Goal: Task Accomplishment & Management: Manage account settings

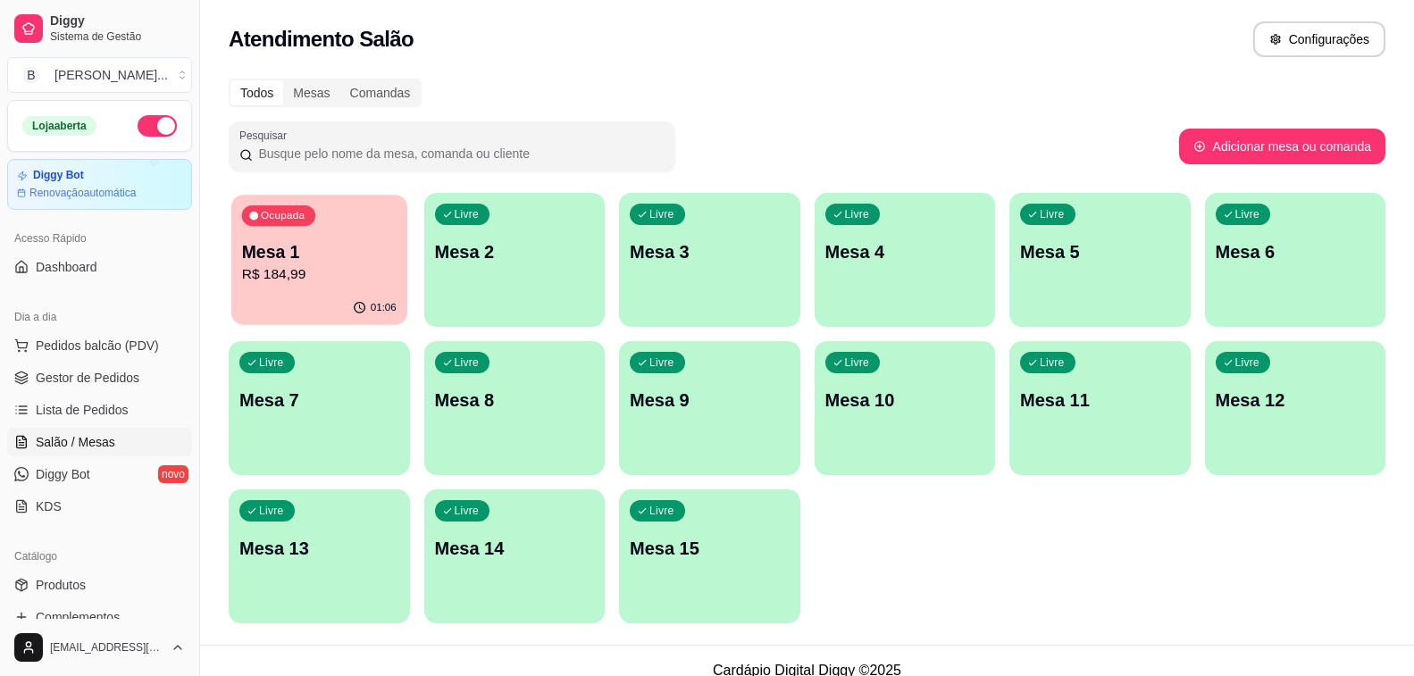
click at [306, 268] on p "R$ 184,99" at bounding box center [319, 274] width 155 height 21
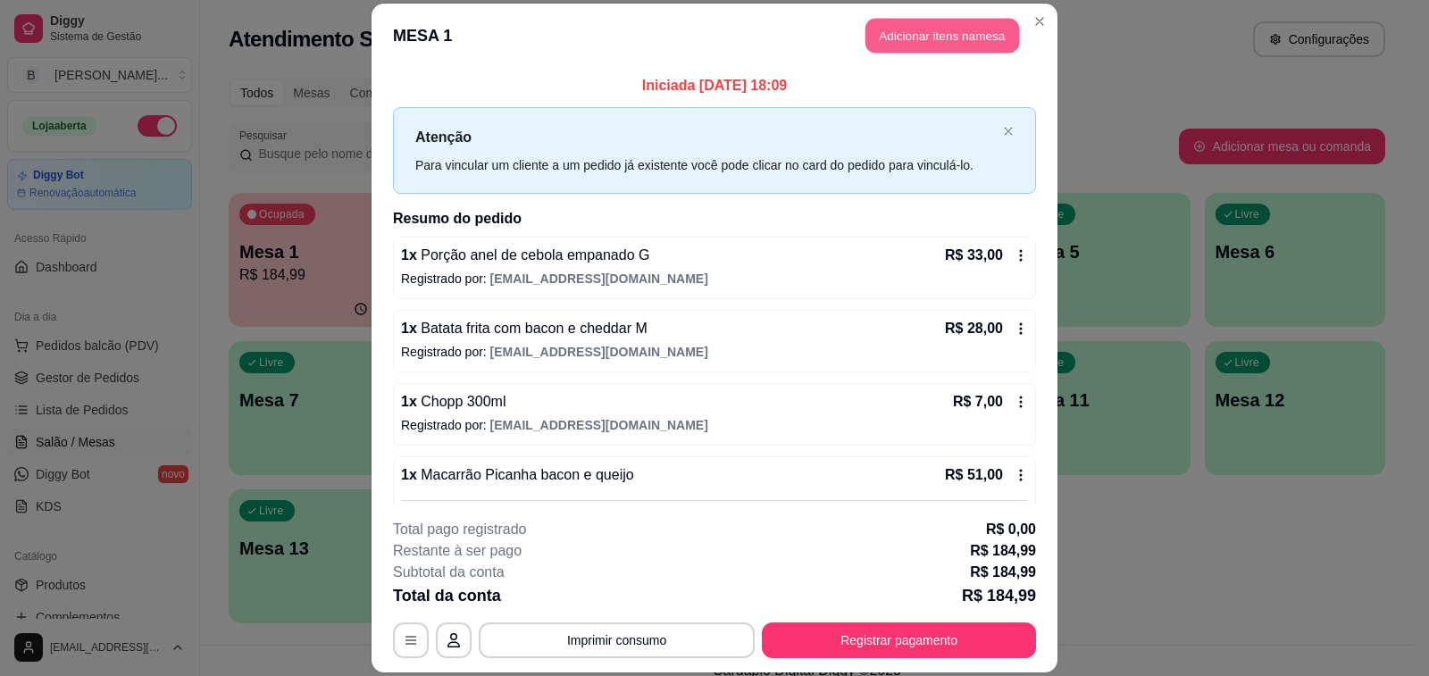
click at [967, 28] on button "Adicionar itens na mesa" at bounding box center [943, 35] width 154 height 35
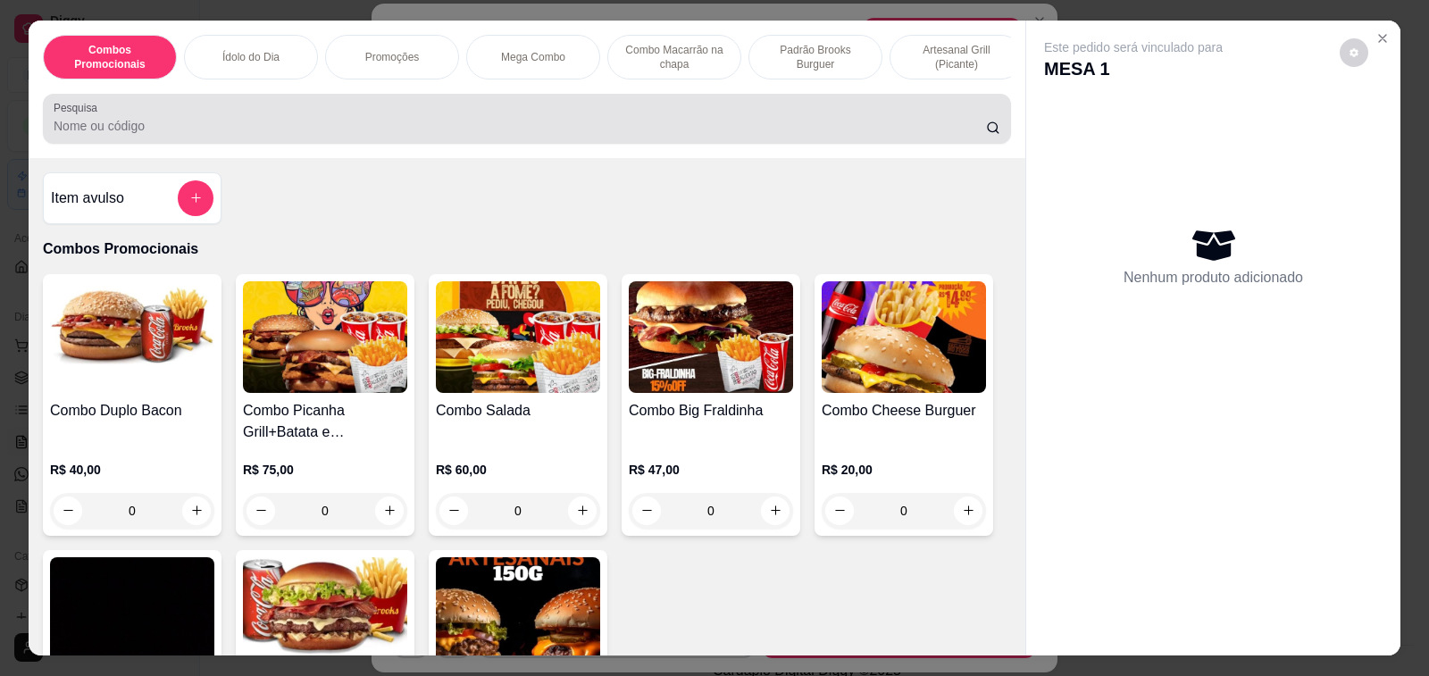
click at [534, 133] on input "Pesquisa" at bounding box center [520, 126] width 933 height 18
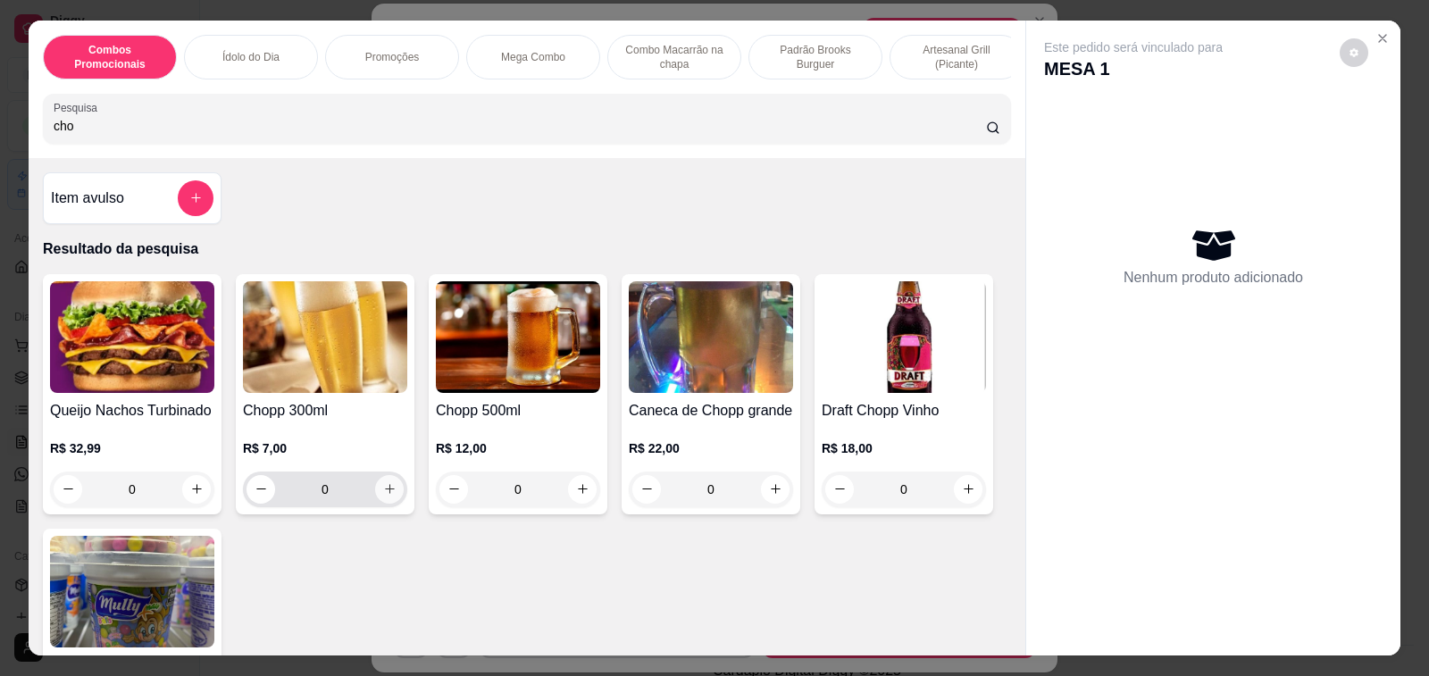
type input "cho"
click at [385, 504] on button "increase-product-quantity" at bounding box center [389, 489] width 29 height 29
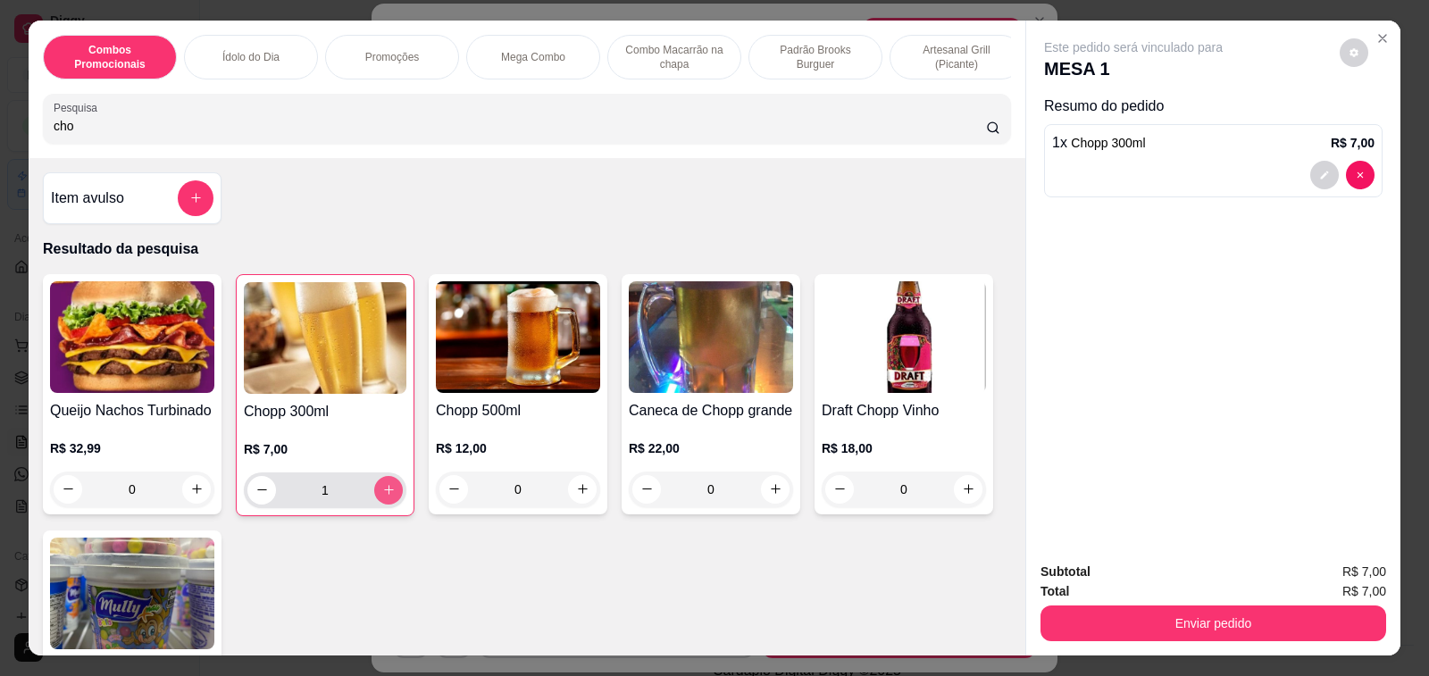
type input "1"
click at [196, 132] on input "cho" at bounding box center [520, 126] width 933 height 18
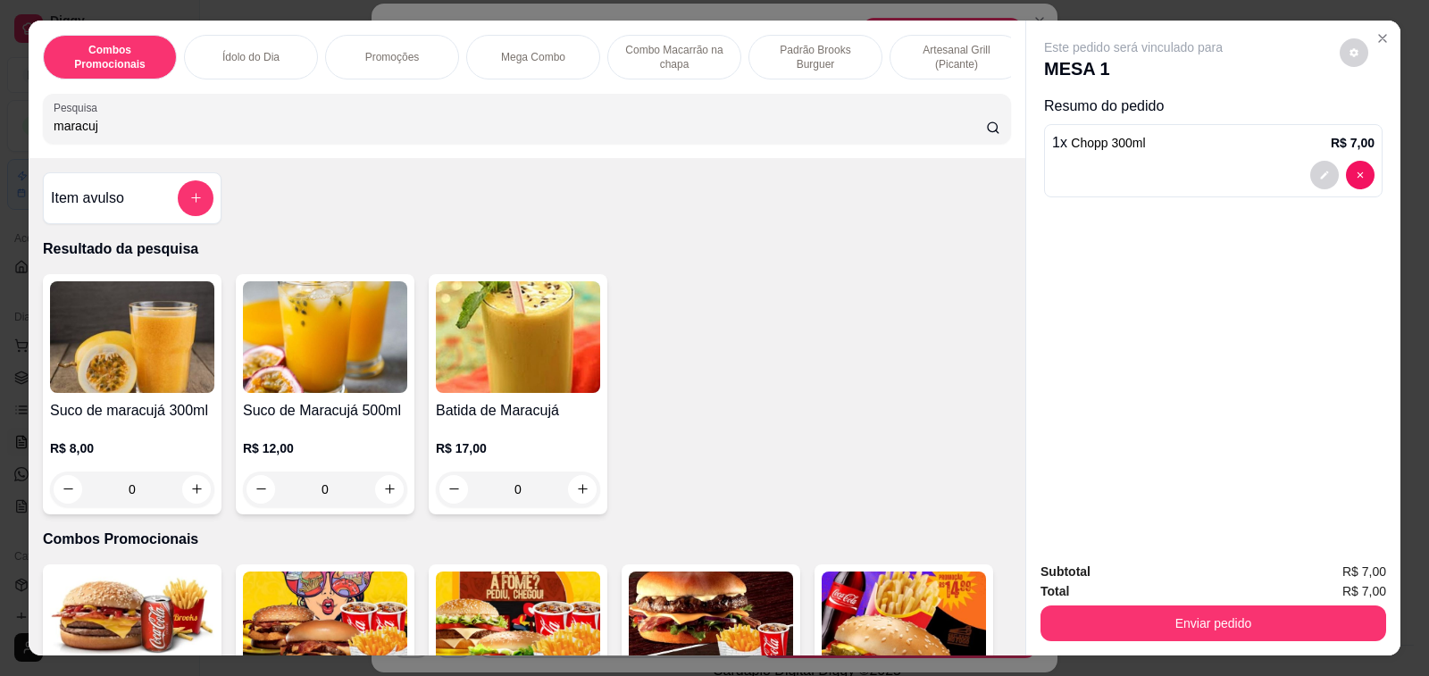
click at [196, 132] on input "maracuj" at bounding box center [520, 126] width 933 height 18
type input "maracuj"
click at [350, 414] on h4 "Suco de Maracujá 500ml" at bounding box center [325, 410] width 164 height 21
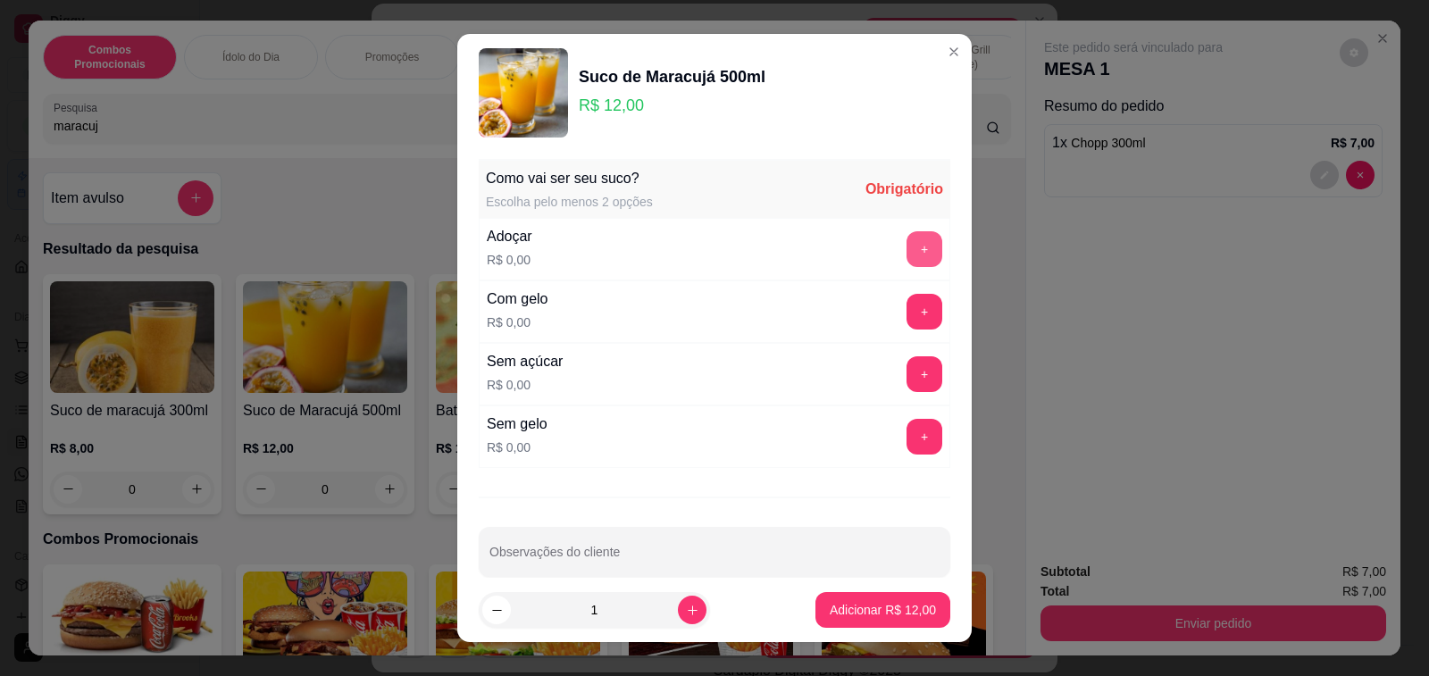
click at [907, 253] on button "+" at bounding box center [925, 249] width 36 height 36
click at [908, 312] on button "+" at bounding box center [925, 311] width 35 height 35
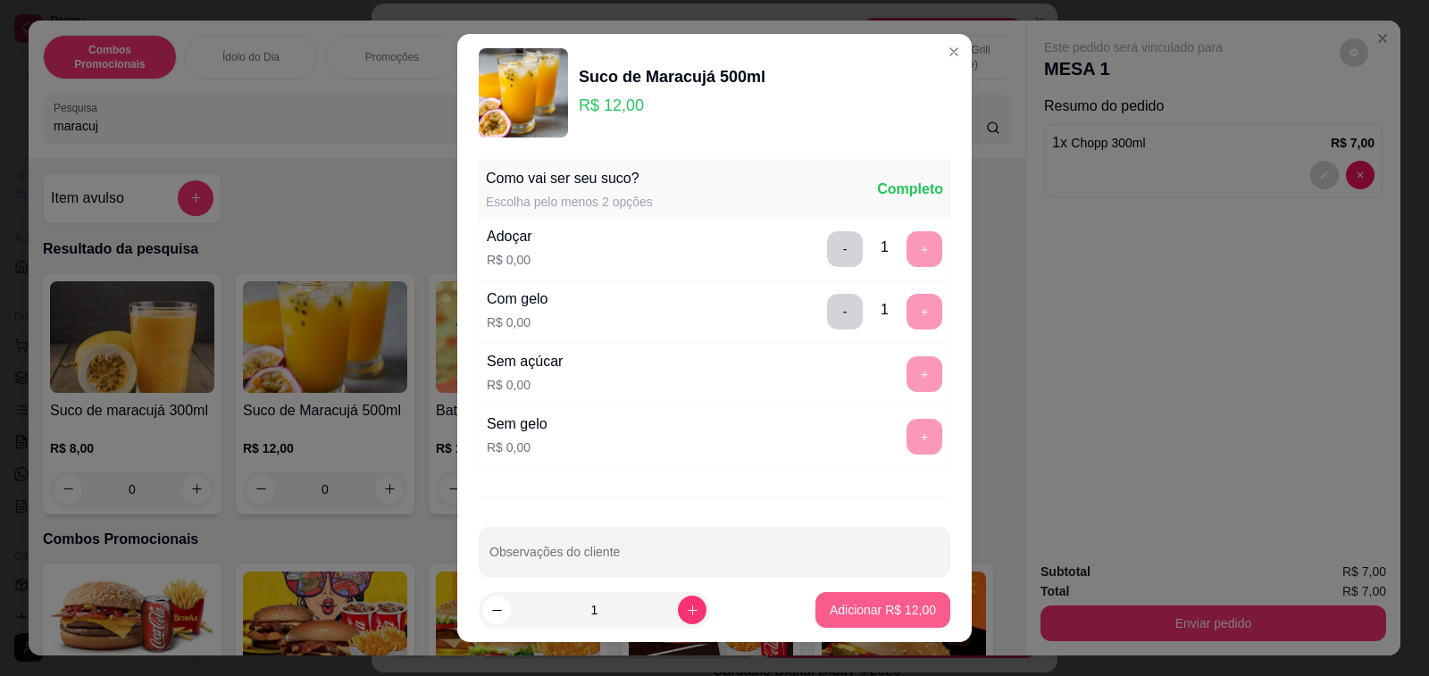
click at [886, 603] on p "Adicionar R$ 12,00" at bounding box center [883, 610] width 106 height 18
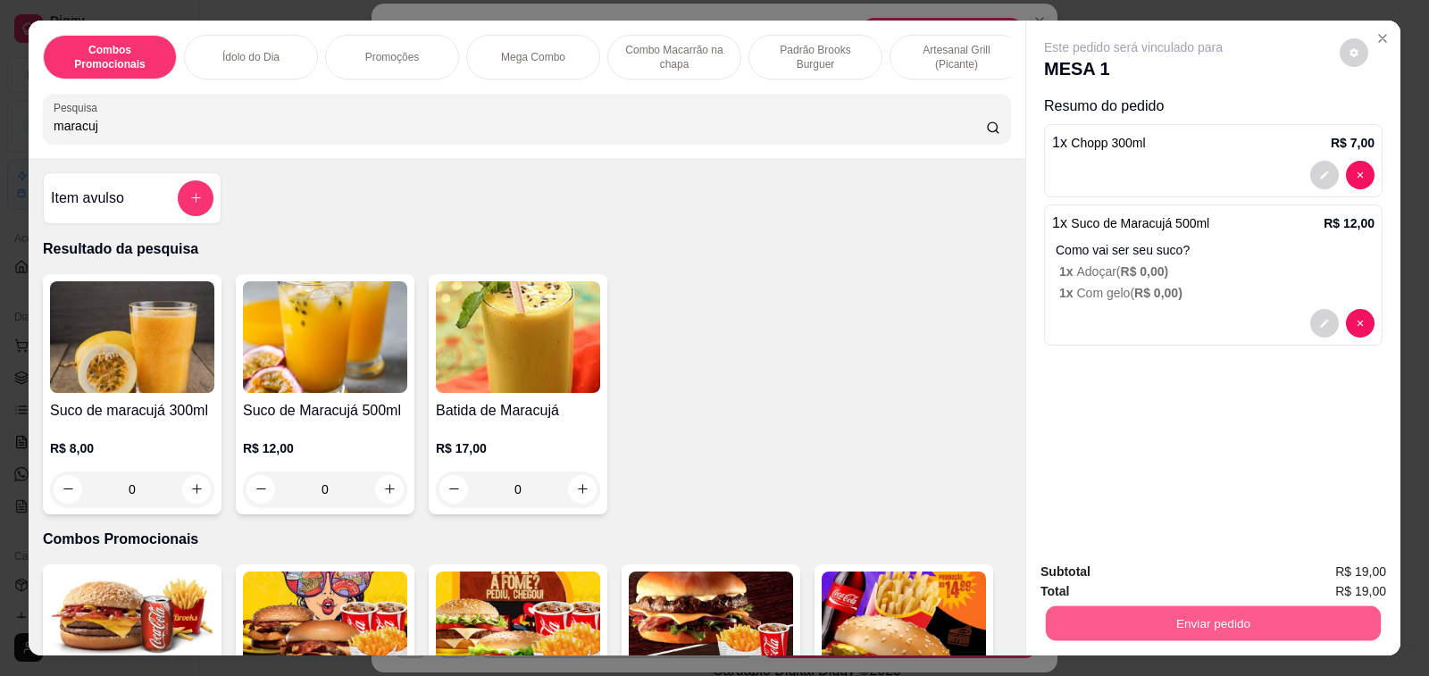
click at [1232, 622] on button "Enviar pedido" at bounding box center [1213, 624] width 335 height 35
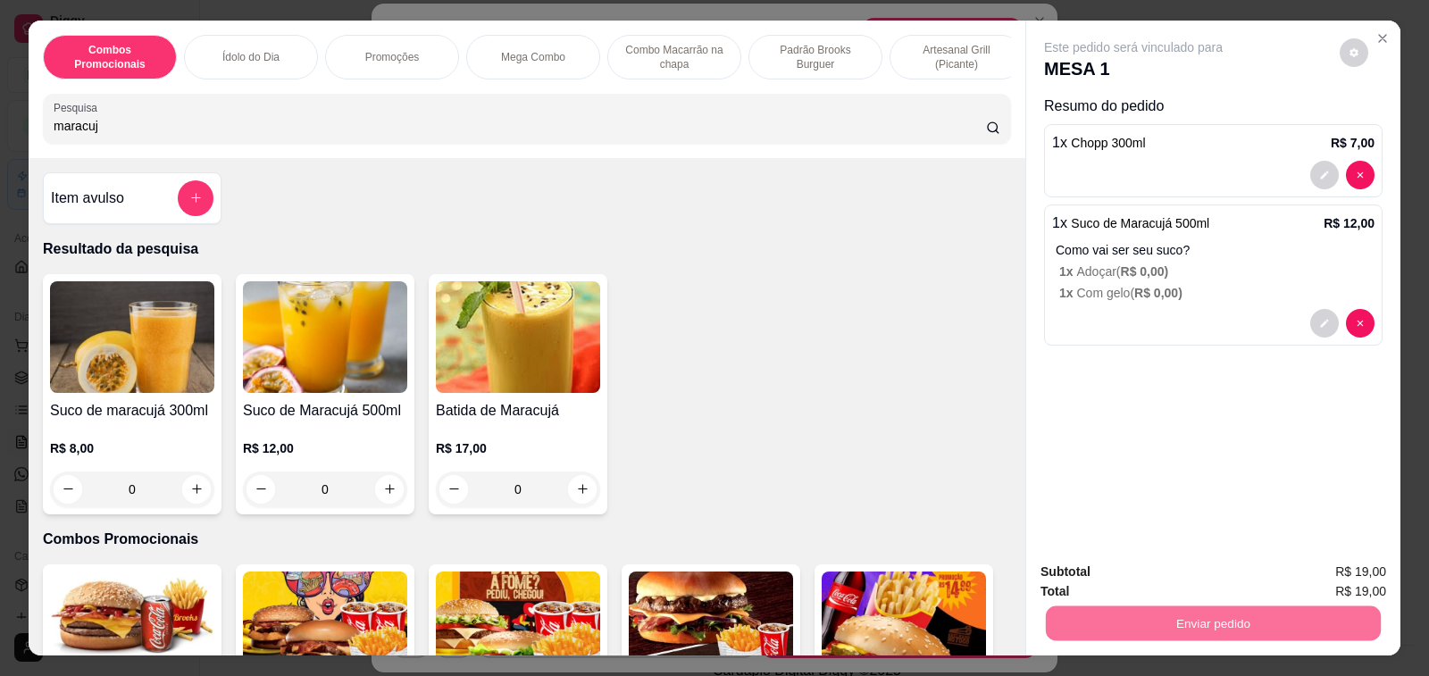
click at [1315, 568] on button "Enviar pedido" at bounding box center [1339, 573] width 101 height 34
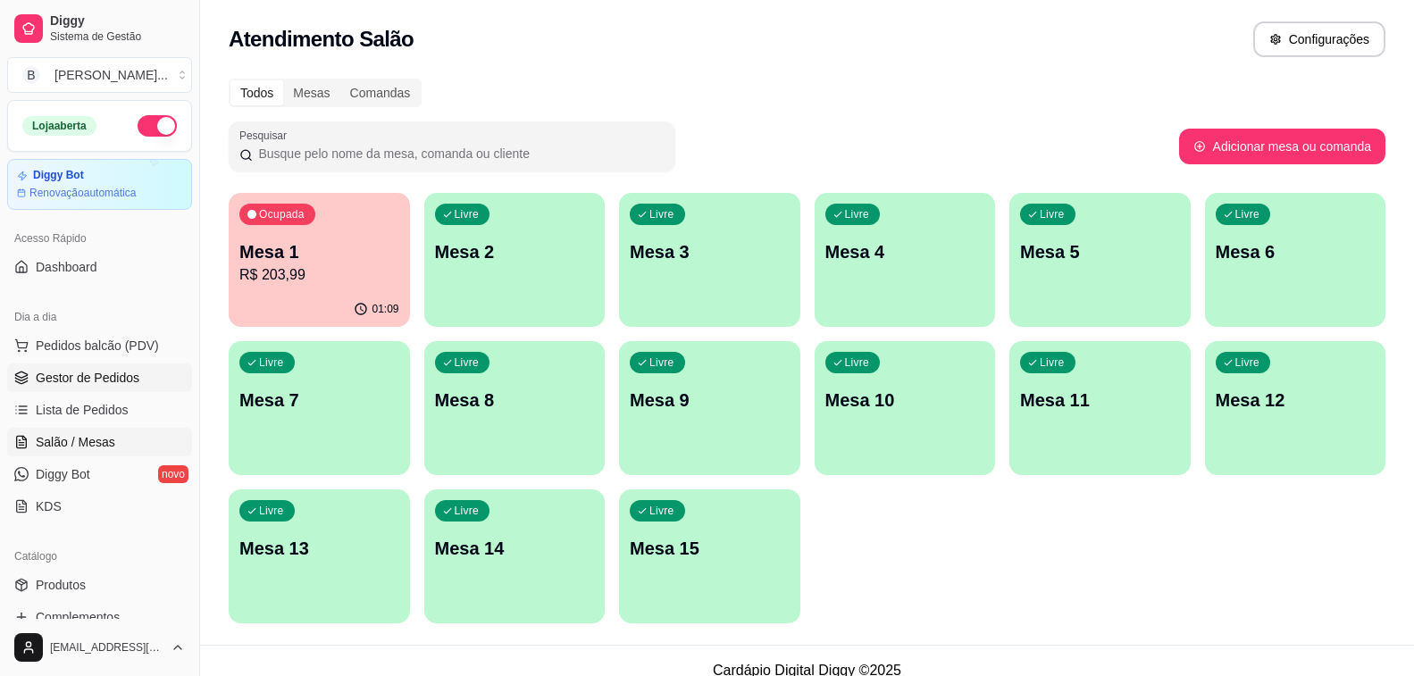
click at [93, 380] on span "Gestor de Pedidos" at bounding box center [88, 378] width 104 height 18
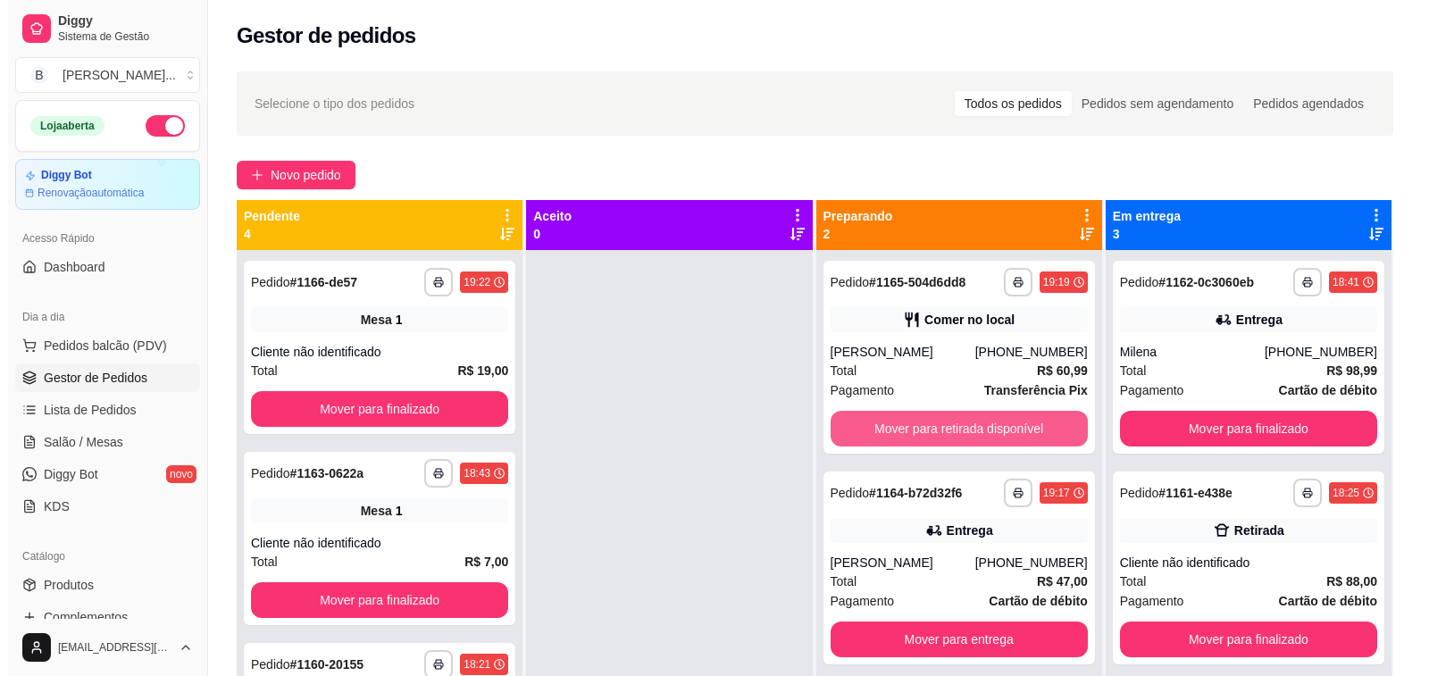
scroll to position [50, 0]
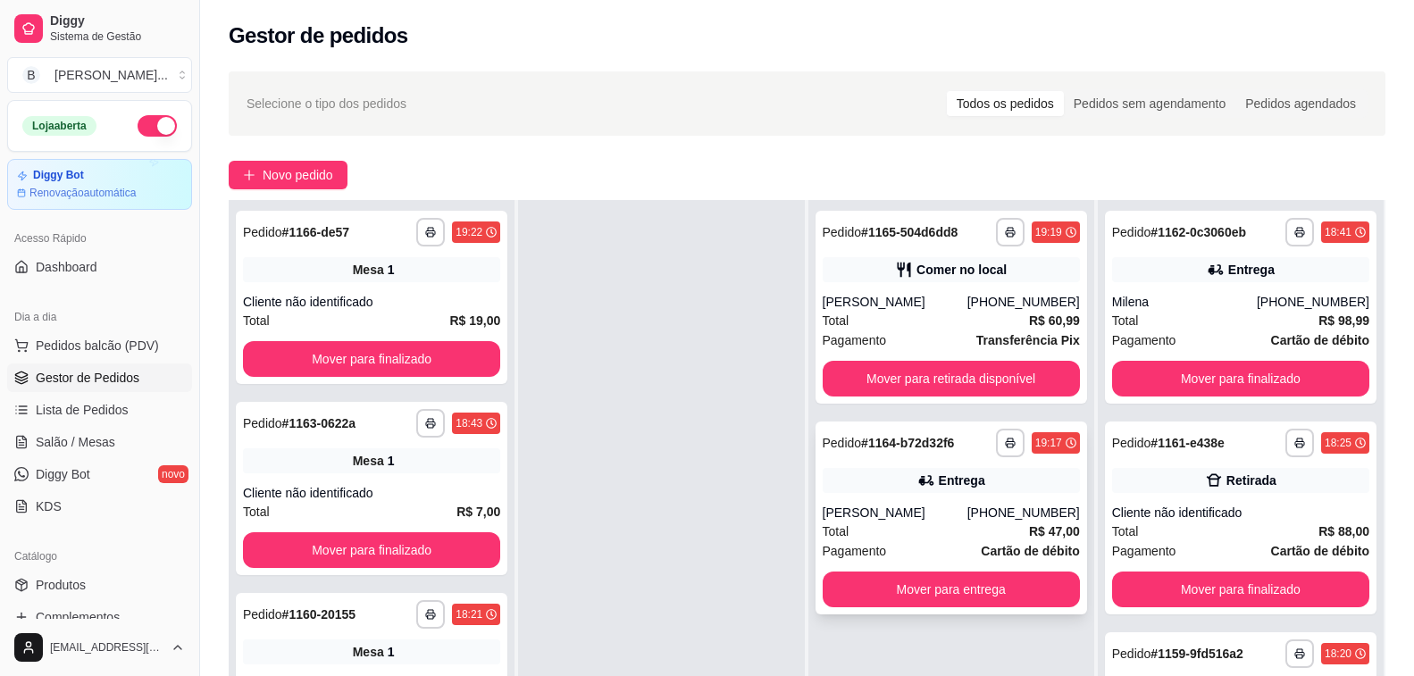
click at [879, 503] on div "**********" at bounding box center [952, 518] width 272 height 193
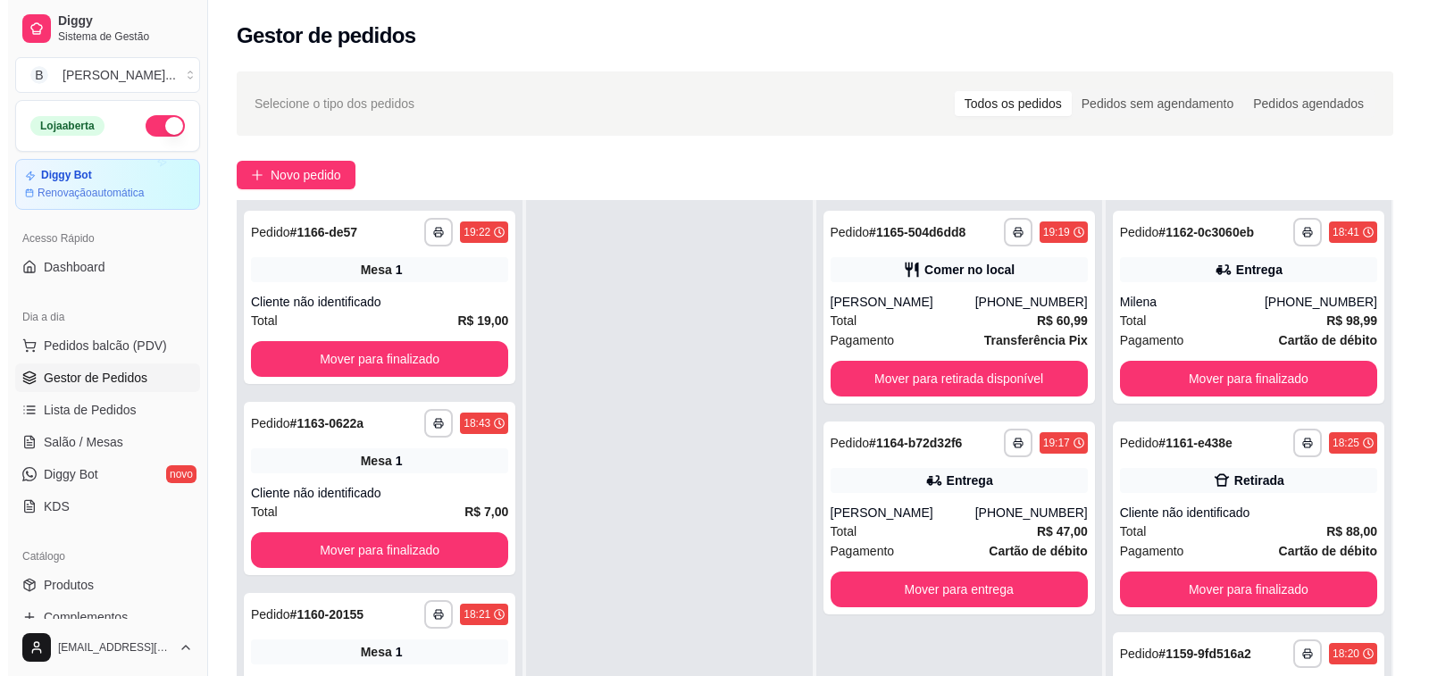
scroll to position [0, 0]
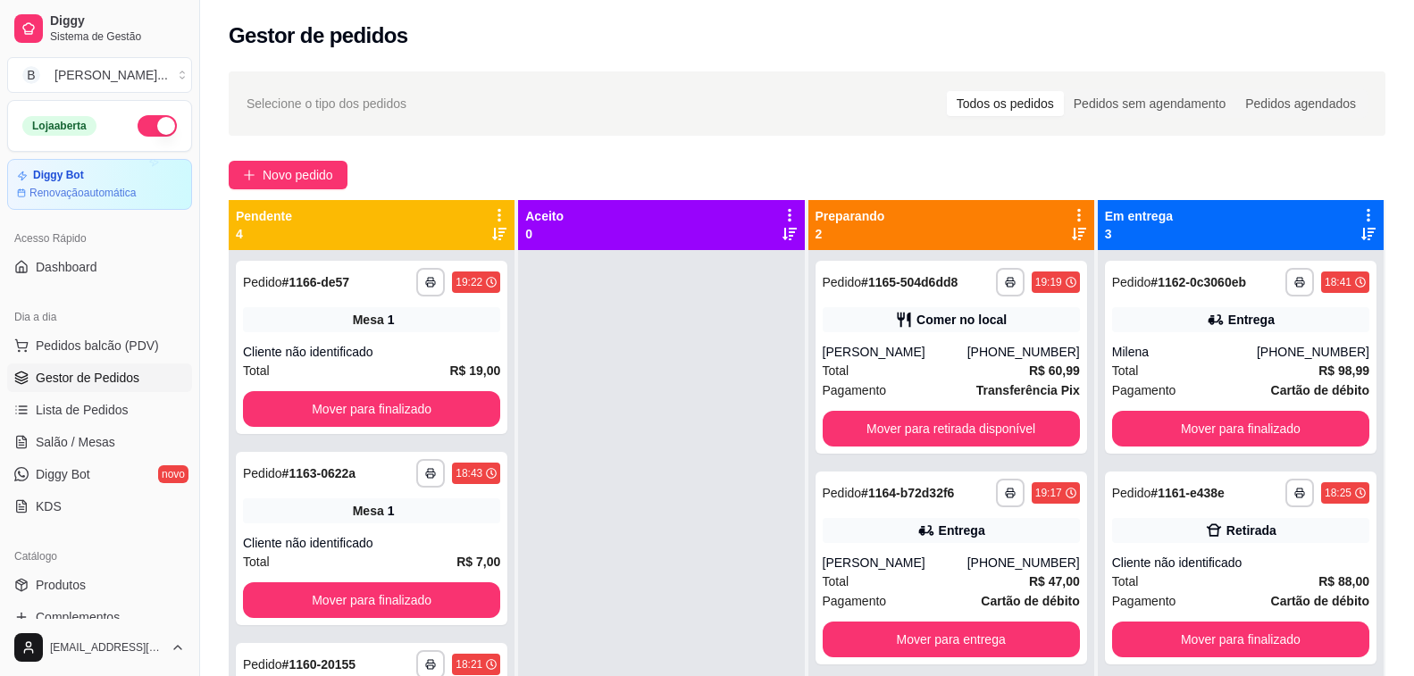
click at [716, 163] on div "Novo pedido" at bounding box center [807, 175] width 1157 height 29
click at [644, 186] on div "Novo pedido" at bounding box center [807, 175] width 1157 height 29
click at [46, 432] on link "Salão / Mesas" at bounding box center [99, 442] width 185 height 29
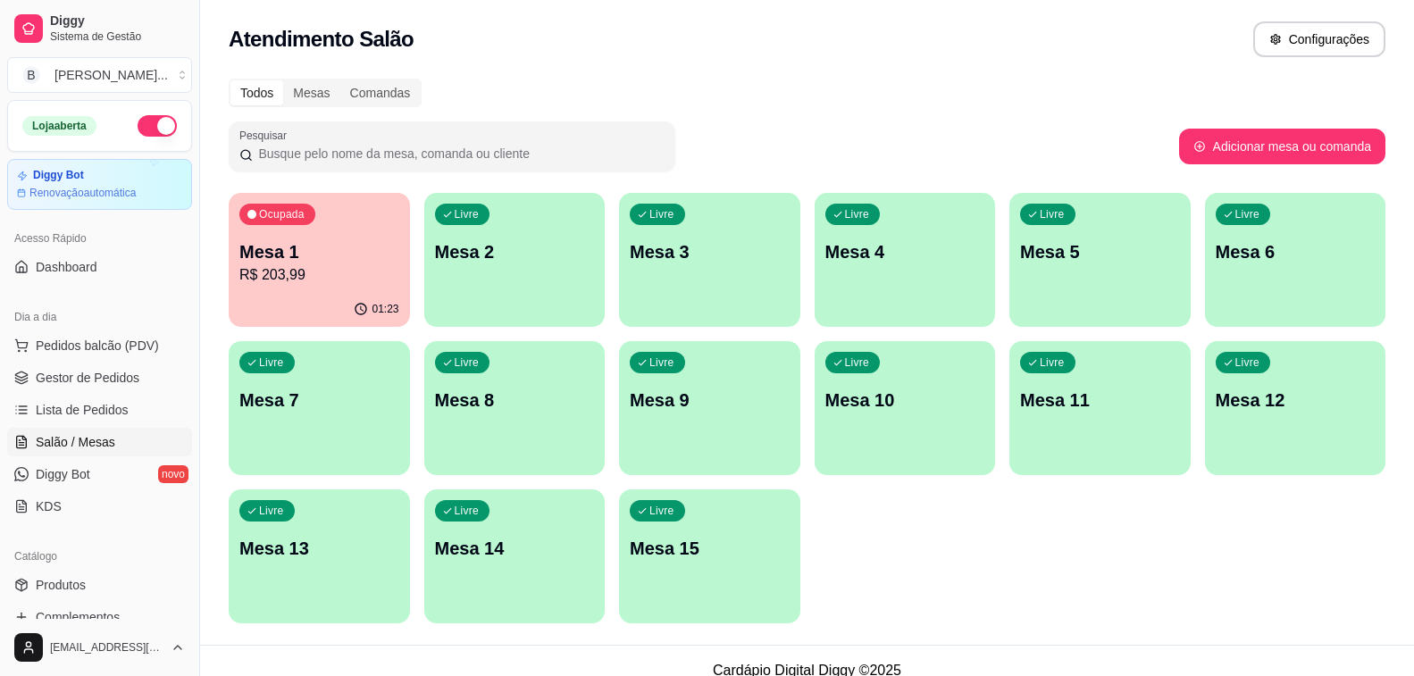
click at [326, 262] on p "Mesa 1" at bounding box center [319, 251] width 160 height 25
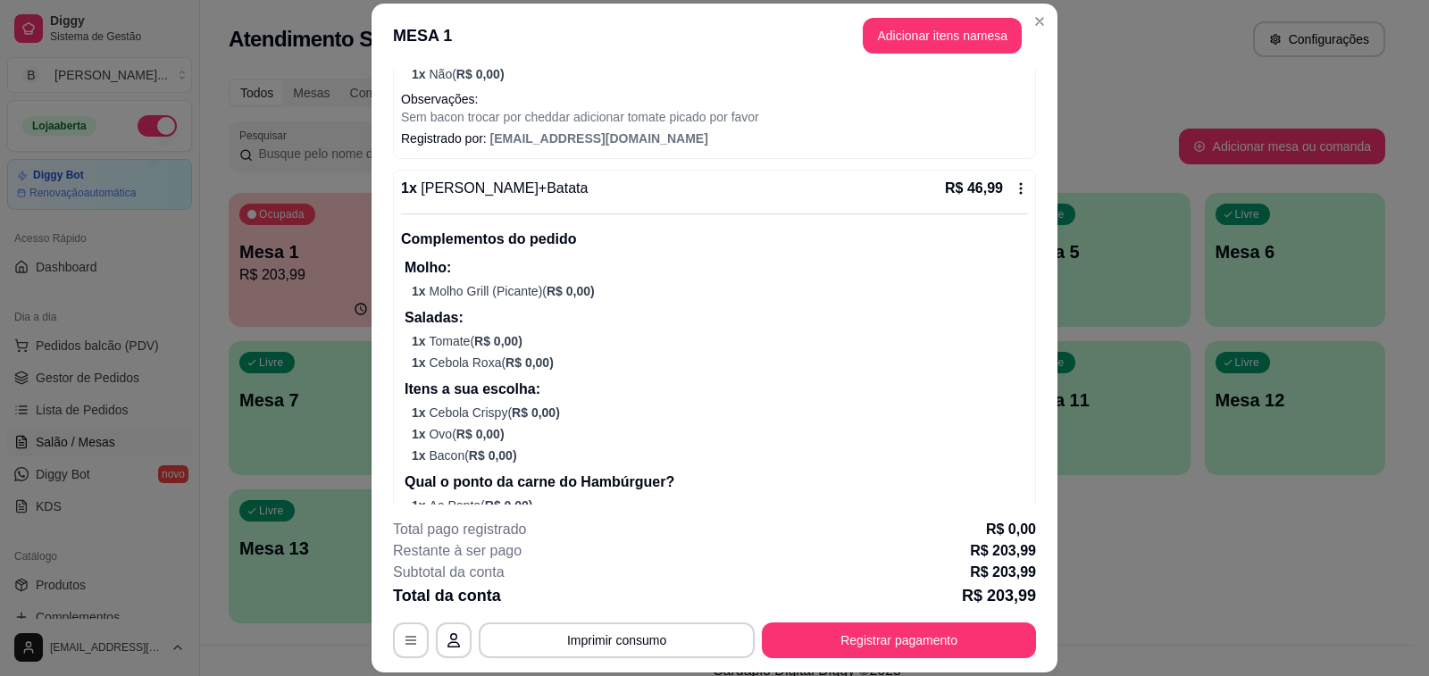
scroll to position [715, 0]
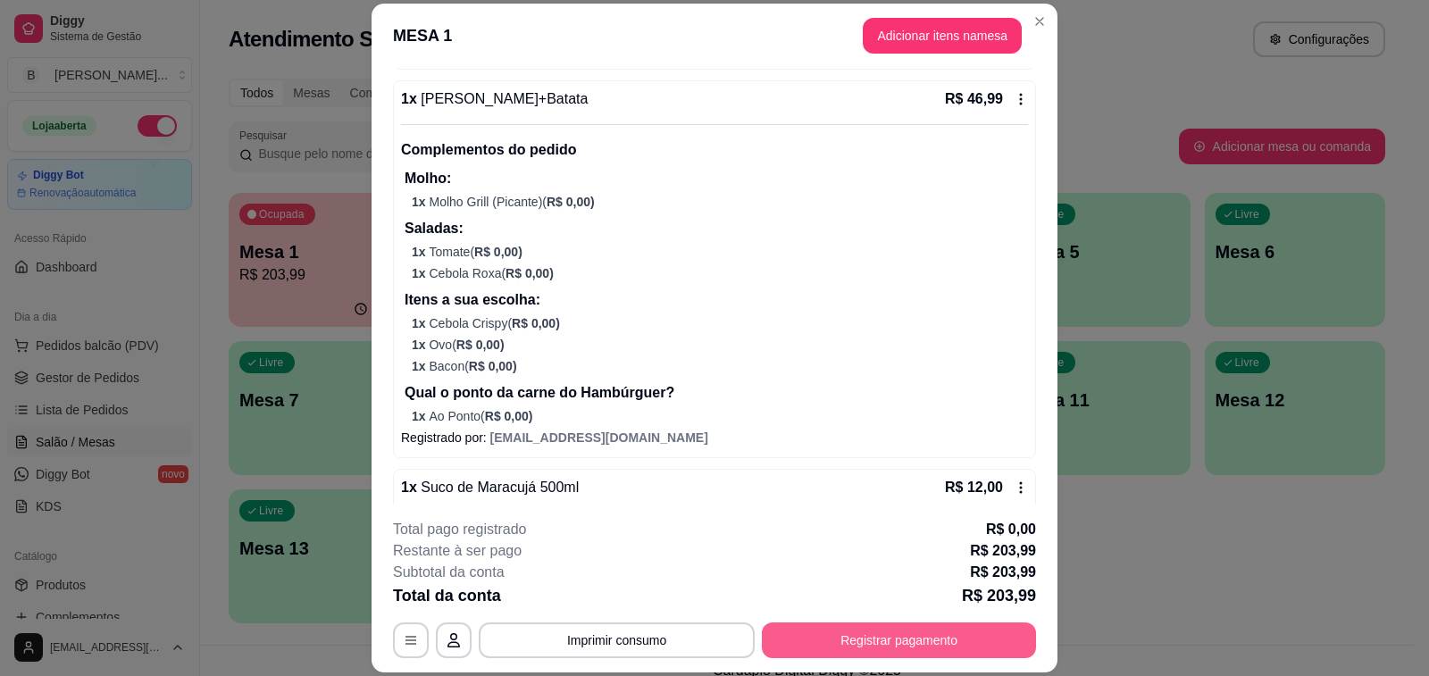
click at [856, 630] on button "Registrar pagamento" at bounding box center [899, 641] width 274 height 36
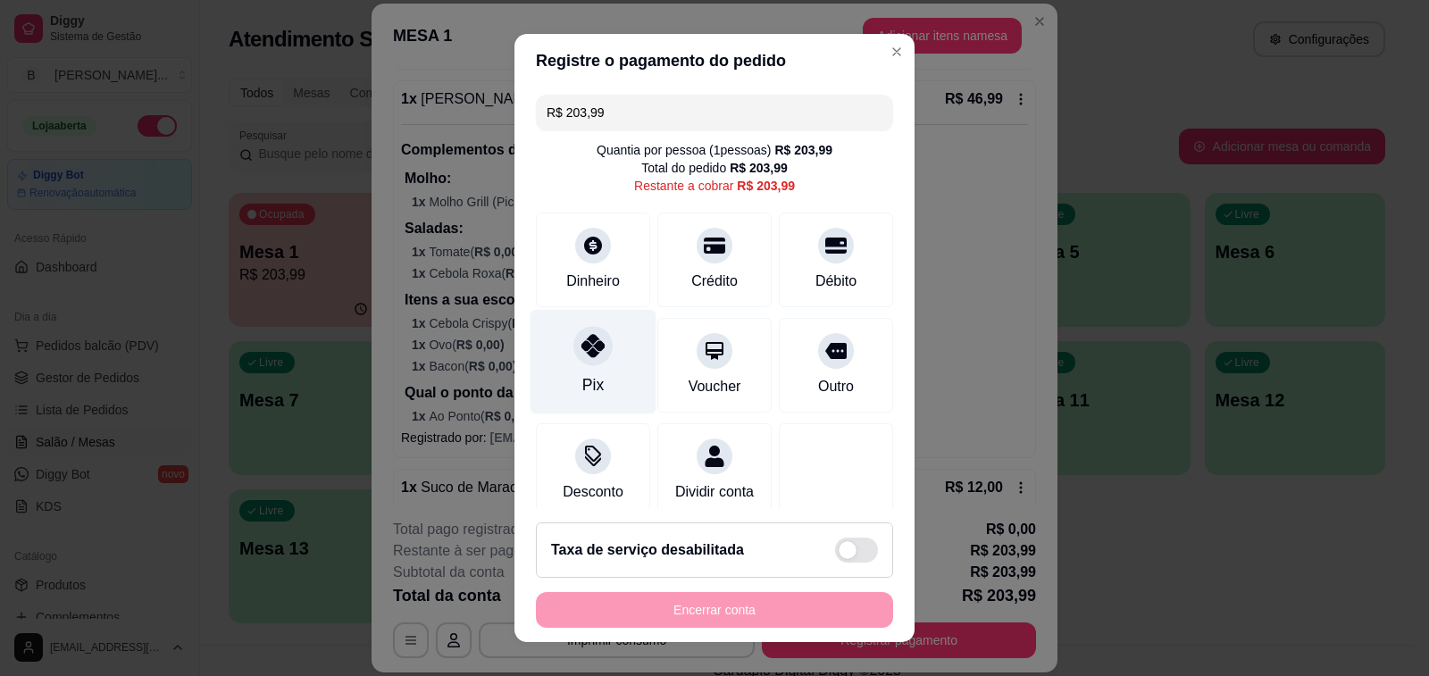
click at [561, 339] on div "Pix" at bounding box center [594, 362] width 126 height 105
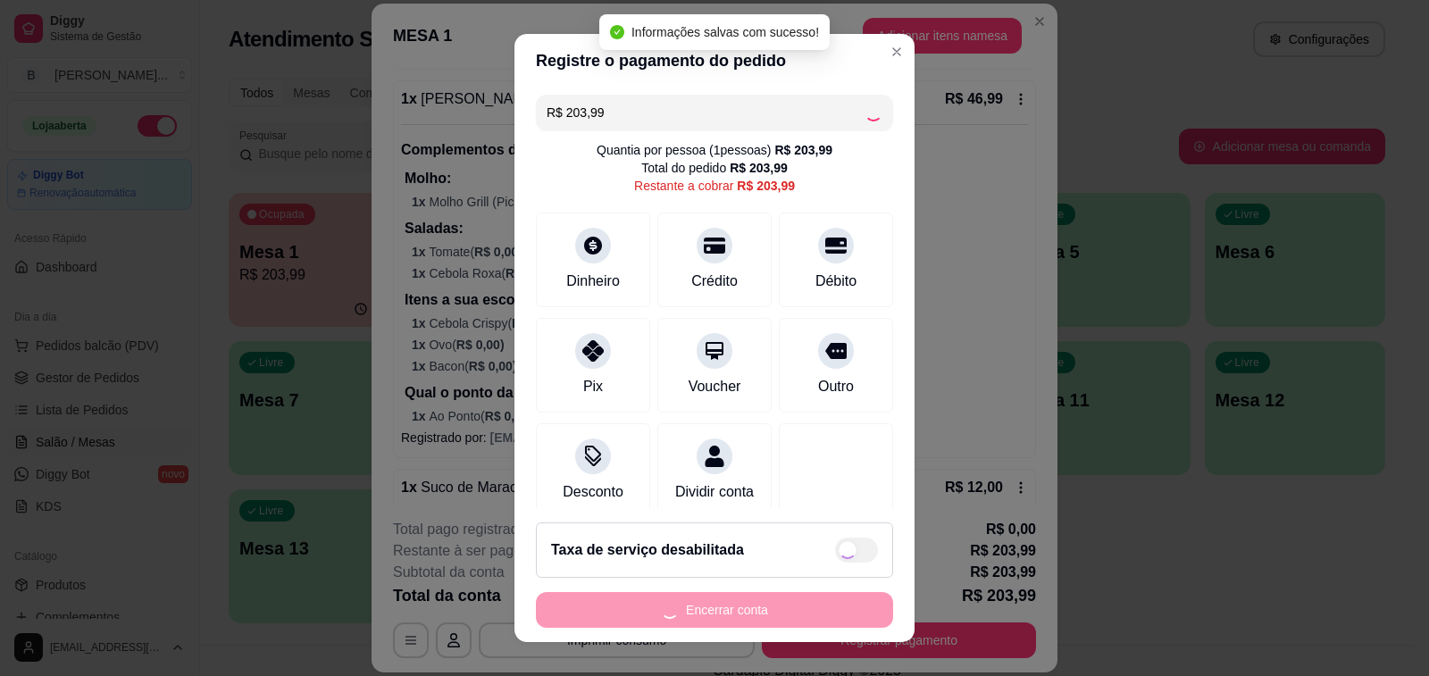
type input "R$ 0,00"
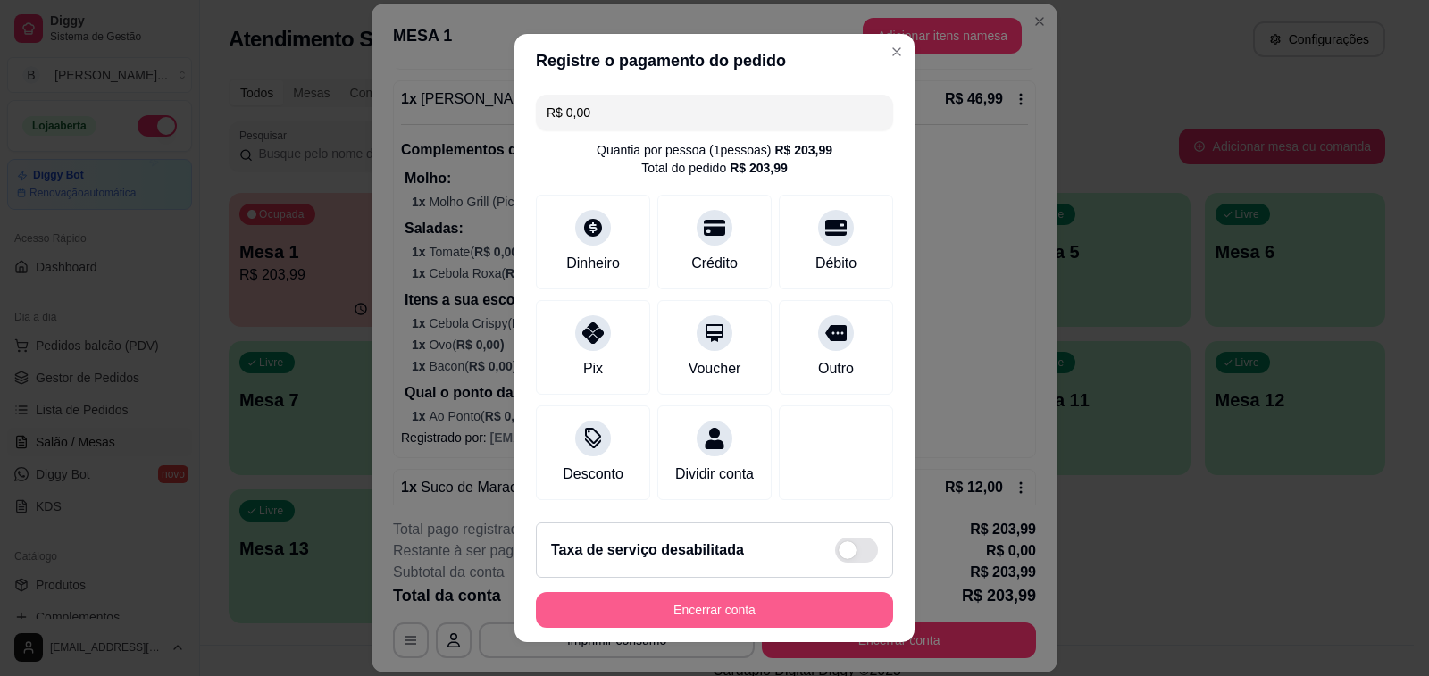
click at [699, 618] on button "Encerrar conta" at bounding box center [714, 610] width 357 height 36
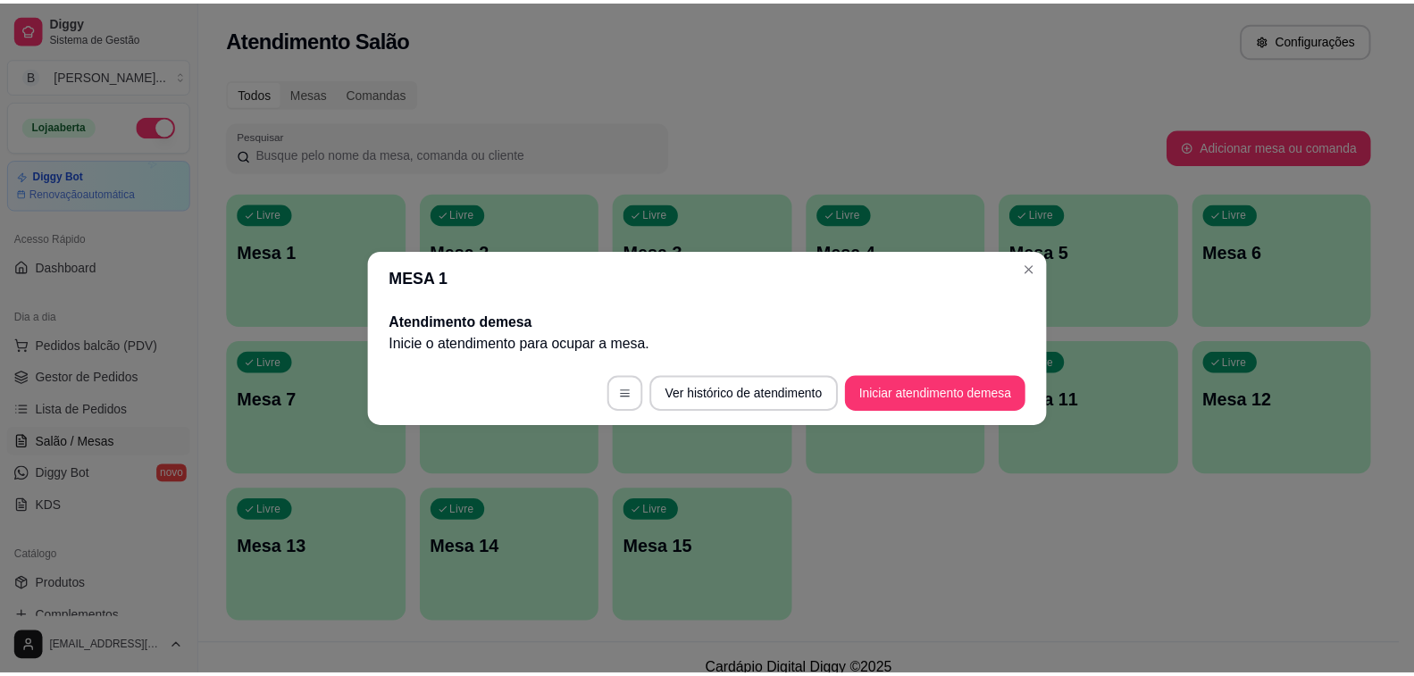
scroll to position [0, 0]
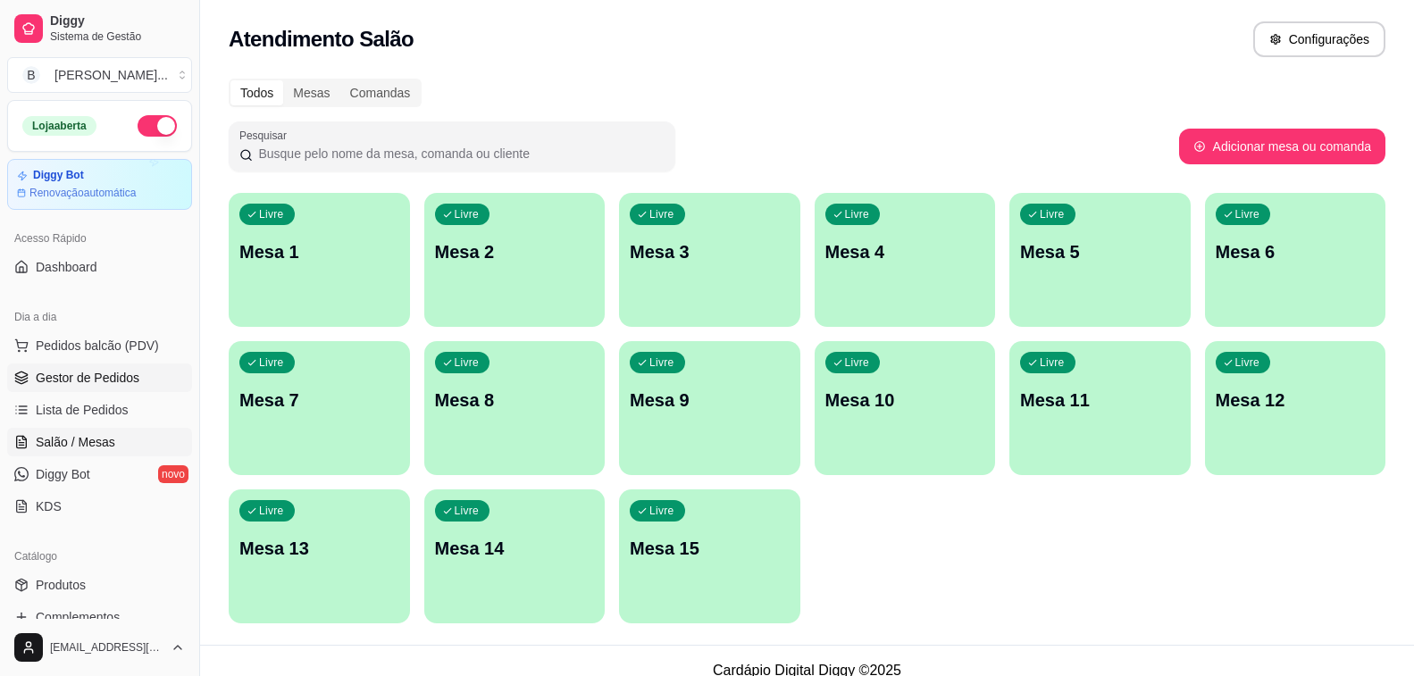
click at [145, 387] on link "Gestor de Pedidos" at bounding box center [99, 378] width 185 height 29
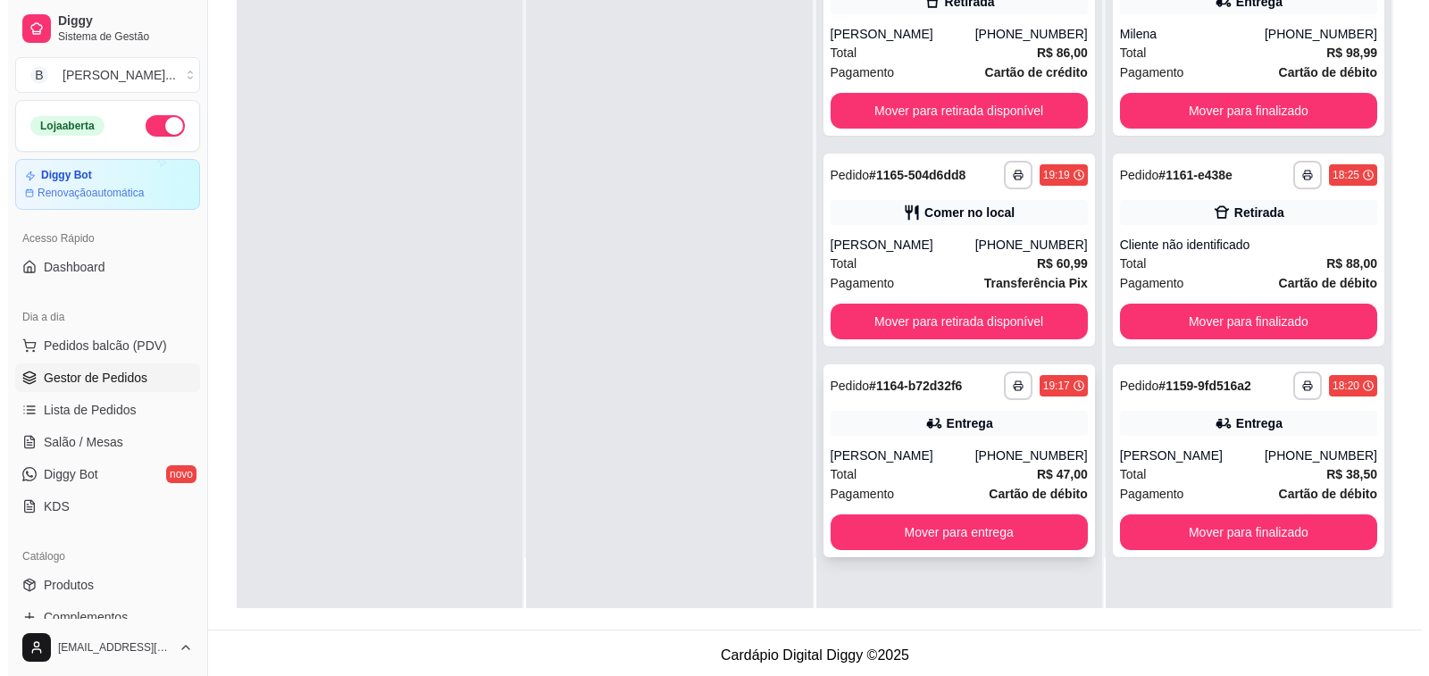
scroll to position [272, 0]
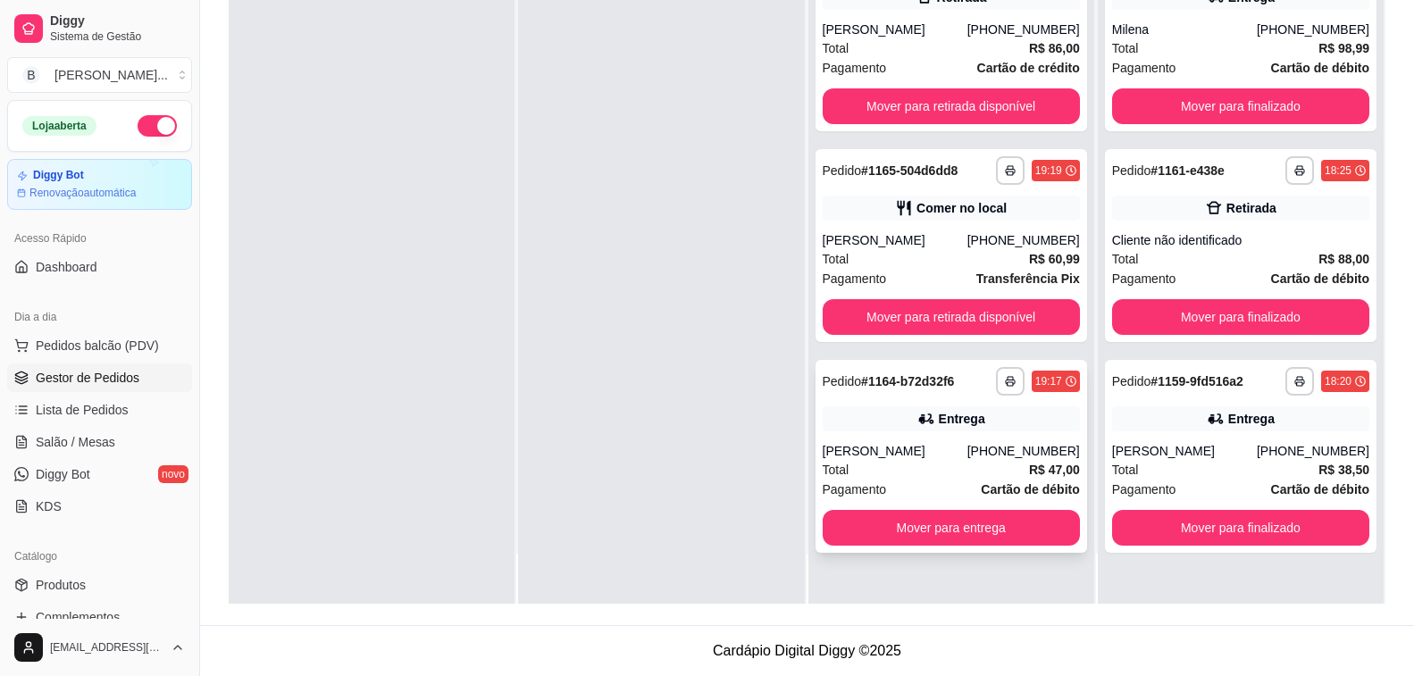
click at [892, 480] on div "Total R$ 47,00" at bounding box center [951, 470] width 257 height 20
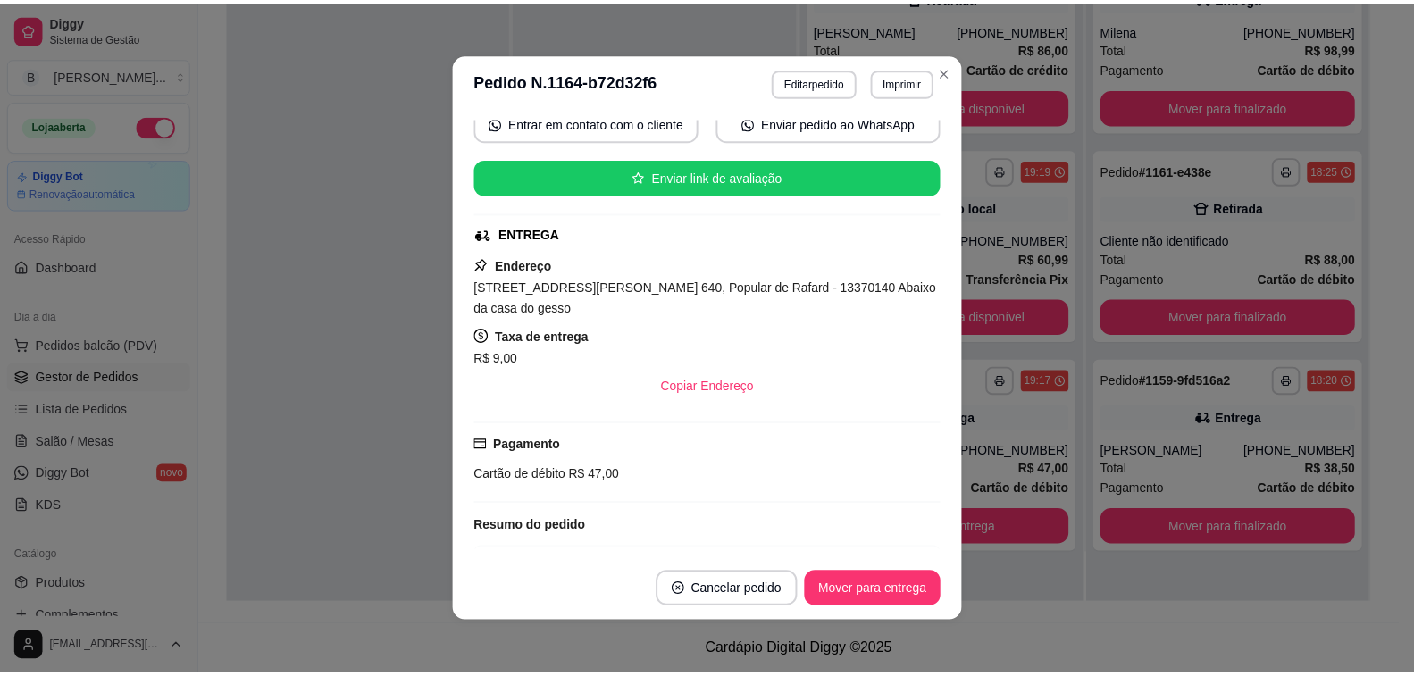
scroll to position [268, 0]
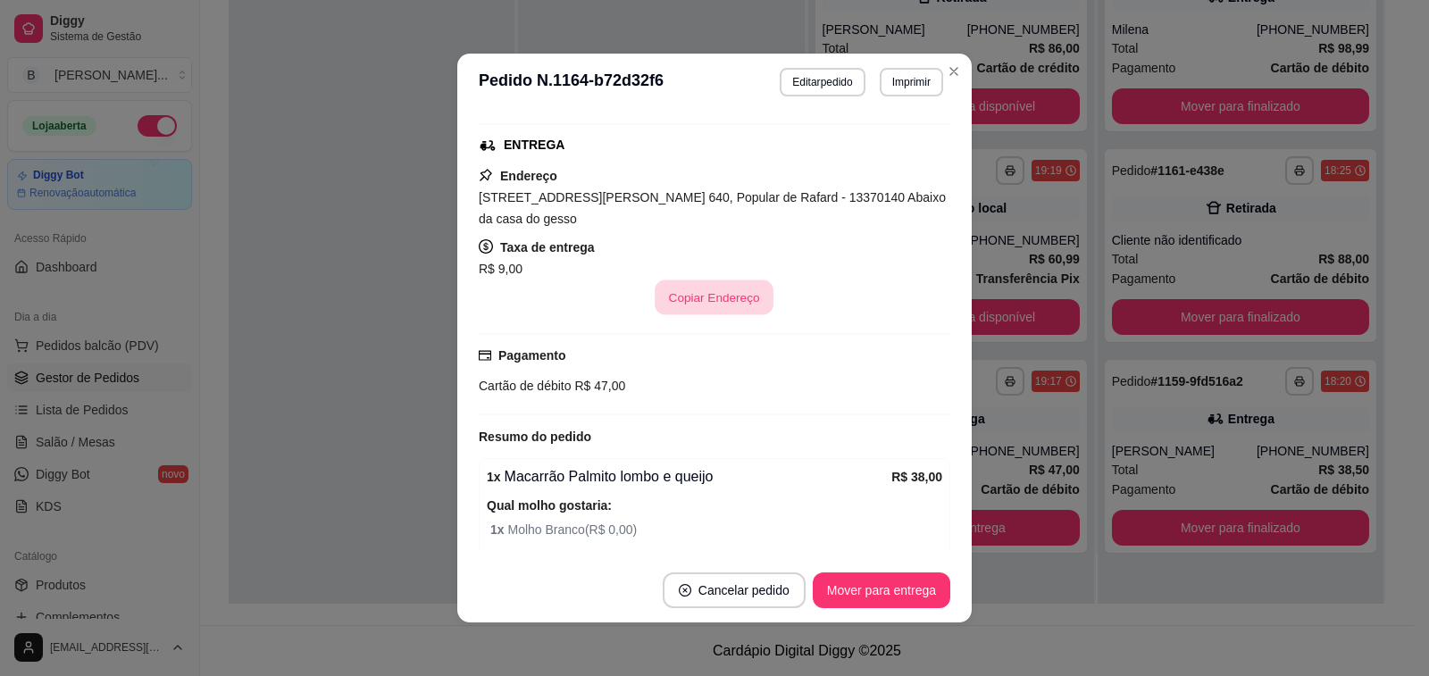
click at [700, 289] on button "Copiar Endereço" at bounding box center [715, 298] width 119 height 35
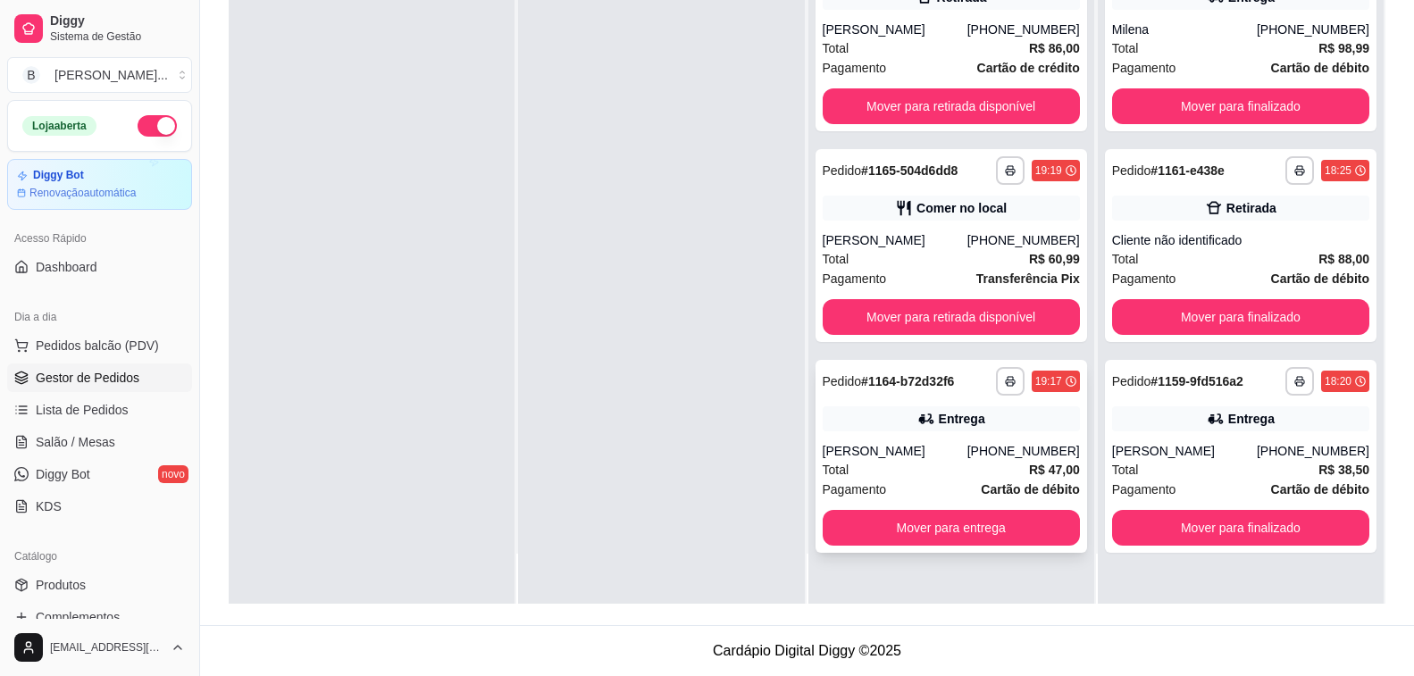
scroll to position [0, 0]
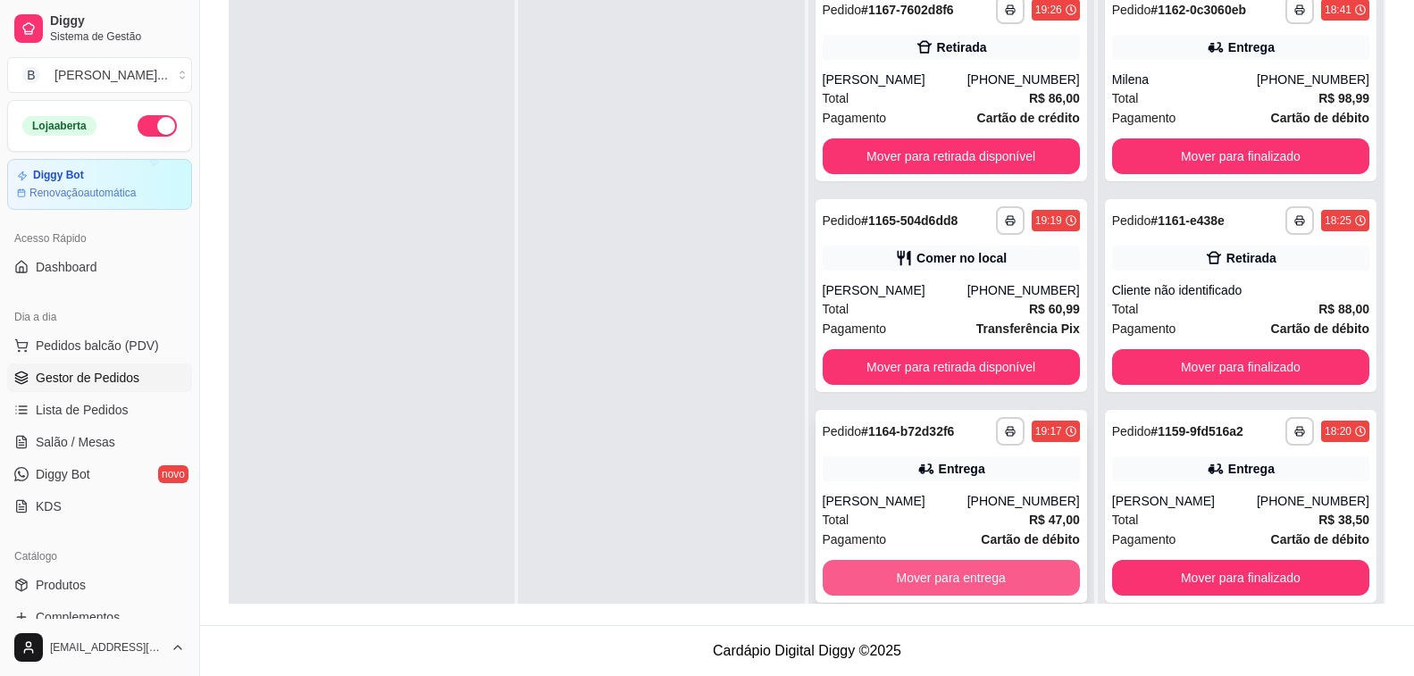
click at [881, 588] on button "Mover para entrega" at bounding box center [951, 578] width 257 height 36
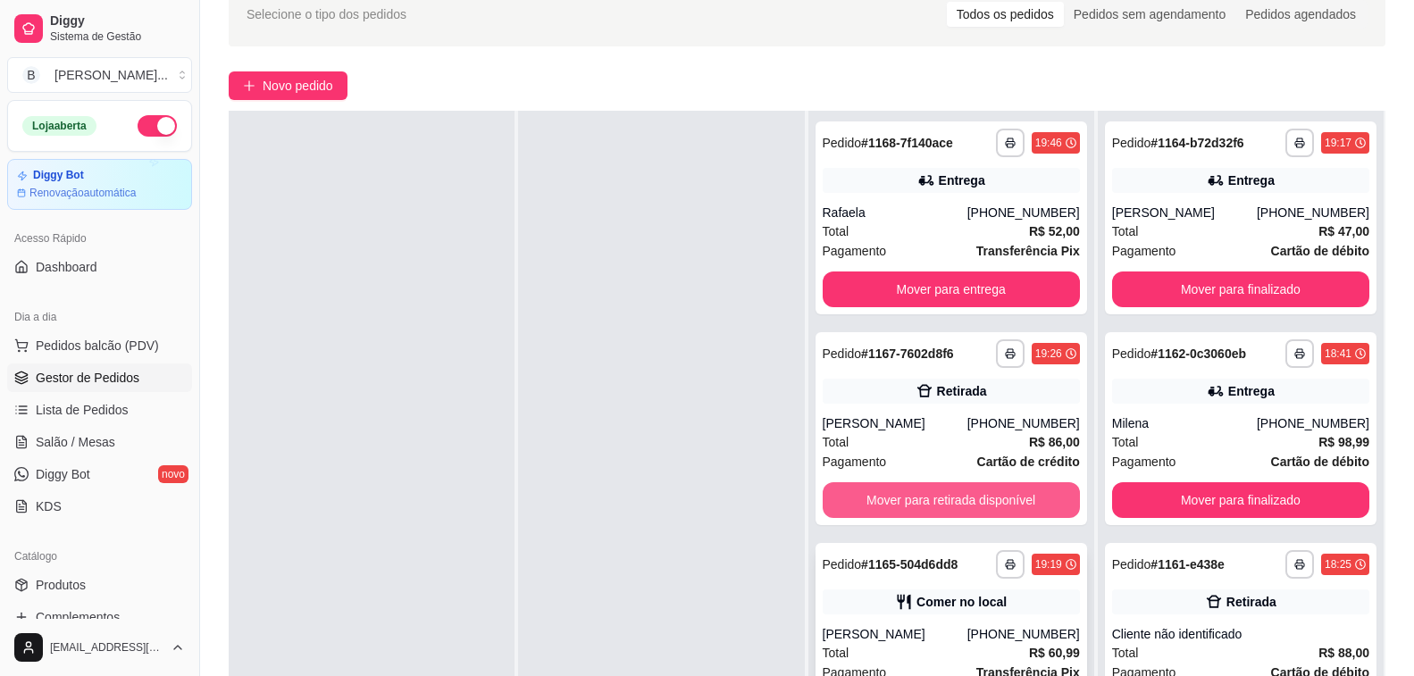
scroll to position [179, 0]
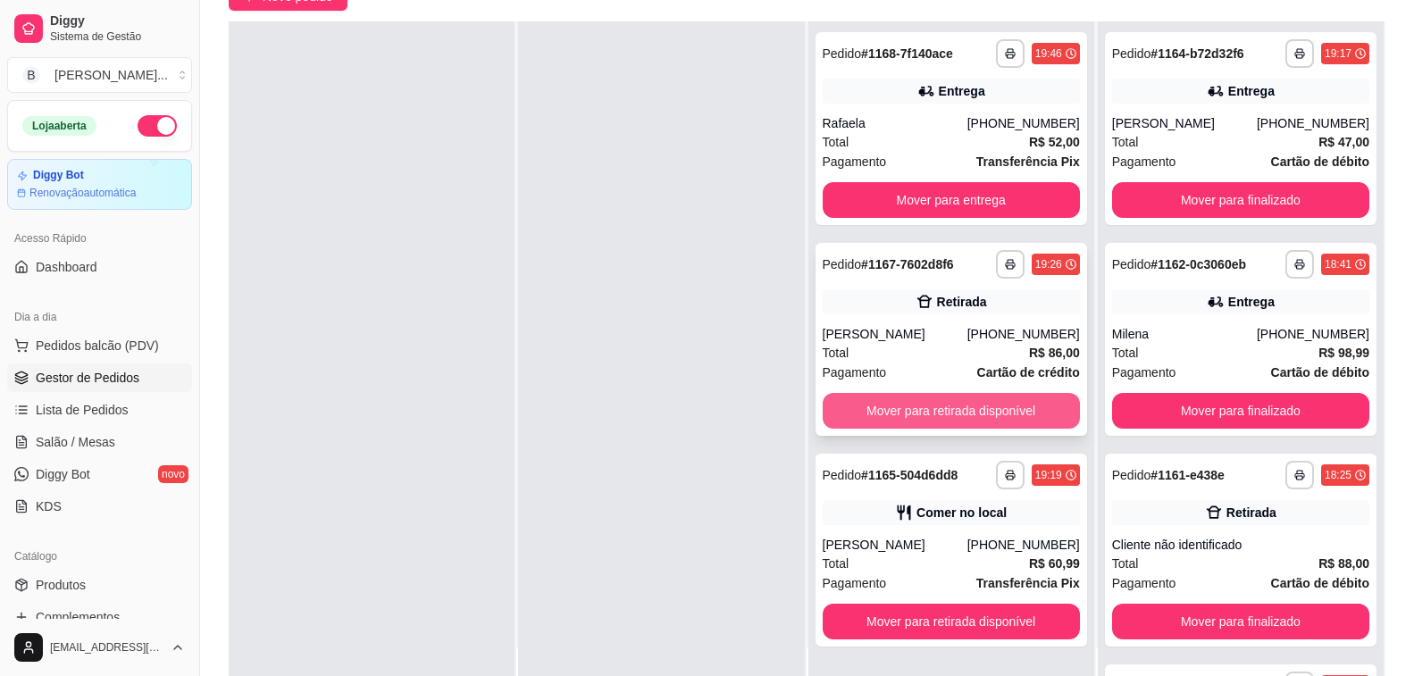
click at [911, 427] on button "Mover para retirada disponível" at bounding box center [951, 411] width 257 height 36
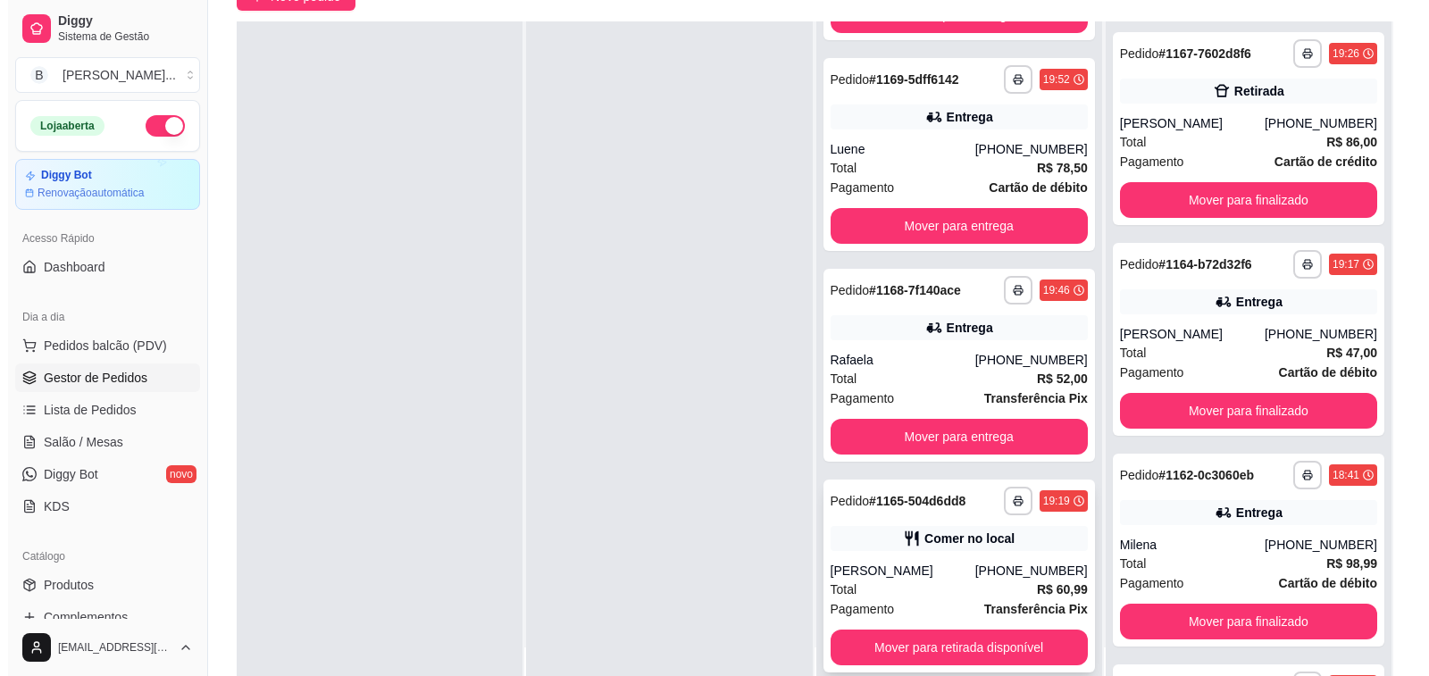
scroll to position [272, 0]
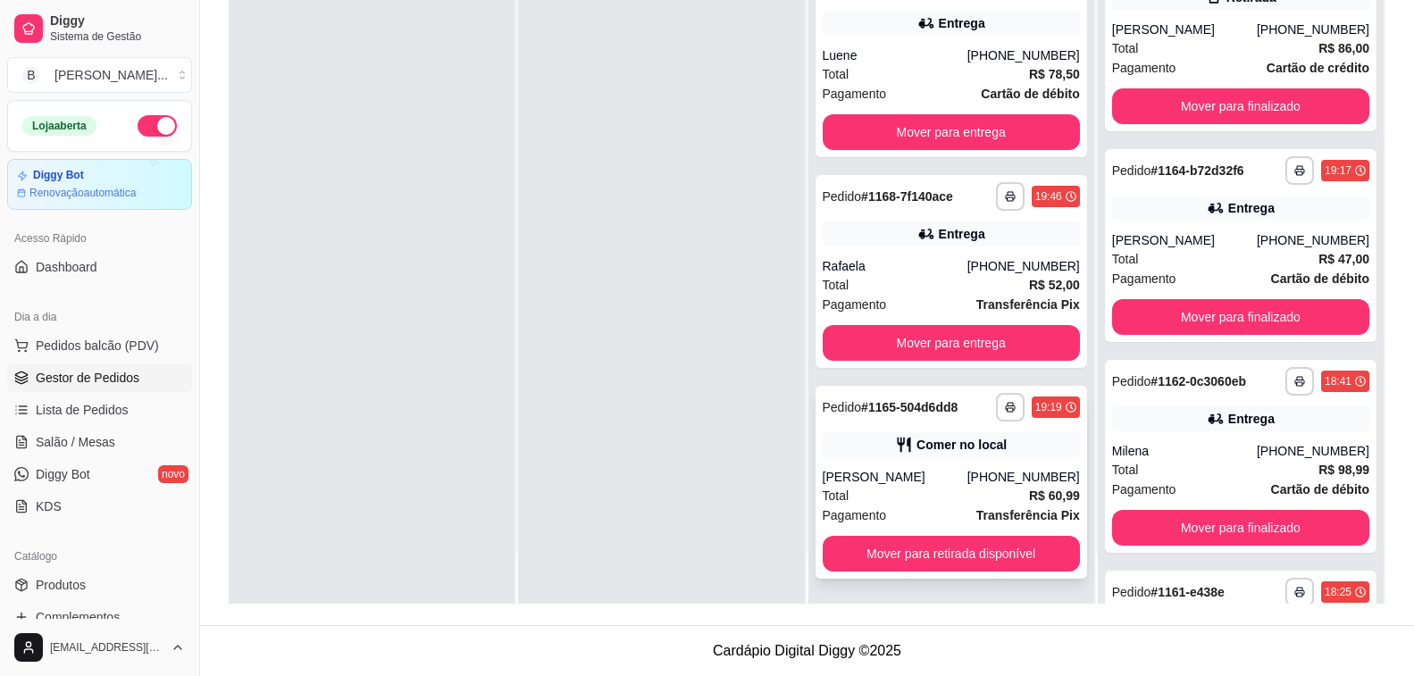
click at [896, 473] on div "[PERSON_NAME]" at bounding box center [895, 477] width 145 height 18
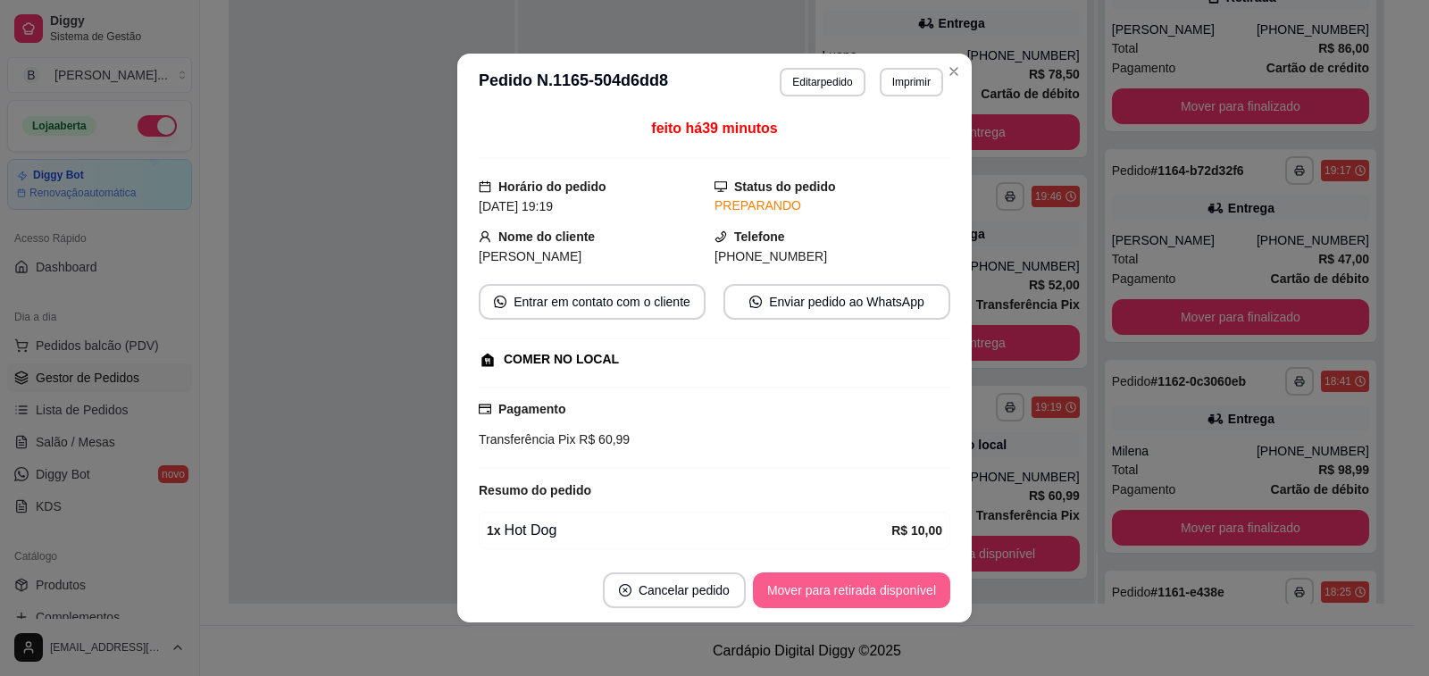
click at [836, 593] on button "Mover para retirada disponível" at bounding box center [851, 591] width 197 height 36
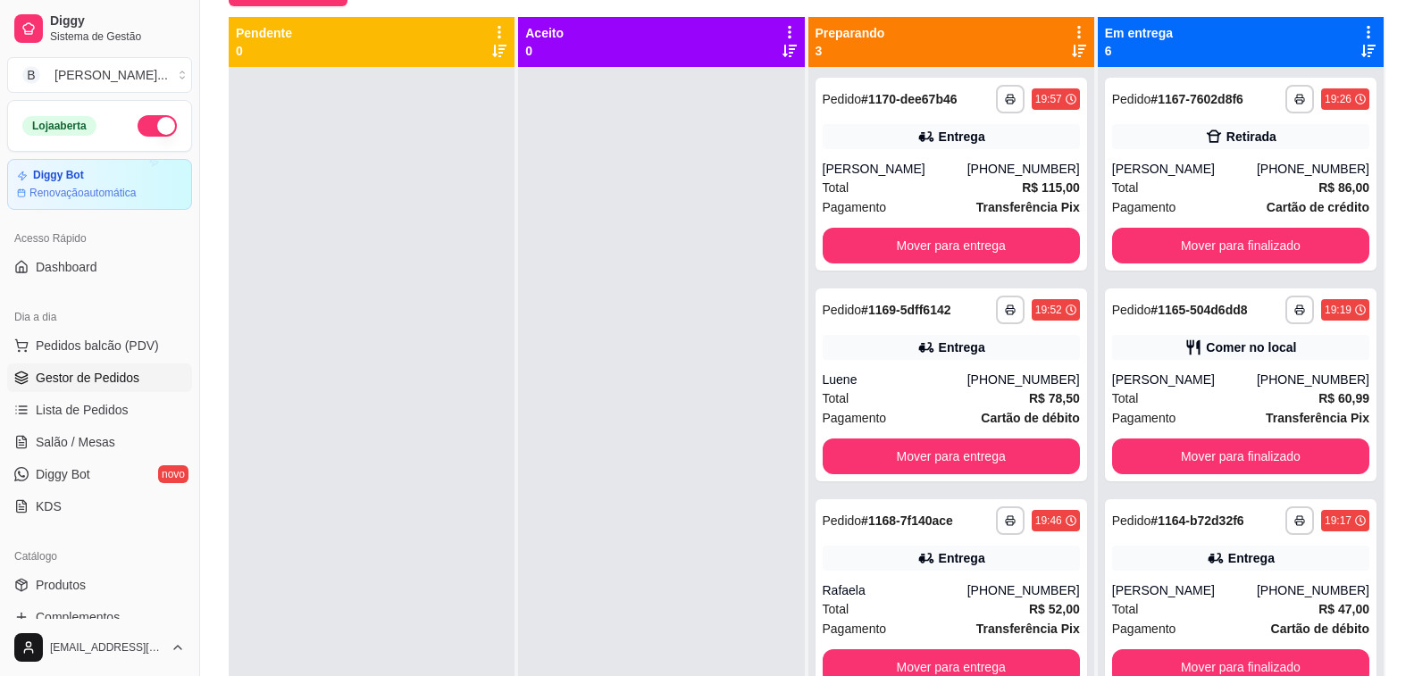
scroll to position [0, 0]
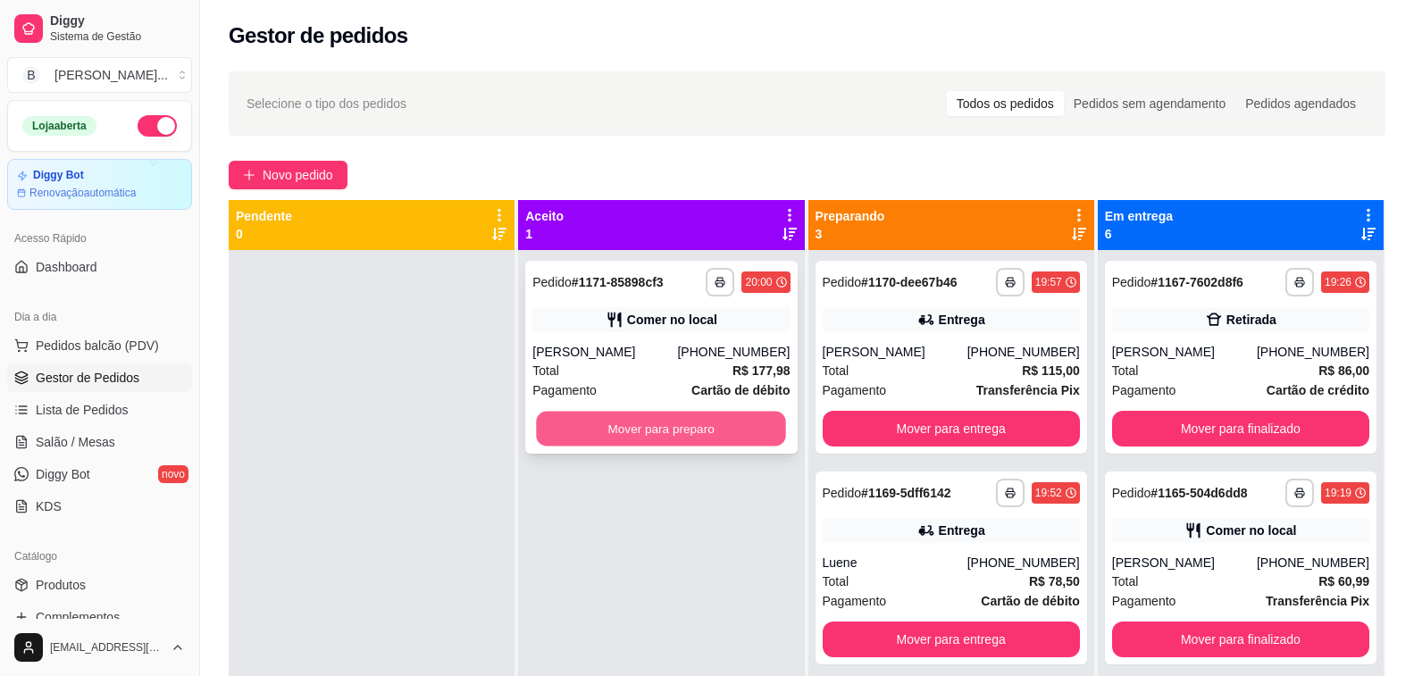
click at [666, 426] on button "Mover para preparo" at bounding box center [662, 429] width 250 height 35
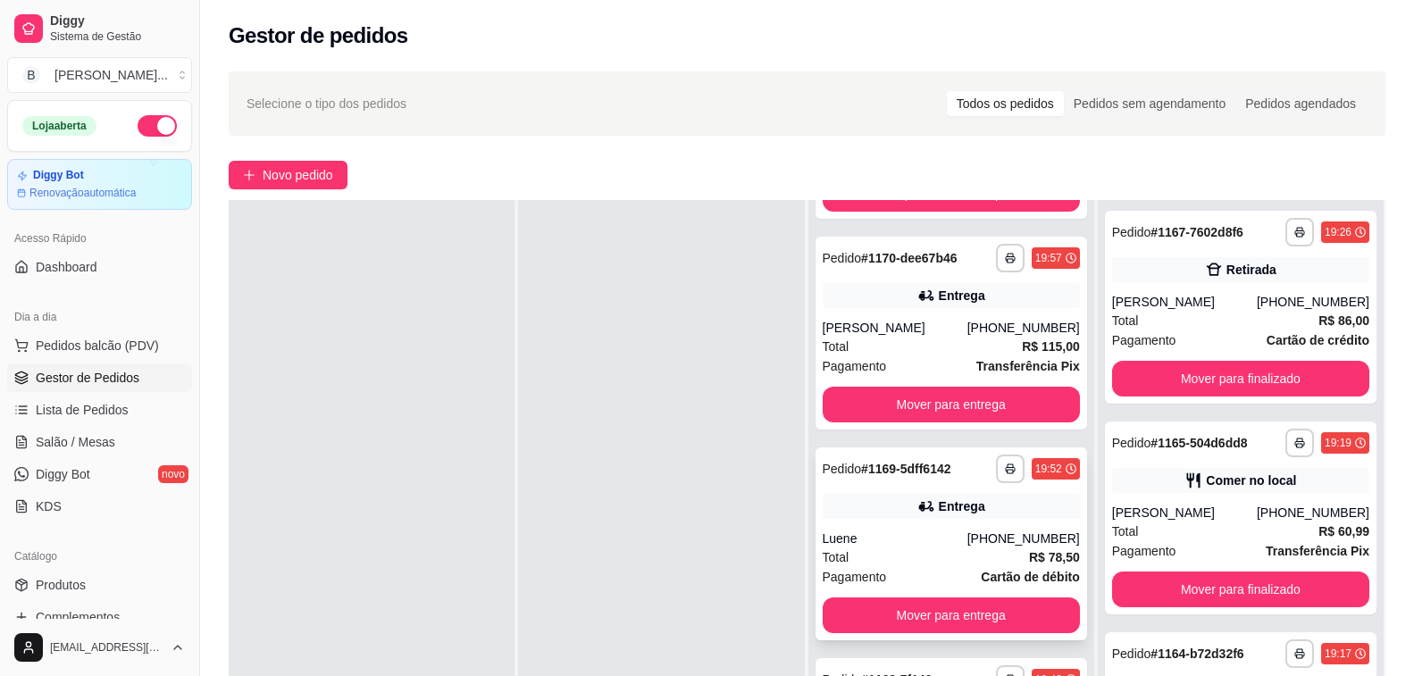
scroll to position [268, 0]
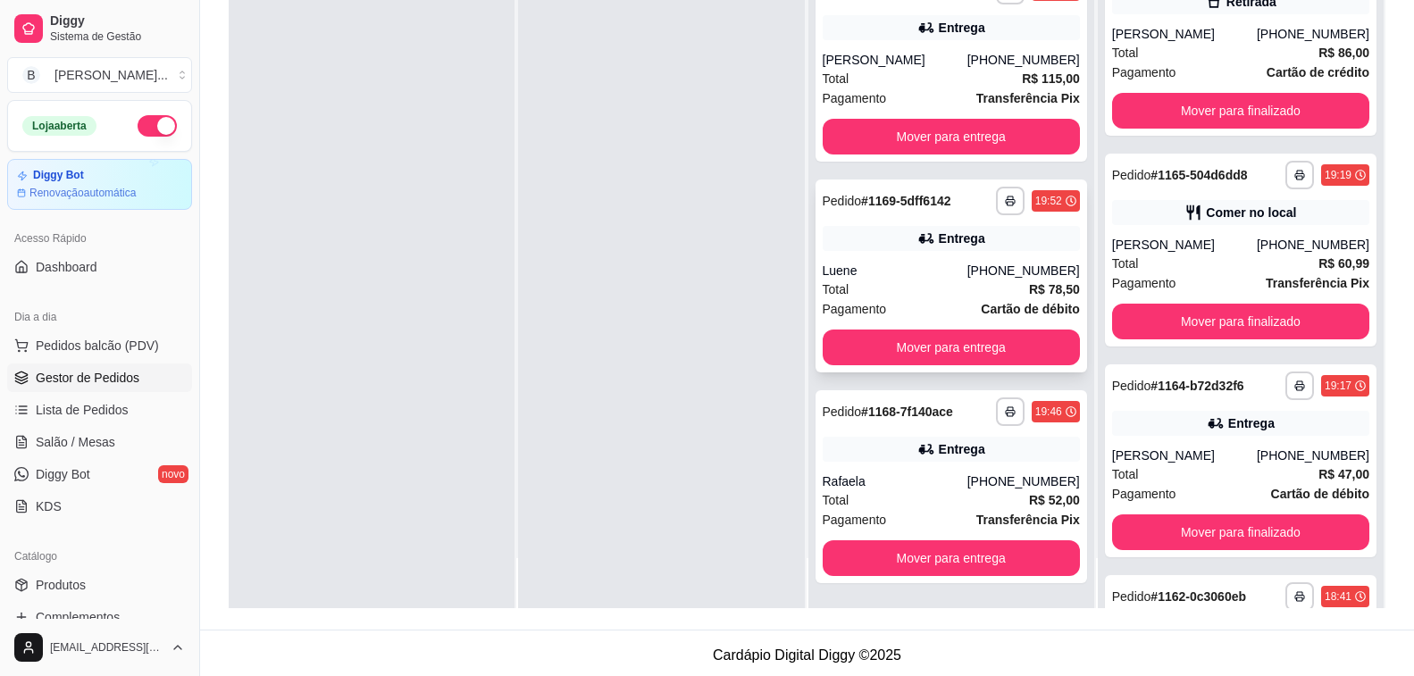
click at [885, 264] on div "Luene" at bounding box center [895, 271] width 145 height 18
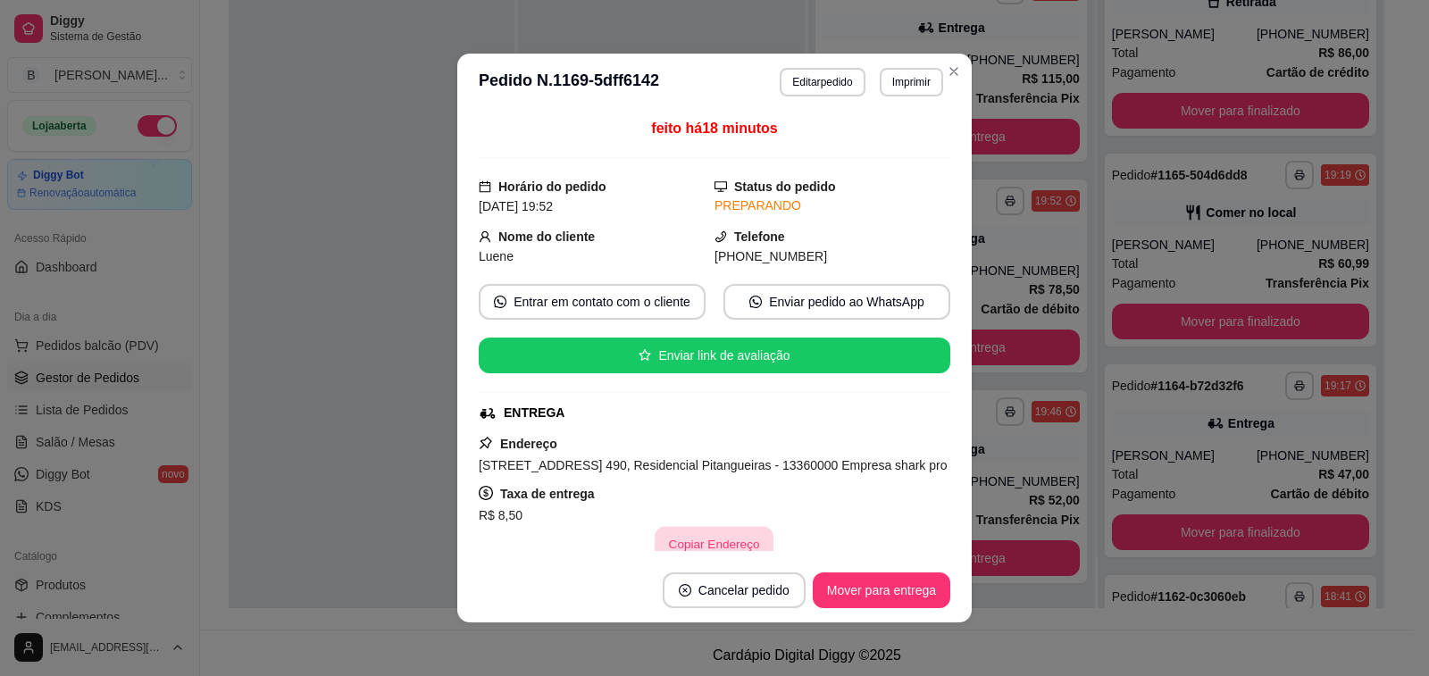
click at [694, 541] on button "Copiar Endereço" at bounding box center [715, 544] width 119 height 35
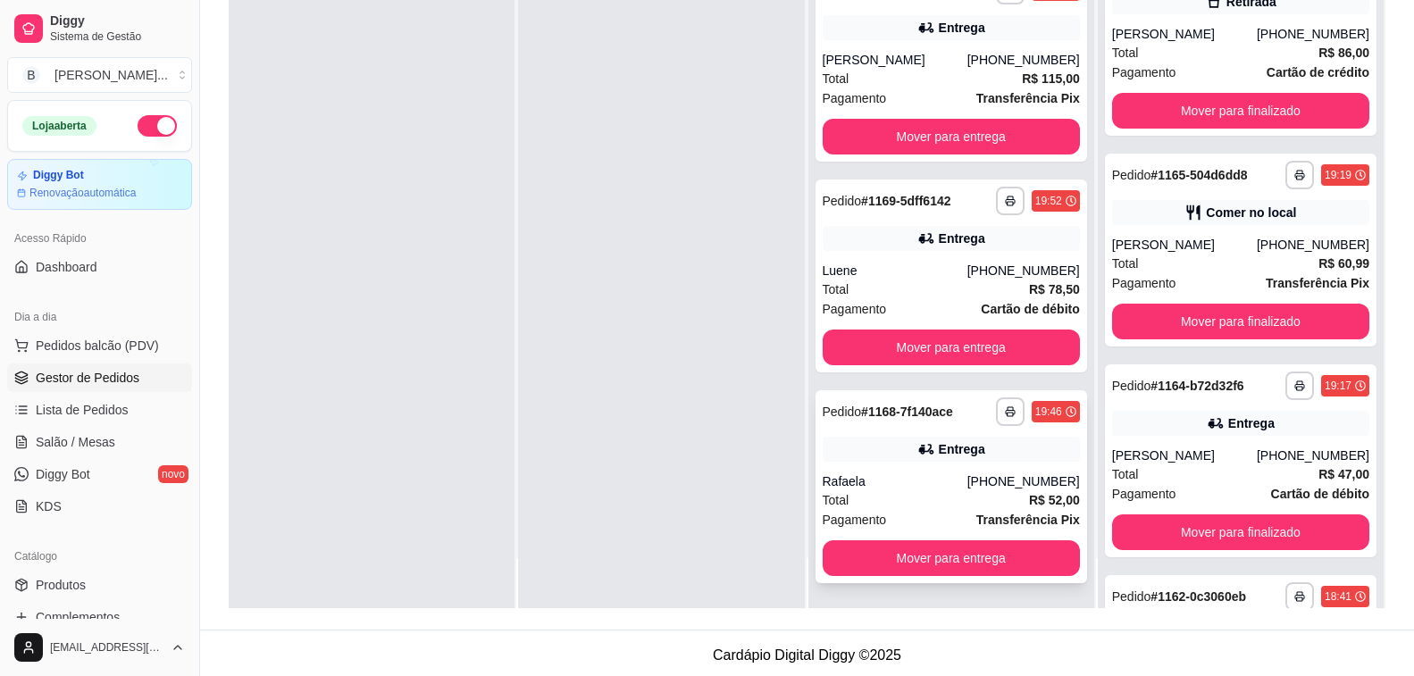
click at [991, 488] on div "[PHONE_NUMBER]" at bounding box center [1024, 482] width 113 height 18
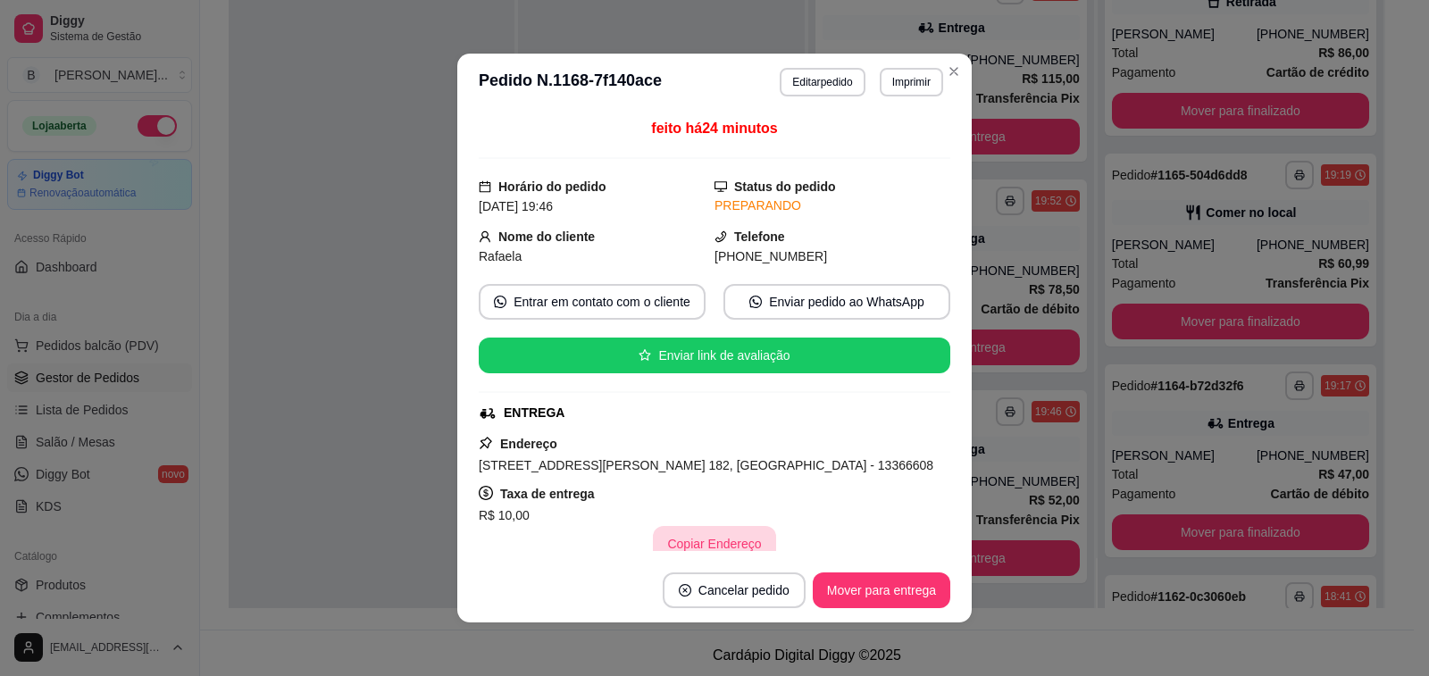
click at [697, 540] on button "Copiar Endereço" at bounding box center [714, 544] width 122 height 36
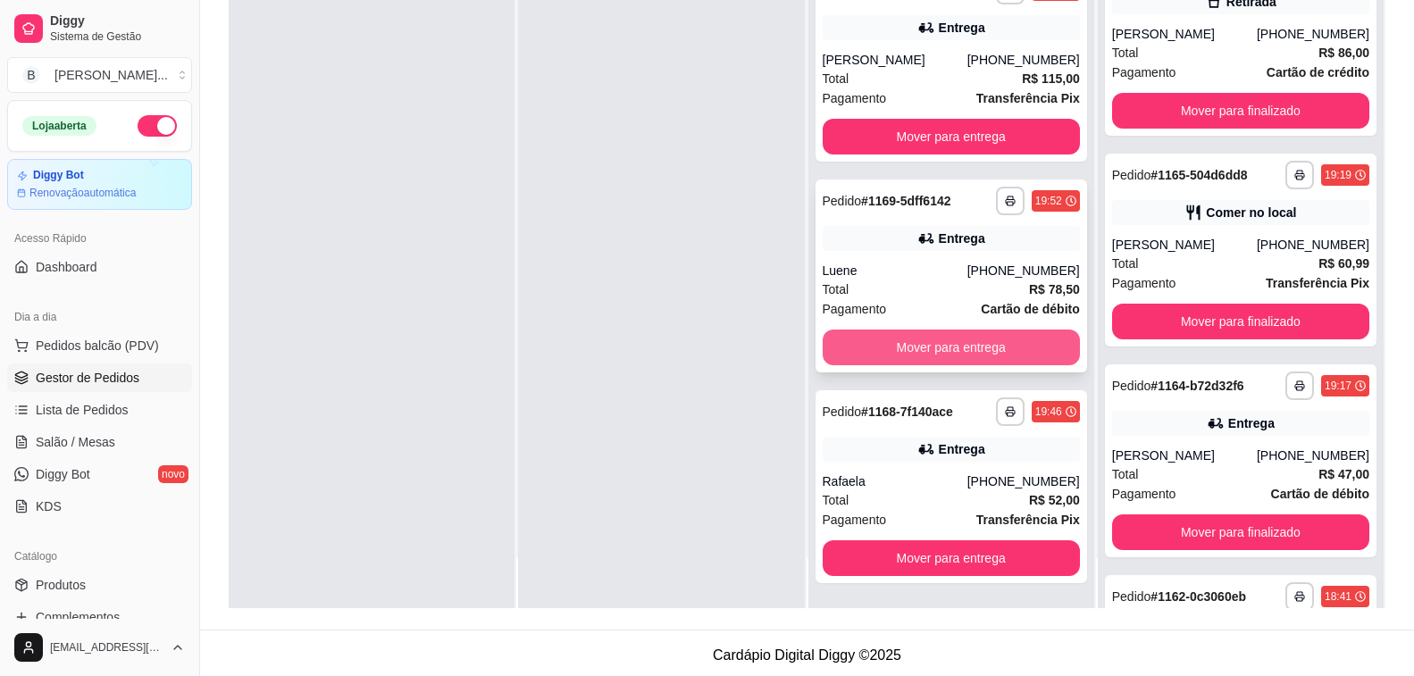
click at [934, 350] on button "Mover para entrega" at bounding box center [951, 348] width 257 height 36
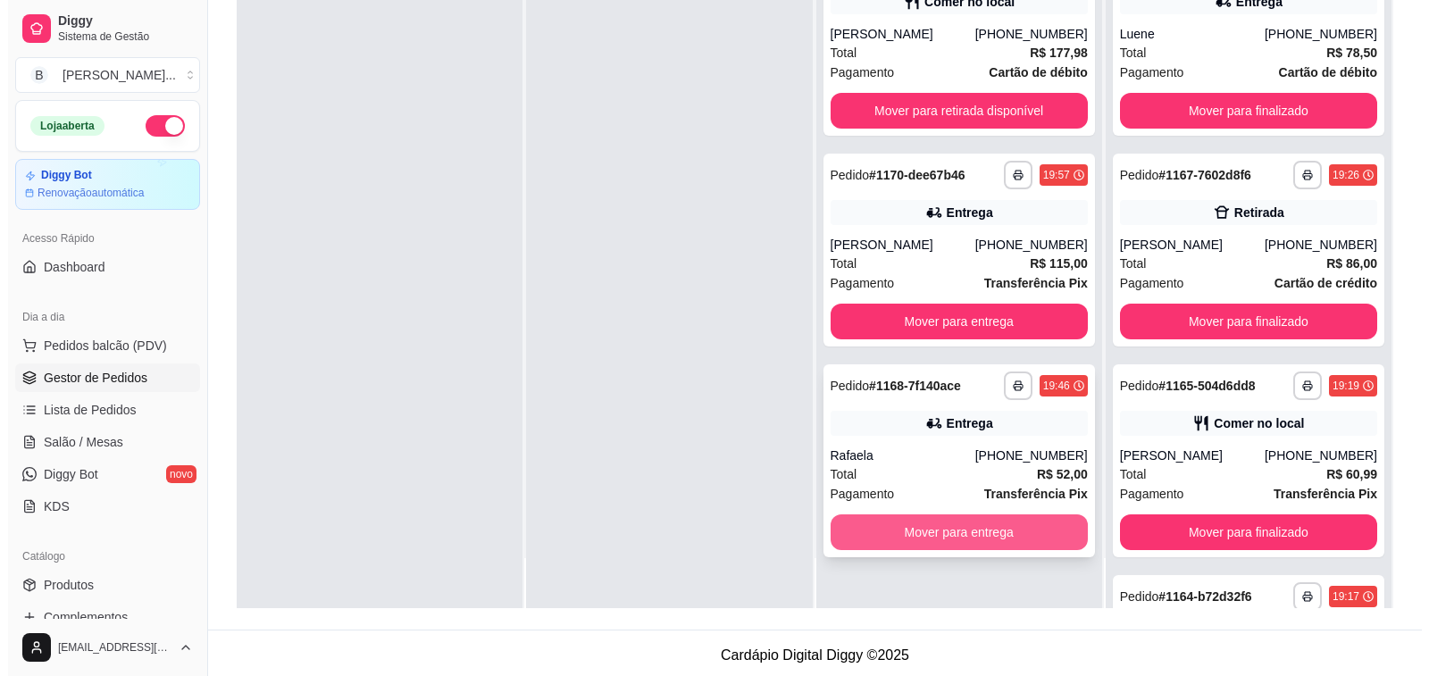
scroll to position [272, 0]
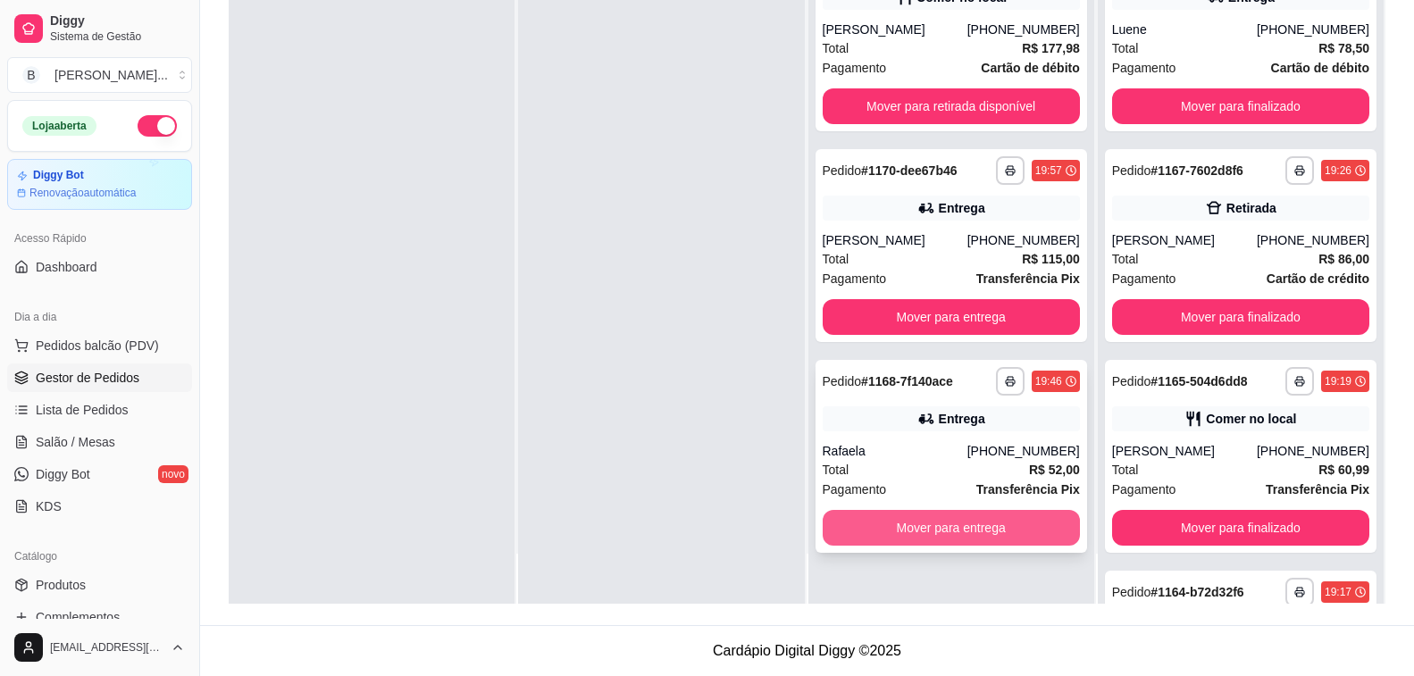
click at [906, 529] on button "Mover para entrega" at bounding box center [951, 528] width 257 height 36
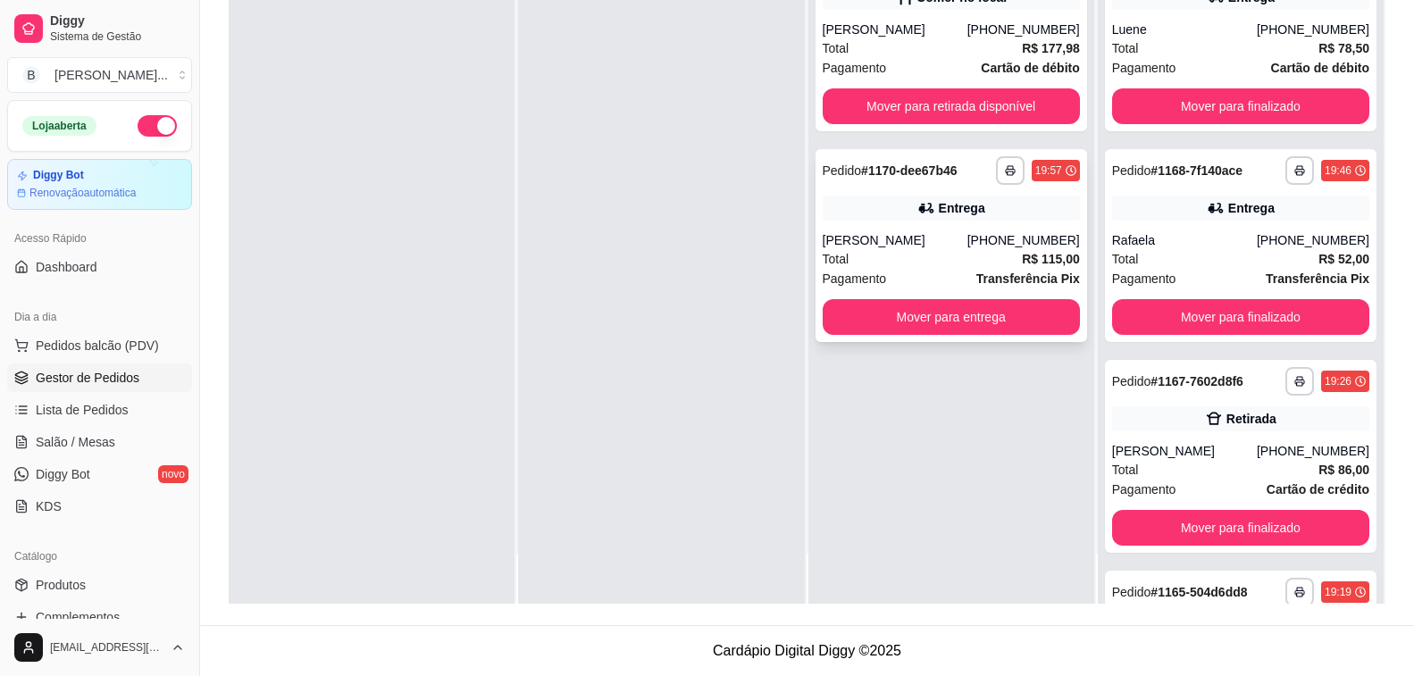
click at [884, 242] on div "[PERSON_NAME]" at bounding box center [895, 240] width 145 height 18
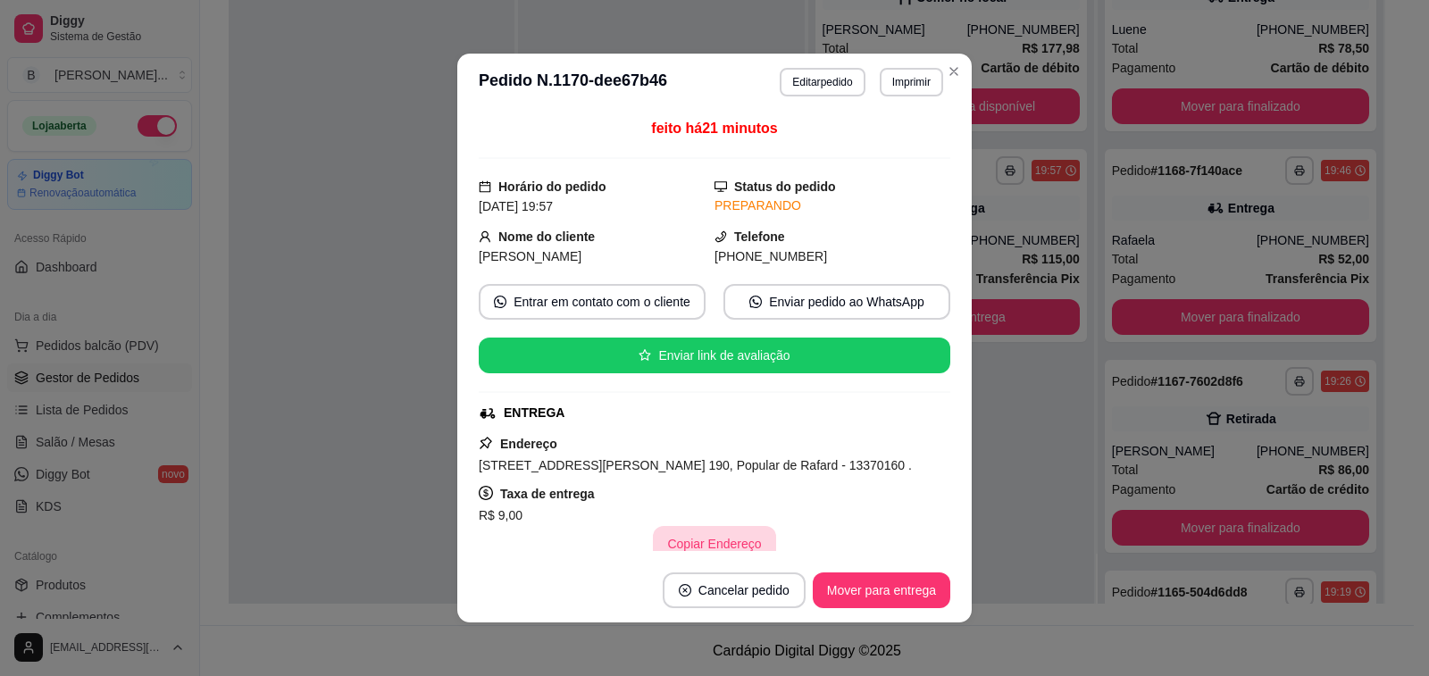
click at [735, 547] on button "Copiar Endereço" at bounding box center [714, 544] width 122 height 36
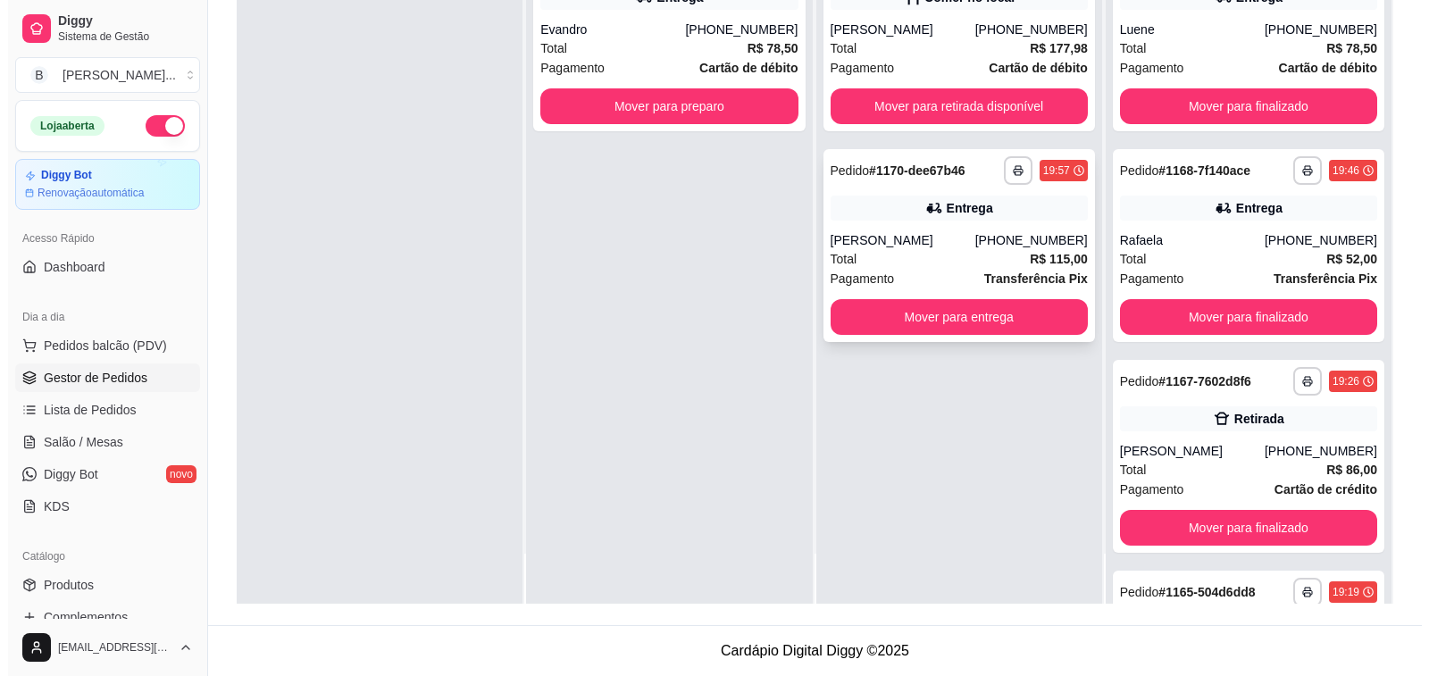
scroll to position [0, 0]
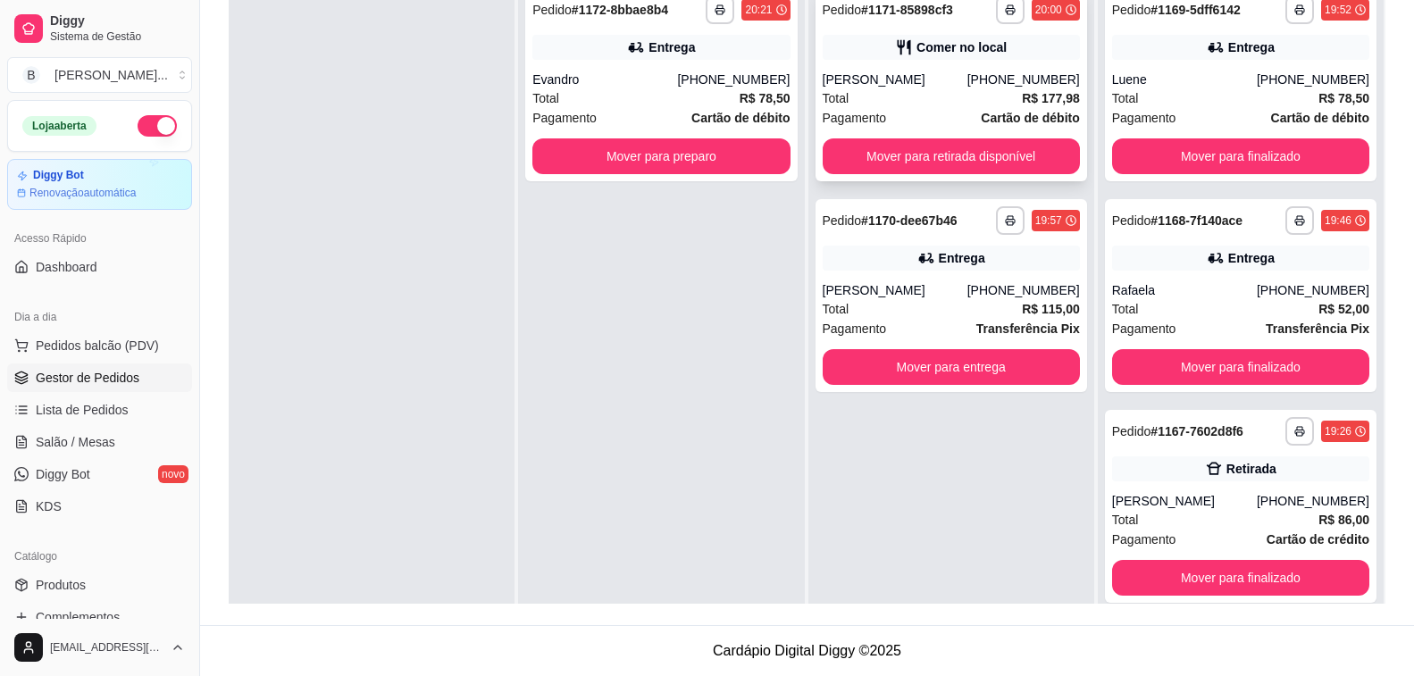
click at [892, 89] on div "Total R$ 177,98" at bounding box center [951, 98] width 257 height 20
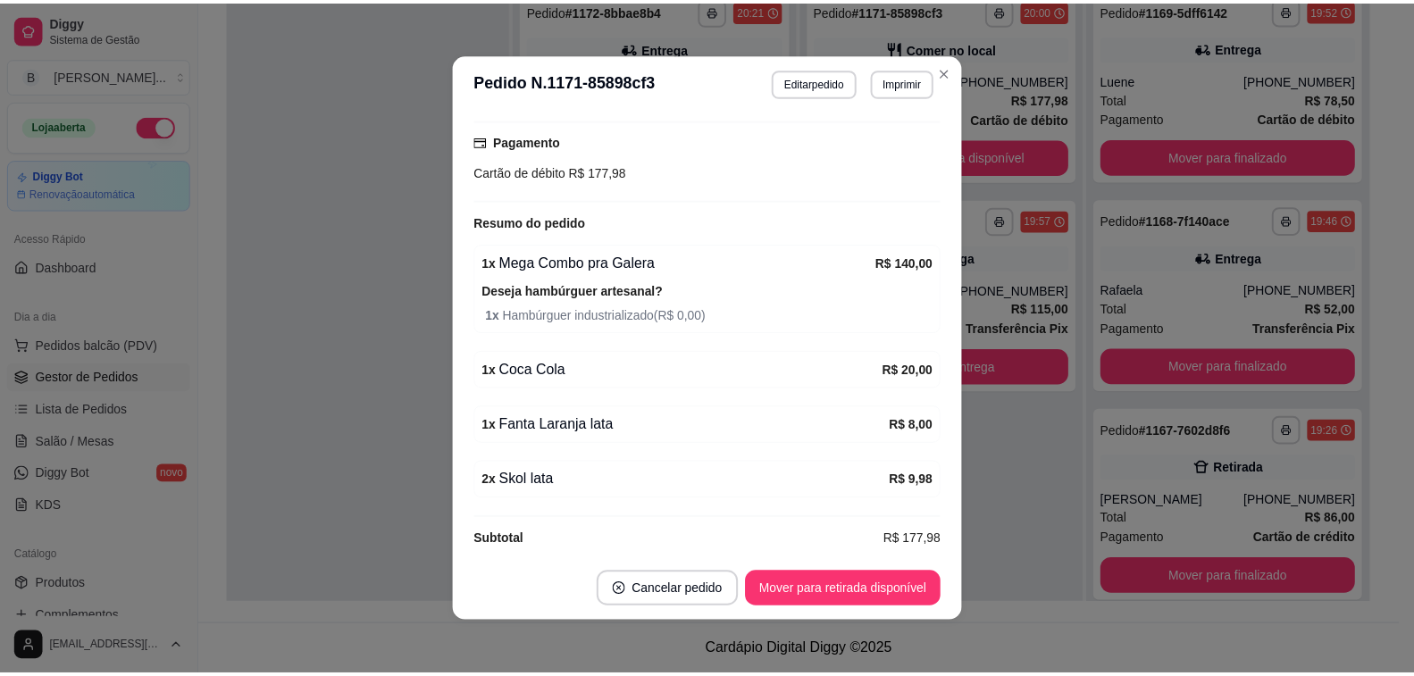
scroll to position [287, 0]
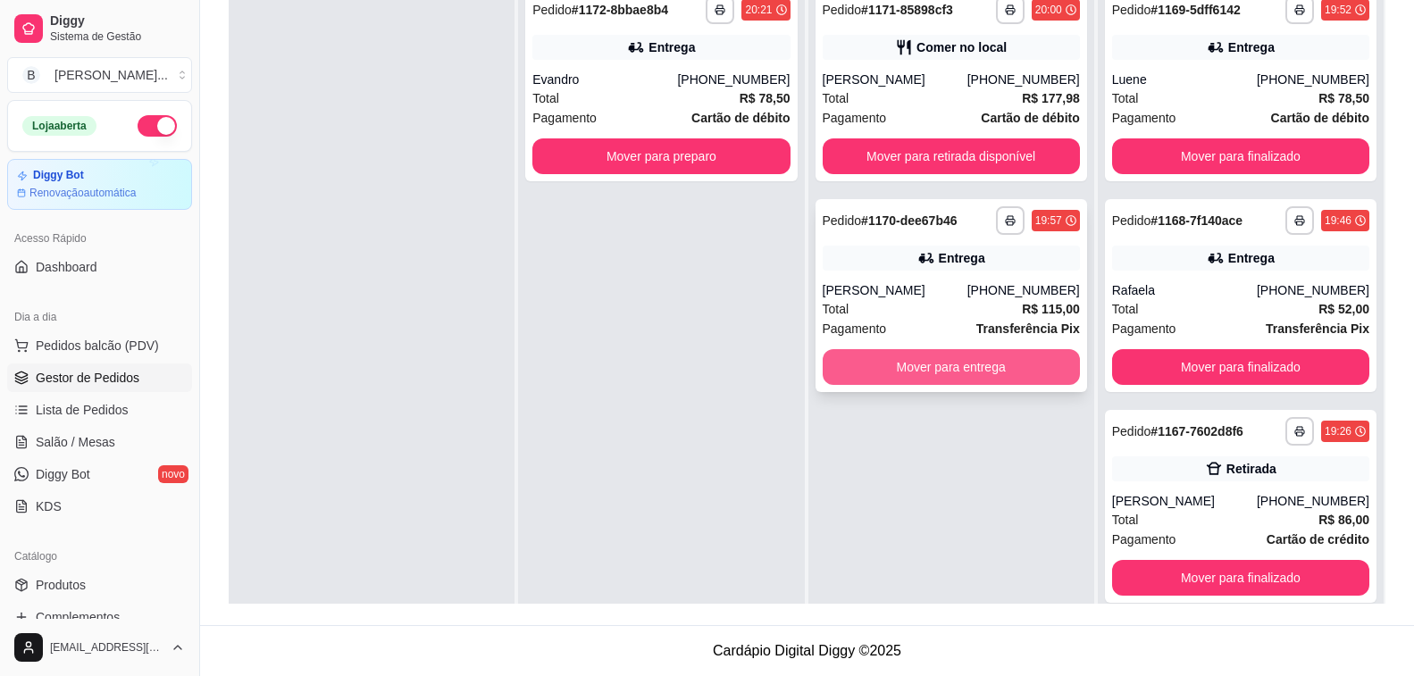
click at [1019, 366] on button "Mover para entrega" at bounding box center [951, 367] width 257 height 36
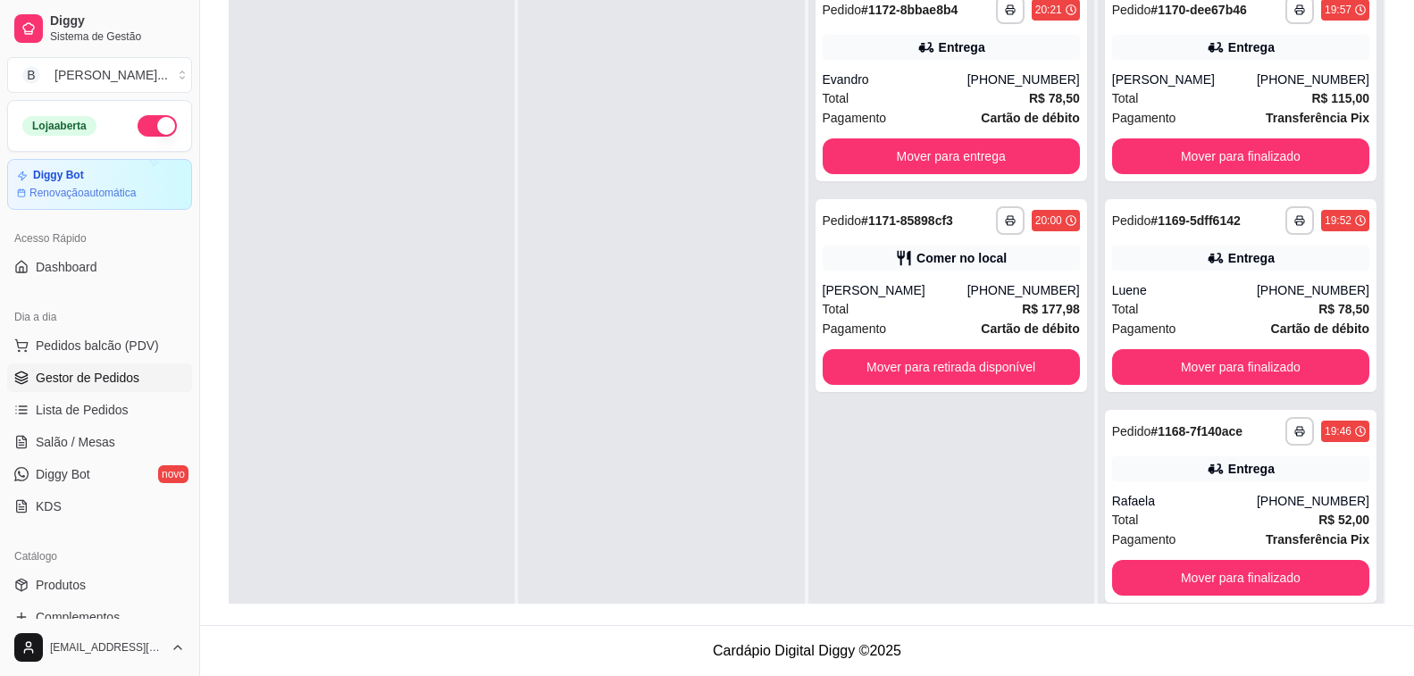
click at [383, 231] on div at bounding box center [372, 316] width 286 height 676
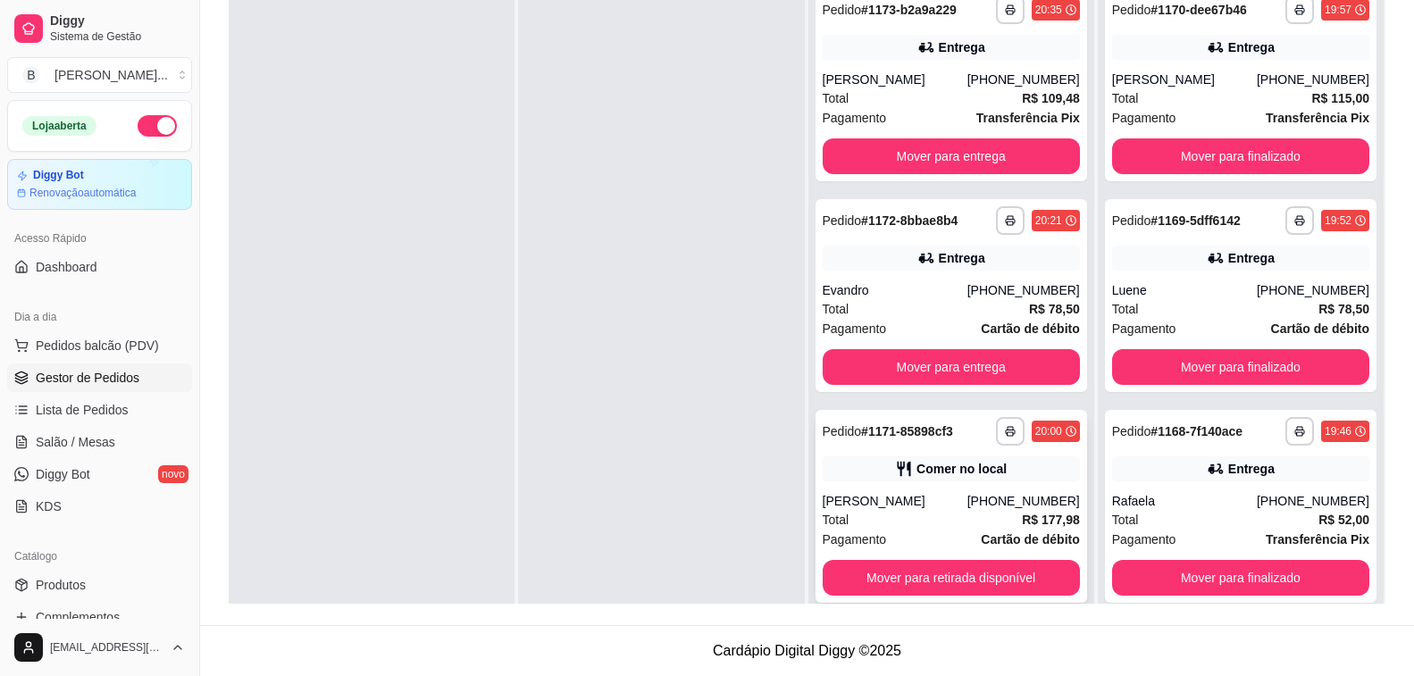
scroll to position [183, 0]
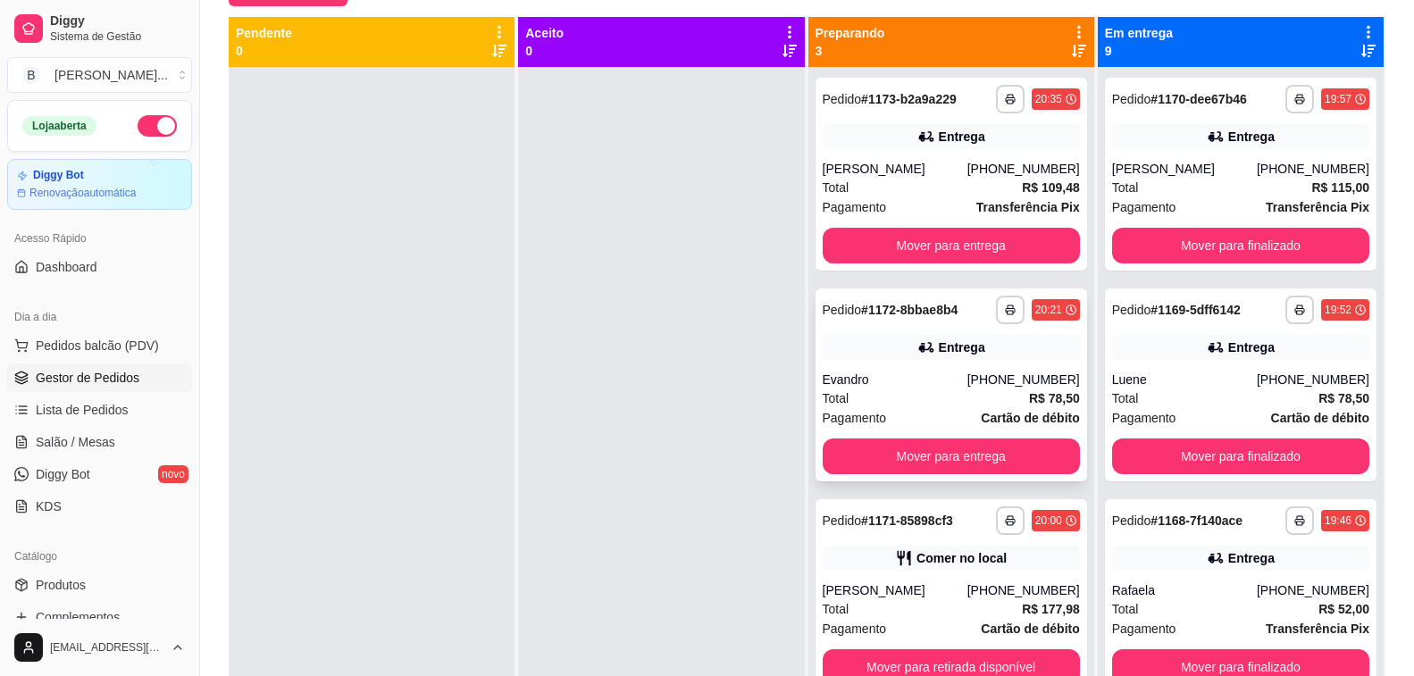
click at [866, 367] on div "**********" at bounding box center [952, 385] width 272 height 193
click at [877, 382] on div "Evandro" at bounding box center [895, 380] width 145 height 18
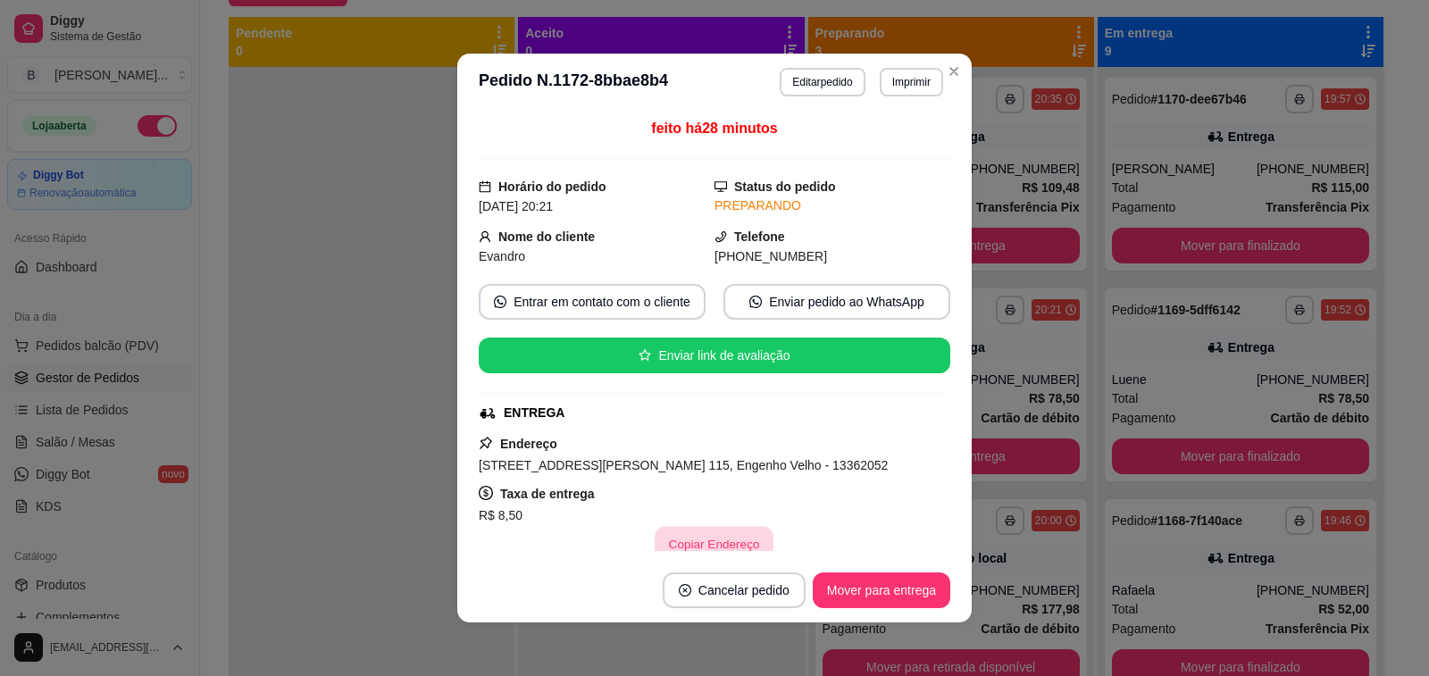
click at [711, 534] on button "Copiar Endereço" at bounding box center [715, 544] width 119 height 35
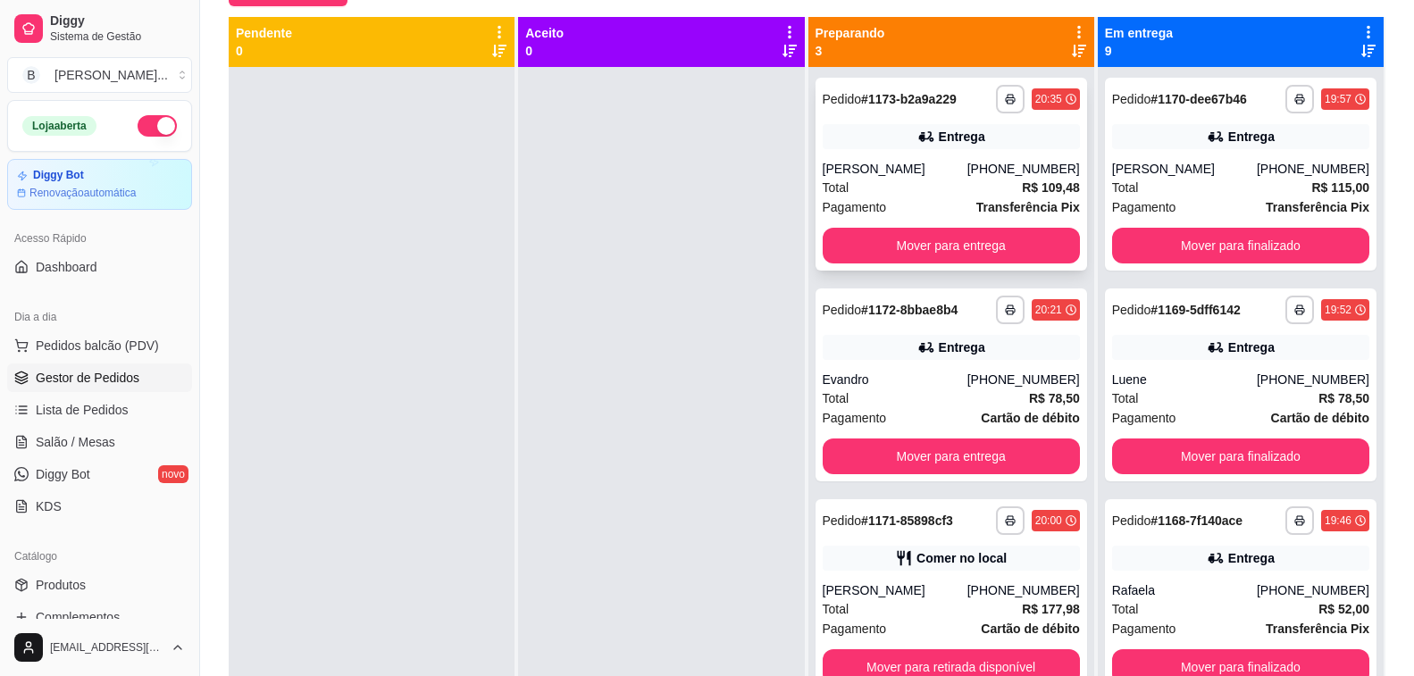
click at [946, 177] on div "[PERSON_NAME]" at bounding box center [895, 169] width 145 height 18
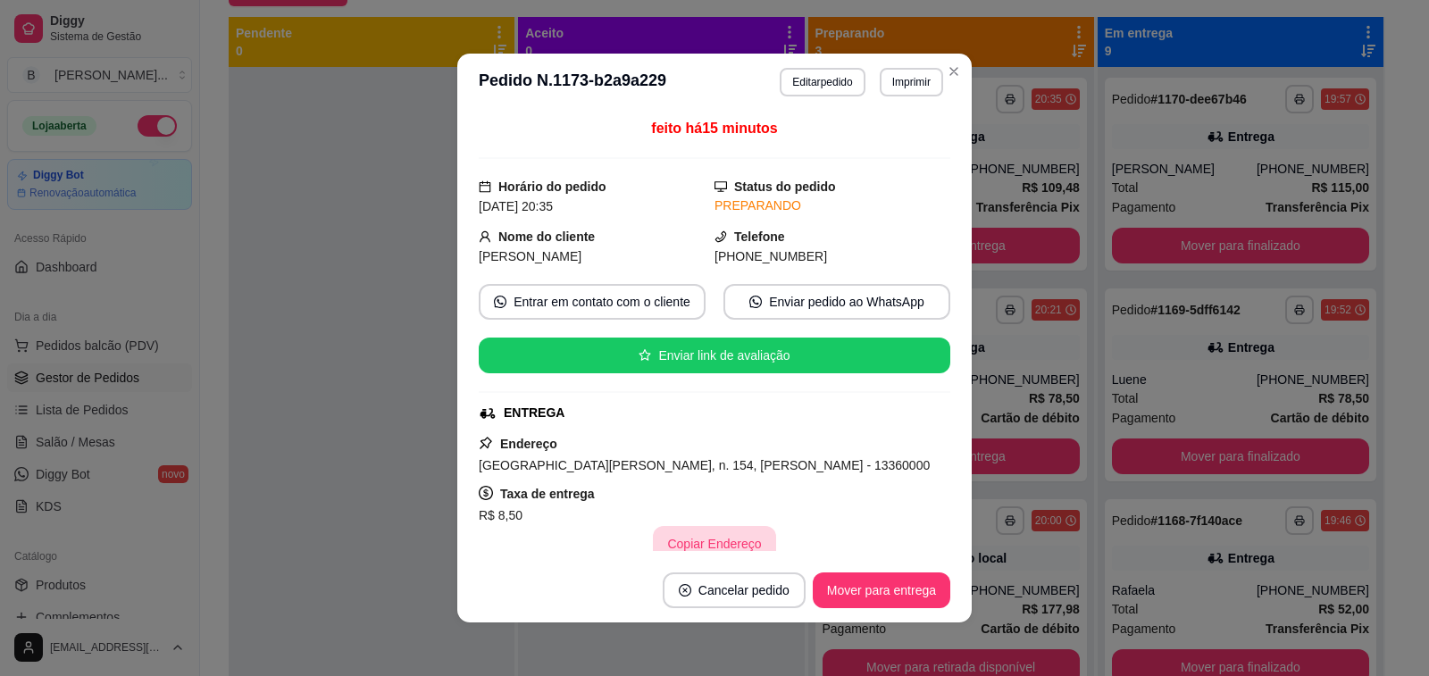
click at [683, 544] on button "Copiar Endereço" at bounding box center [714, 544] width 122 height 36
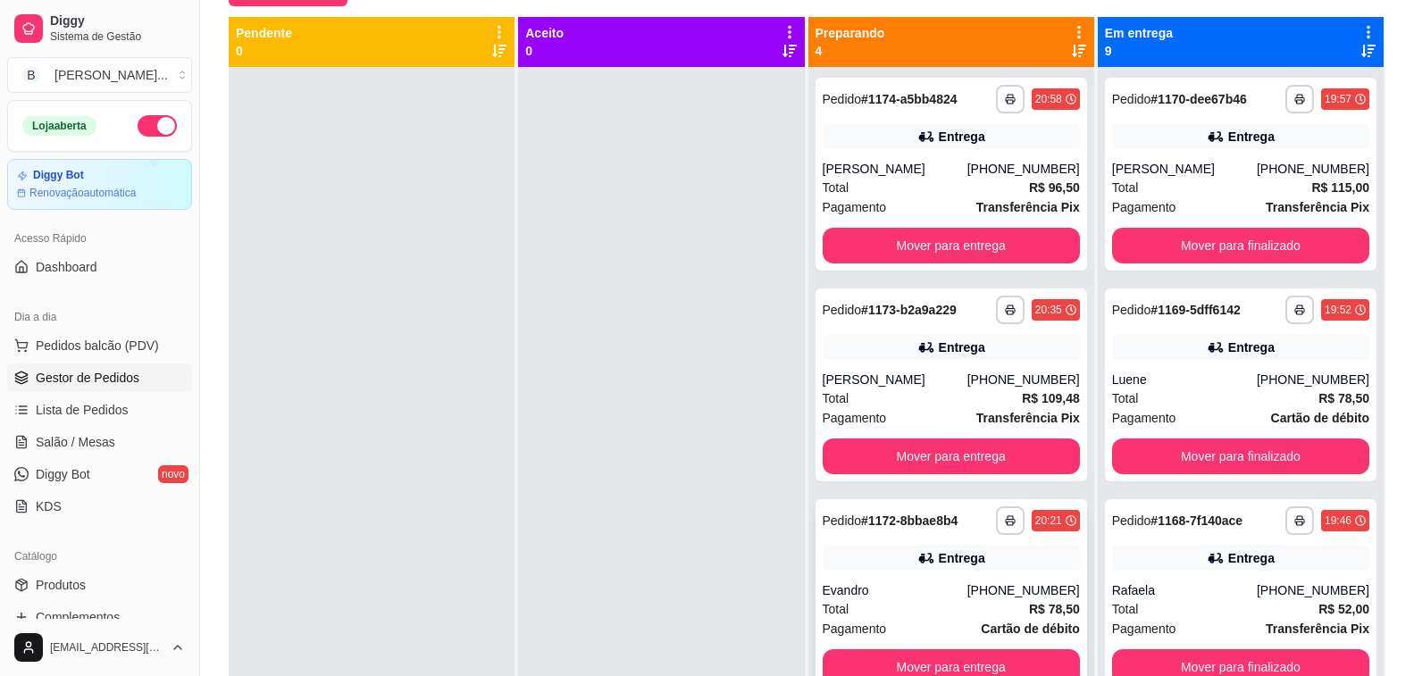
scroll to position [179, 0]
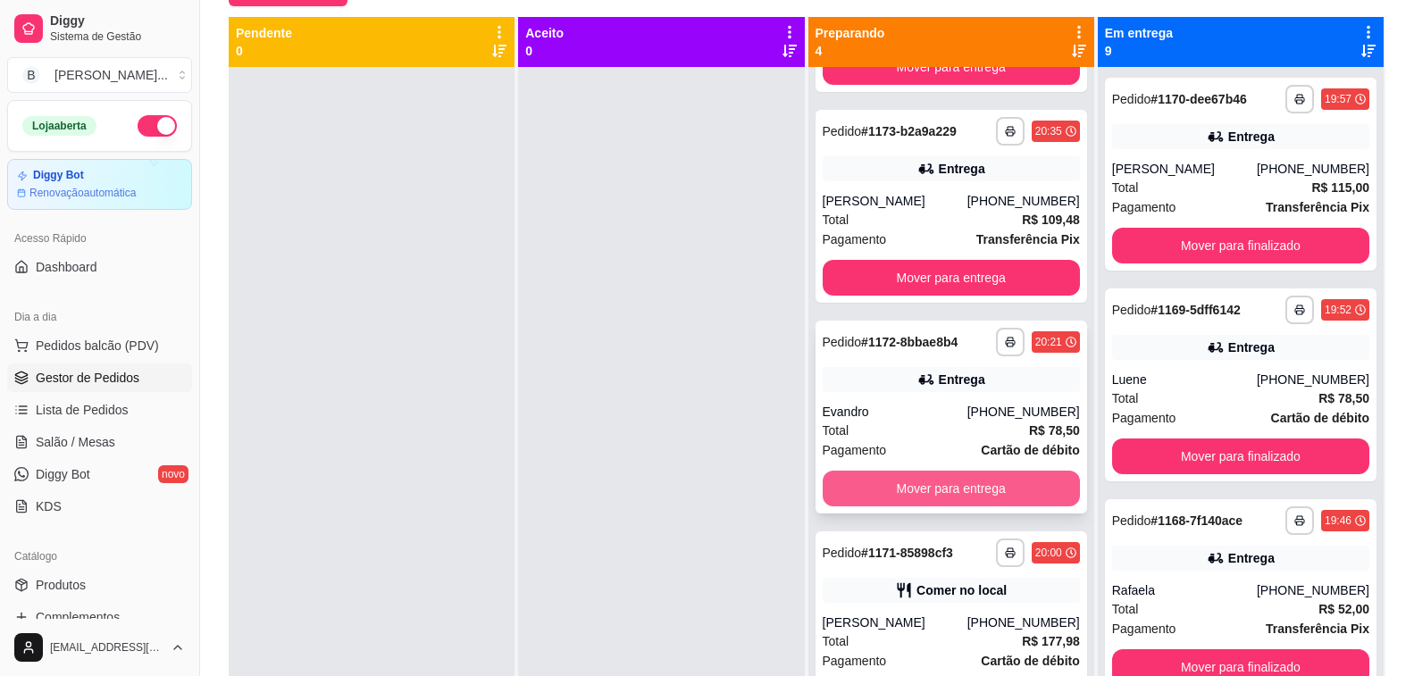
click at [892, 497] on button "Mover para entrega" at bounding box center [951, 489] width 257 height 36
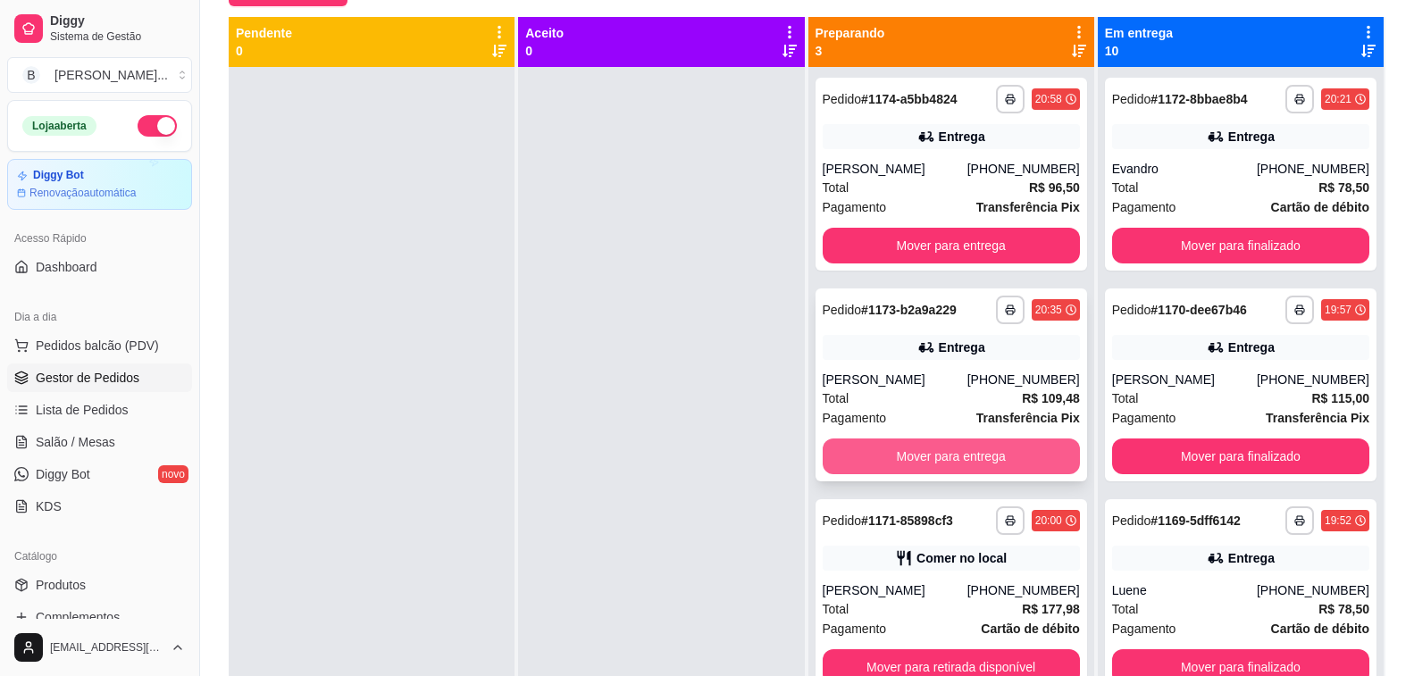
scroll to position [0, 0]
click at [884, 463] on button "Mover para entrega" at bounding box center [951, 457] width 257 height 36
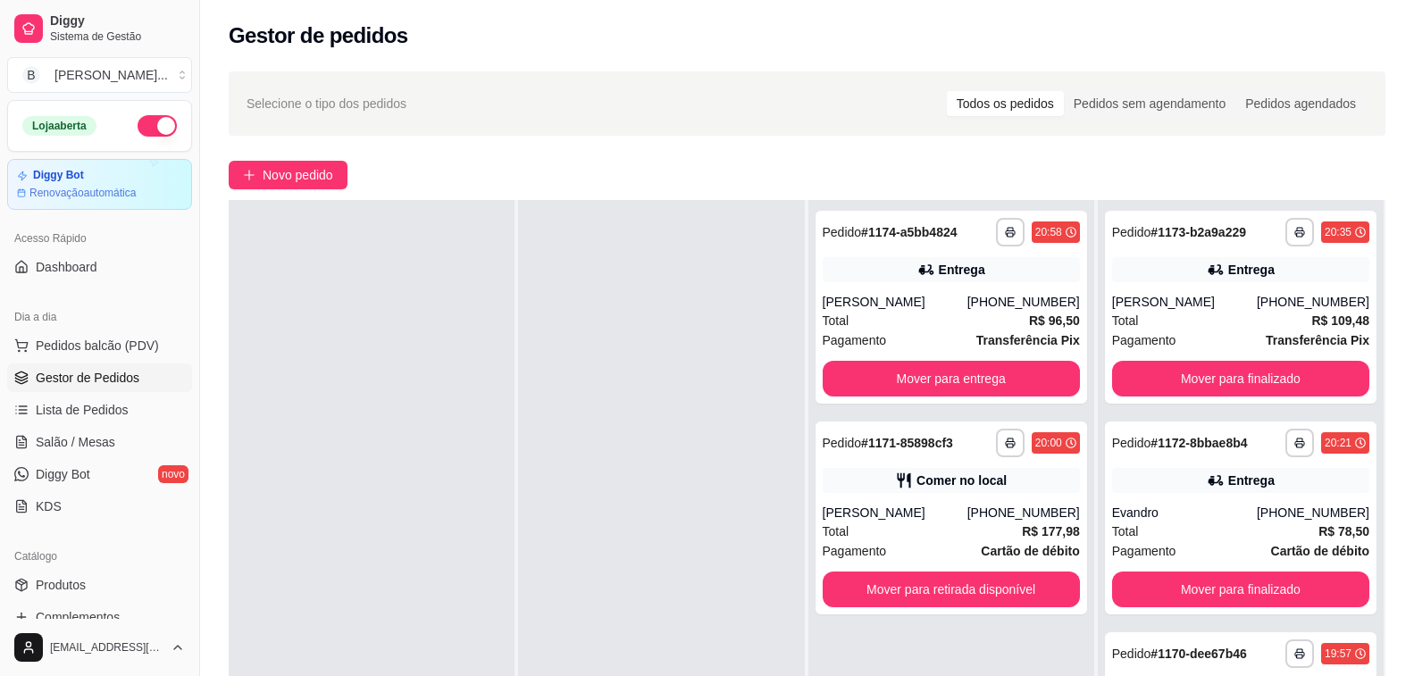
scroll to position [89, 0]
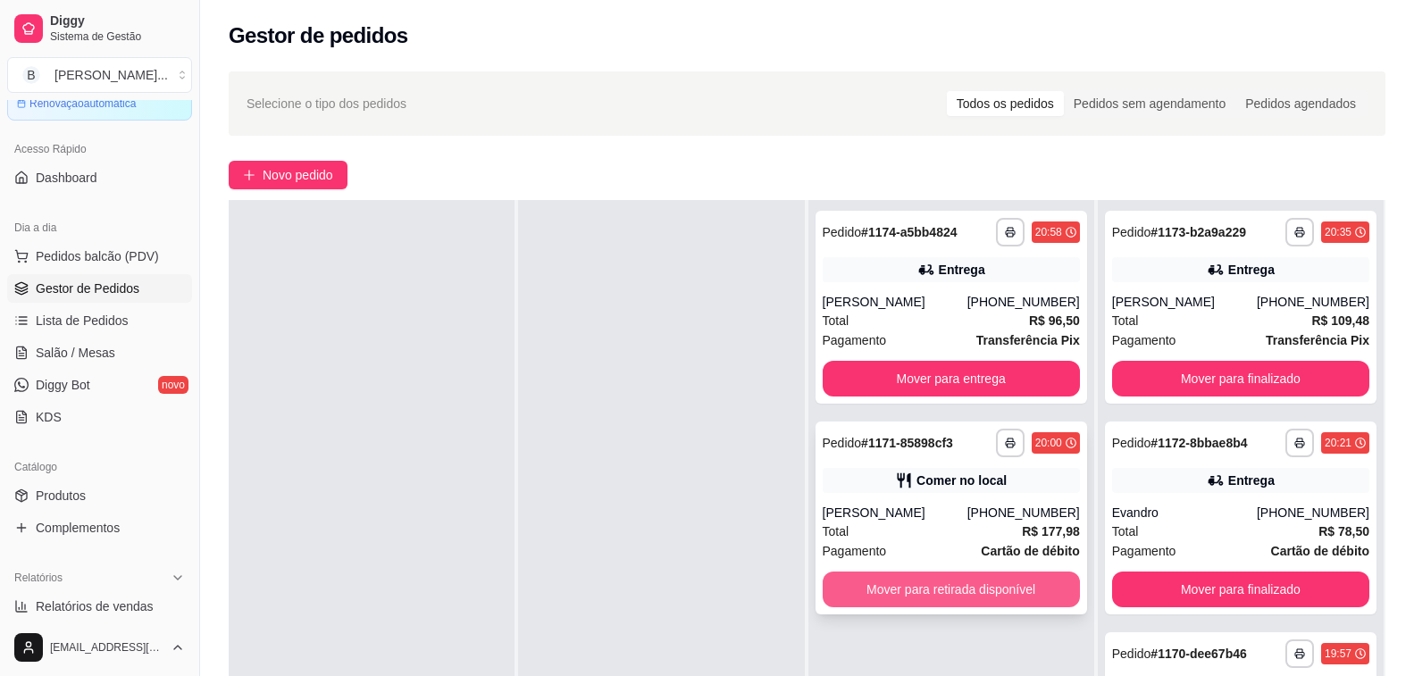
click at [1001, 599] on button "Mover para retirada disponível" at bounding box center [951, 590] width 257 height 36
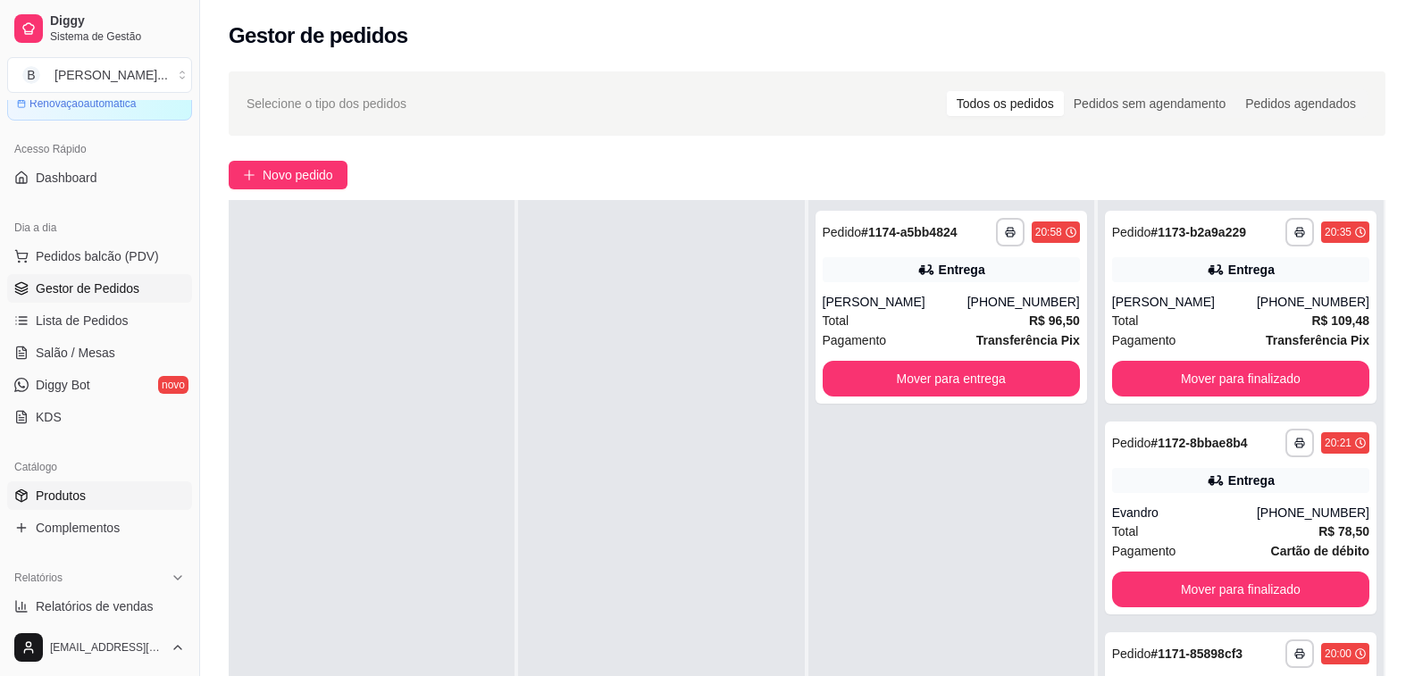
click at [85, 493] on span "Produtos" at bounding box center [61, 496] width 50 height 18
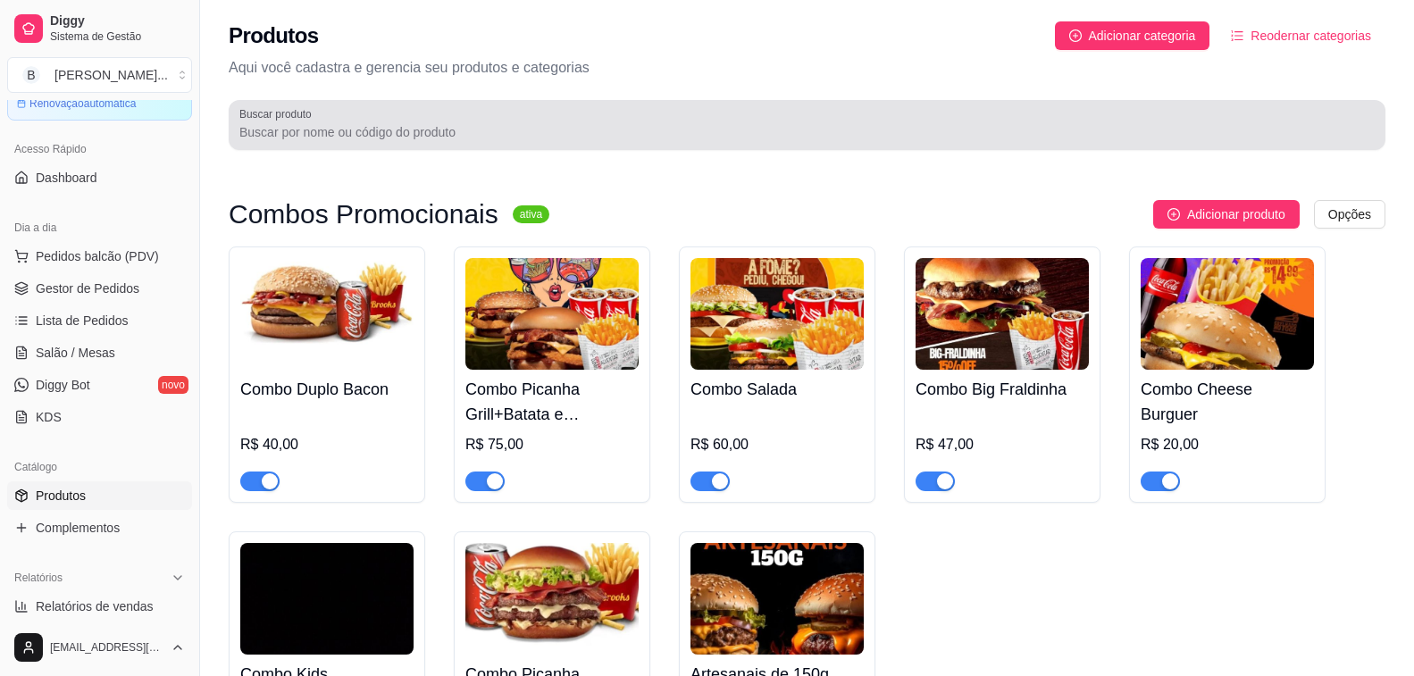
click at [373, 138] on input "Buscar produto" at bounding box center [806, 132] width 1135 height 18
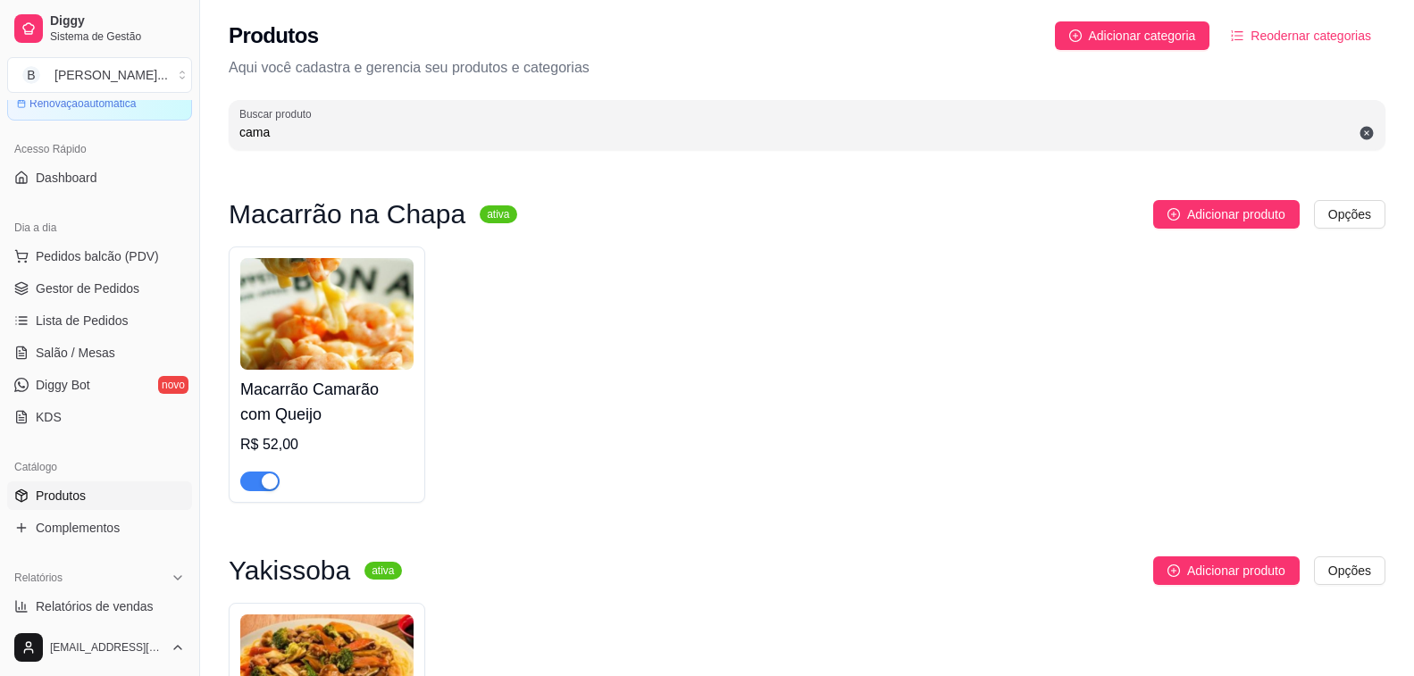
type input "cama"
click at [258, 487] on span "button" at bounding box center [259, 482] width 39 height 20
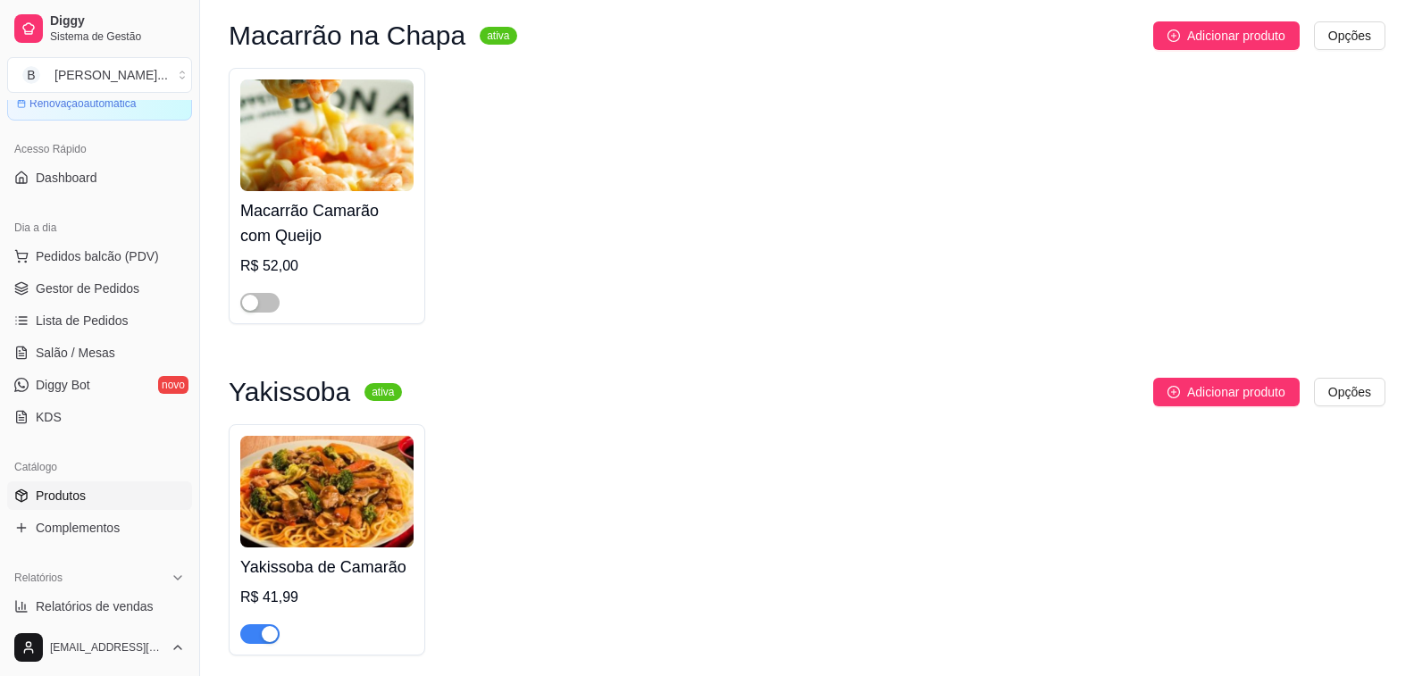
click at [256, 639] on span "button" at bounding box center [259, 634] width 39 height 20
click at [116, 292] on span "Gestor de Pedidos" at bounding box center [88, 289] width 104 height 18
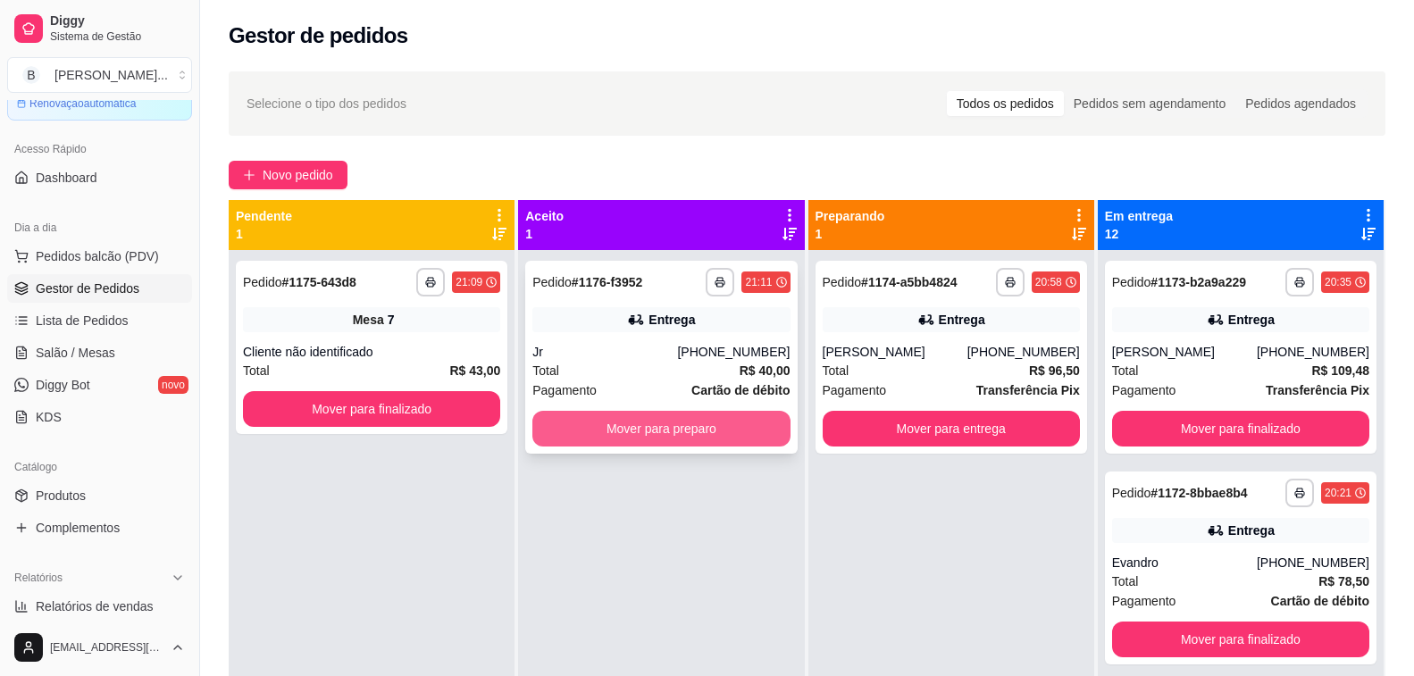
click at [616, 436] on button "Mover para preparo" at bounding box center [660, 429] width 257 height 36
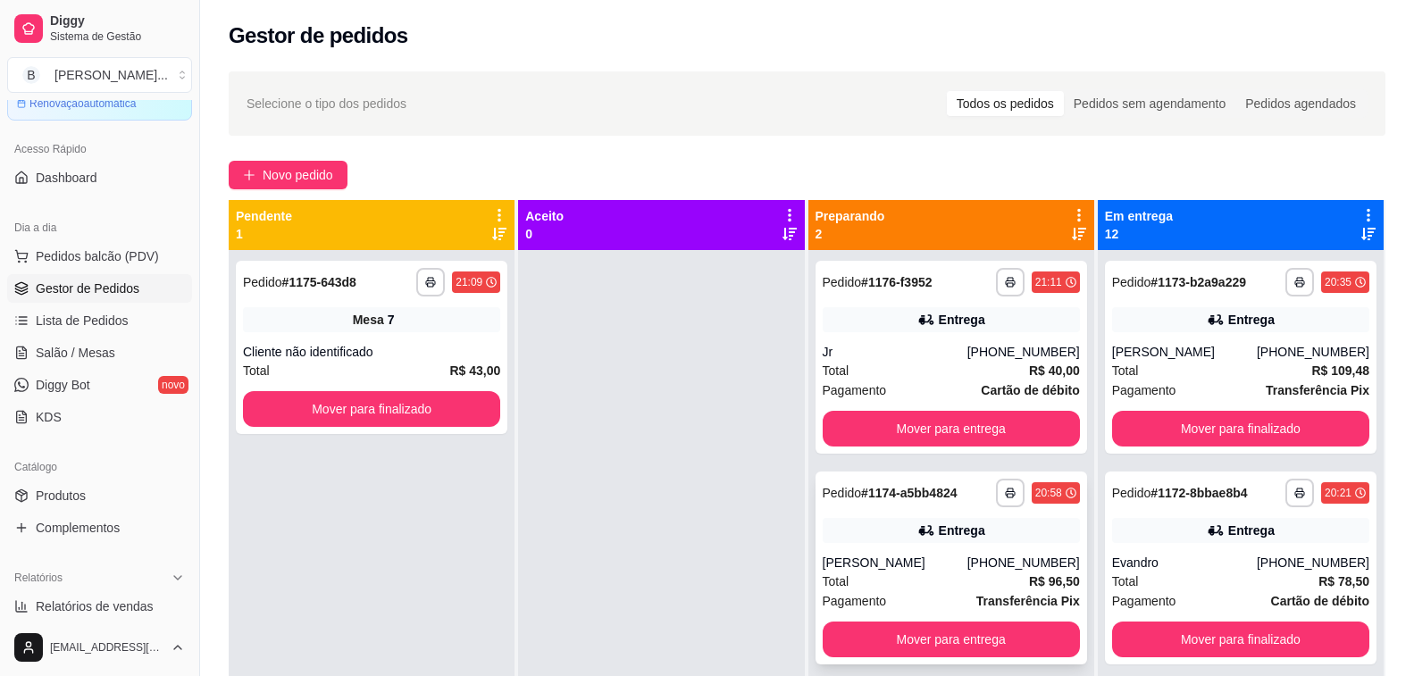
click at [897, 541] on div "Entrega" at bounding box center [951, 530] width 257 height 25
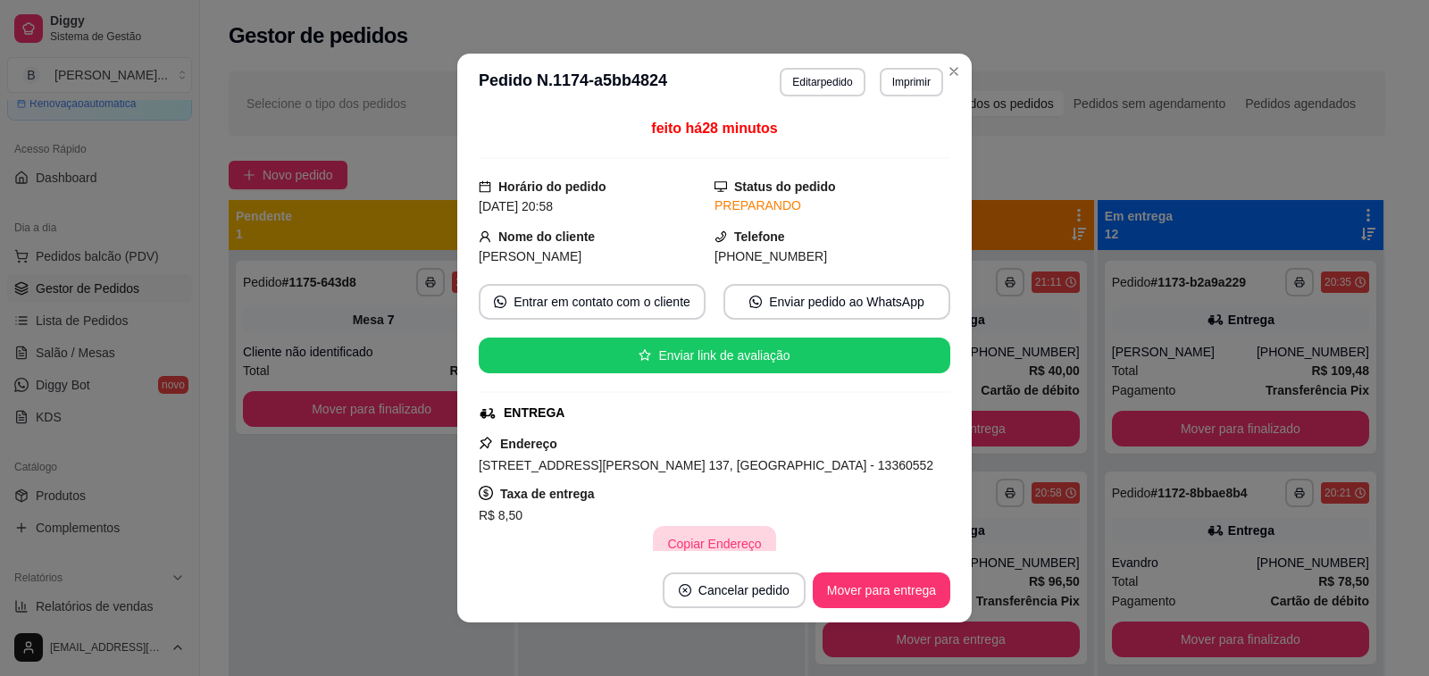
click at [678, 547] on button "Copiar Endereço" at bounding box center [714, 544] width 122 height 36
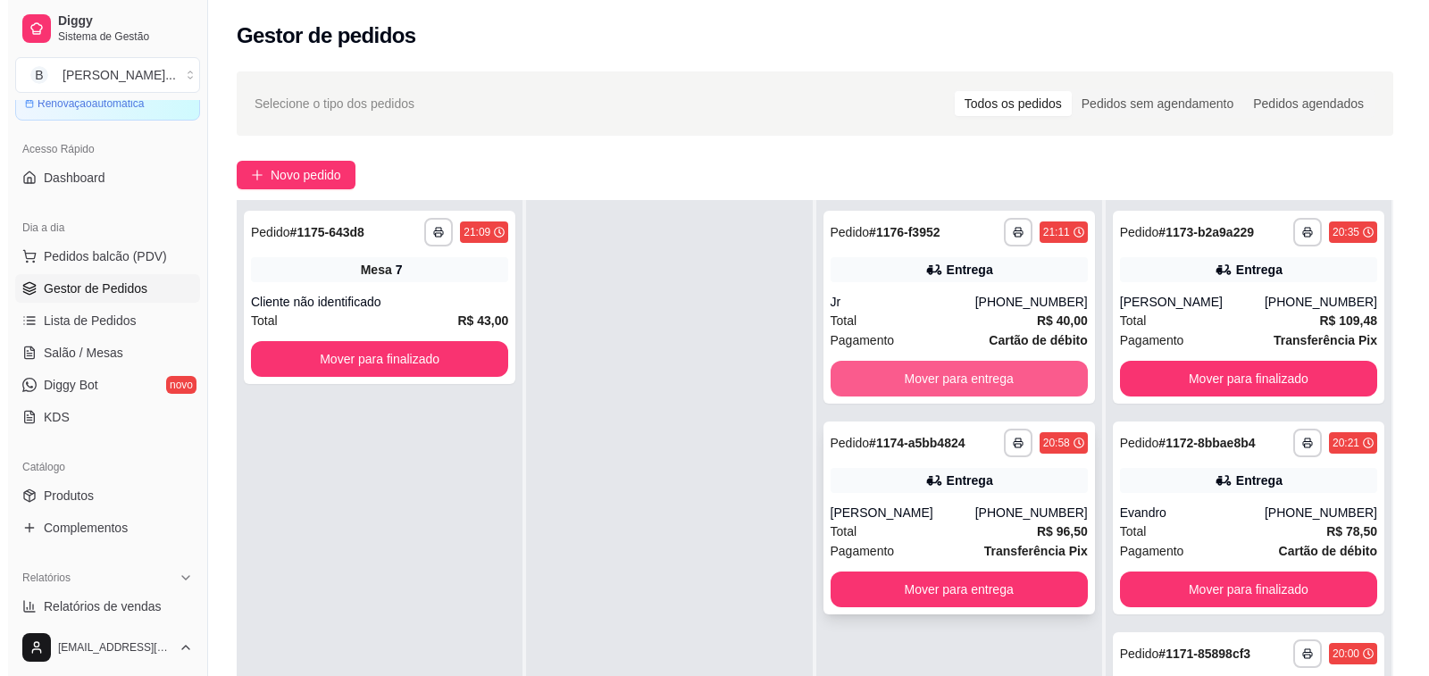
scroll to position [89, 0]
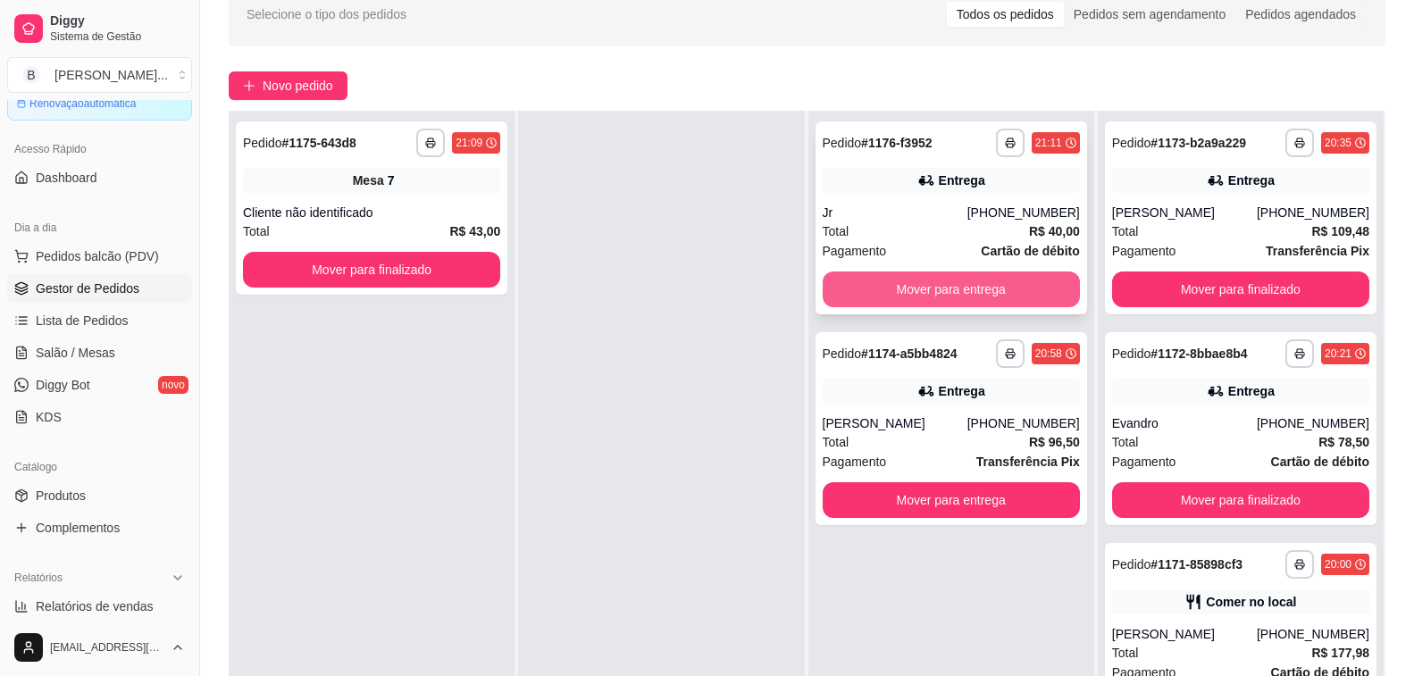
click at [900, 290] on button "Mover para entrega" at bounding box center [951, 290] width 257 height 36
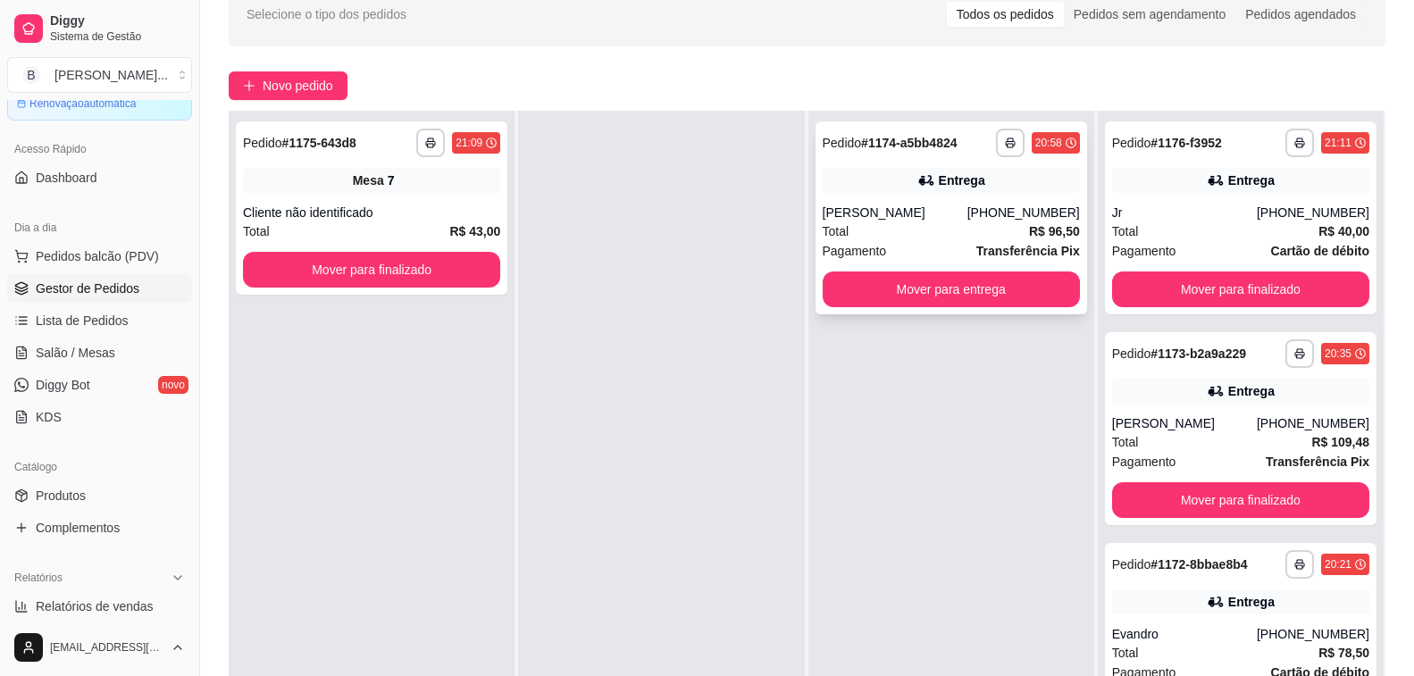
click at [866, 206] on div "[PERSON_NAME]" at bounding box center [895, 213] width 145 height 18
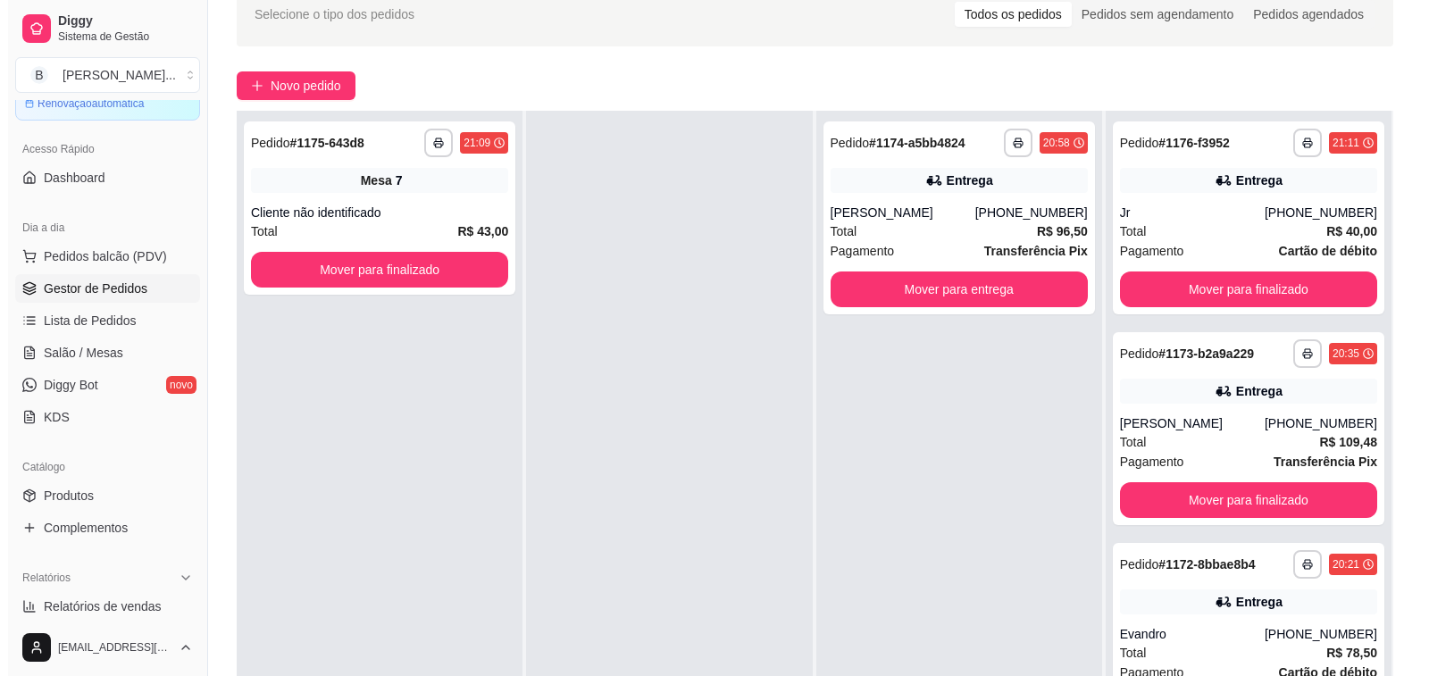
scroll to position [0, 0]
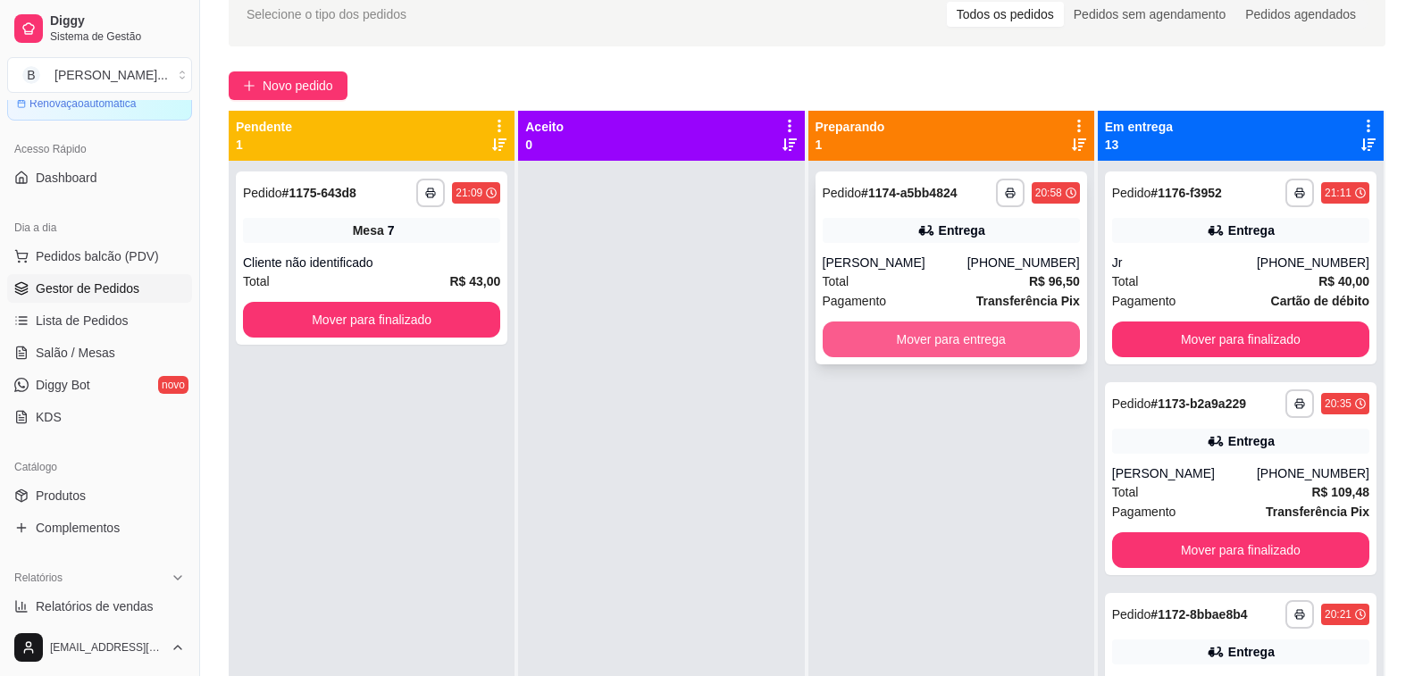
click at [972, 340] on button "Mover para entrega" at bounding box center [951, 340] width 257 height 36
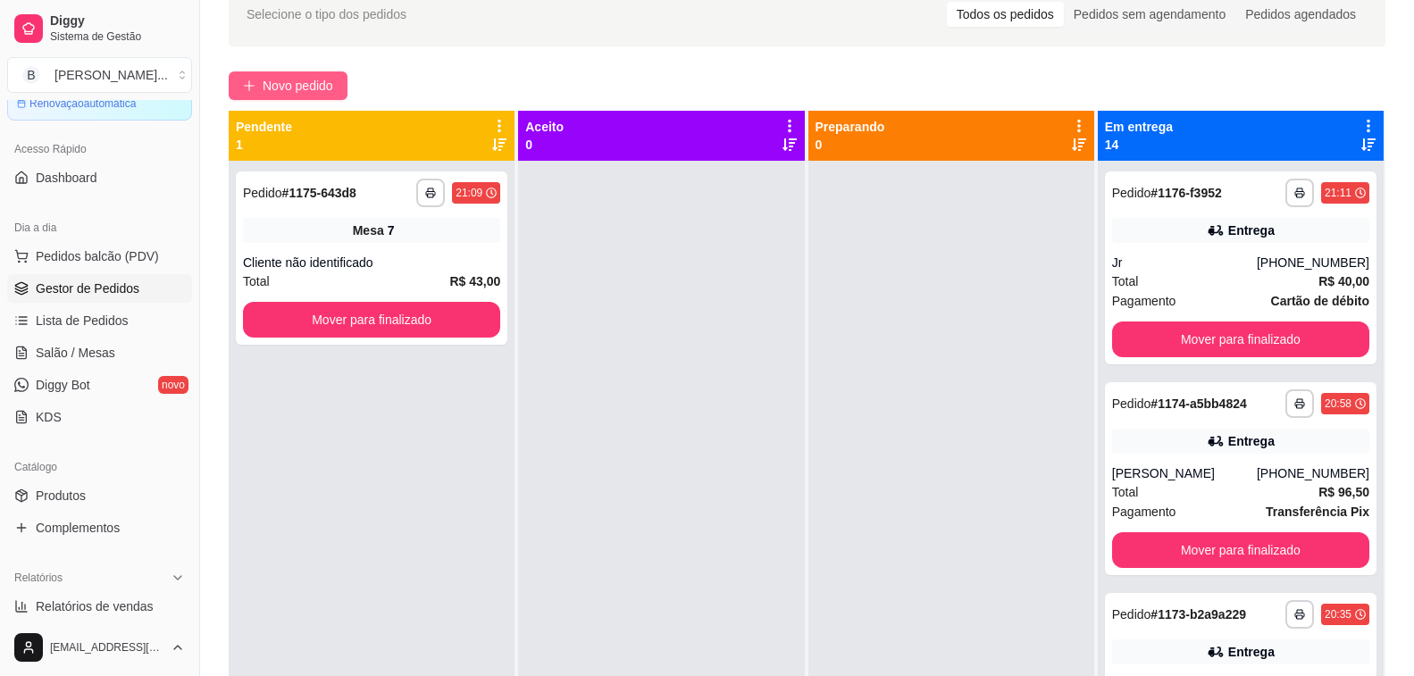
click at [314, 83] on span "Novo pedido" at bounding box center [298, 86] width 71 height 20
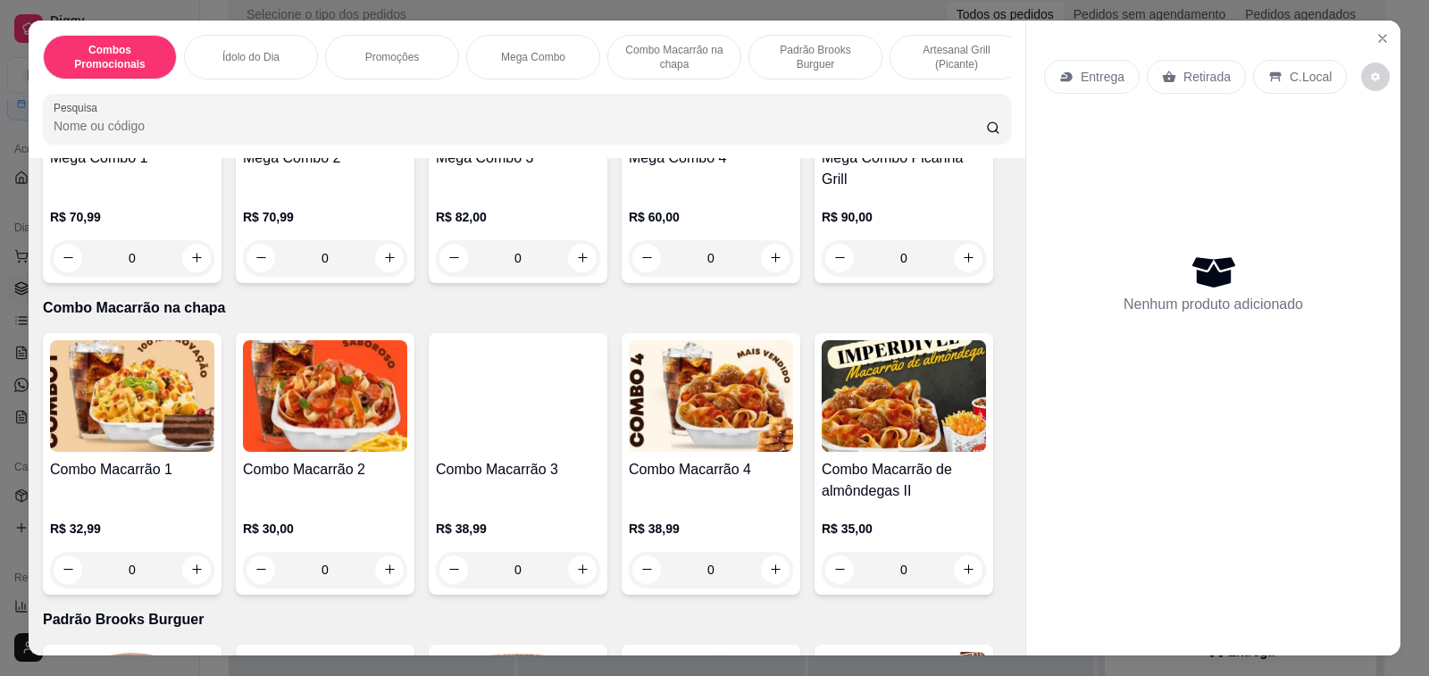
scroll to position [1787, 0]
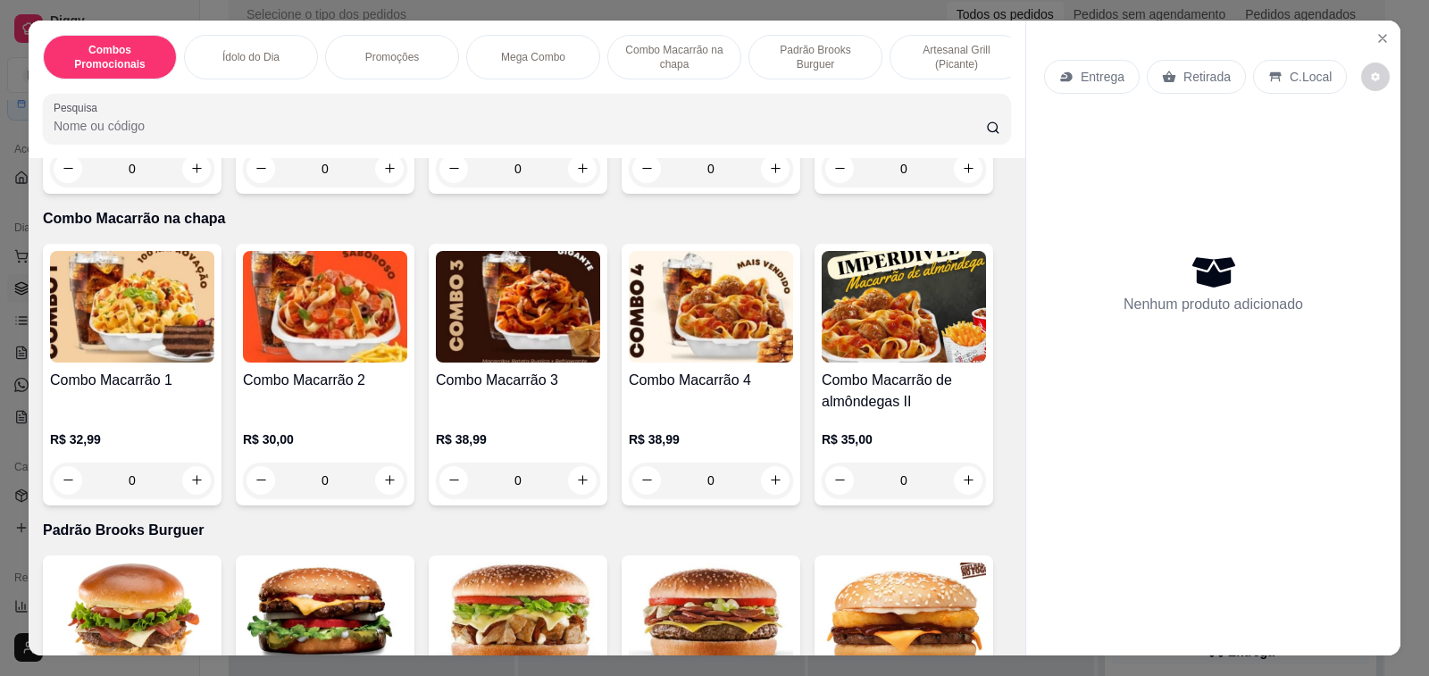
click at [922, 370] on h4 "Combo Macarrão de almôndegas II" at bounding box center [904, 391] width 164 height 43
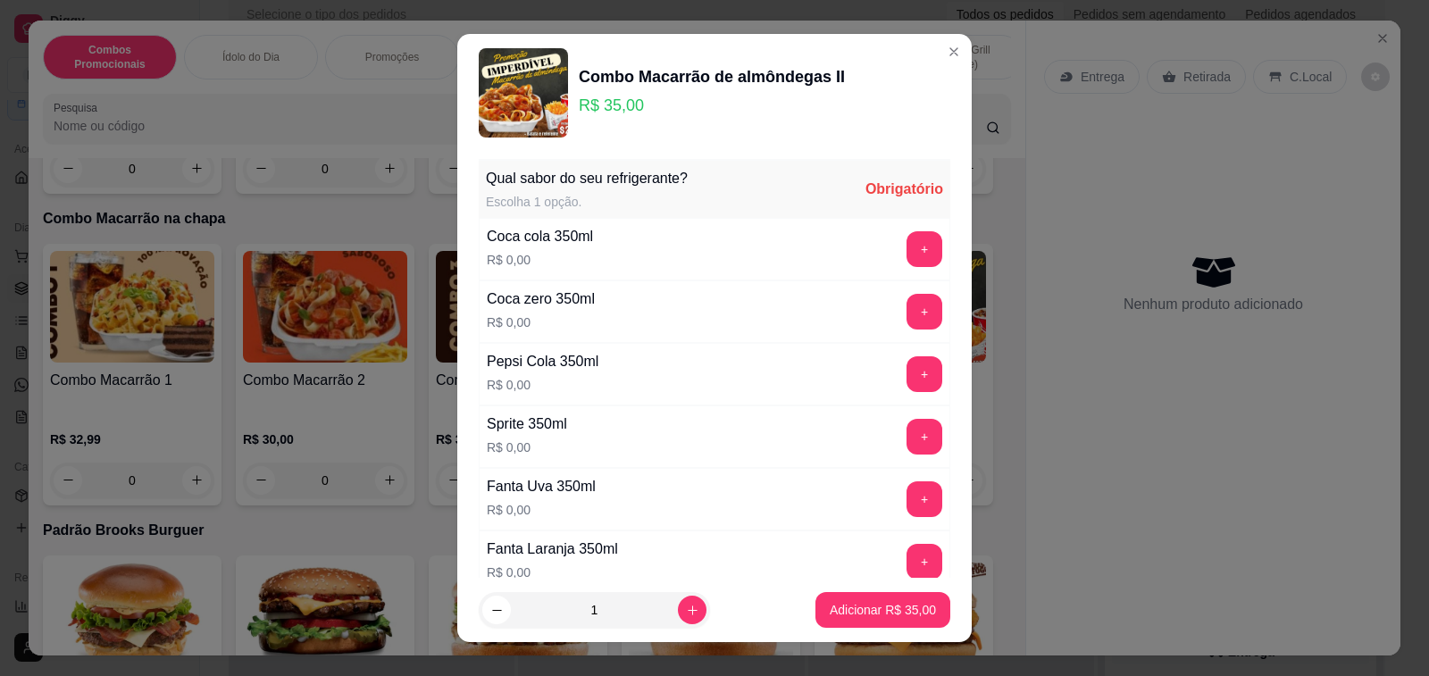
click at [907, 246] on button "+" at bounding box center [925, 249] width 36 height 36
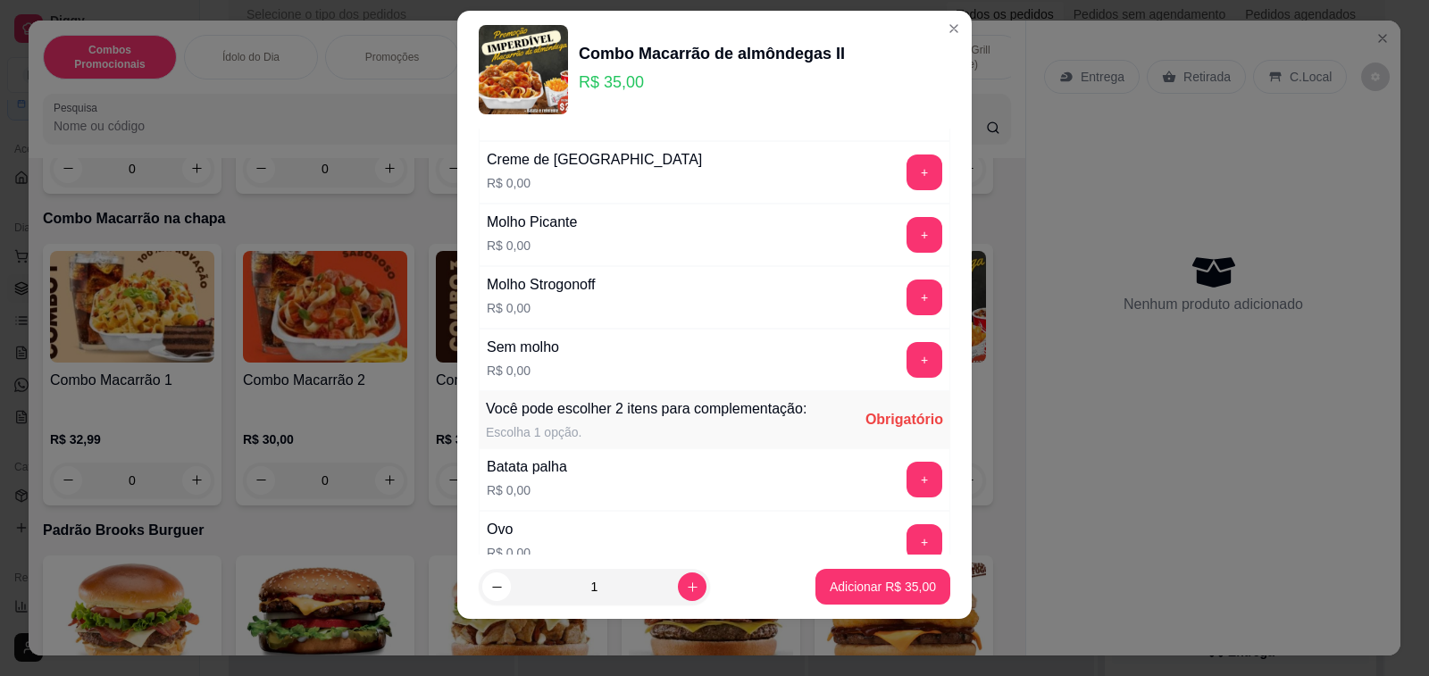
scroll to position [656, 0]
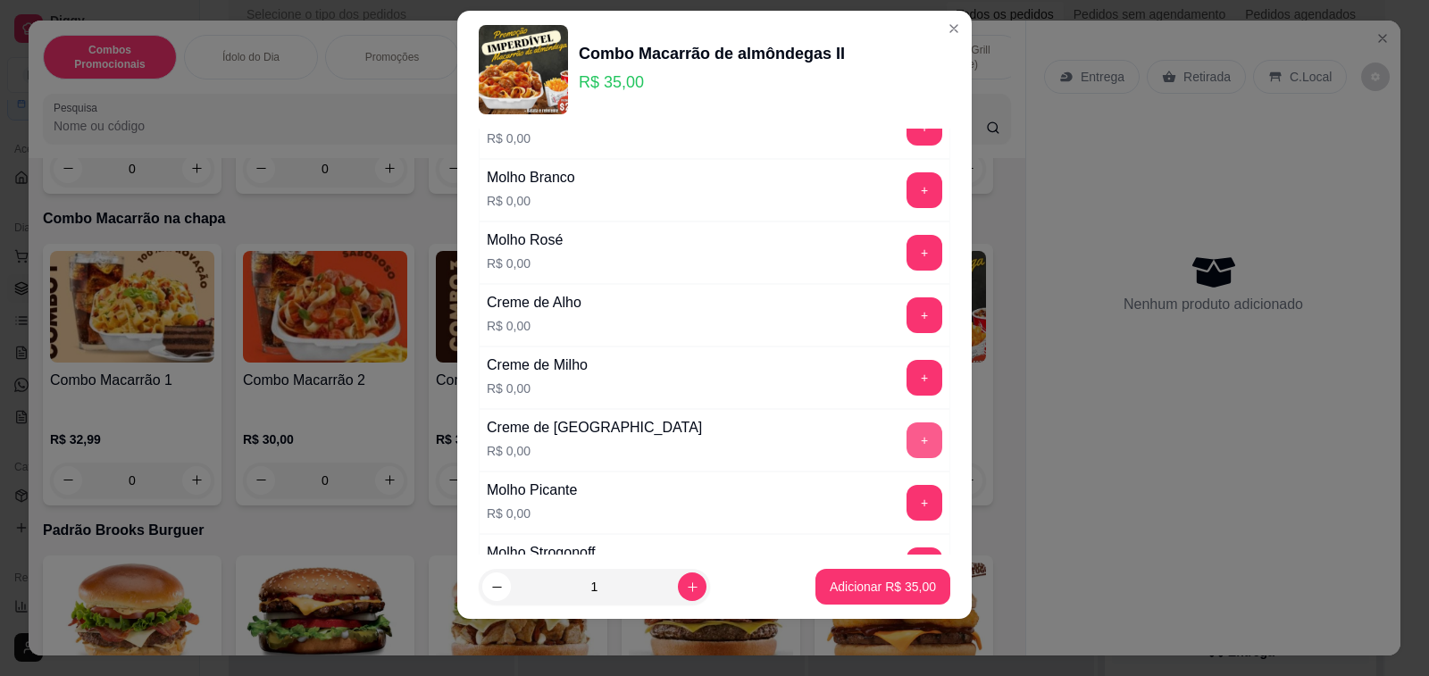
click at [907, 438] on button "+" at bounding box center [925, 441] width 36 height 36
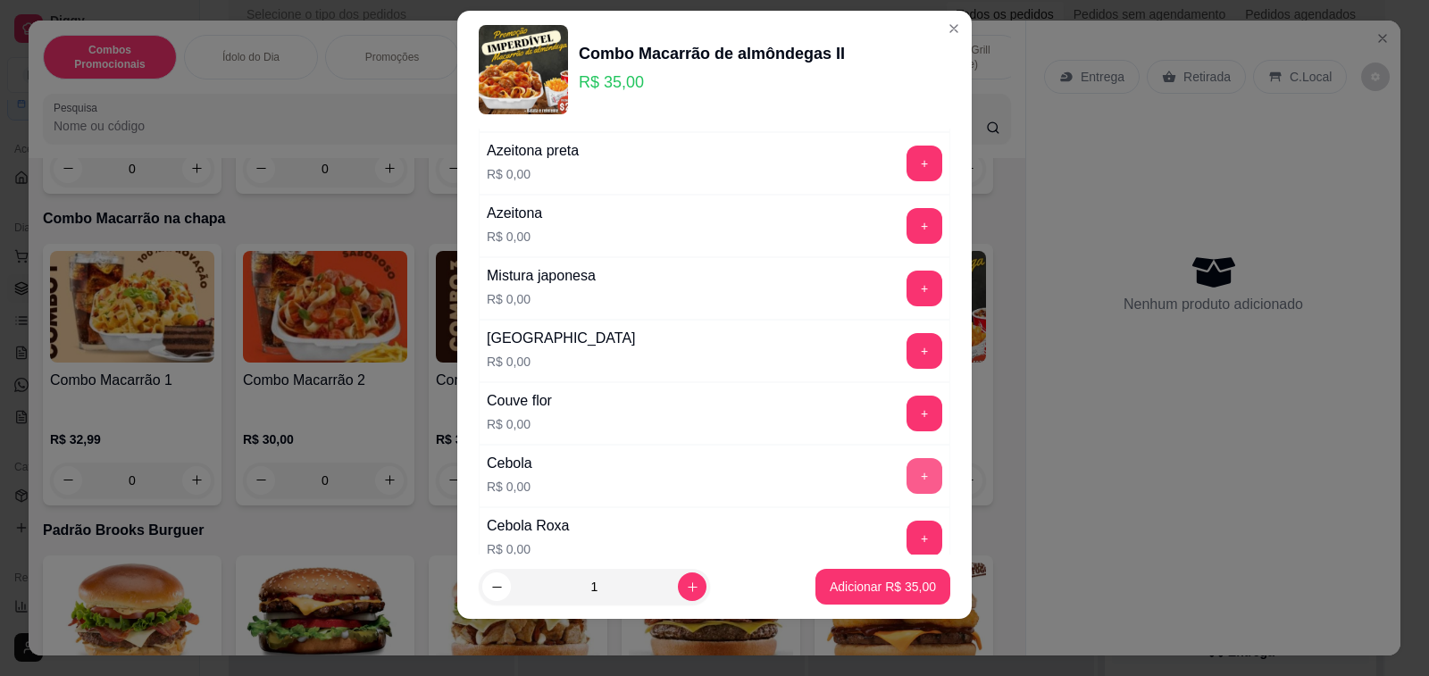
click at [907, 485] on button "+" at bounding box center [925, 476] width 36 height 36
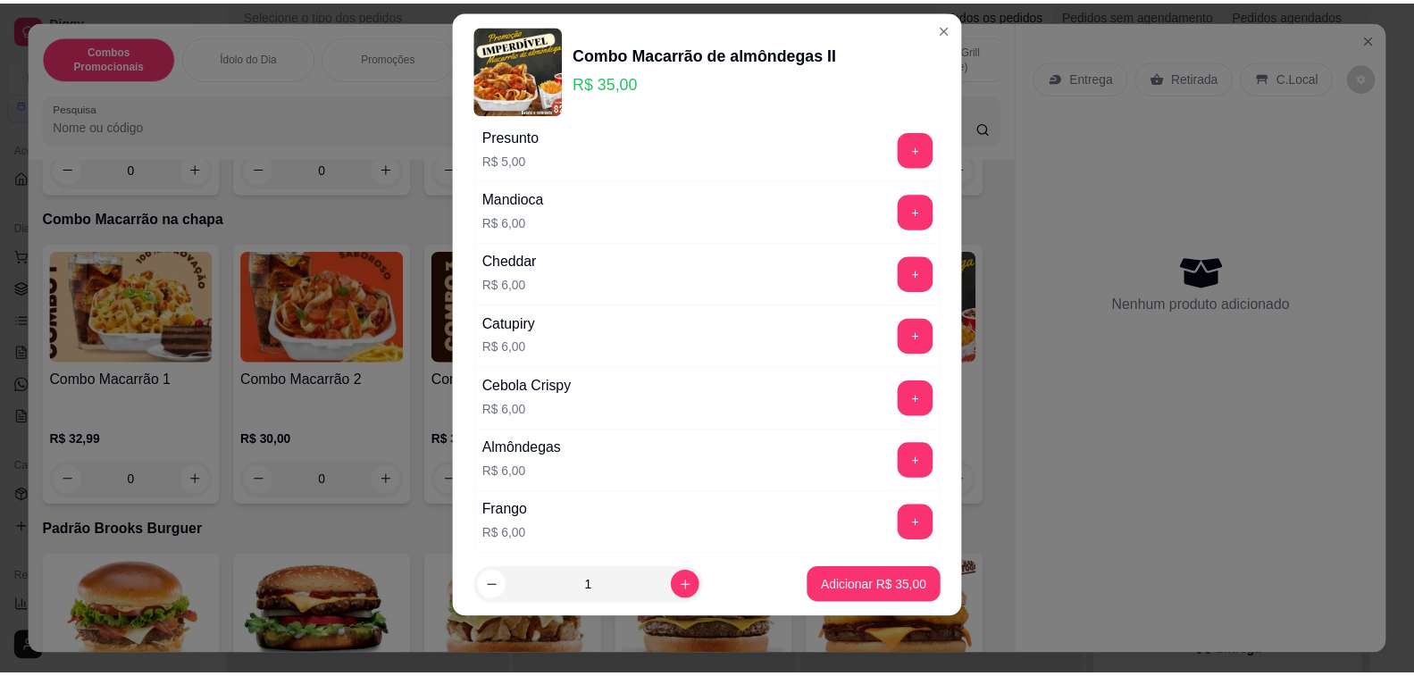
scroll to position [2884, 0]
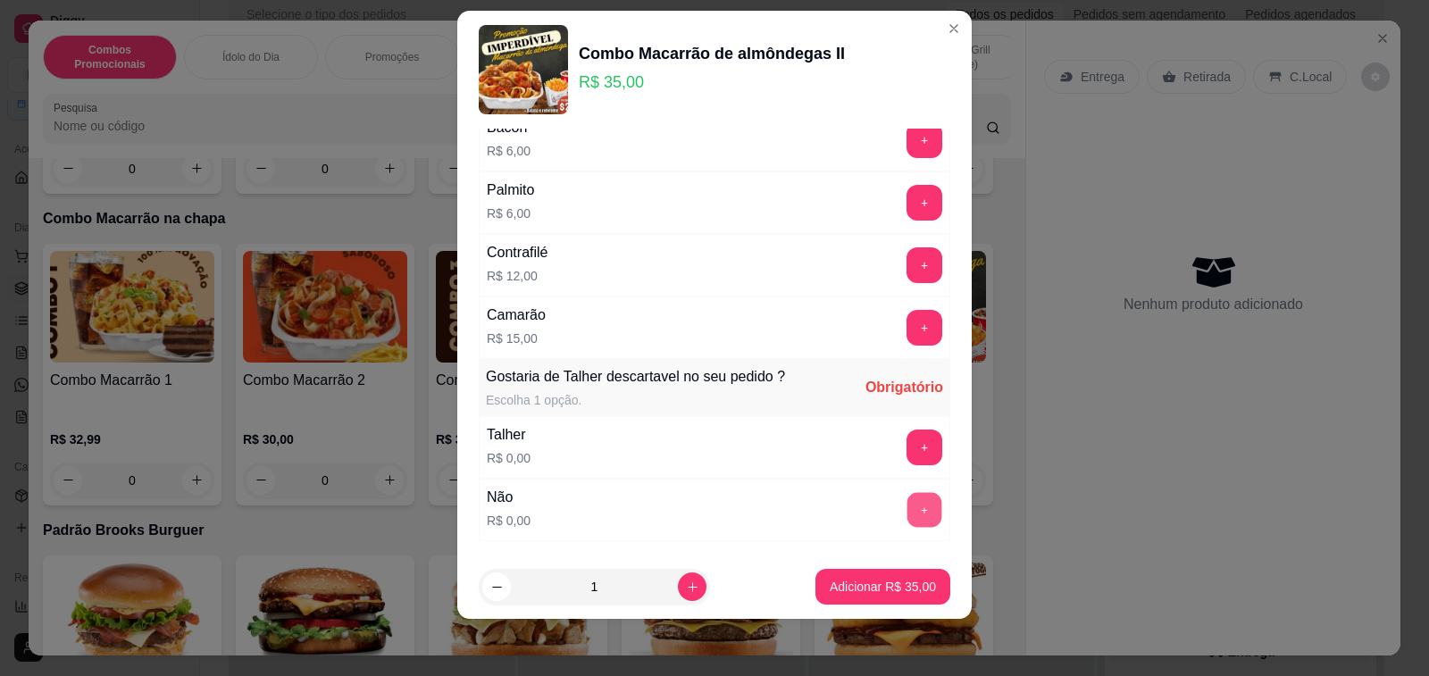
click at [908, 510] on button "+" at bounding box center [925, 509] width 35 height 35
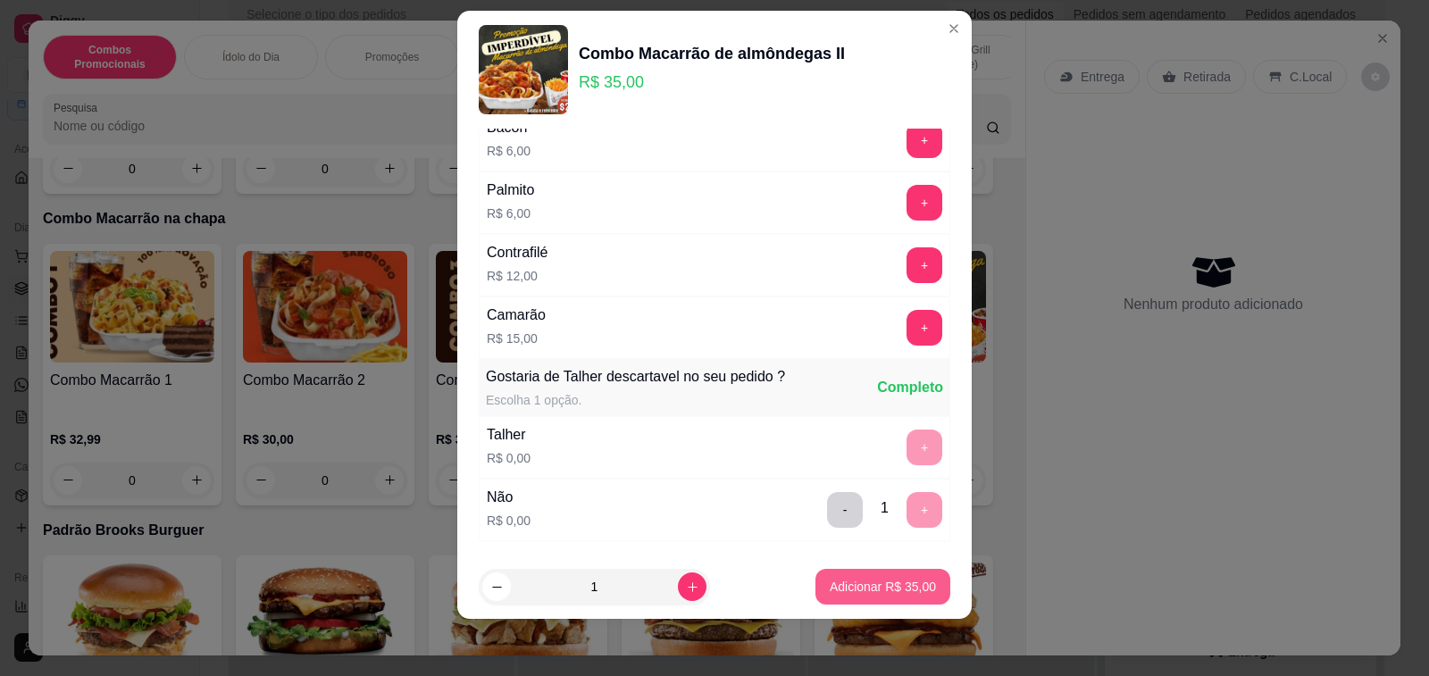
click at [884, 578] on p "Adicionar R$ 35,00" at bounding box center [883, 587] width 106 height 18
click at [884, 578] on img at bounding box center [904, 619] width 164 height 112
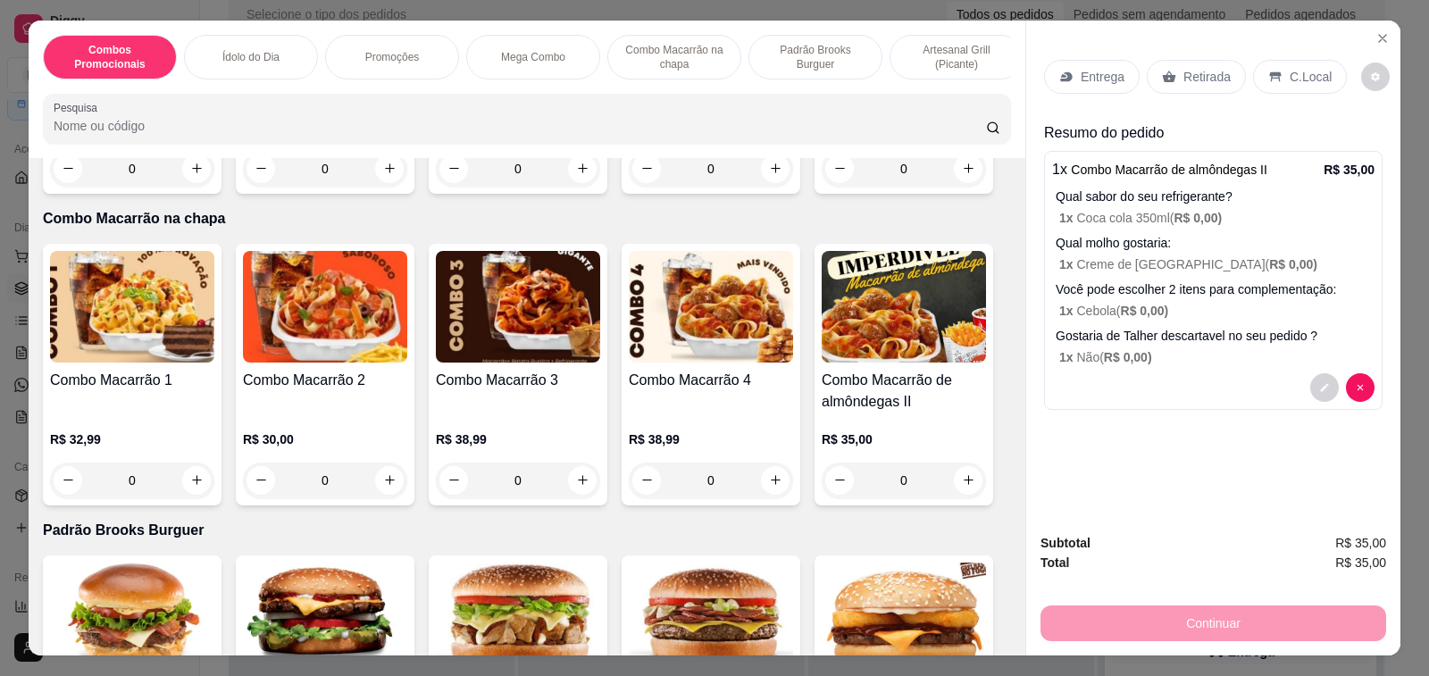
click at [1196, 72] on p "Retirada" at bounding box center [1207, 77] width 47 height 18
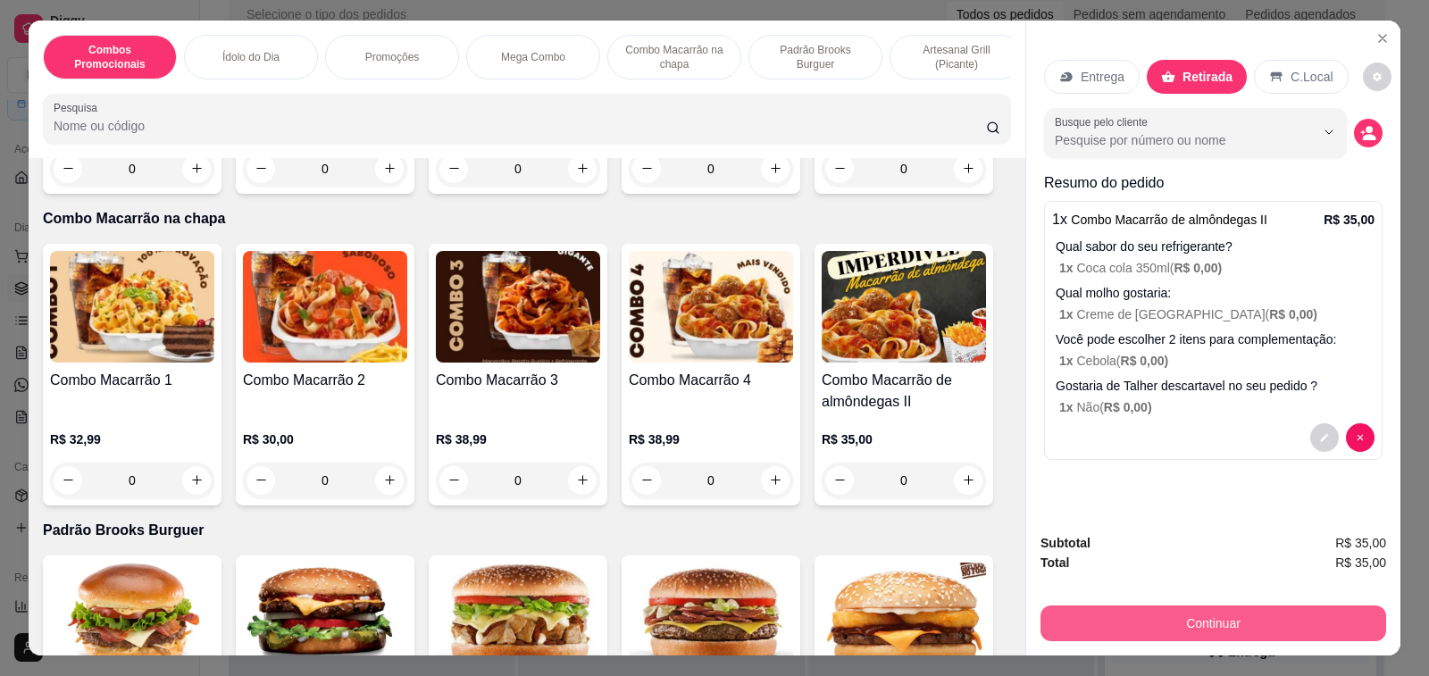
click at [1218, 620] on button "Continuar" at bounding box center [1214, 624] width 346 height 36
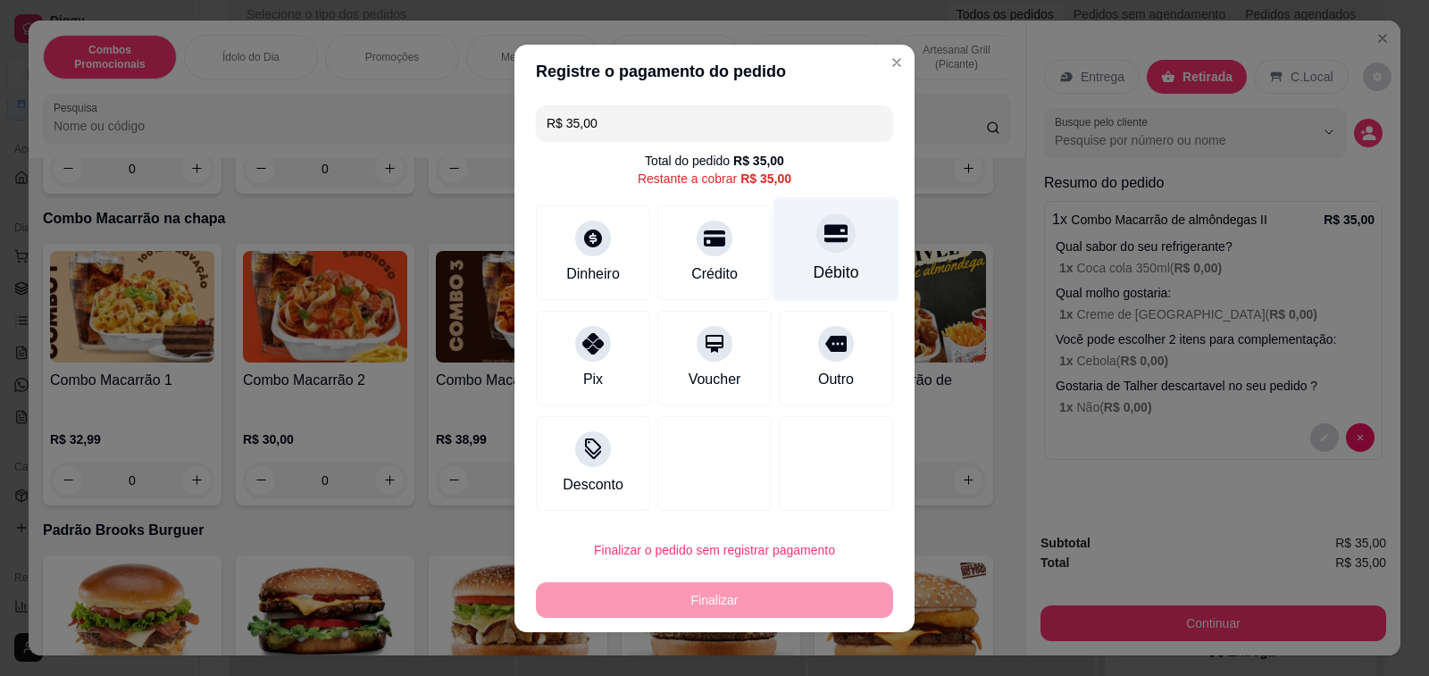
click at [830, 223] on div at bounding box center [836, 233] width 39 height 39
type input "R$ 0,00"
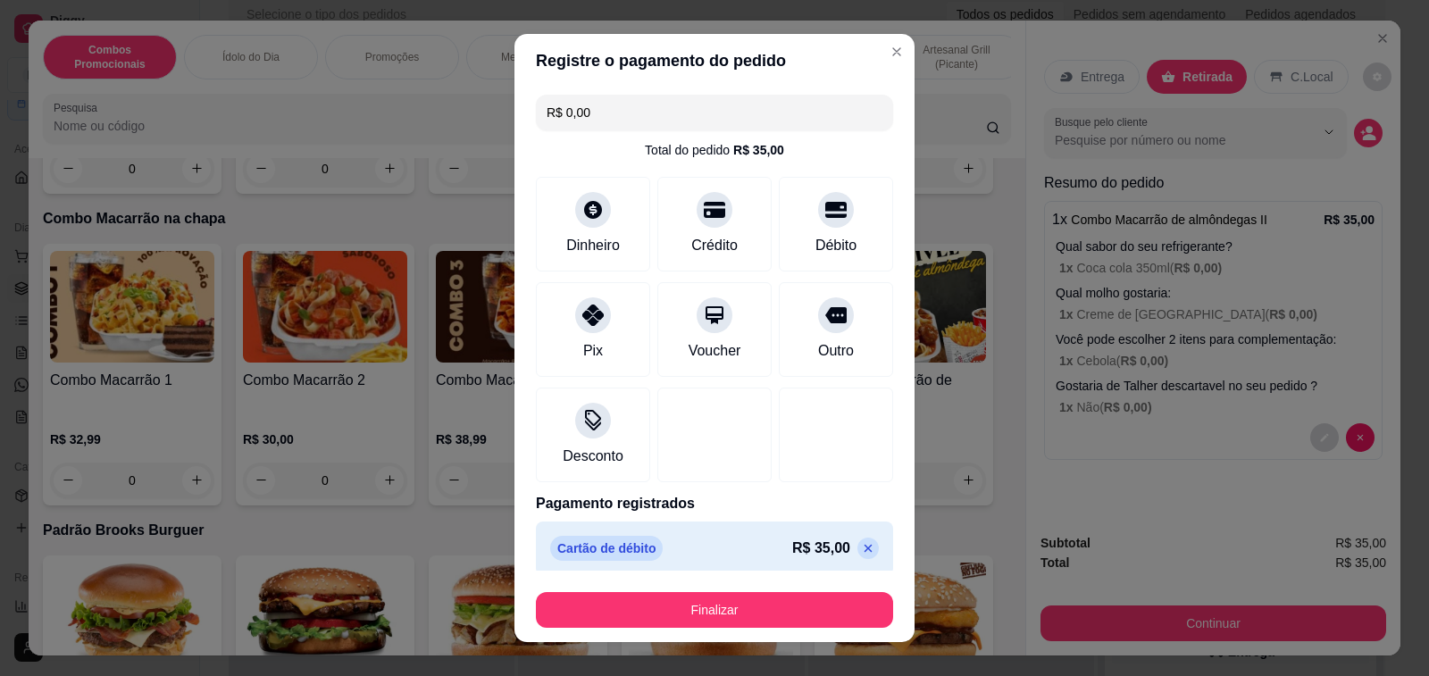
click at [762, 611] on button "Finalizar" at bounding box center [714, 610] width 357 height 36
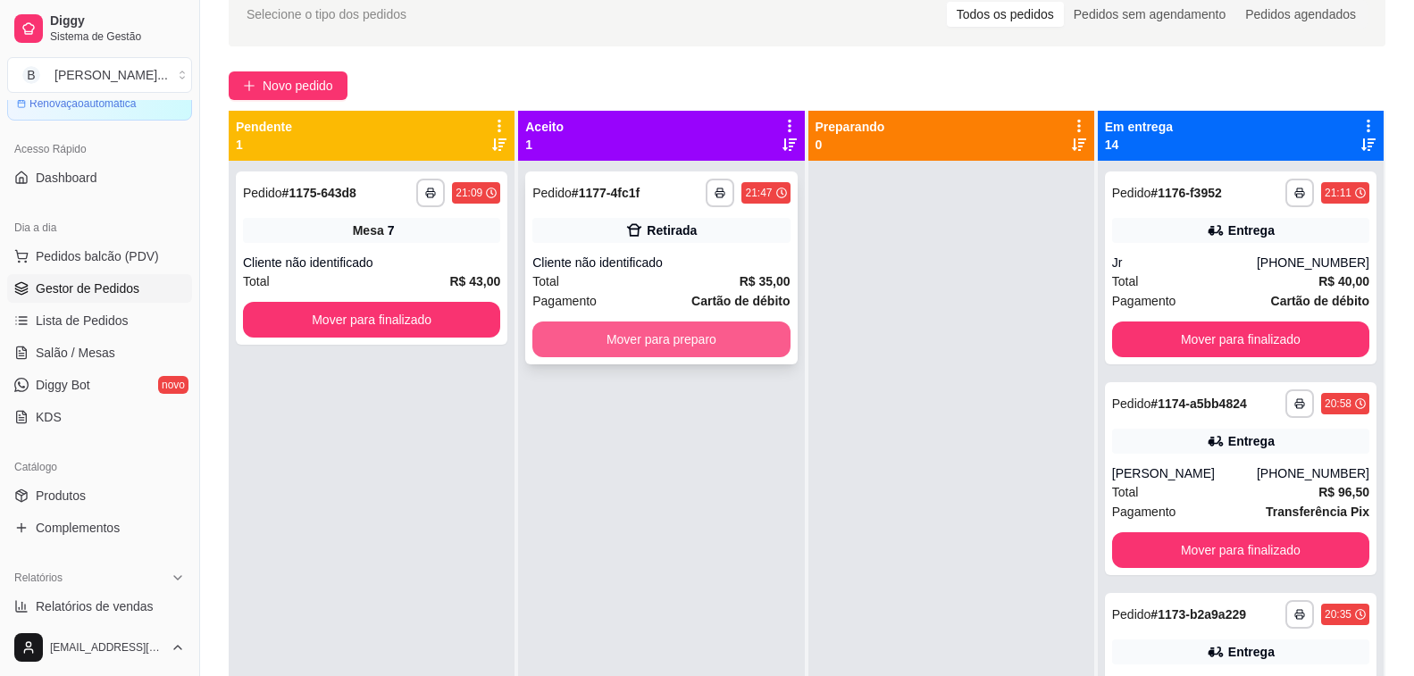
click at [623, 335] on button "Mover para preparo" at bounding box center [660, 340] width 257 height 36
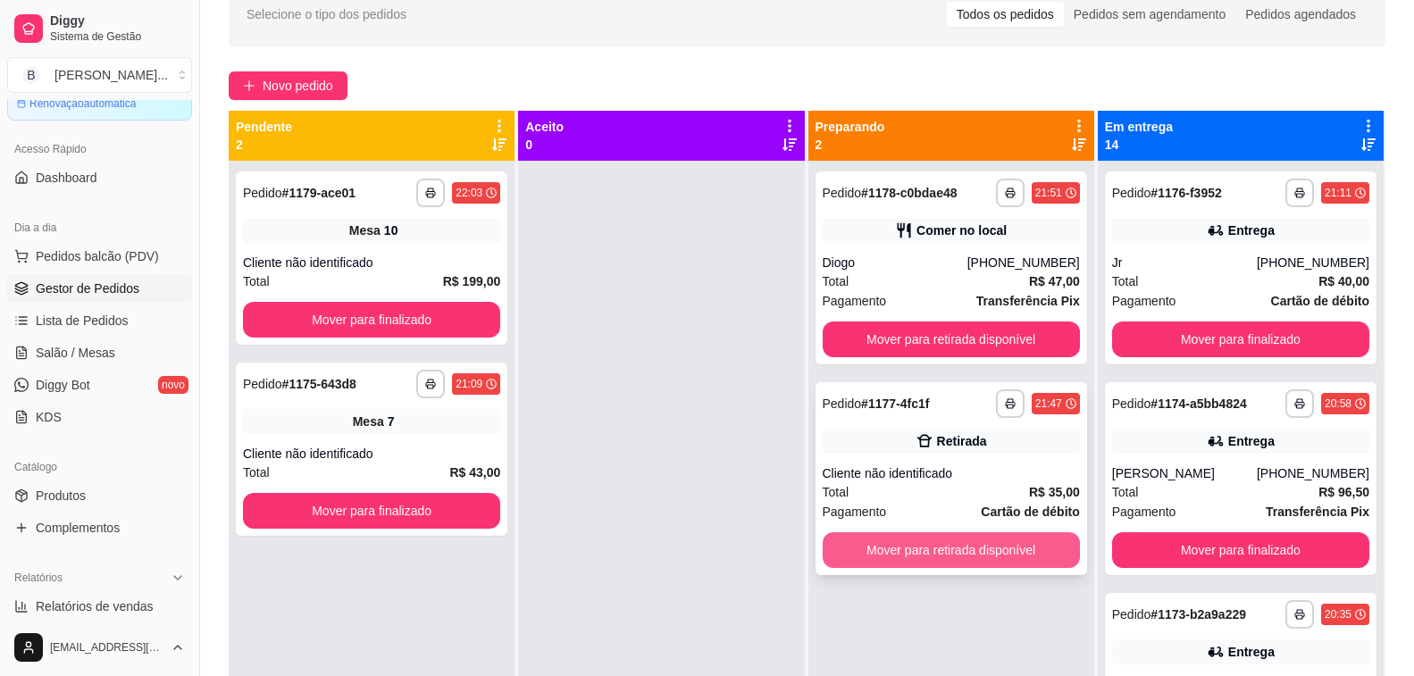
click at [894, 555] on button "Mover para retirada disponível" at bounding box center [951, 550] width 257 height 36
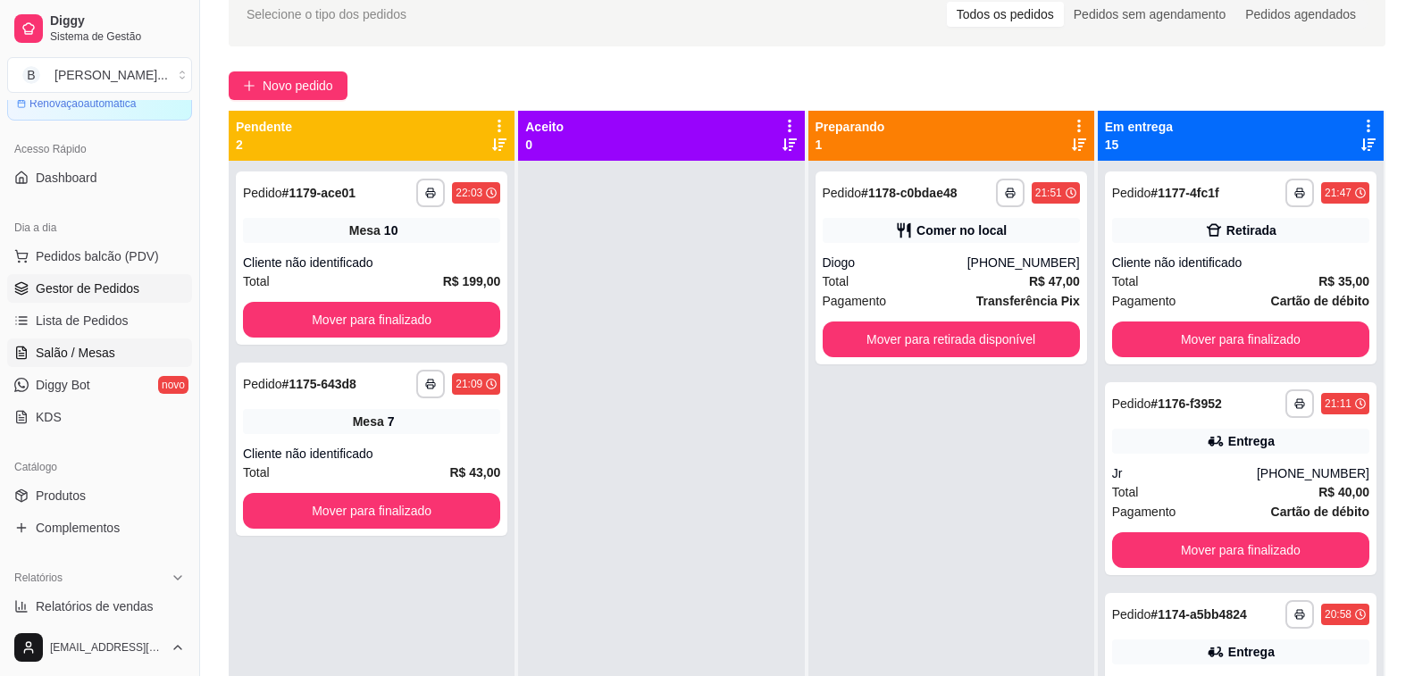
click at [54, 355] on span "Salão / Mesas" at bounding box center [76, 353] width 80 height 18
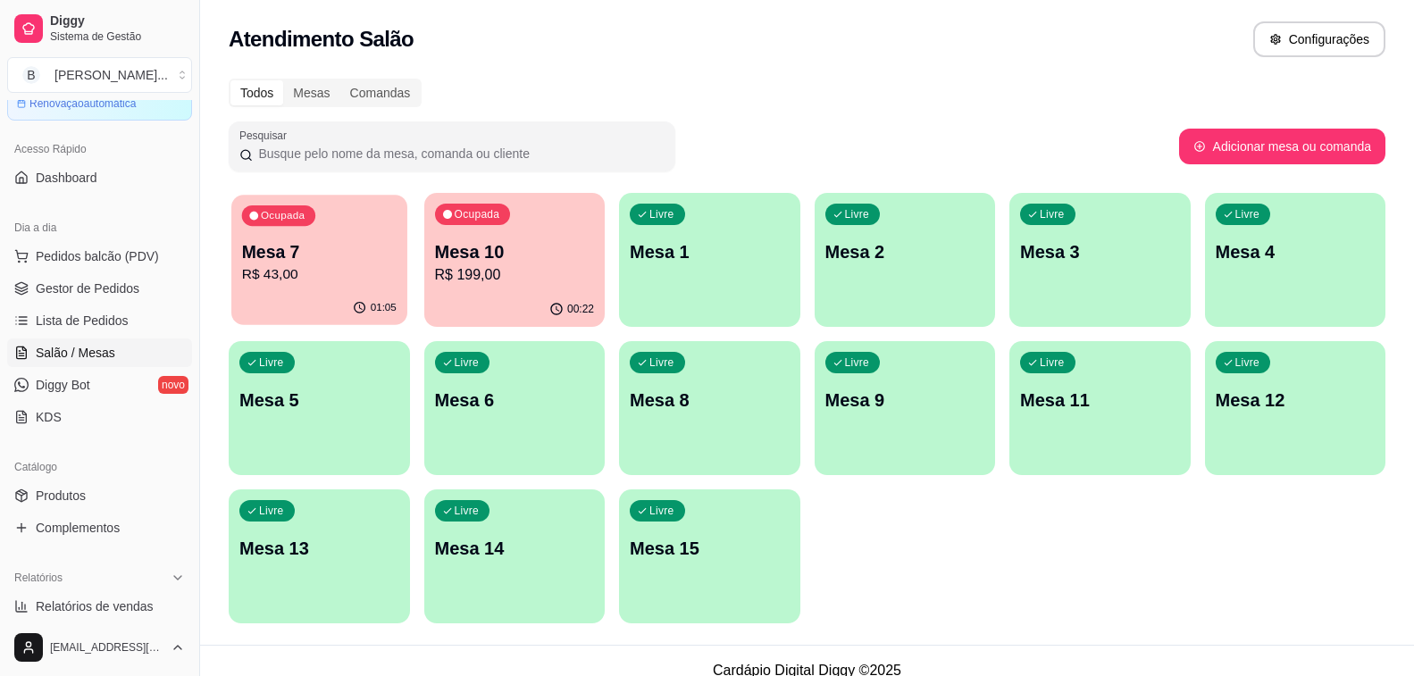
click at [257, 295] on div "01:05" at bounding box center [318, 308] width 175 height 34
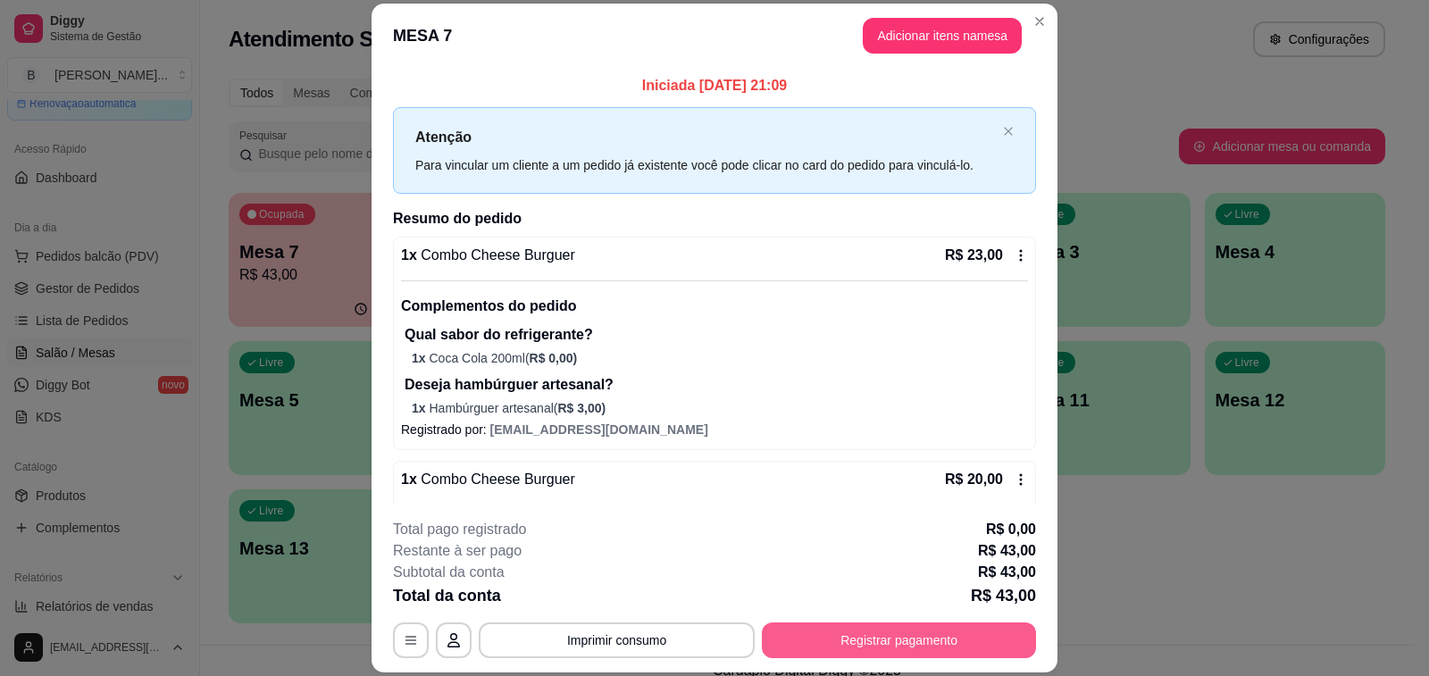
click at [900, 644] on button "Registrar pagamento" at bounding box center [899, 641] width 274 height 36
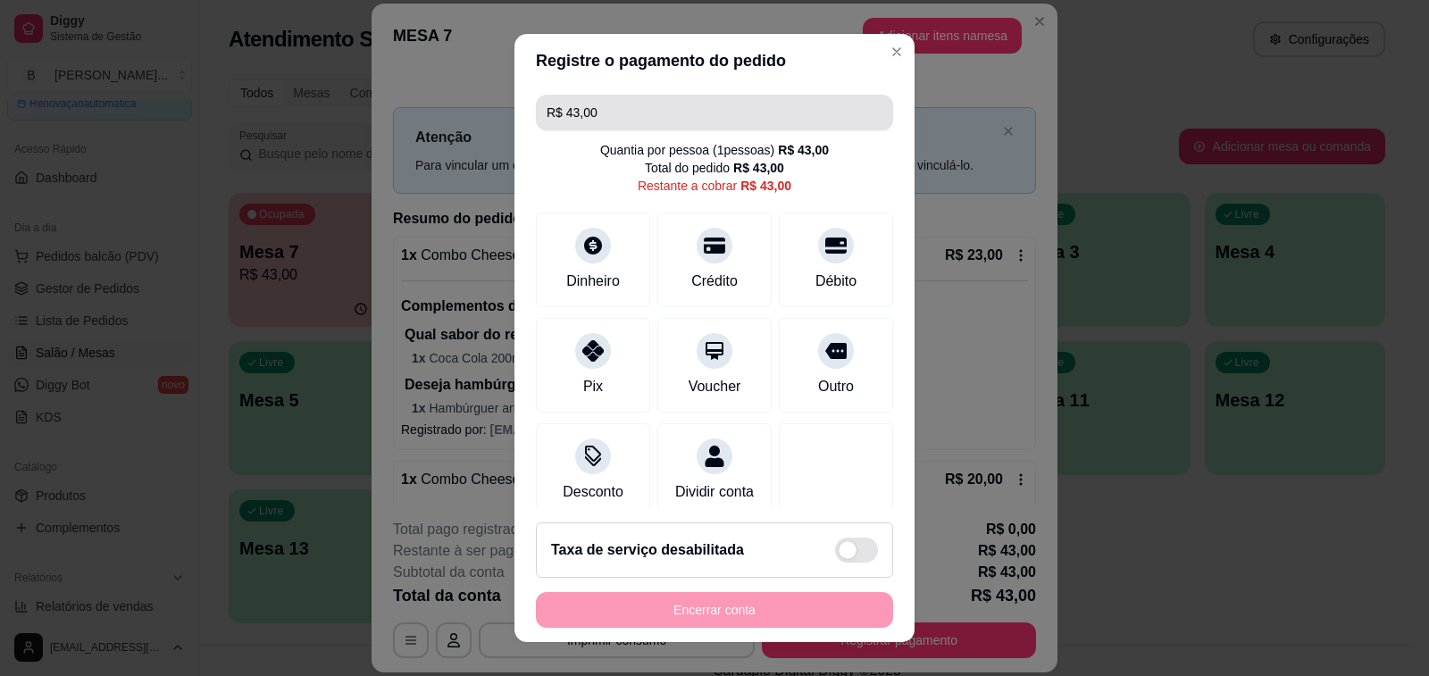
click at [710, 110] on input "R$ 43,00" at bounding box center [715, 113] width 336 height 36
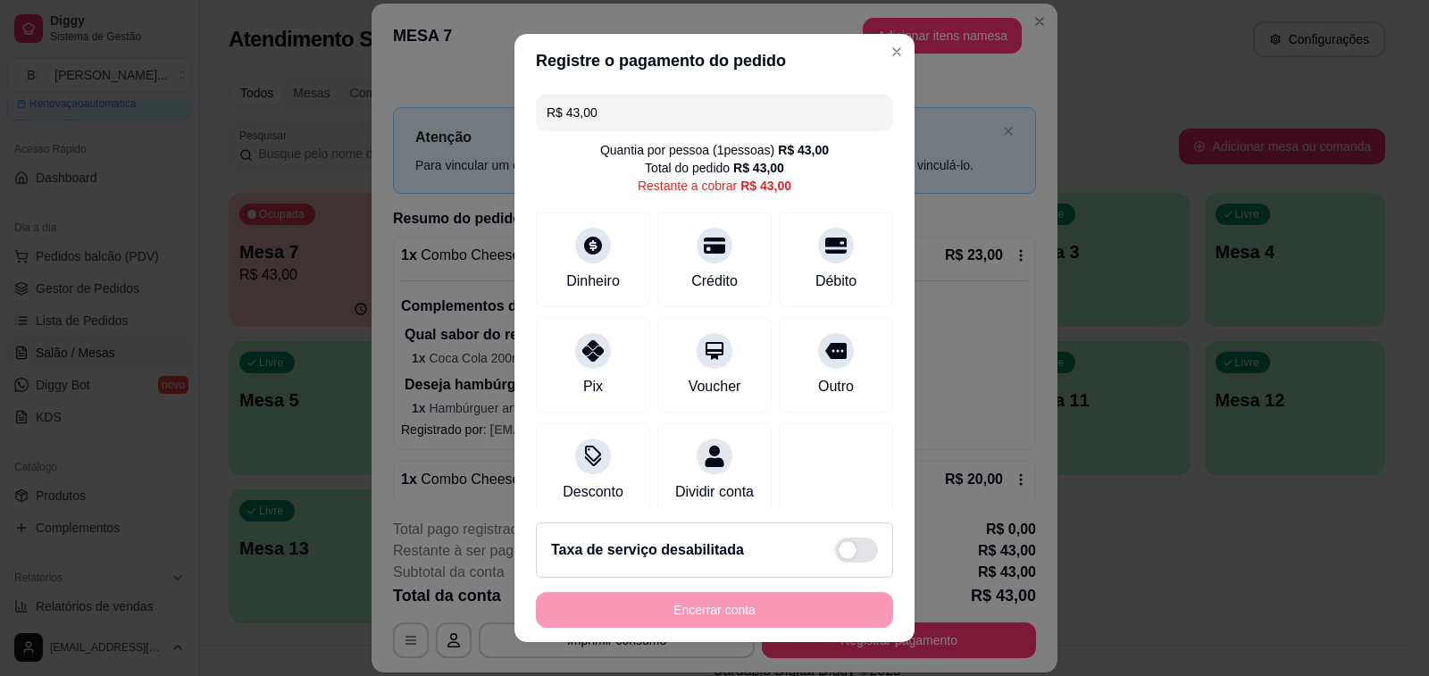
click at [710, 110] on input "R$ 43,00" at bounding box center [715, 113] width 336 height 36
click at [587, 361] on div at bounding box center [593, 345] width 39 height 39
click at [817, 251] on div at bounding box center [836, 240] width 39 height 39
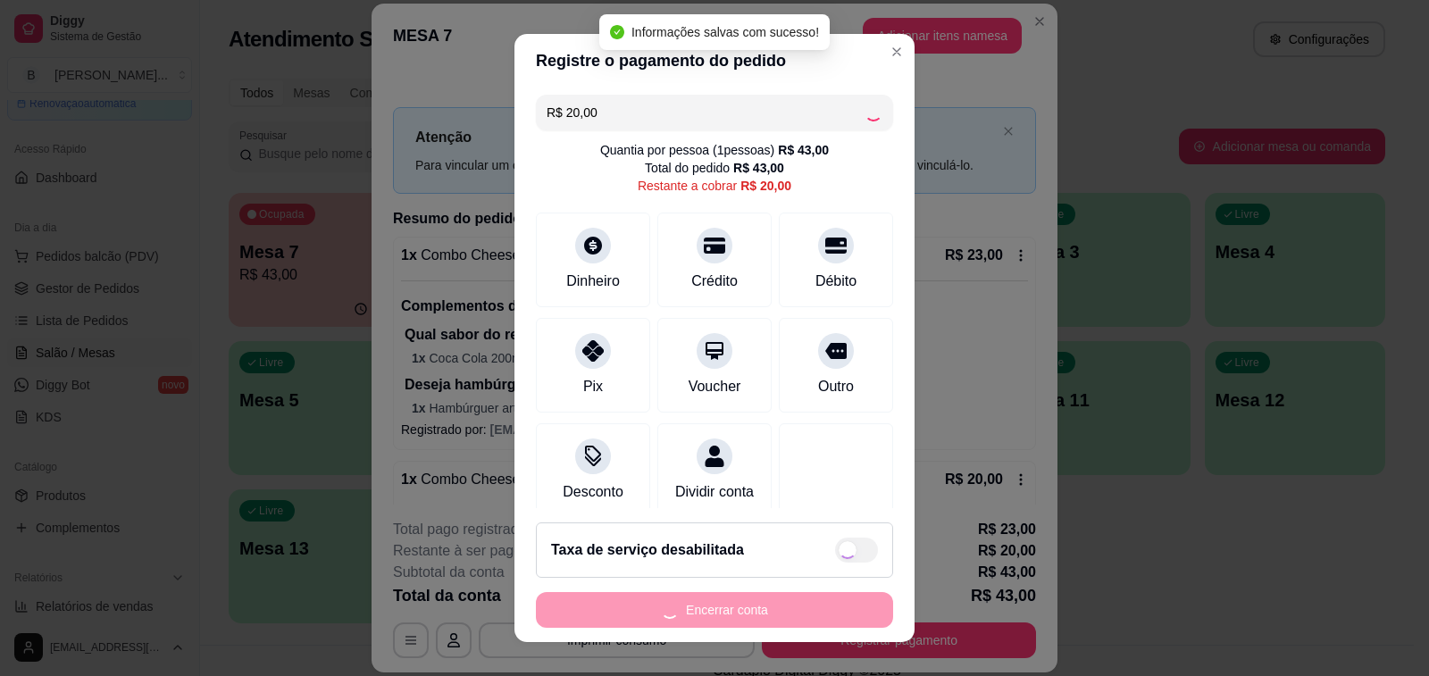
type input "R$ 0,00"
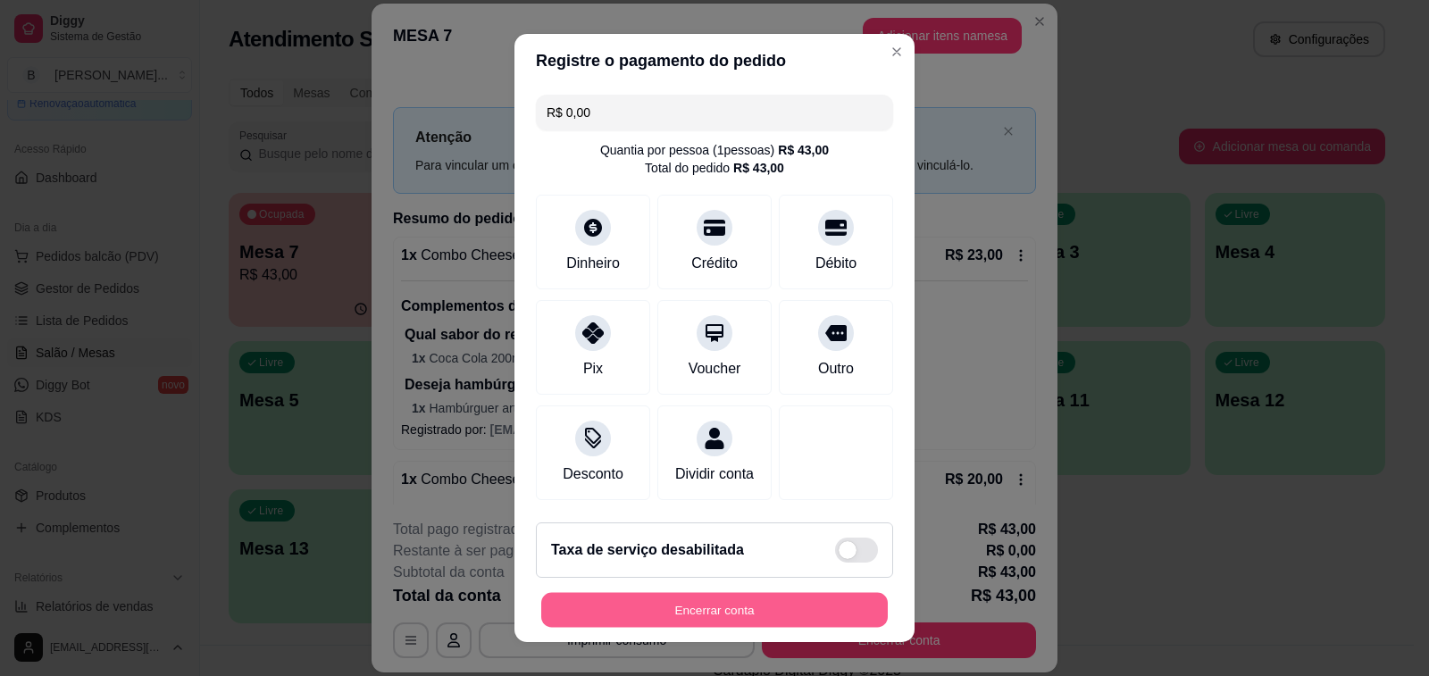
click at [741, 607] on button "Encerrar conta" at bounding box center [714, 610] width 347 height 35
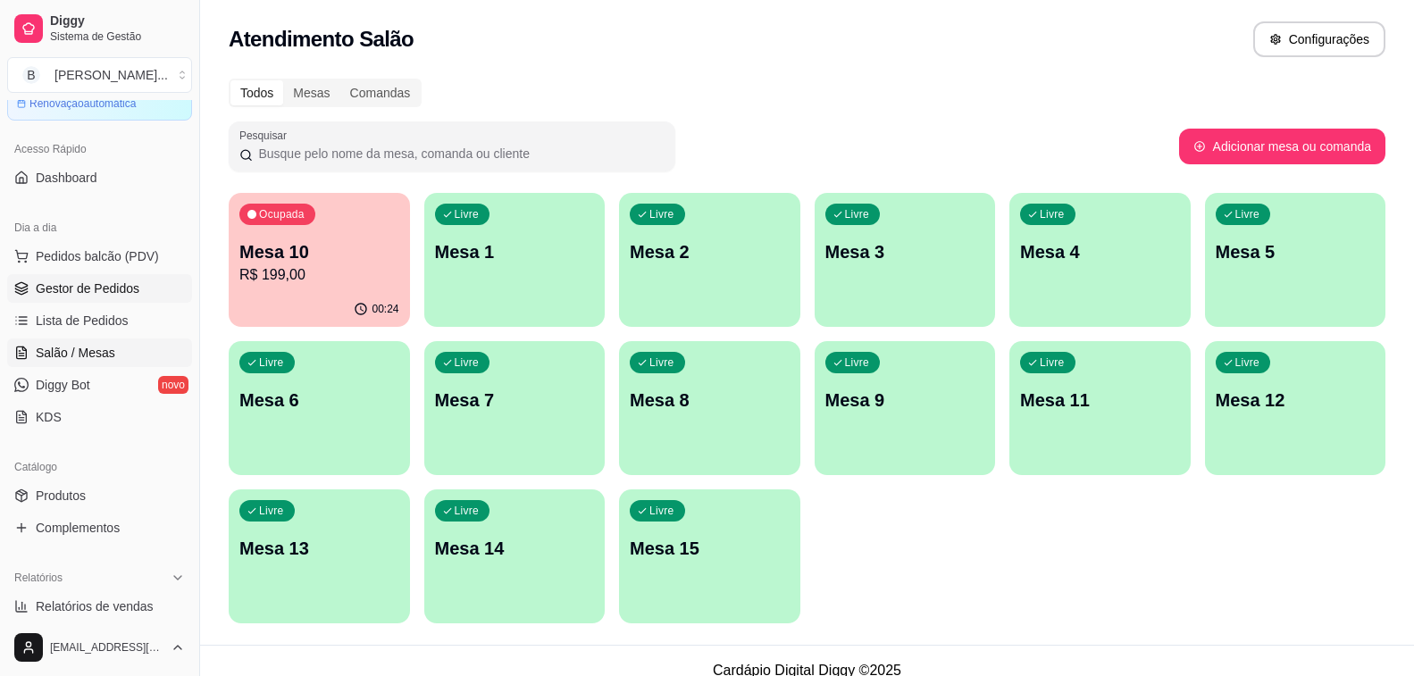
click at [114, 289] on span "Gestor de Pedidos" at bounding box center [88, 289] width 104 height 18
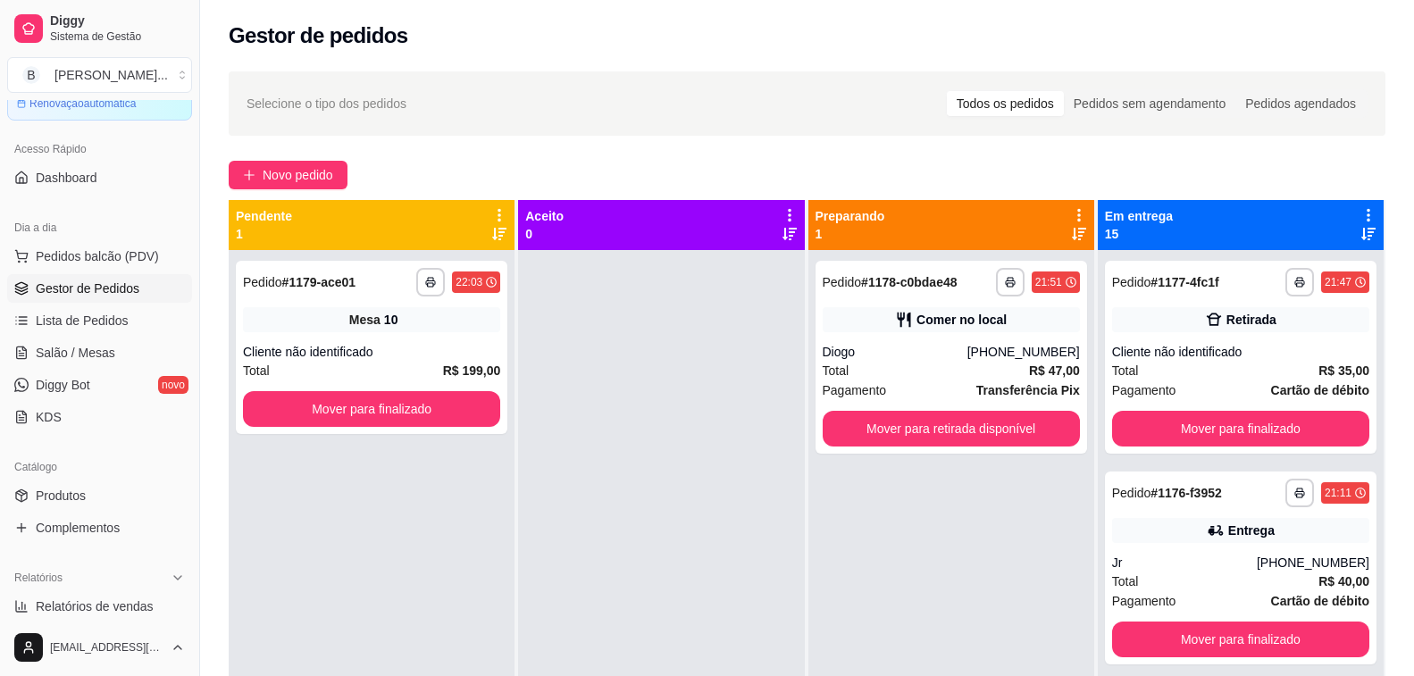
click at [593, 156] on div "**********" at bounding box center [807, 479] width 1214 height 837
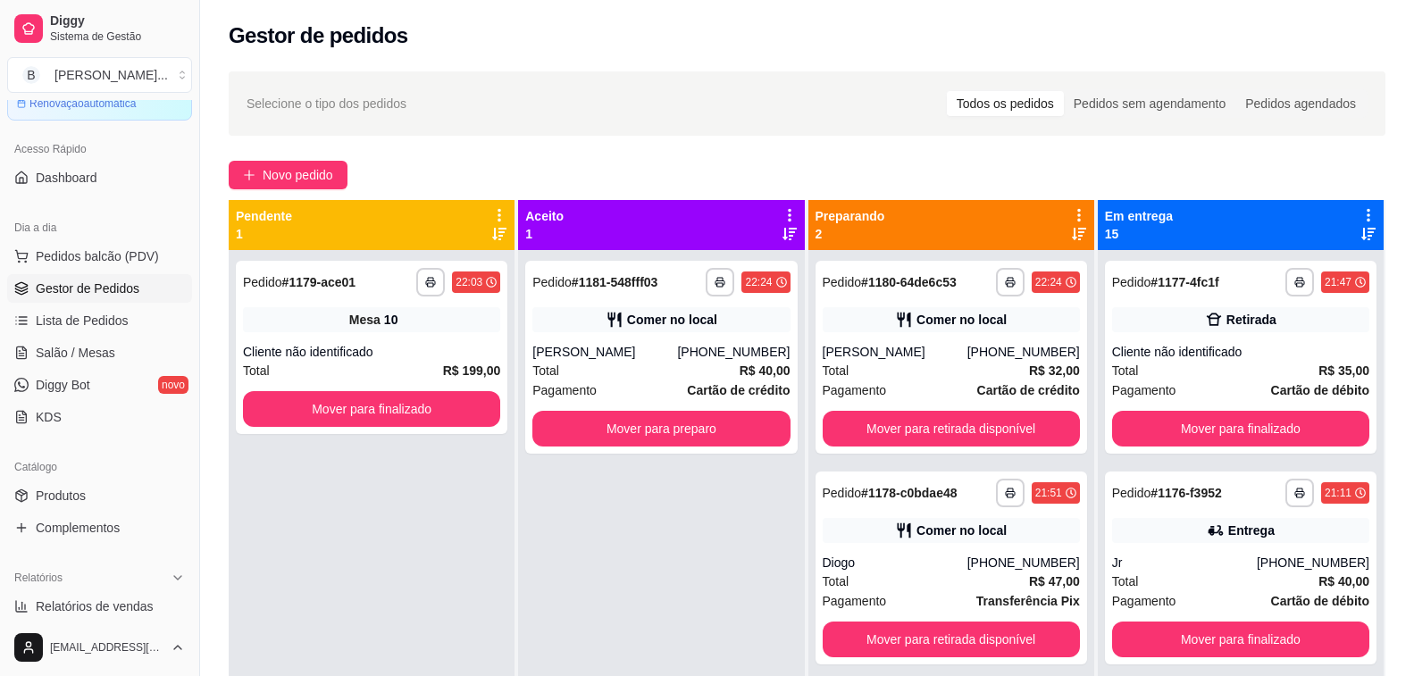
click at [447, 83] on div "Selecione o tipo dos pedidos Todos os pedidos Pedidos sem agendamento Pedidos a…" at bounding box center [807, 103] width 1157 height 64
click at [705, 432] on button "Mover para preparo" at bounding box center [660, 429] width 257 height 36
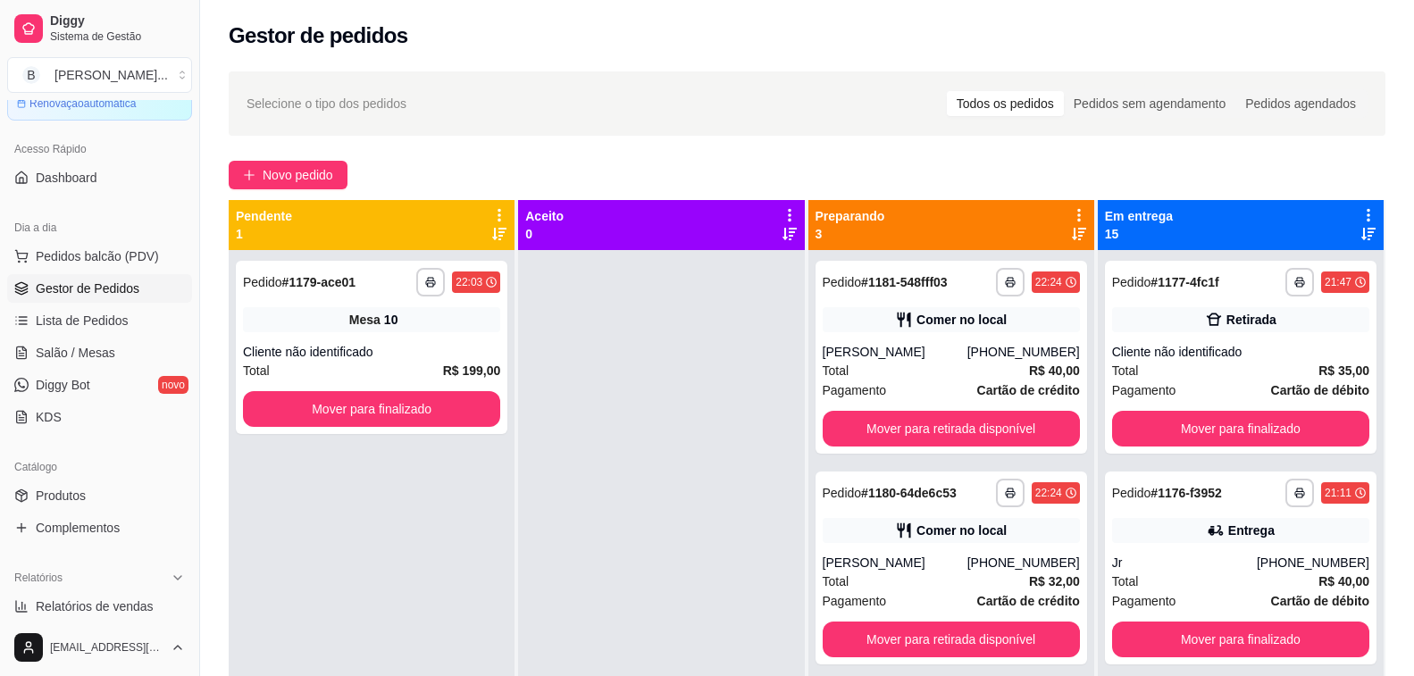
click at [323, 555] on div "**********" at bounding box center [372, 588] width 286 height 676
click at [742, 476] on div at bounding box center [661, 588] width 286 height 676
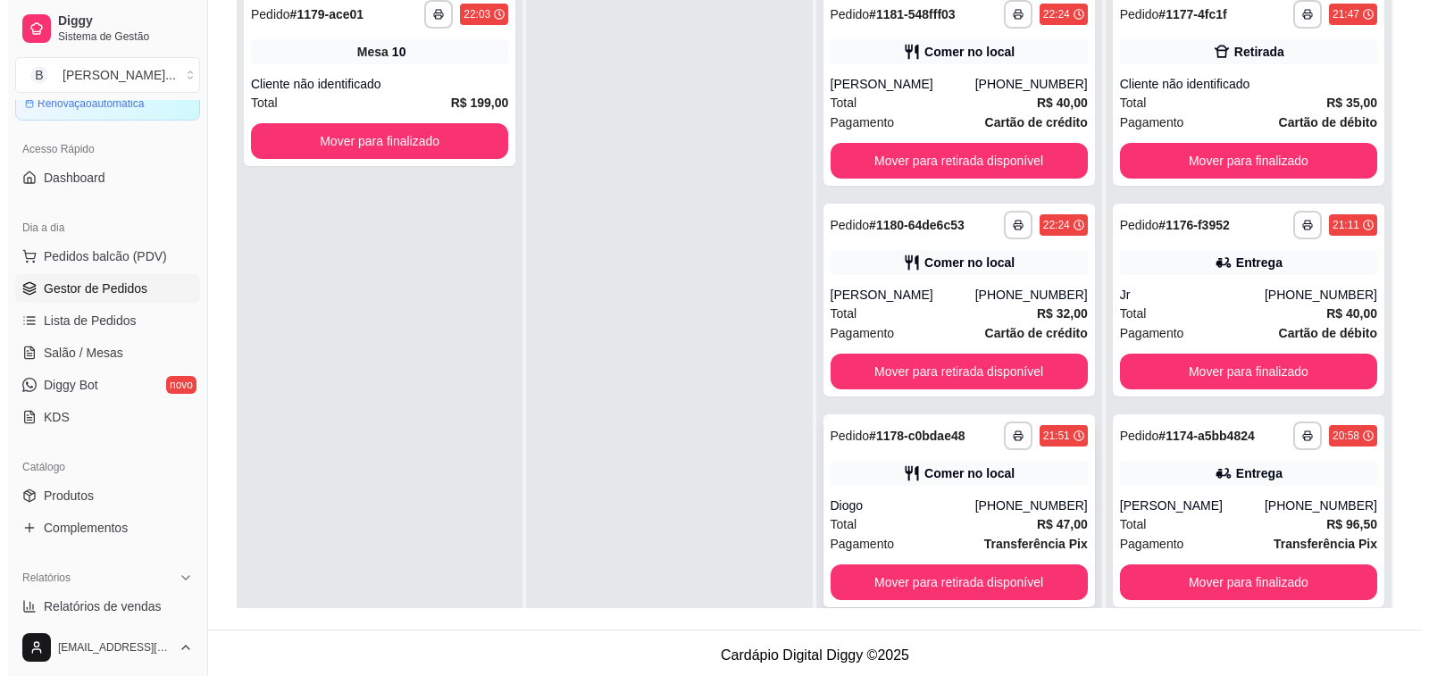
scroll to position [89, 0]
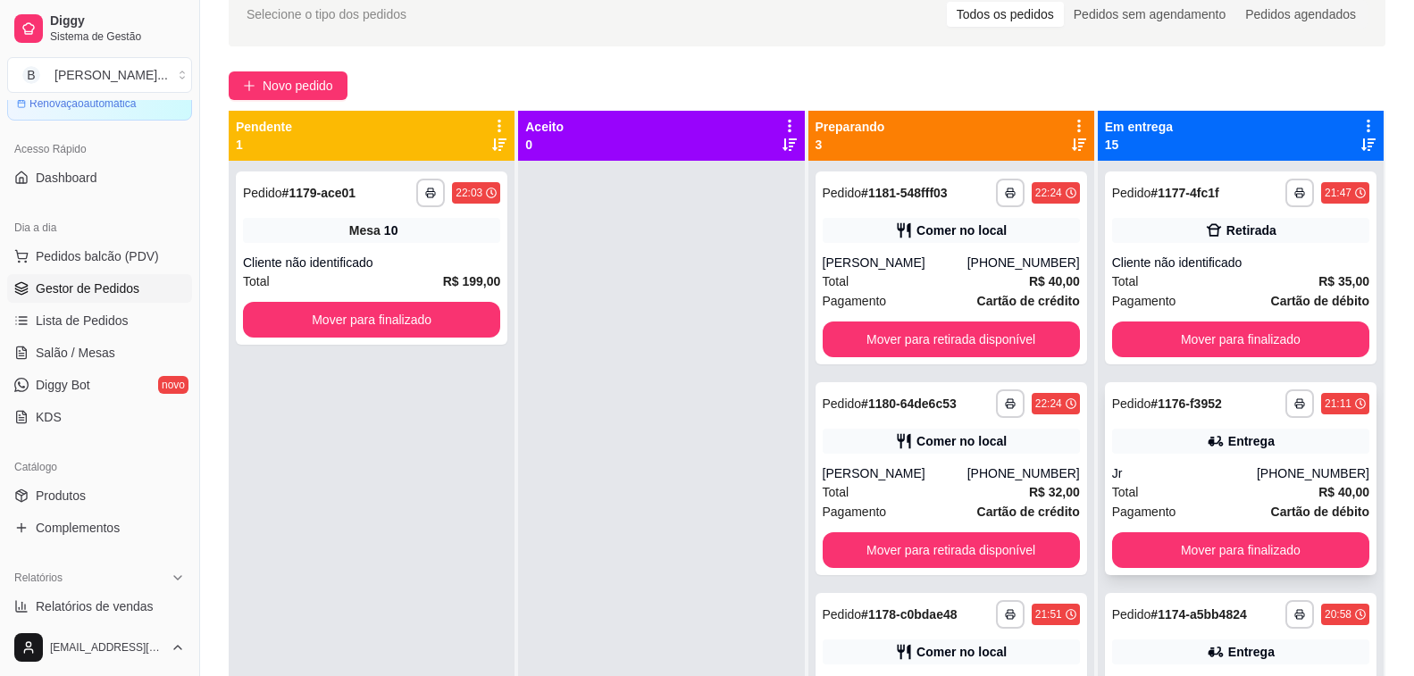
click at [1178, 477] on div "Jr" at bounding box center [1184, 474] width 145 height 18
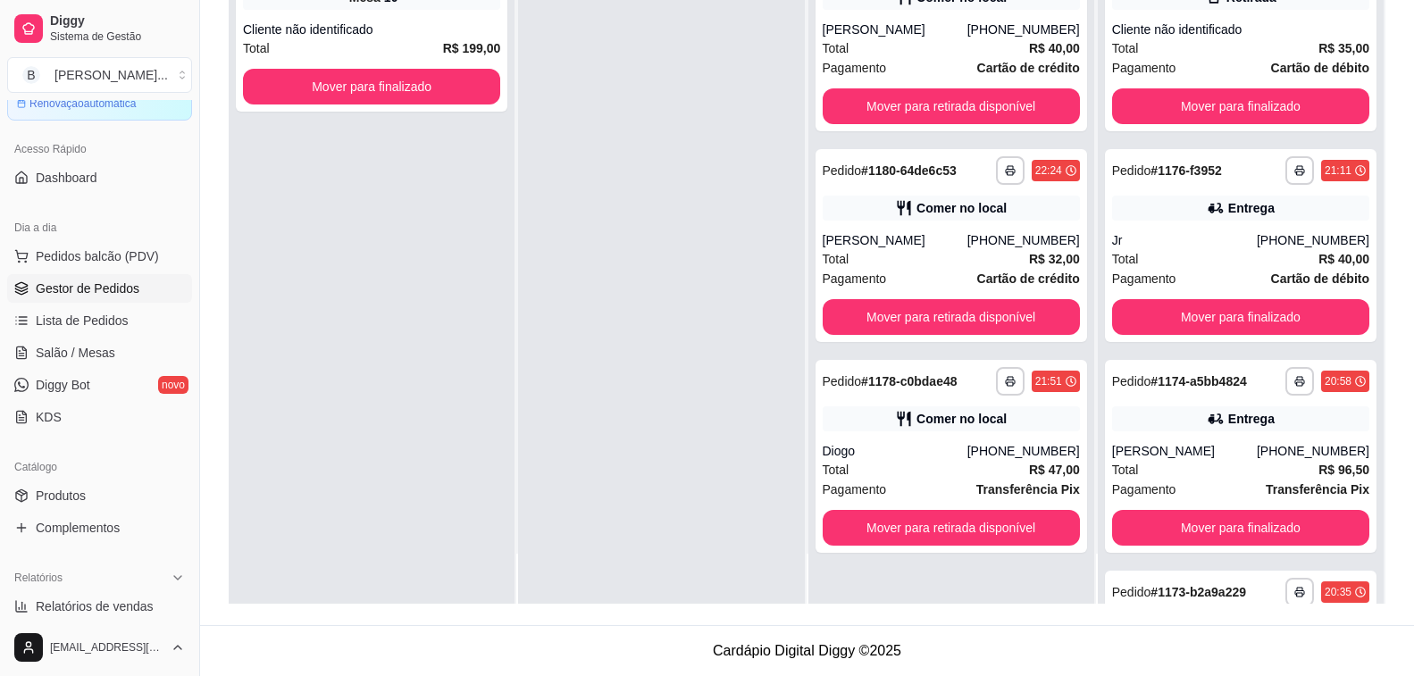
scroll to position [0, 0]
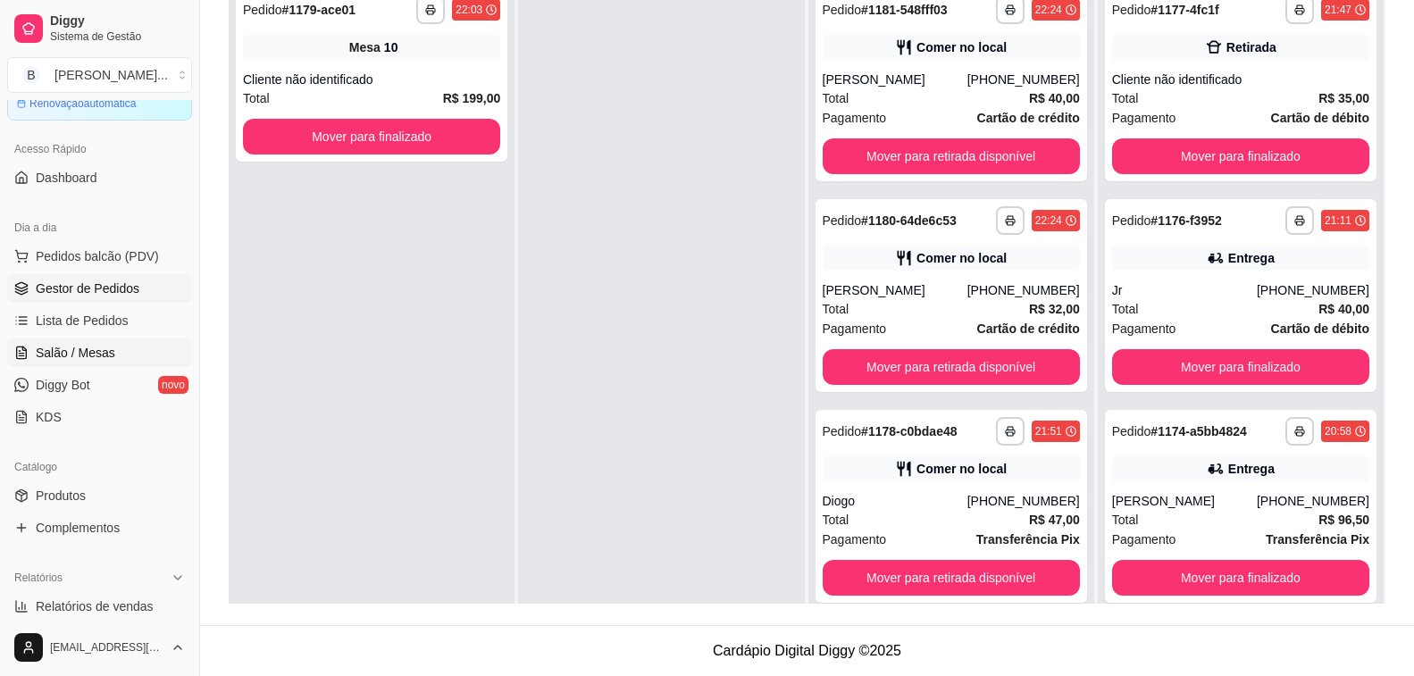
click at [151, 353] on link "Salão / Mesas" at bounding box center [99, 353] width 185 height 29
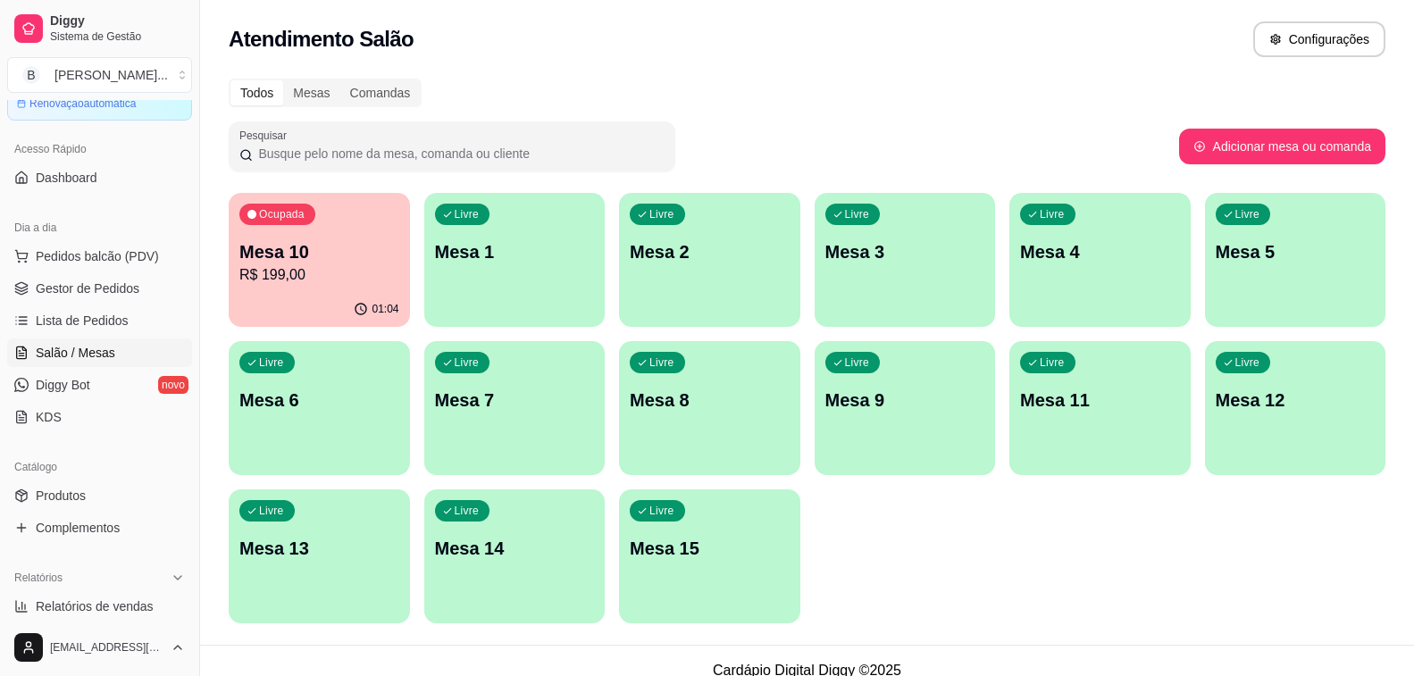
click at [252, 261] on p "Mesa 10" at bounding box center [319, 251] width 160 height 25
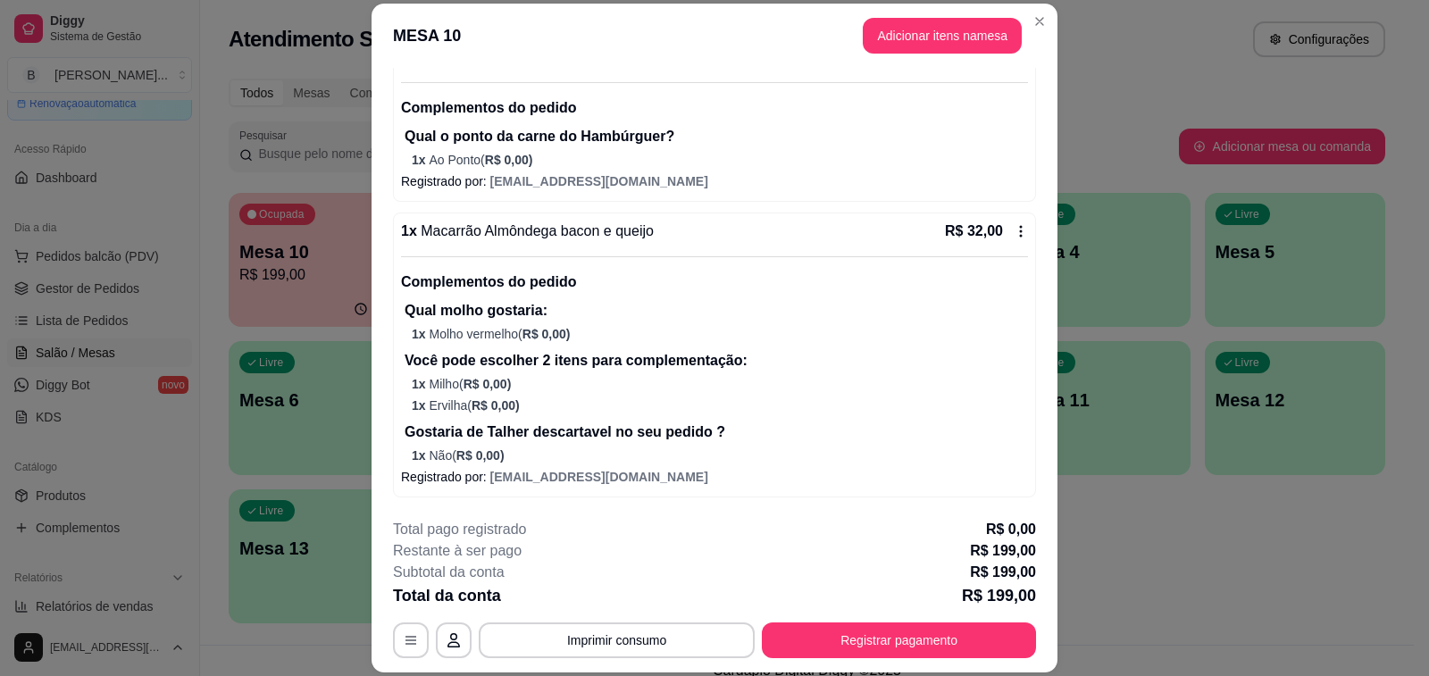
scroll to position [54, 0]
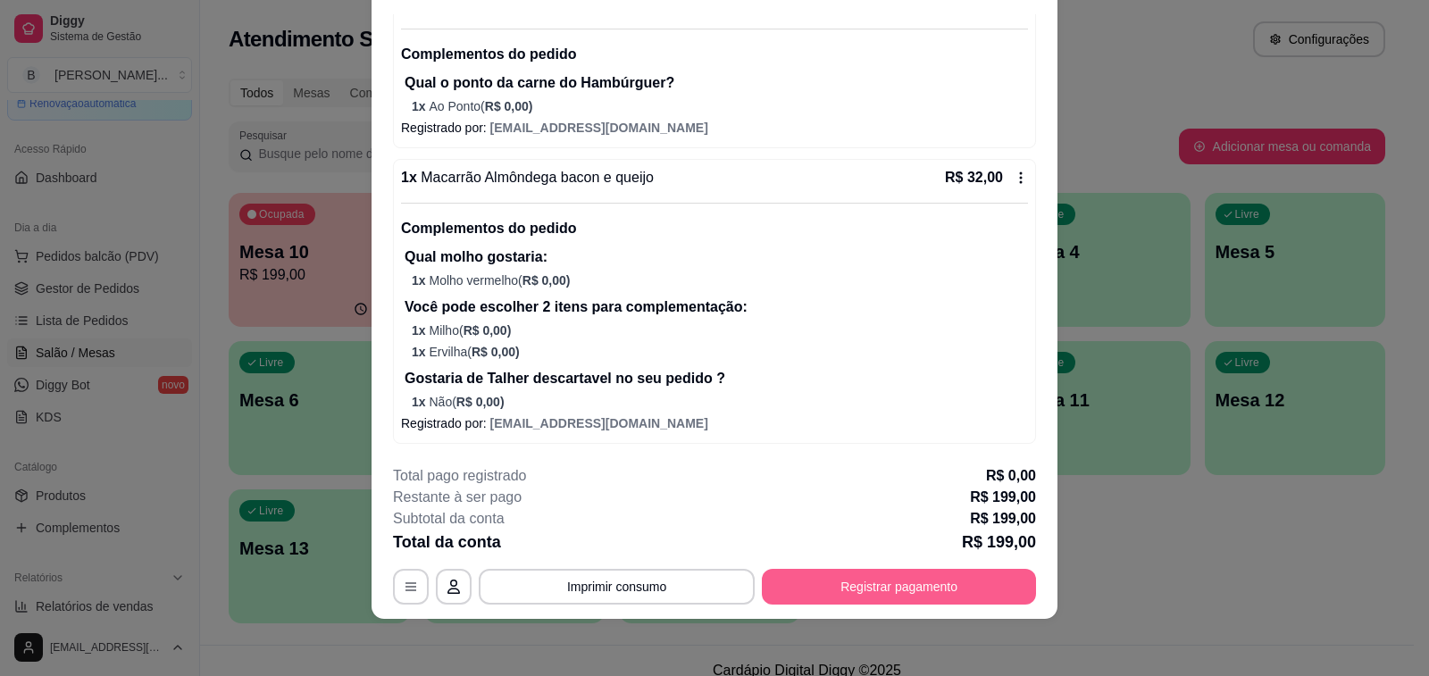
click at [931, 597] on button "Registrar pagamento" at bounding box center [899, 587] width 274 height 36
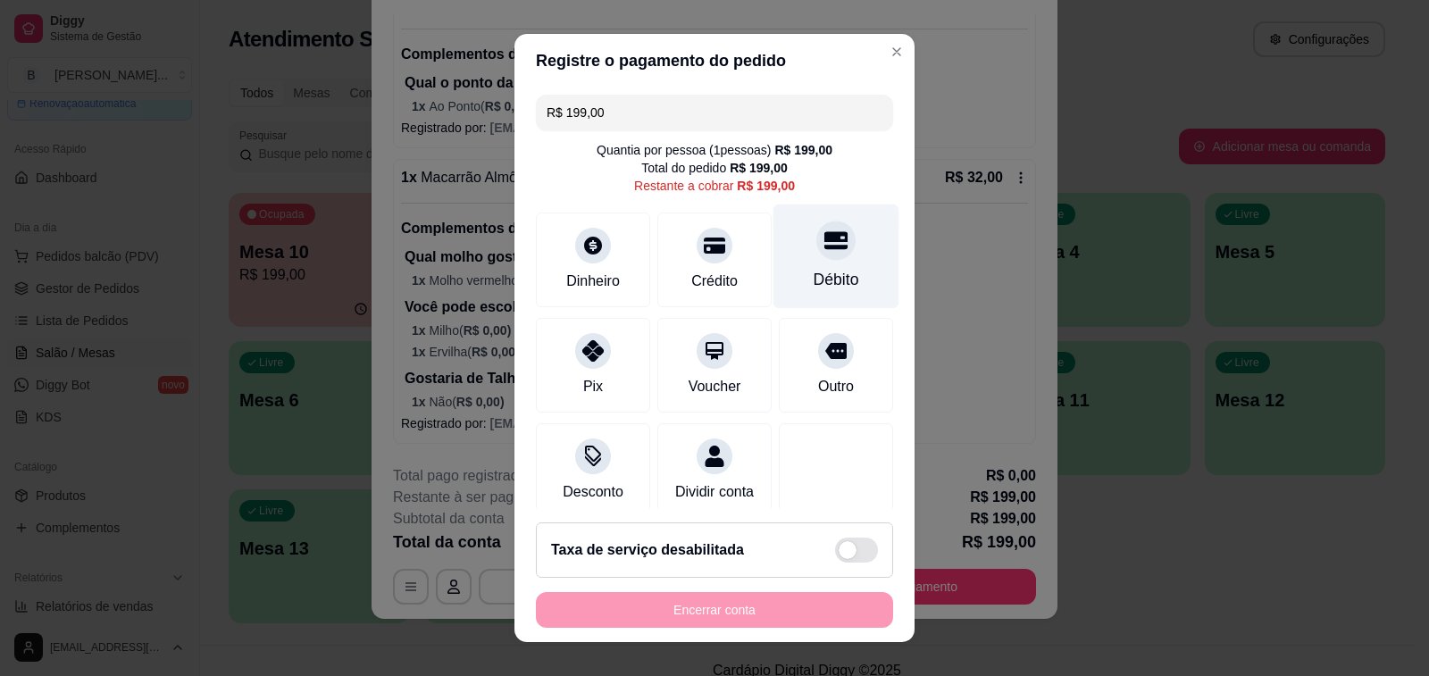
click at [813, 294] on div "Débito" at bounding box center [837, 257] width 126 height 105
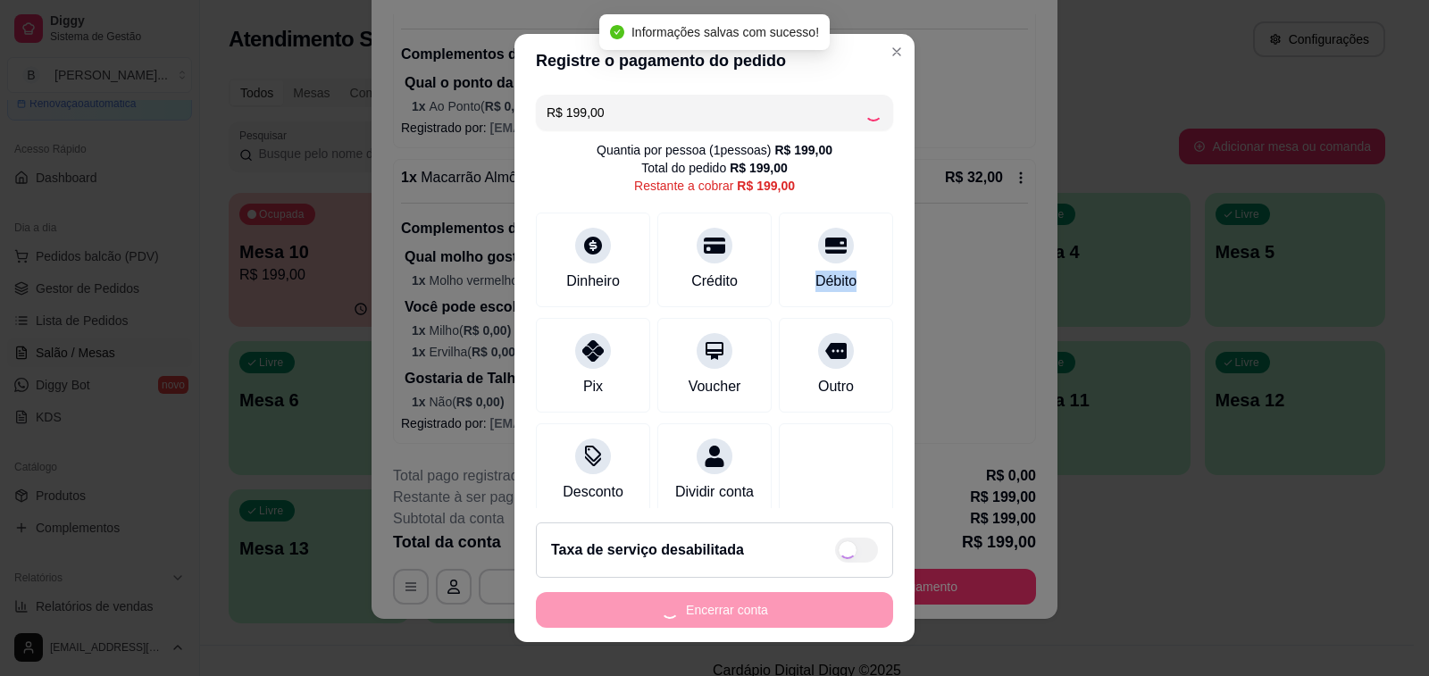
type input "R$ 0,00"
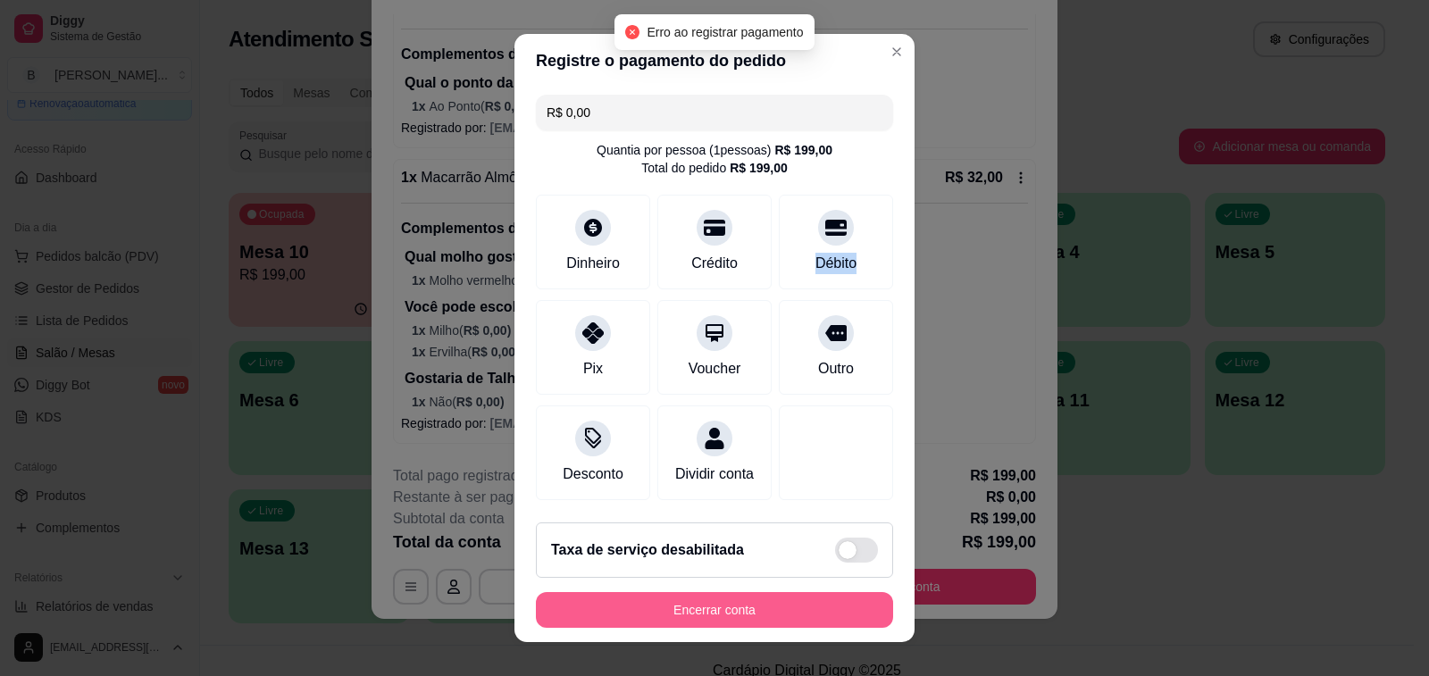
click at [768, 607] on button "Encerrar conta" at bounding box center [714, 610] width 357 height 36
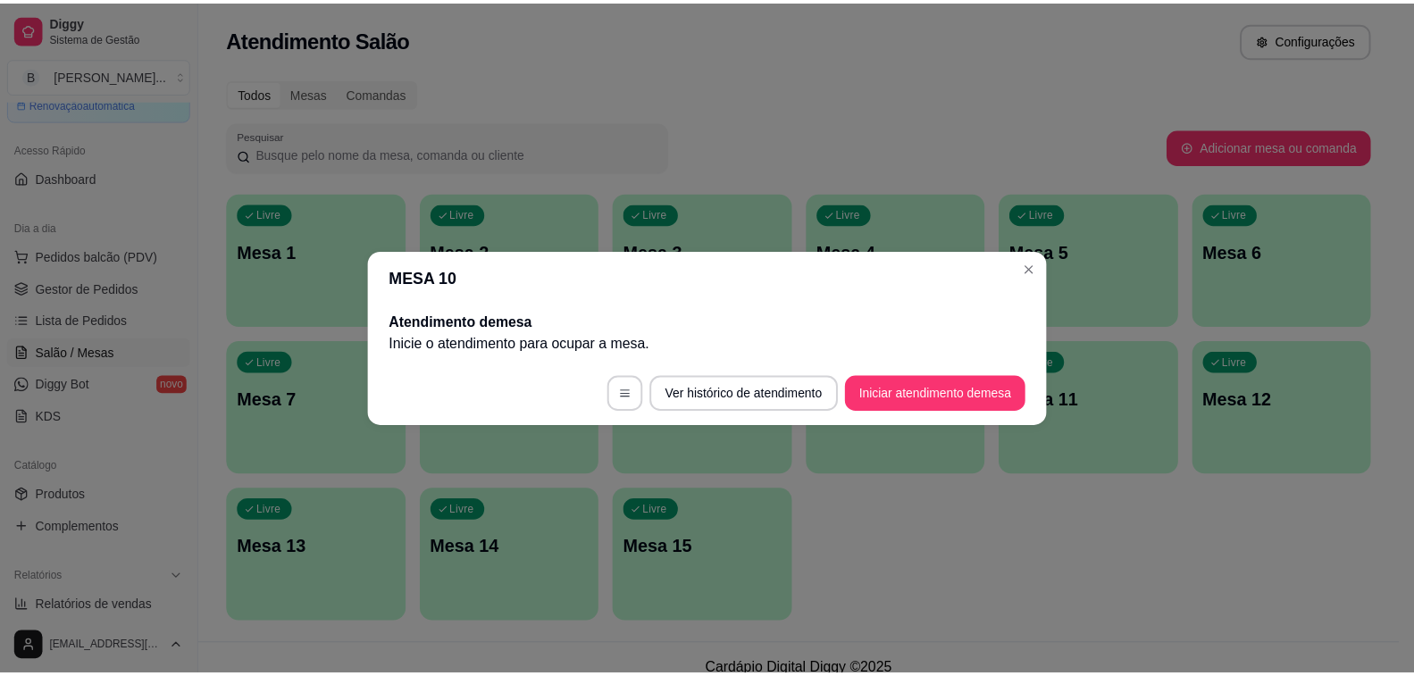
scroll to position [0, 0]
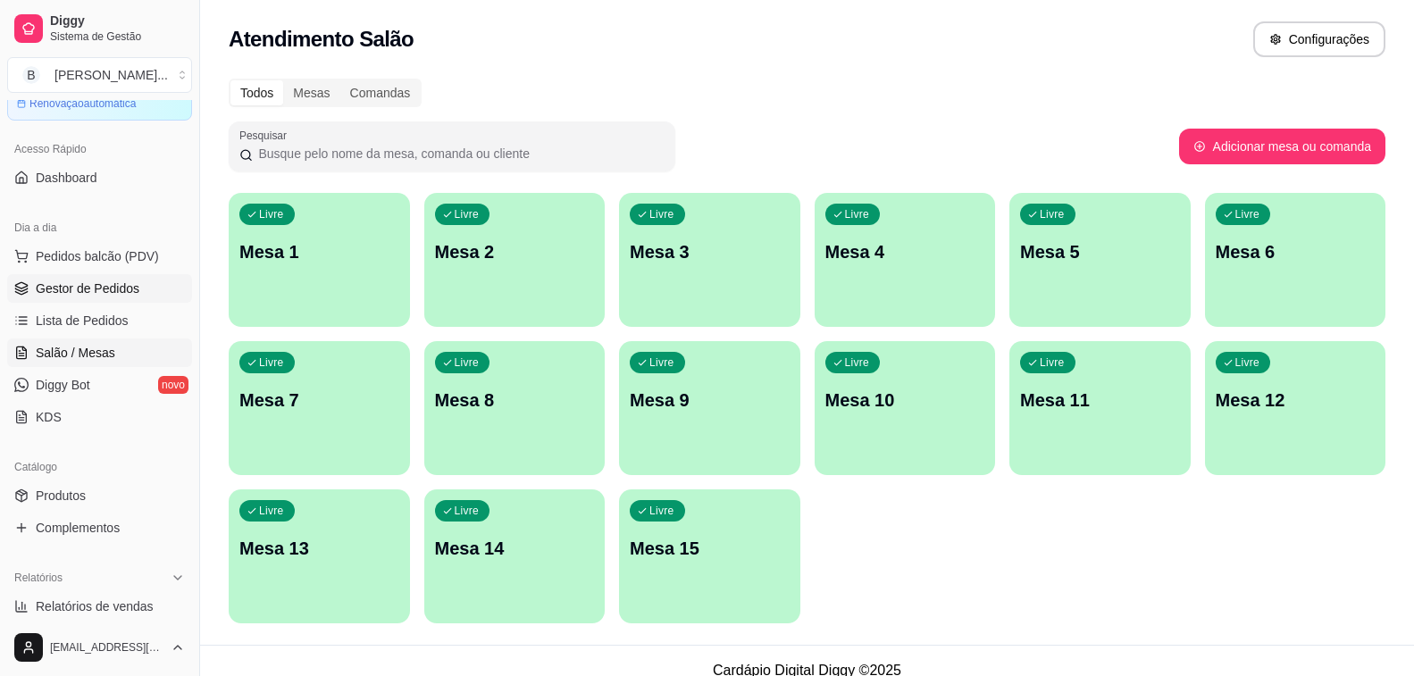
click at [115, 288] on span "Gestor de Pedidos" at bounding box center [88, 289] width 104 height 18
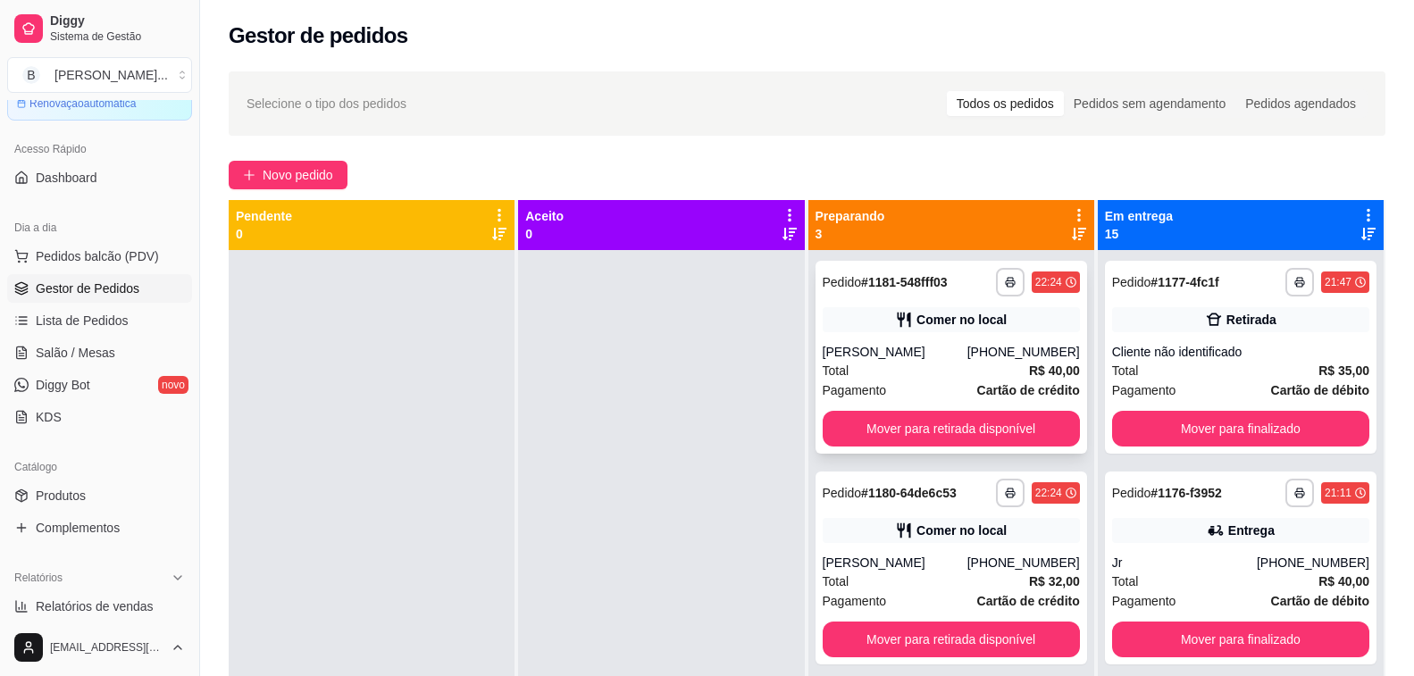
scroll to position [272, 0]
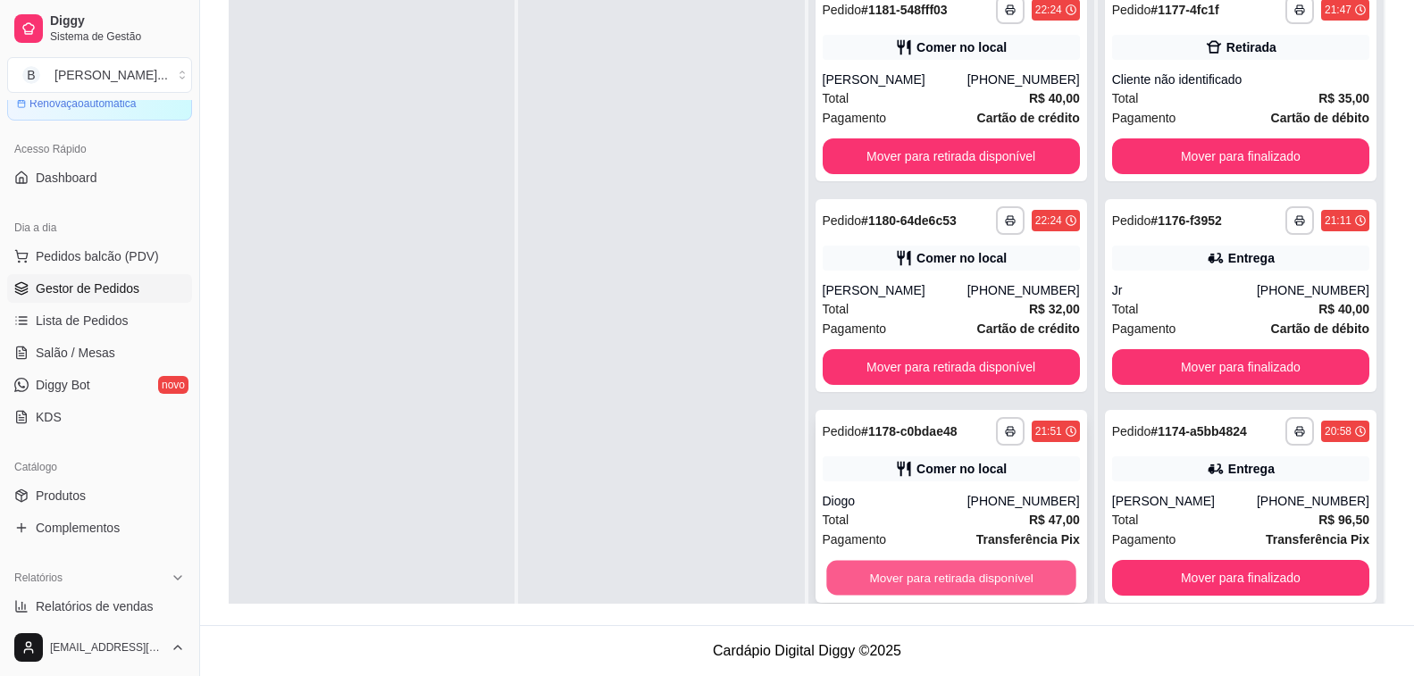
click at [937, 586] on button "Mover para retirada disponível" at bounding box center [951, 578] width 250 height 35
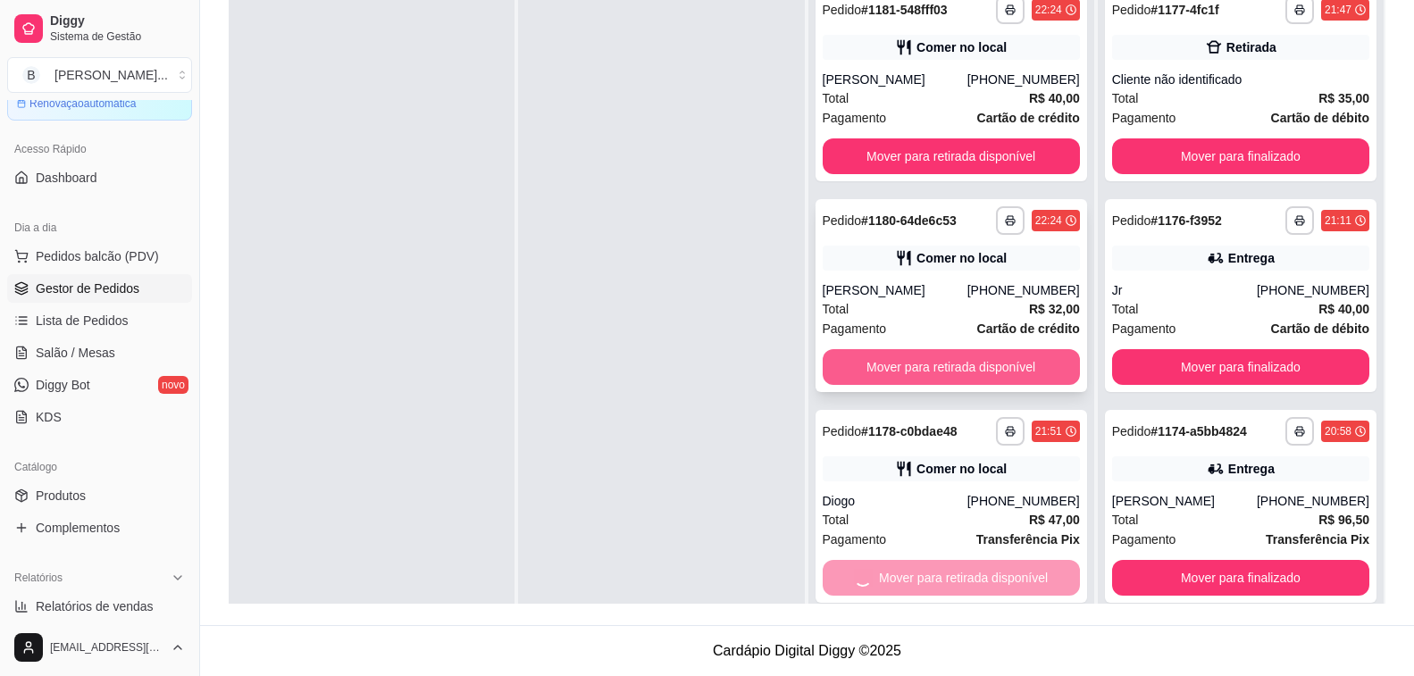
click at [884, 363] on button "Mover para retirada disponível" at bounding box center [951, 367] width 257 height 36
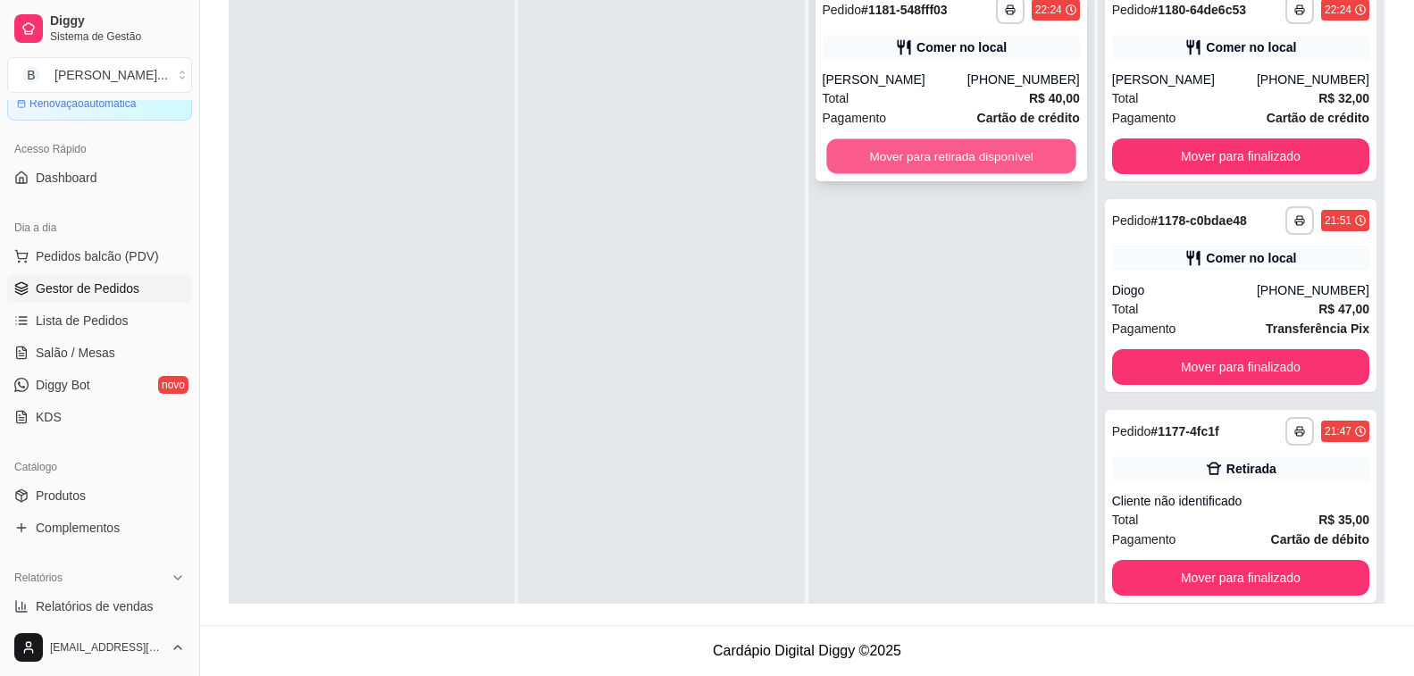
click at [931, 157] on button "Mover para retirada disponível" at bounding box center [951, 156] width 250 height 35
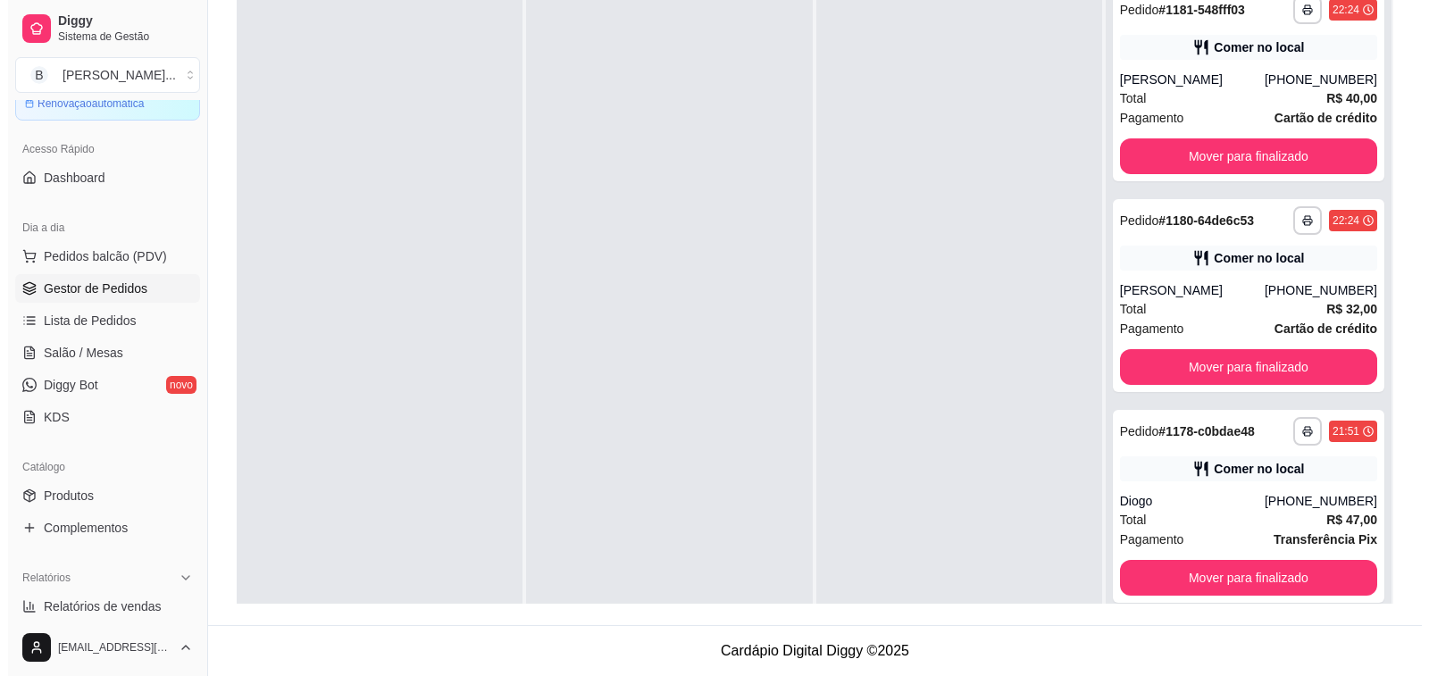
scroll to position [0, 0]
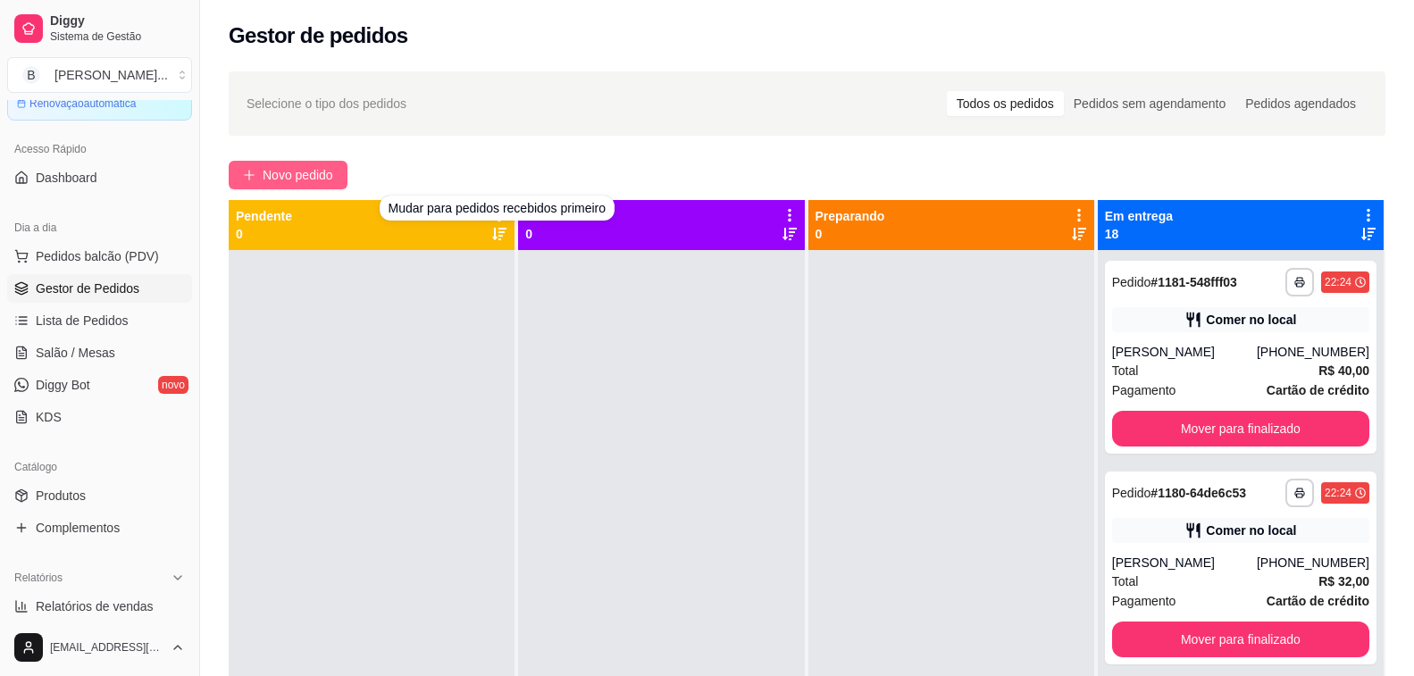
click at [275, 181] on span "Novo pedido" at bounding box center [298, 175] width 71 height 20
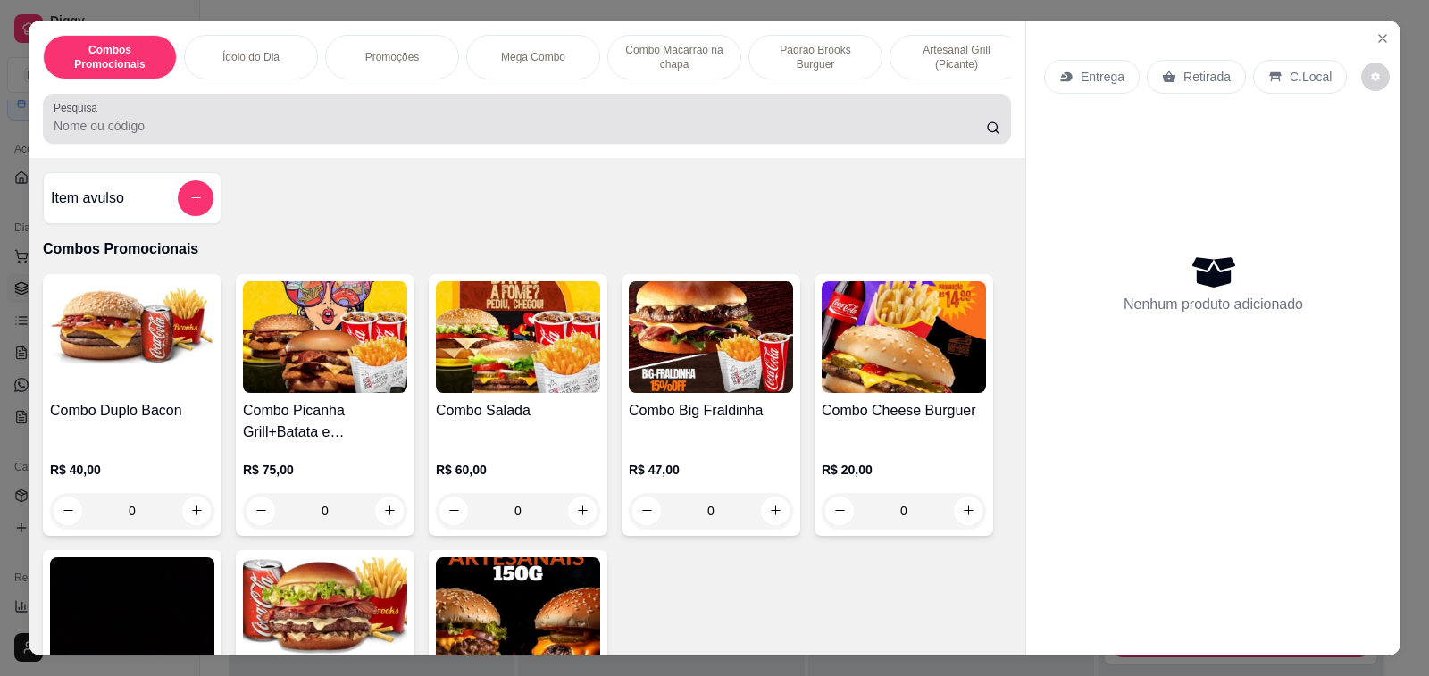
click at [274, 130] on input "Pesquisa" at bounding box center [520, 126] width 933 height 18
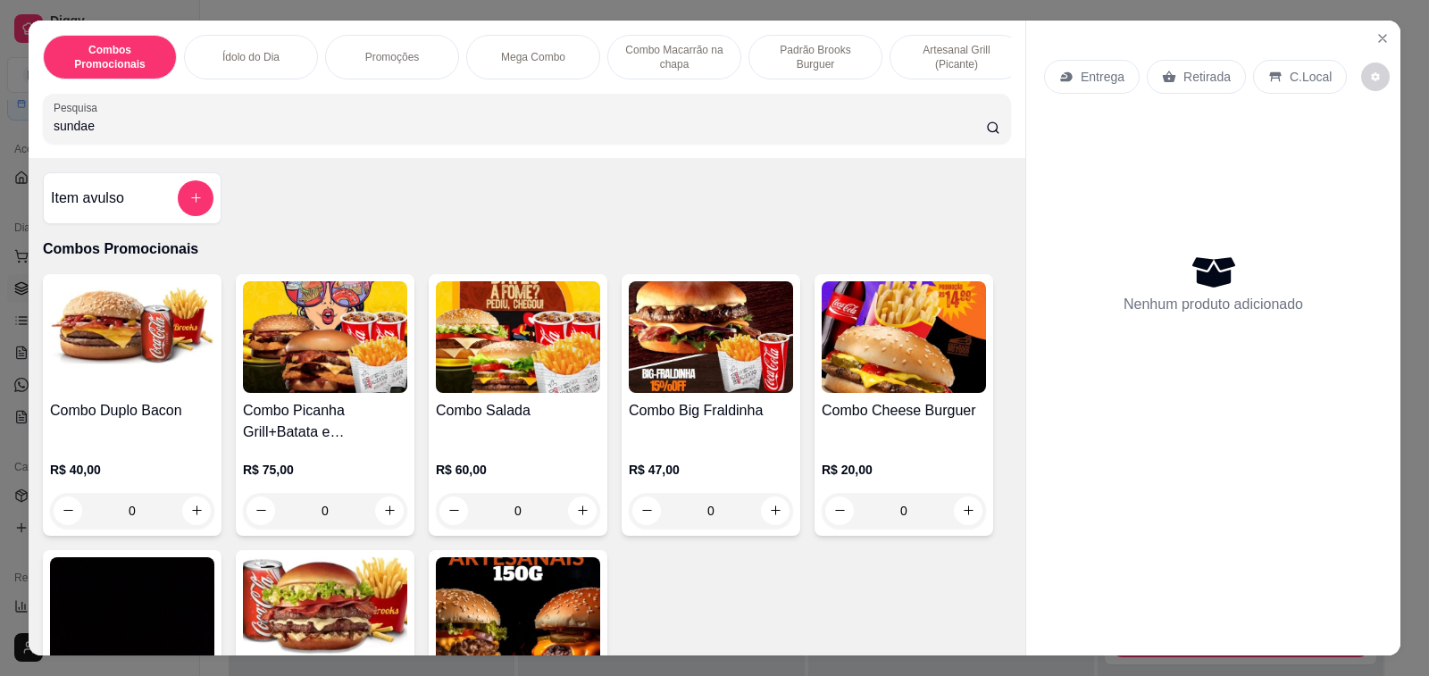
click at [273, 131] on input "sundae" at bounding box center [520, 126] width 933 height 18
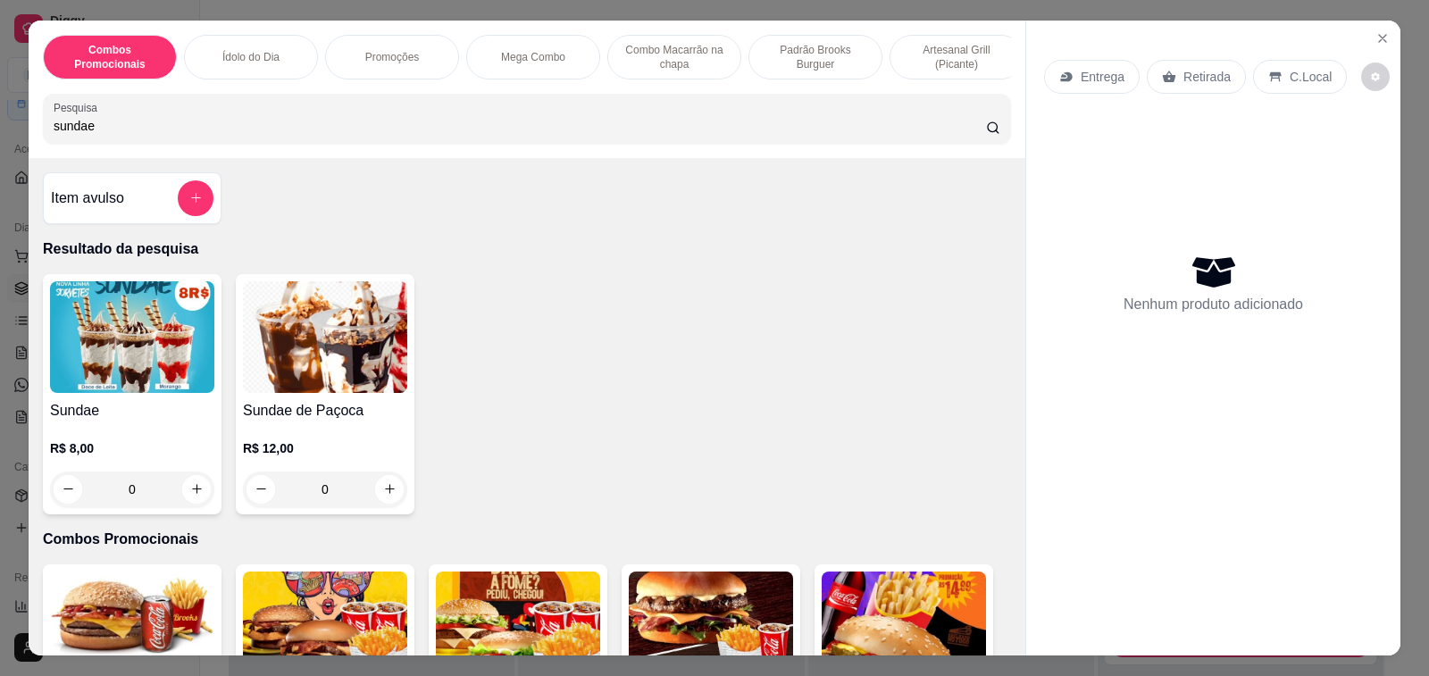
type input "sundae"
click at [160, 422] on h4 "Sundae" at bounding box center [132, 410] width 164 height 21
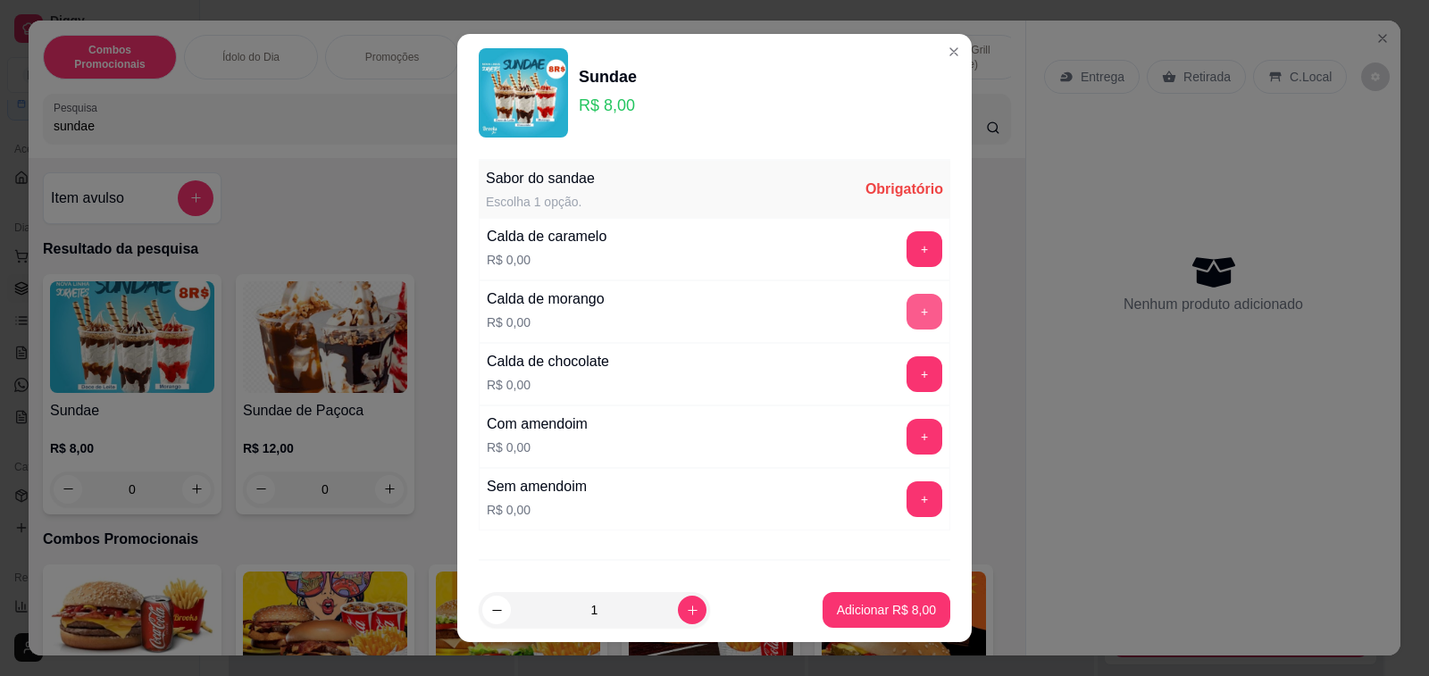
click at [907, 319] on button "+" at bounding box center [925, 312] width 36 height 36
click at [907, 438] on button "+" at bounding box center [925, 437] width 36 height 36
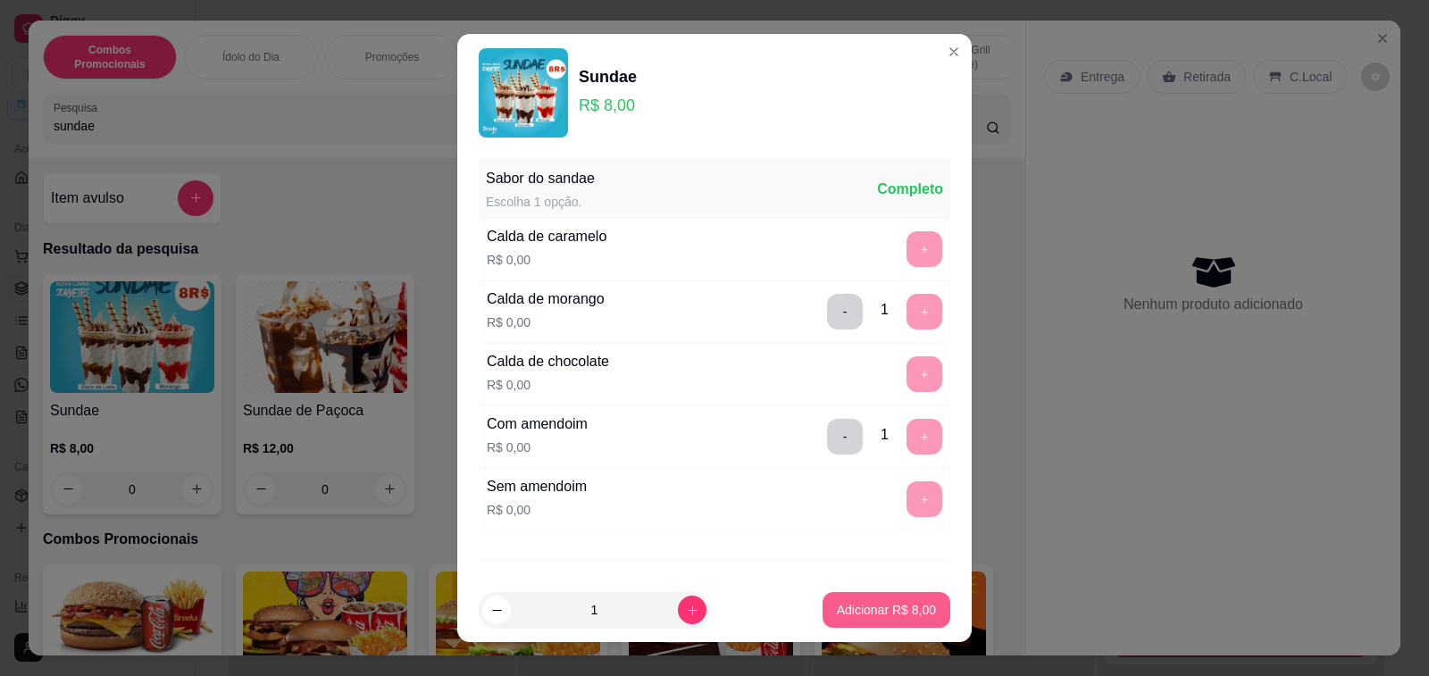
click at [886, 616] on p "Adicionar R$ 8,00" at bounding box center [886, 610] width 99 height 18
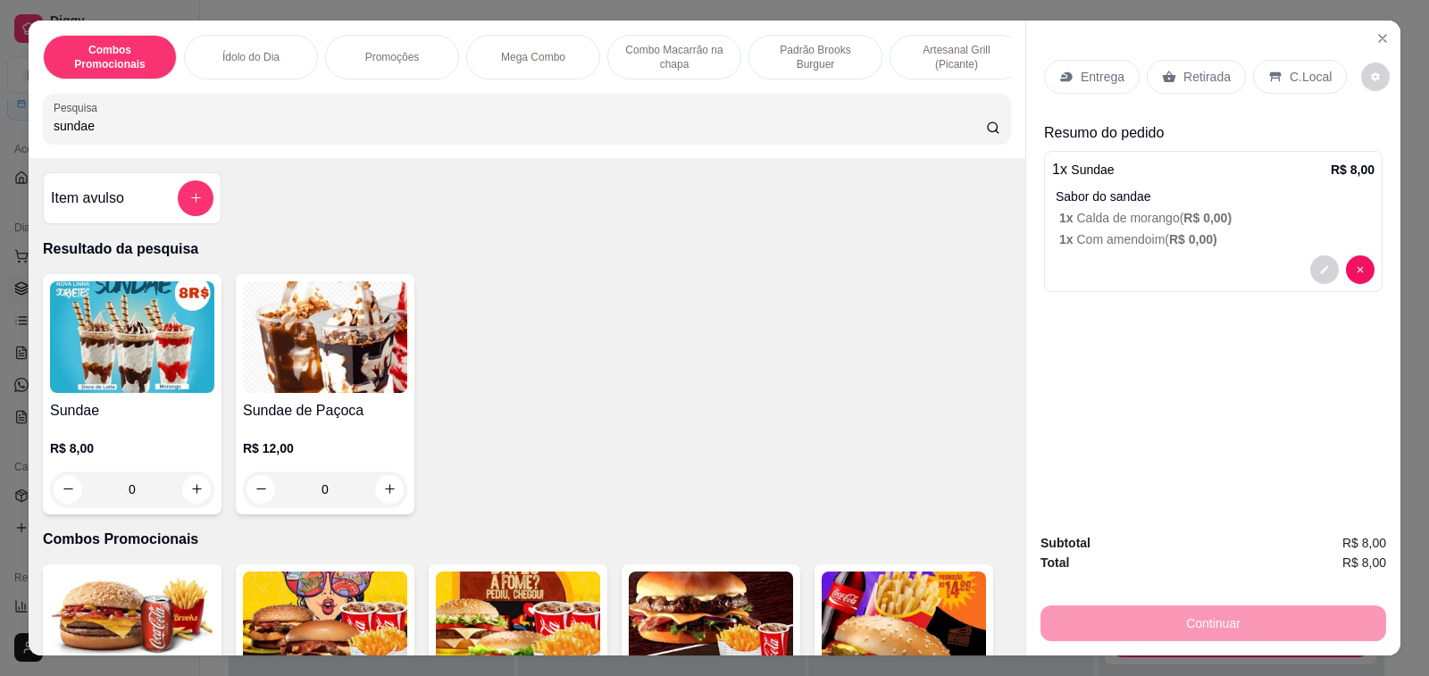
click at [1290, 68] on p "C.Local" at bounding box center [1311, 77] width 42 height 18
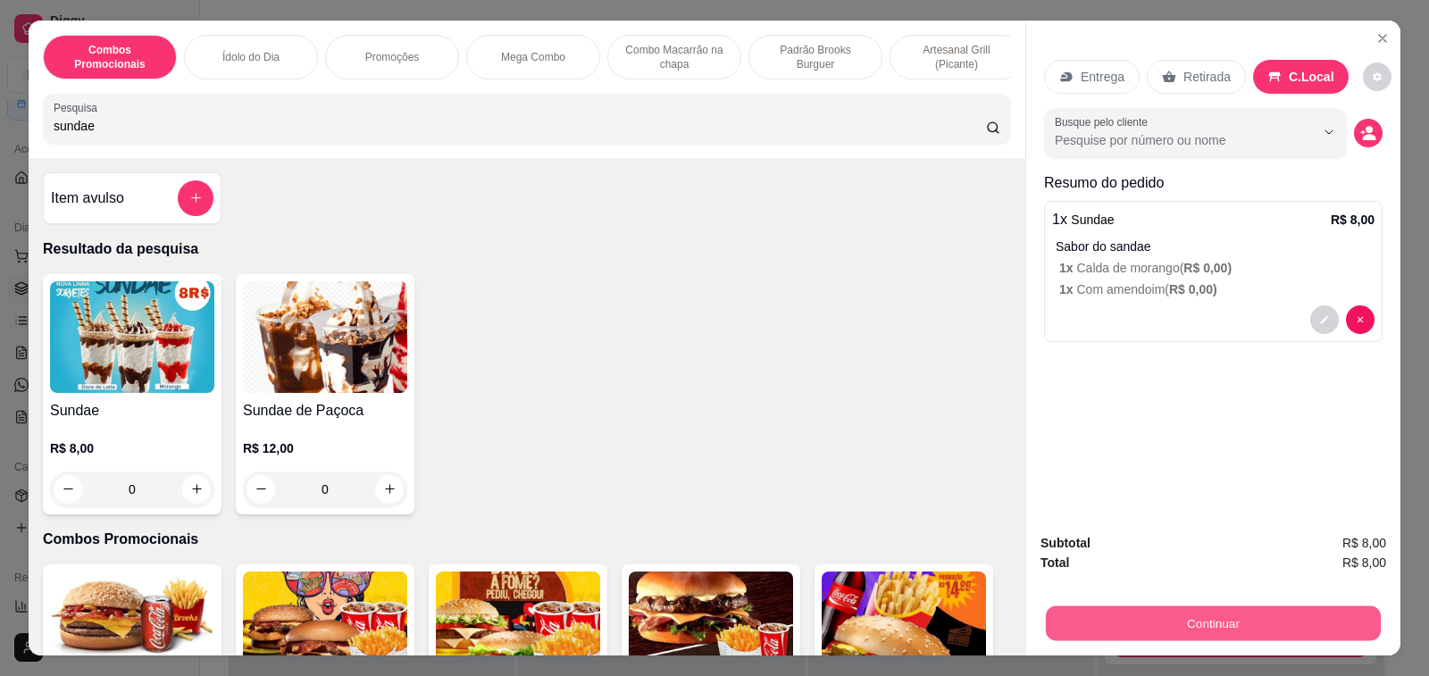
click at [1209, 607] on button "Continuar" at bounding box center [1213, 624] width 335 height 35
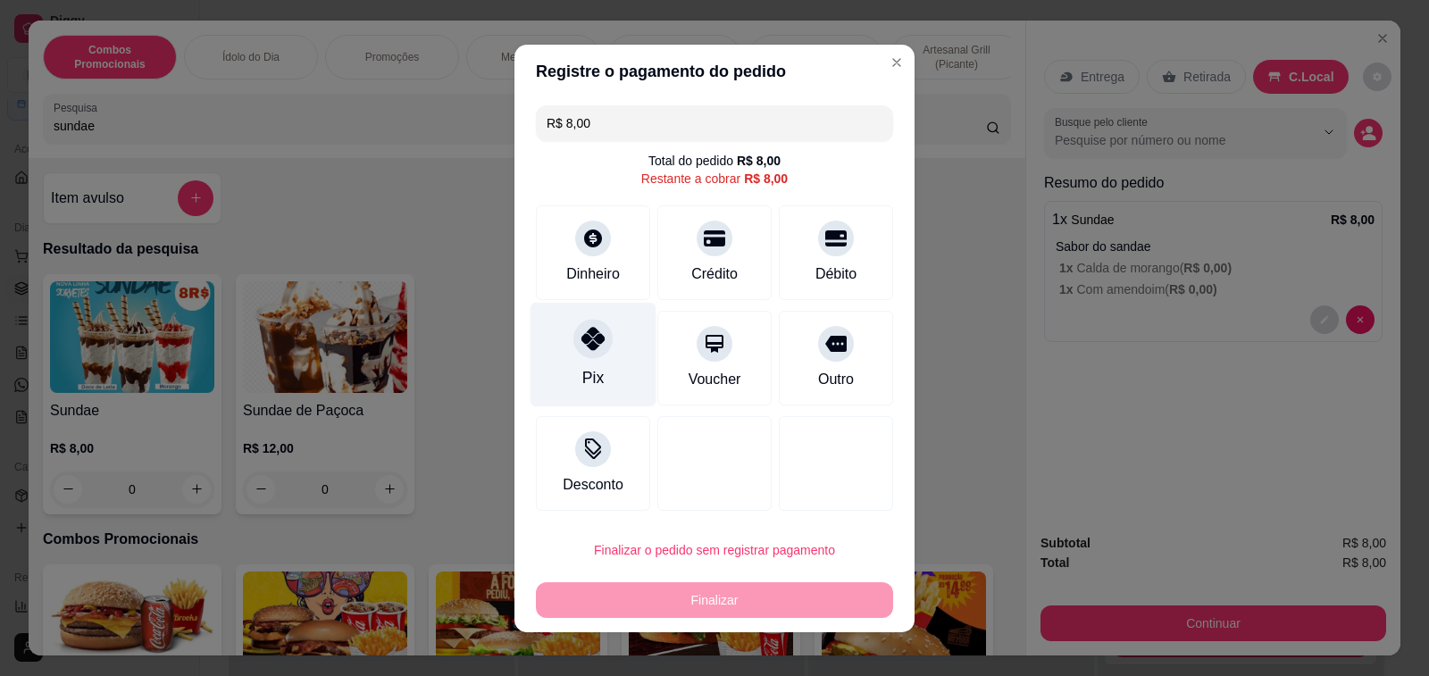
click at [574, 345] on div at bounding box center [593, 338] width 39 height 39
type input "R$ 0,00"
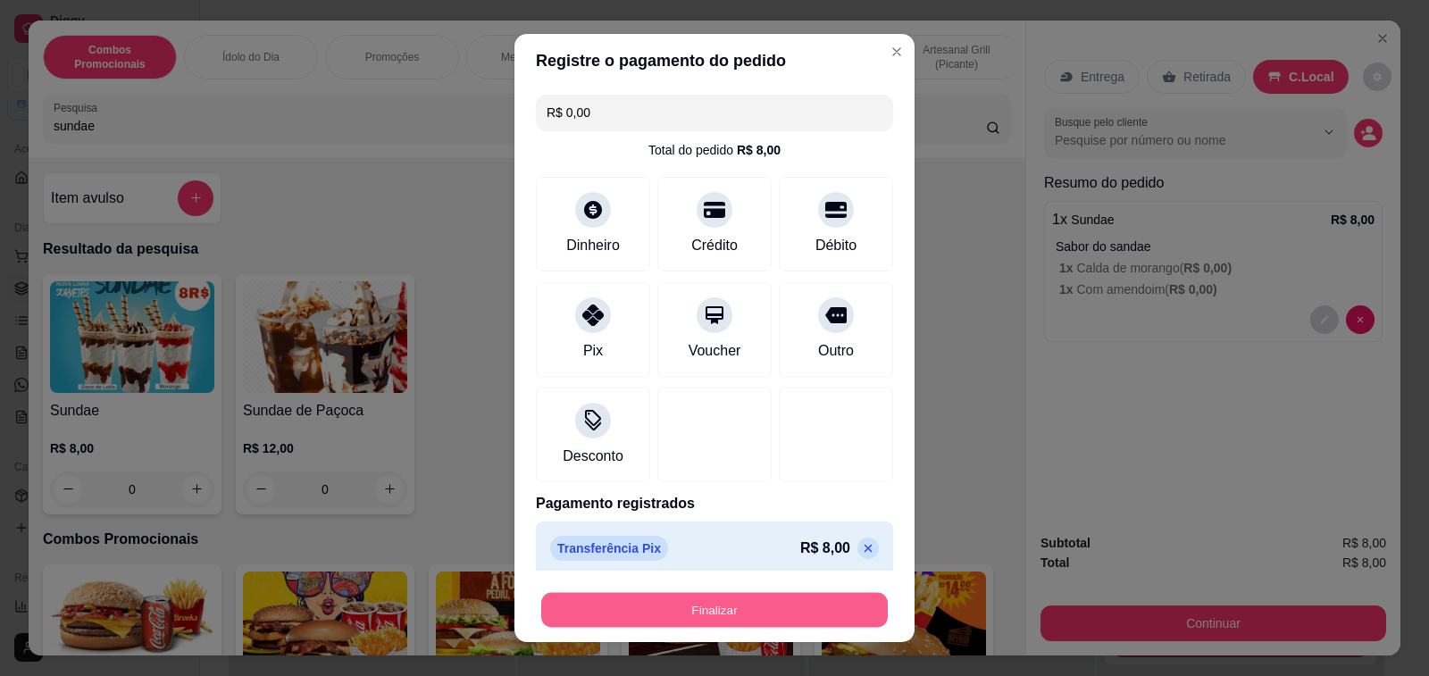
click at [742, 607] on button "Finalizar" at bounding box center [714, 610] width 347 height 35
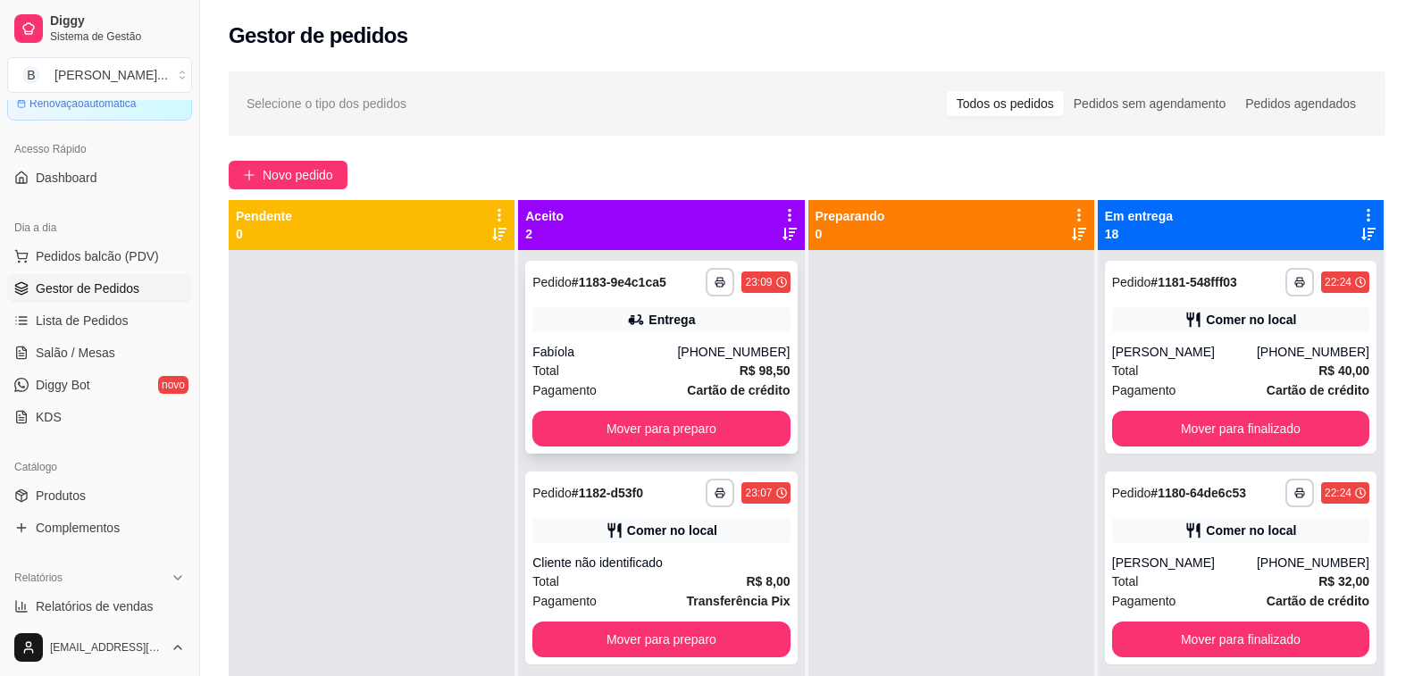
click at [678, 367] on div "Total R$ 98,50" at bounding box center [660, 371] width 257 height 20
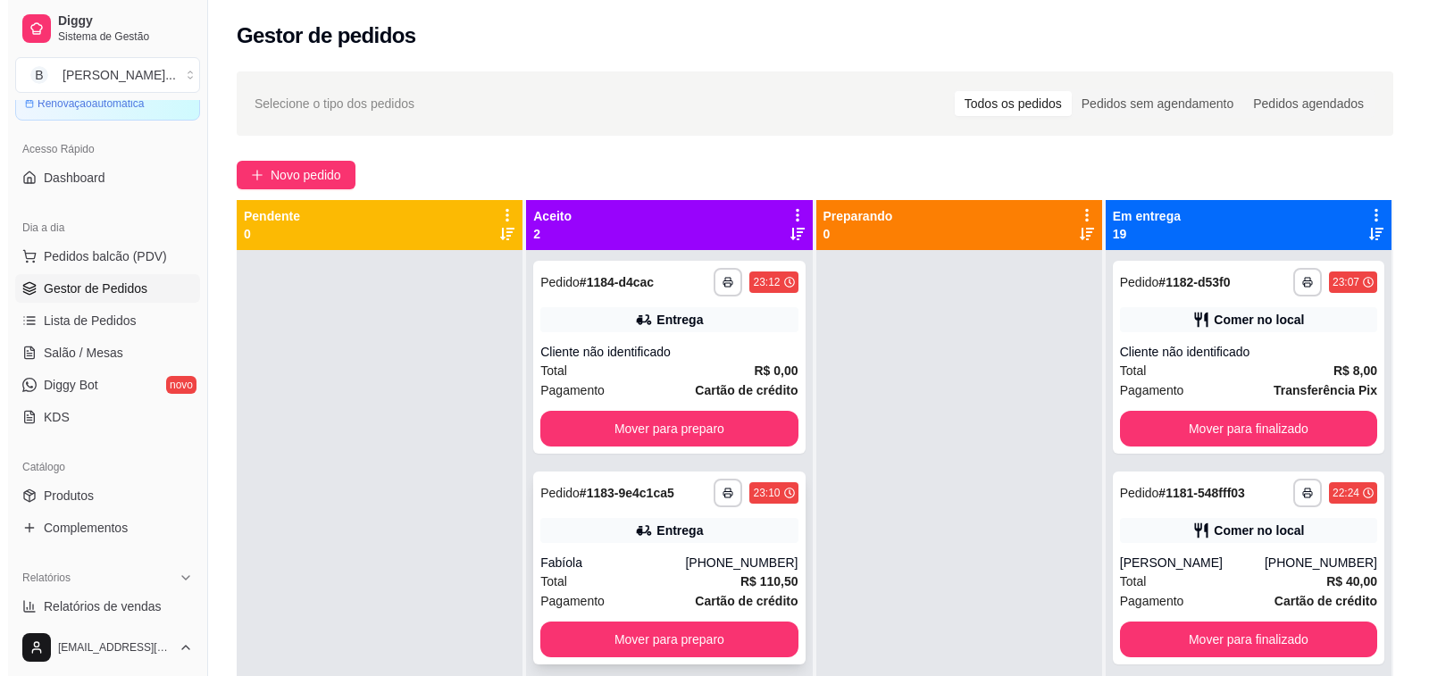
scroll to position [50, 0]
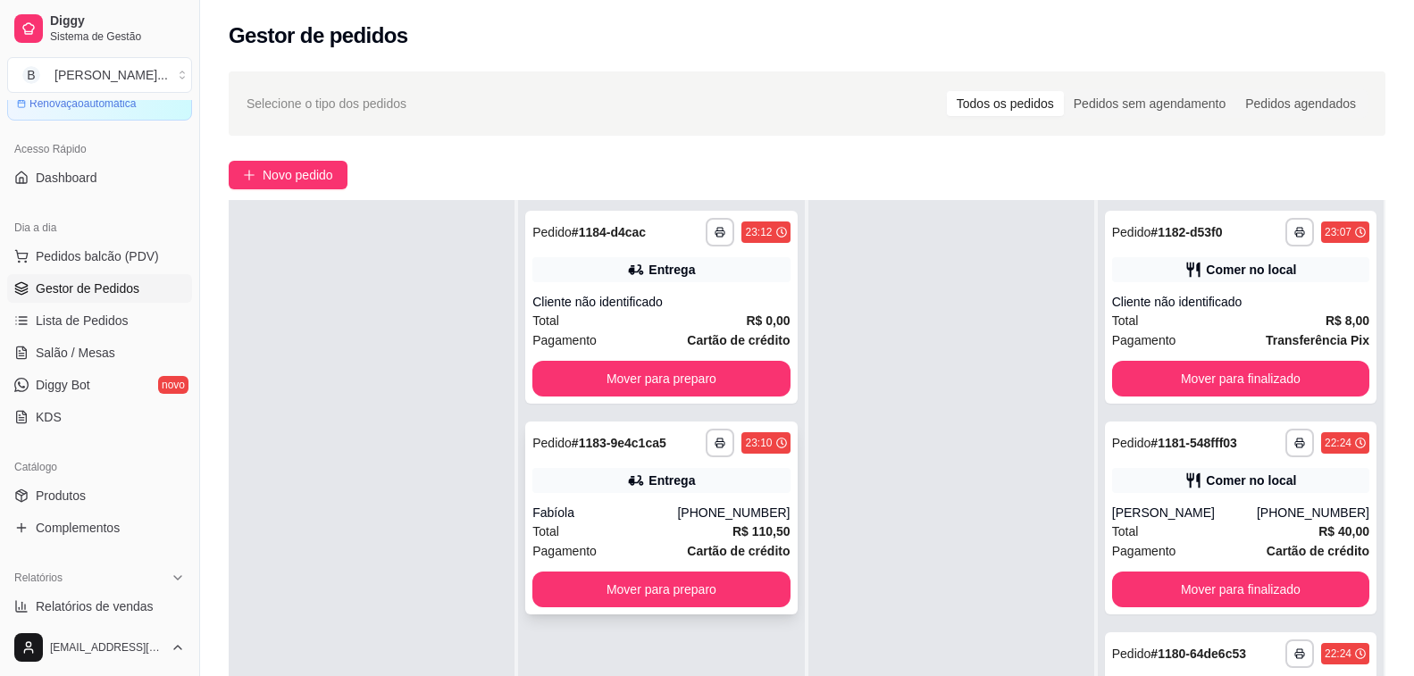
click at [678, 501] on div "**********" at bounding box center [661, 518] width 272 height 193
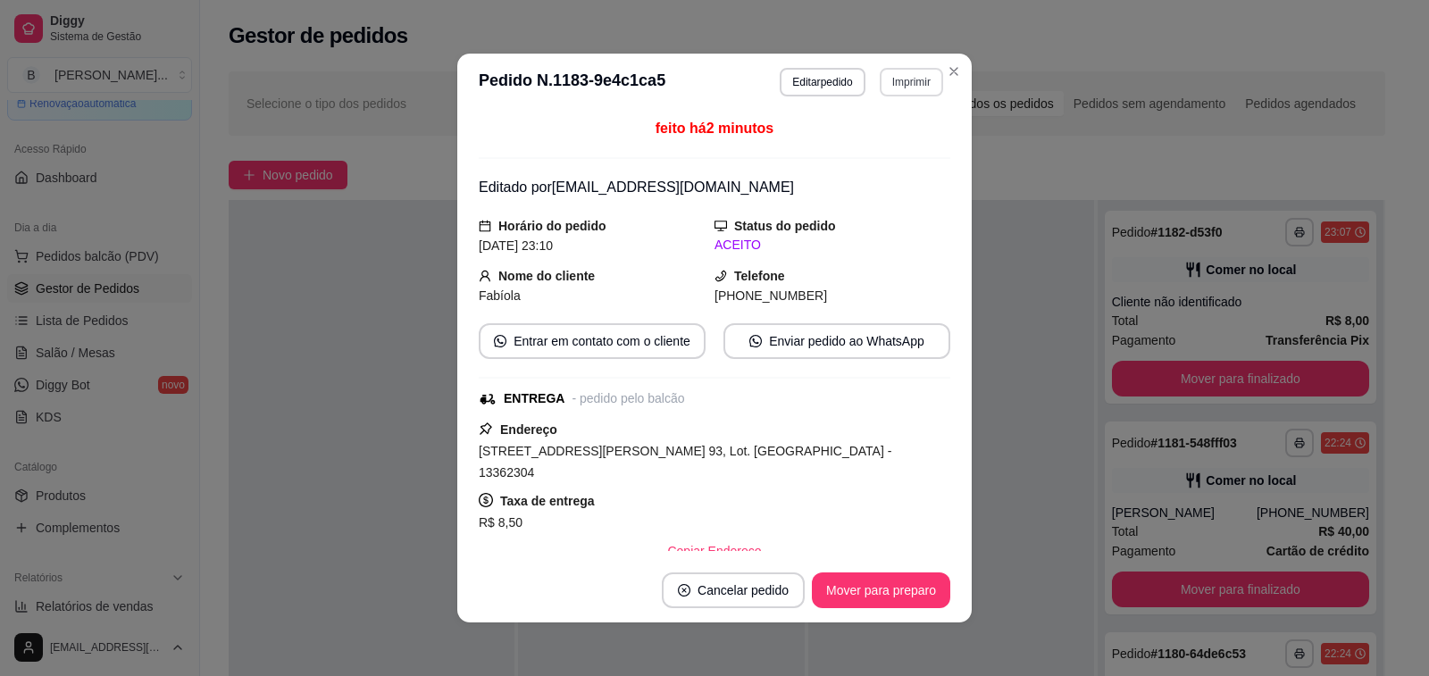
click at [891, 87] on button "Imprimir" at bounding box center [911, 82] width 63 height 29
click at [859, 152] on button "Impressora" at bounding box center [874, 145] width 125 height 28
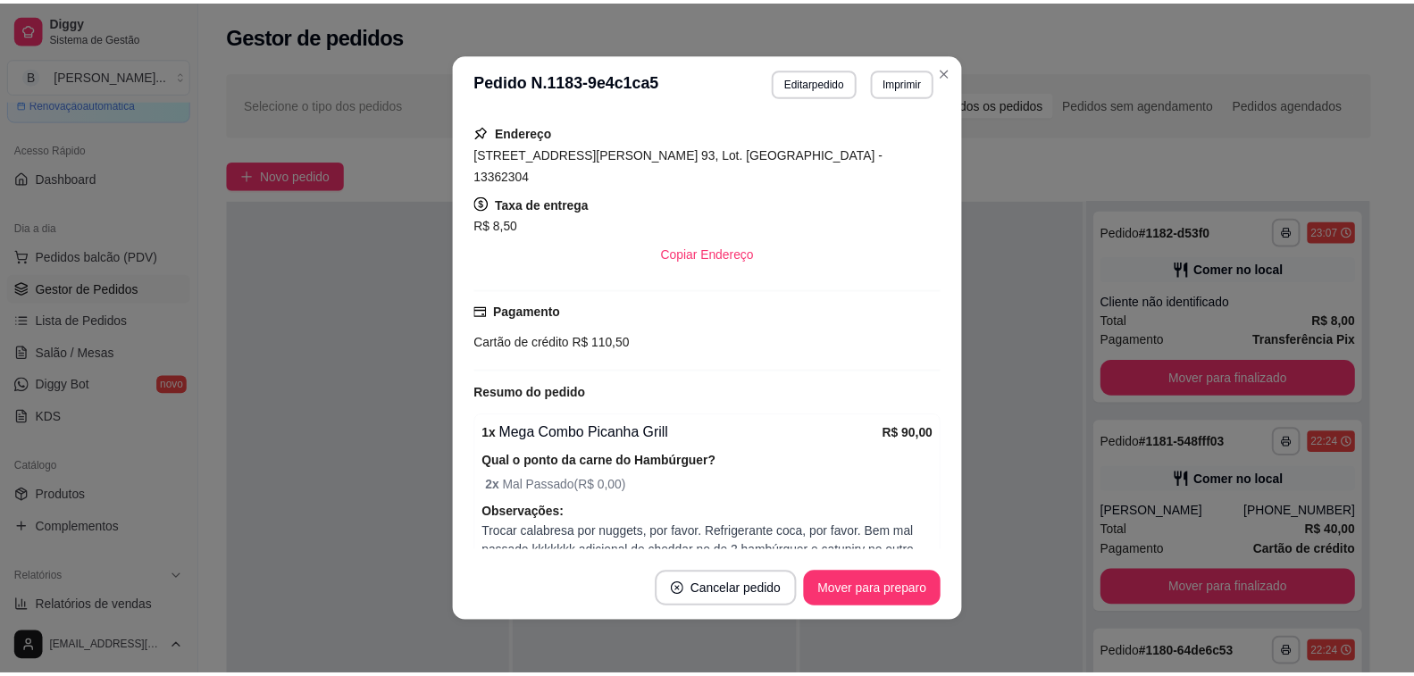
scroll to position [0, 0]
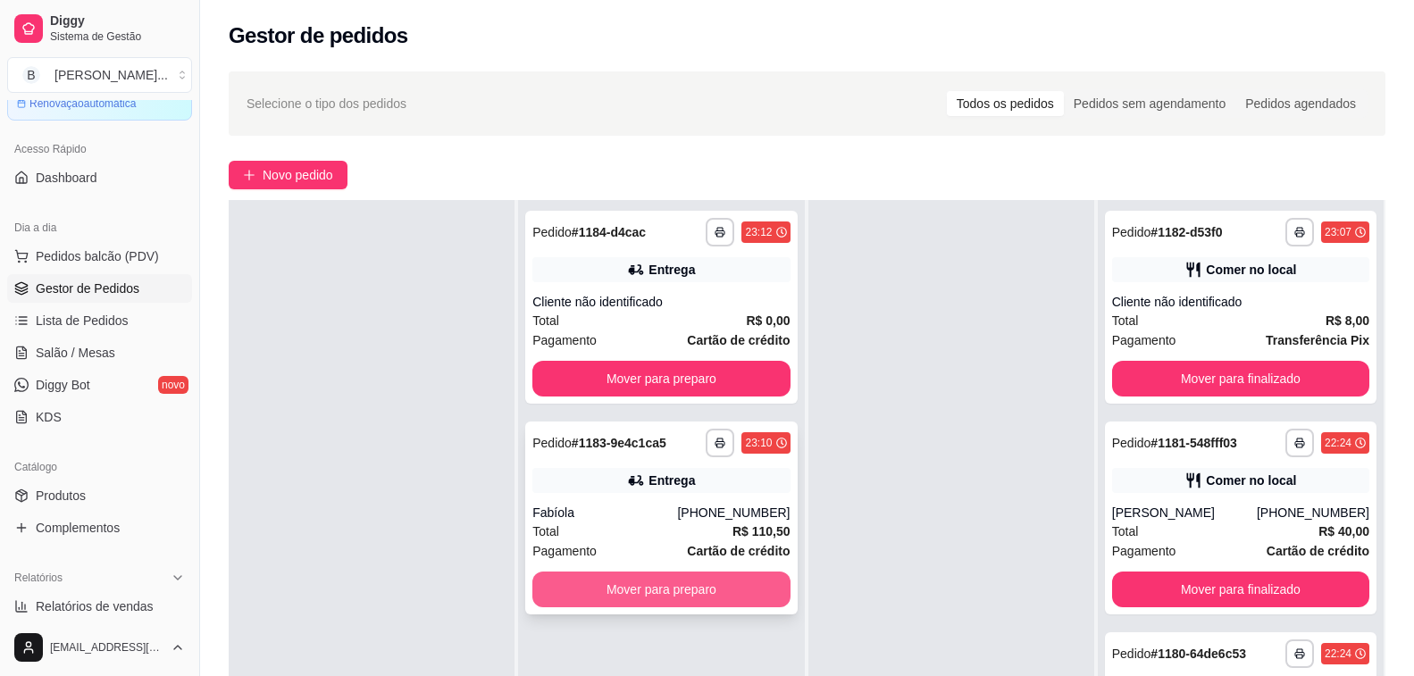
click at [664, 581] on button "Mover para preparo" at bounding box center [660, 590] width 257 height 36
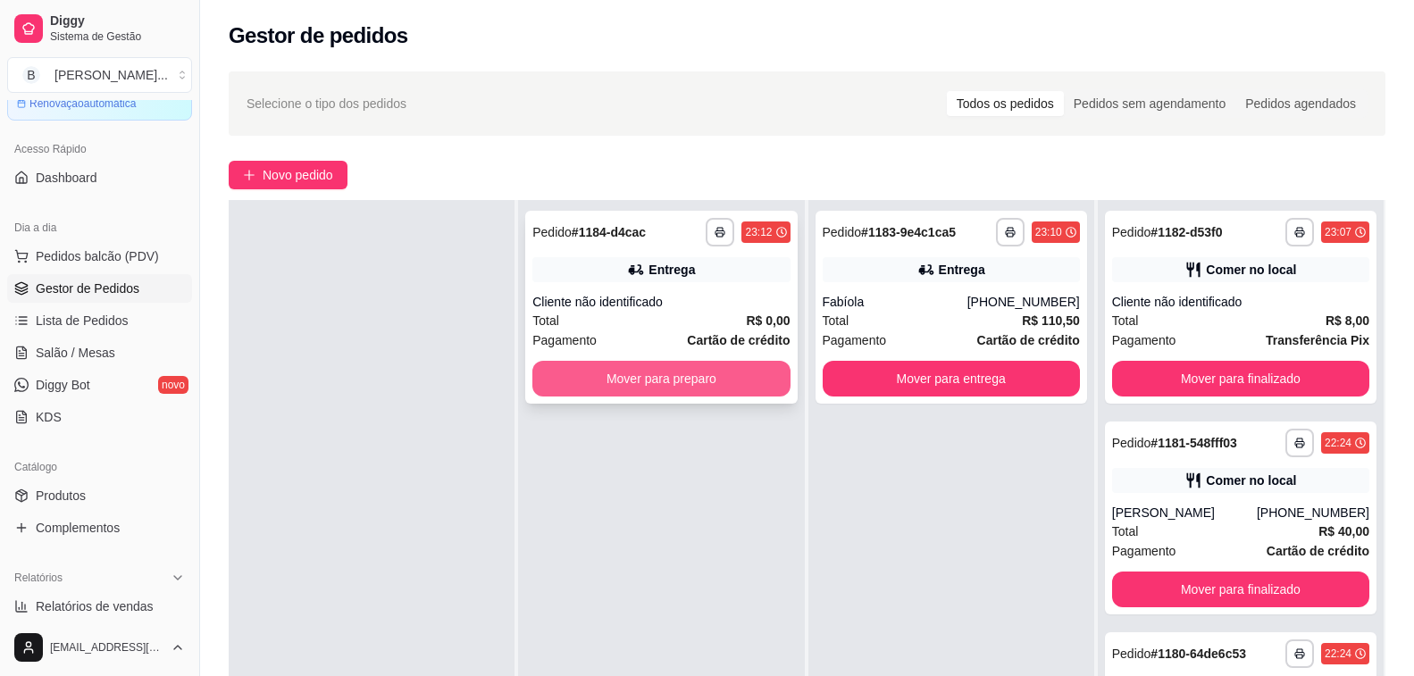
click at [593, 383] on button "Mover para preparo" at bounding box center [660, 379] width 257 height 36
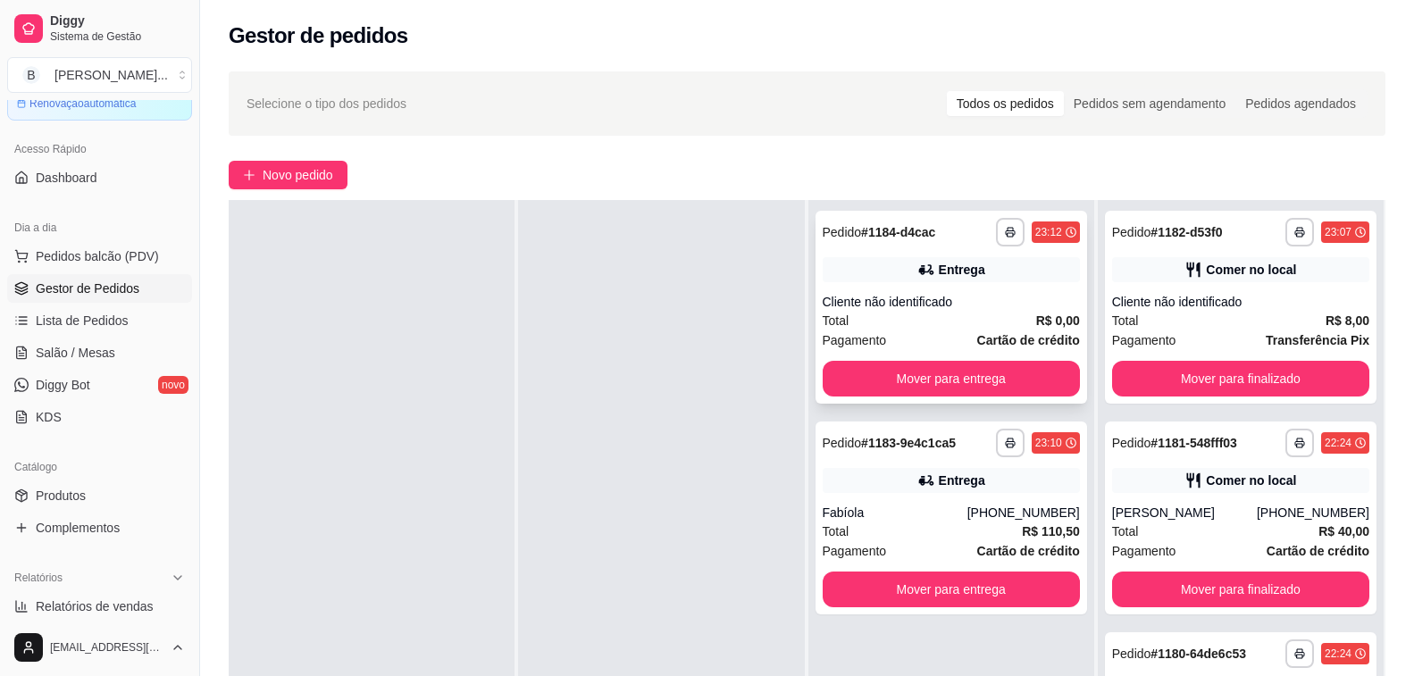
click at [945, 315] on div "Total R$ 0,00" at bounding box center [951, 321] width 257 height 20
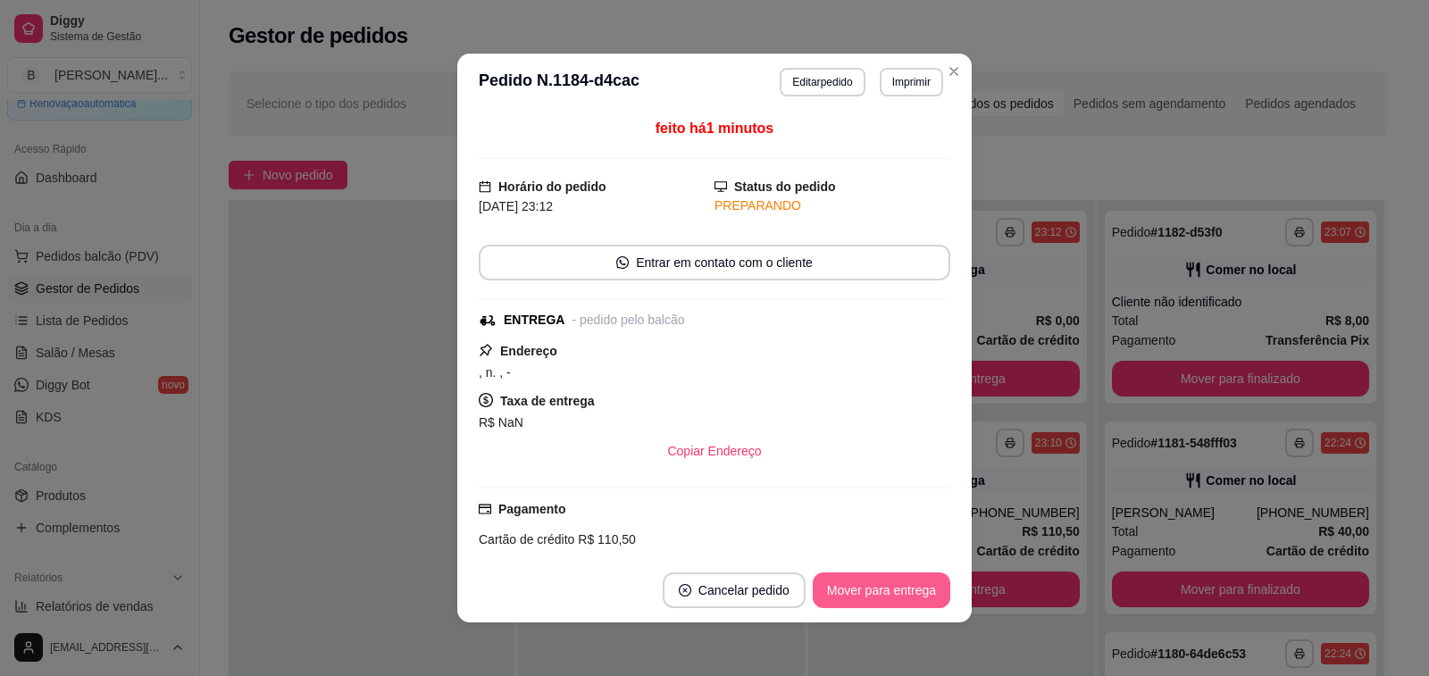
click at [885, 575] on button "Mover para entrega" at bounding box center [882, 591] width 138 height 36
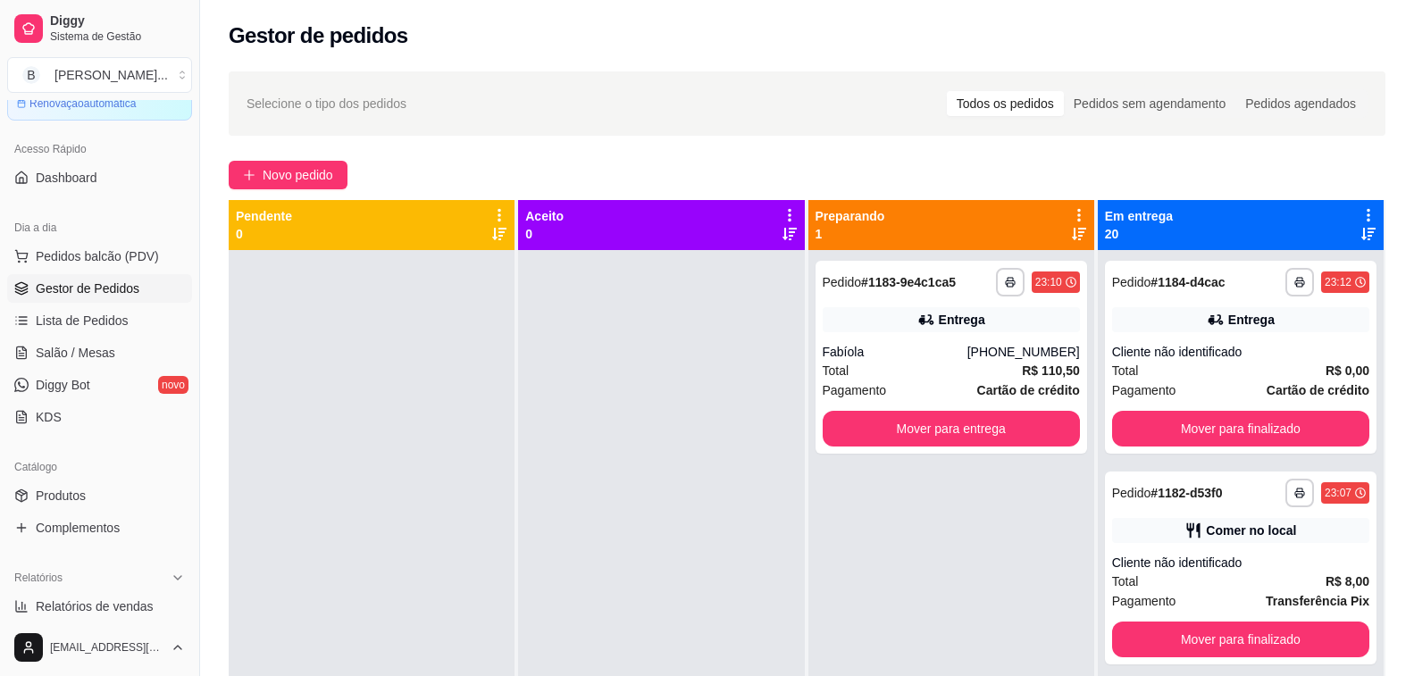
click at [453, 156] on div "**********" at bounding box center [807, 479] width 1214 height 837
click at [900, 362] on div "Total R$ 110,50" at bounding box center [951, 371] width 257 height 20
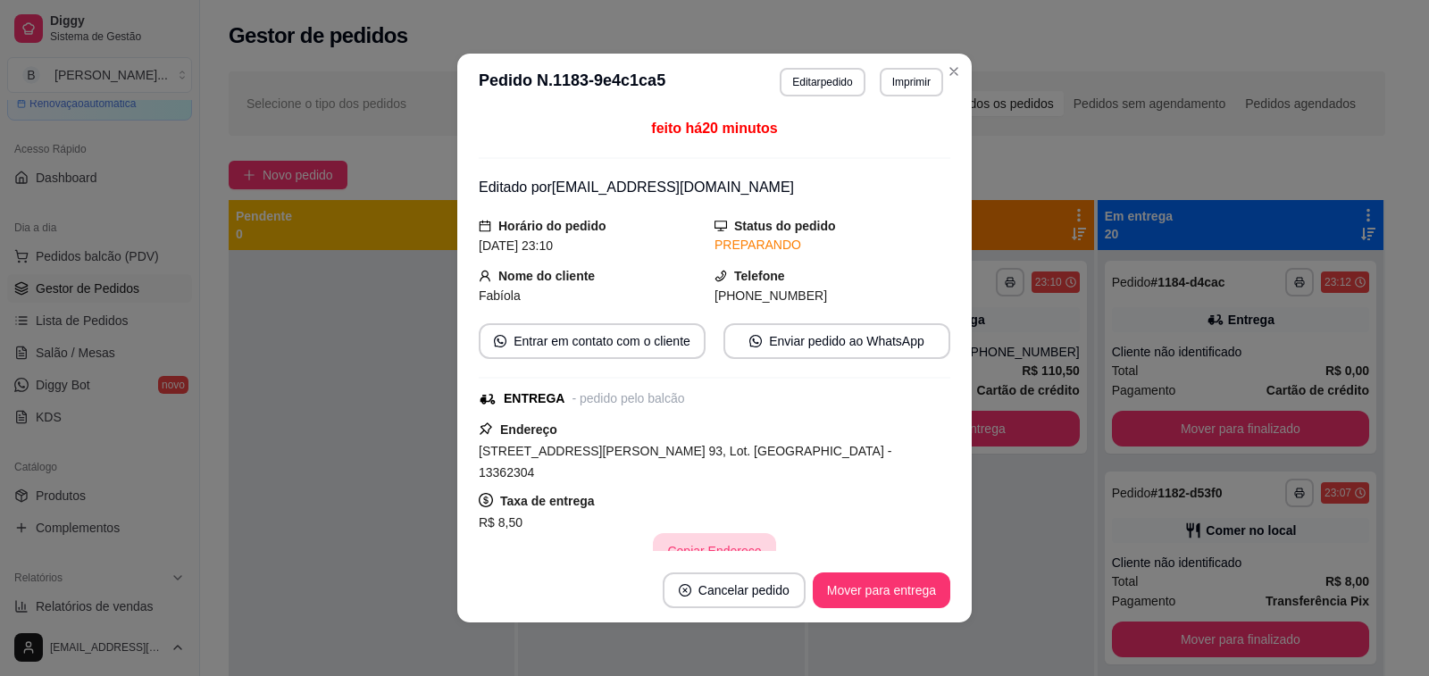
click at [716, 534] on button "Copiar Endereço" at bounding box center [714, 551] width 122 height 36
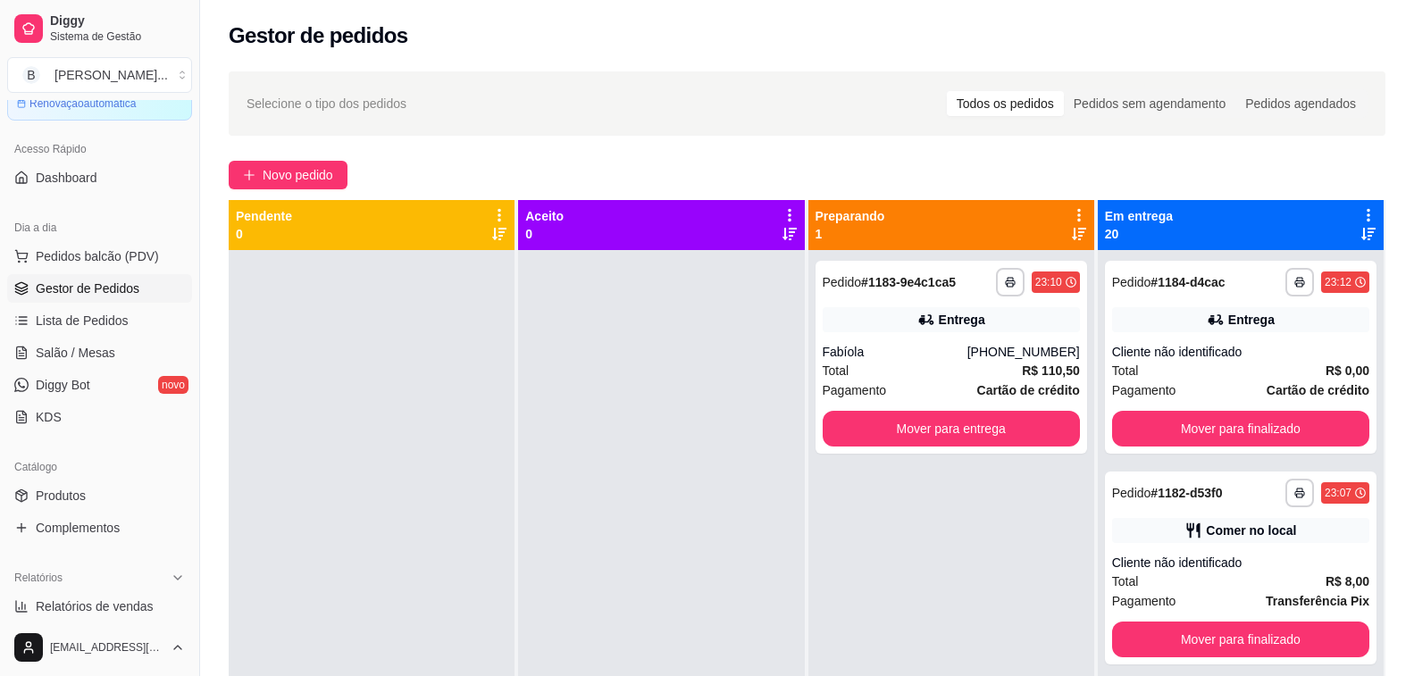
click at [572, 154] on div "**********" at bounding box center [807, 479] width 1214 height 837
click at [896, 439] on button "Mover para entrega" at bounding box center [951, 429] width 257 height 36
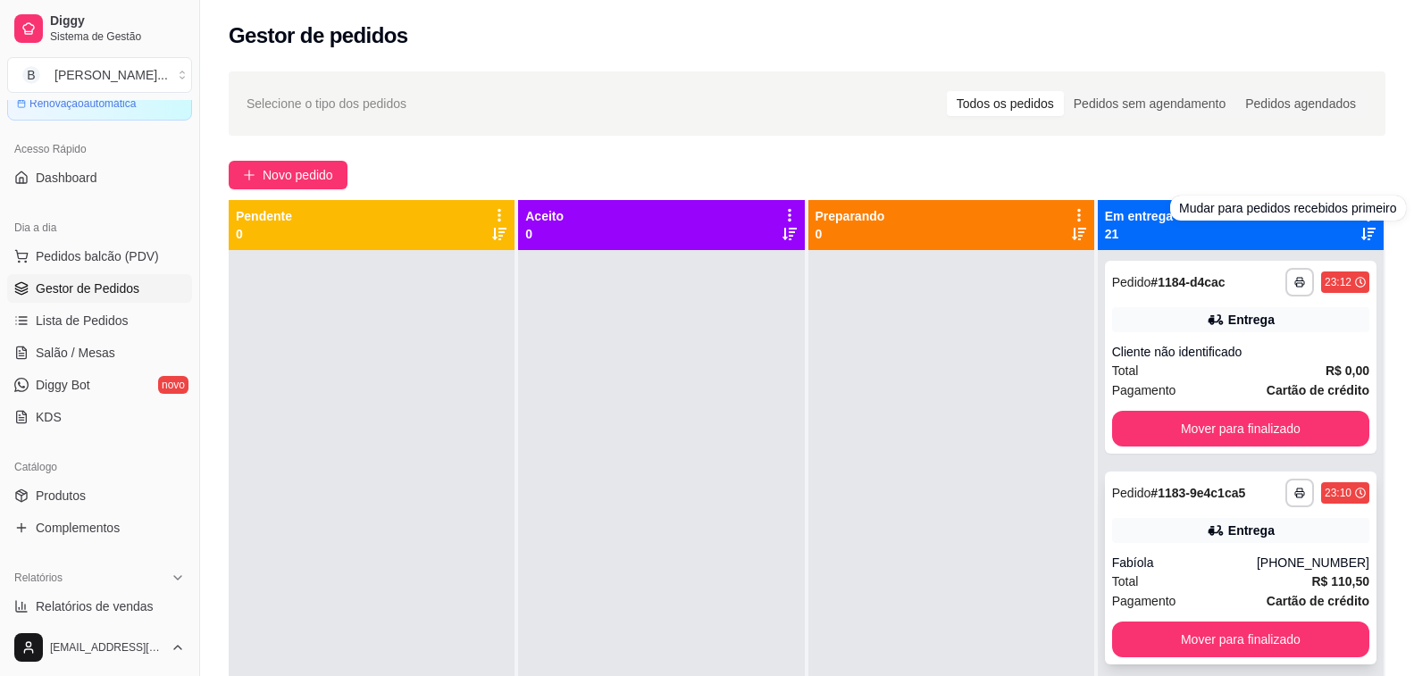
click at [1135, 570] on div "Fabíola" at bounding box center [1184, 563] width 145 height 18
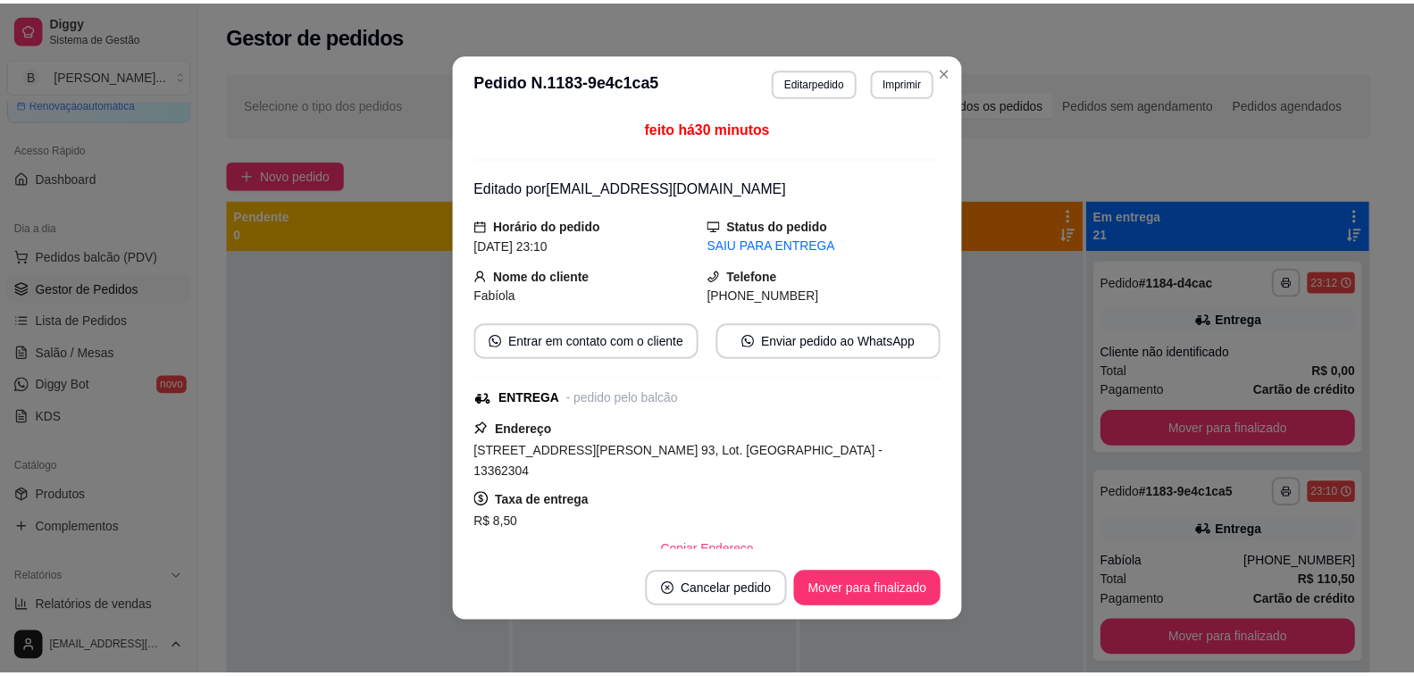
scroll to position [89, 0]
